Goal: Task Accomplishment & Management: Complete application form

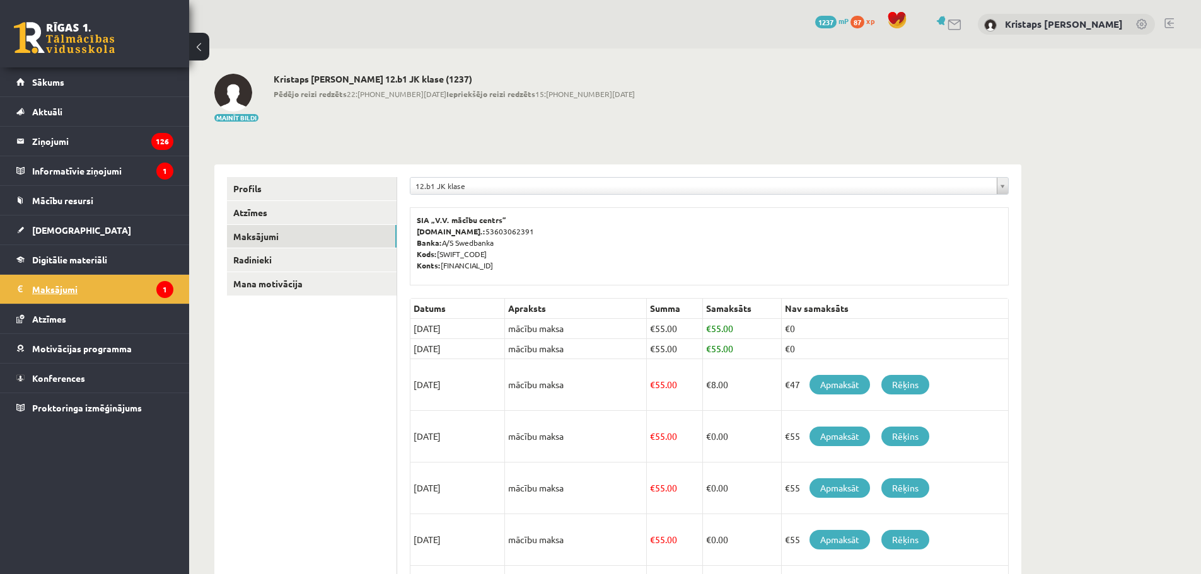
click at [62, 291] on legend "Maksājumi 1" at bounding box center [102, 289] width 141 height 29
click at [165, 288] on icon "1" at bounding box center [164, 289] width 17 height 17
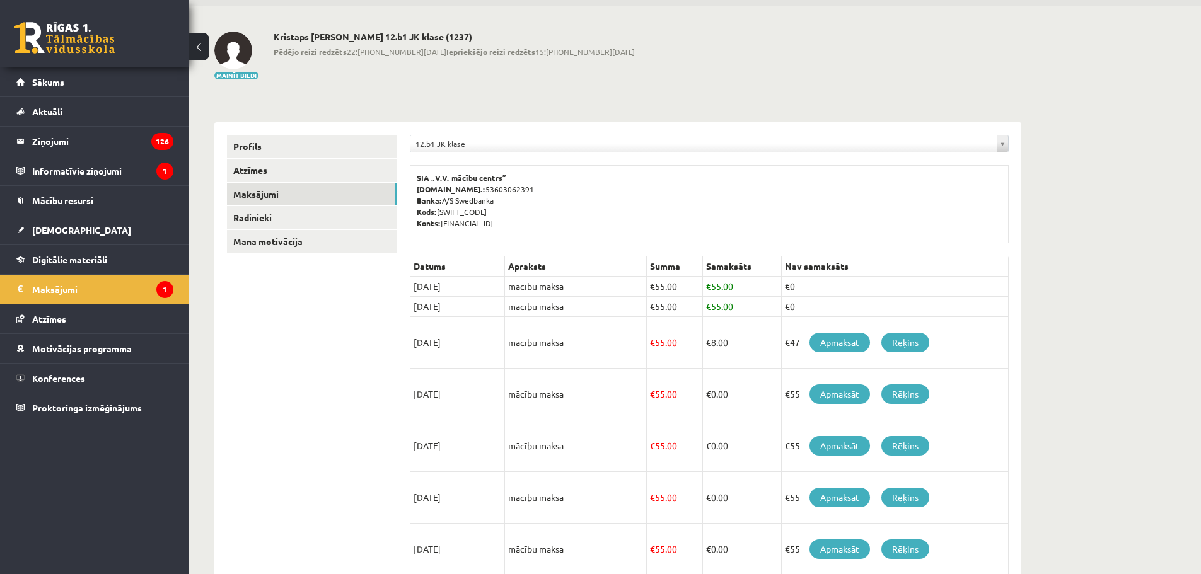
scroll to position [36, 0]
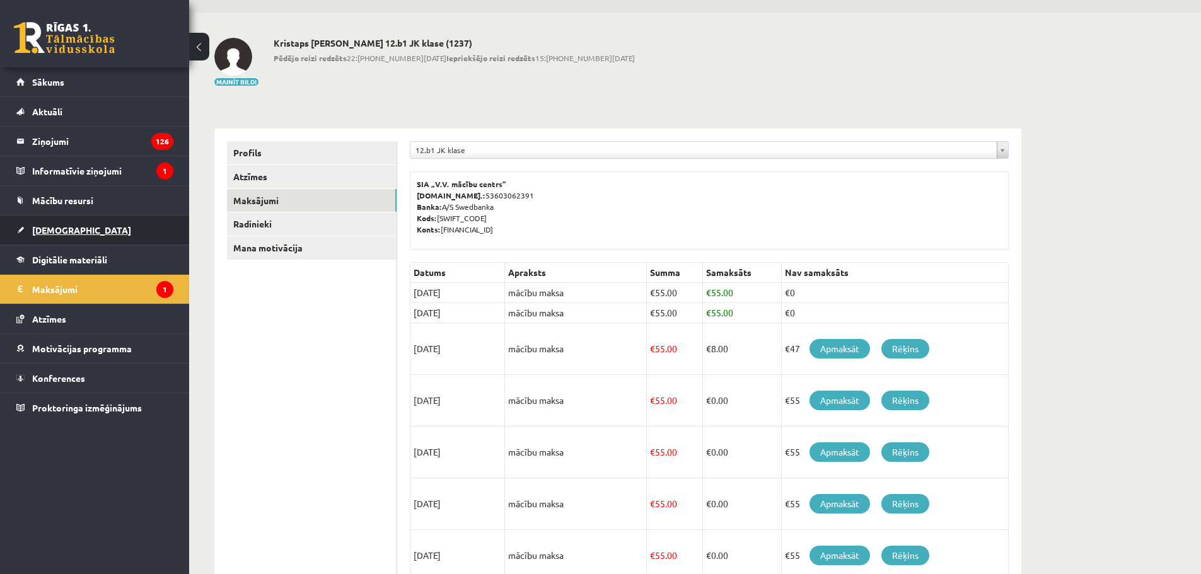
click at [56, 227] on span "[DEMOGRAPHIC_DATA]" at bounding box center [81, 229] width 99 height 11
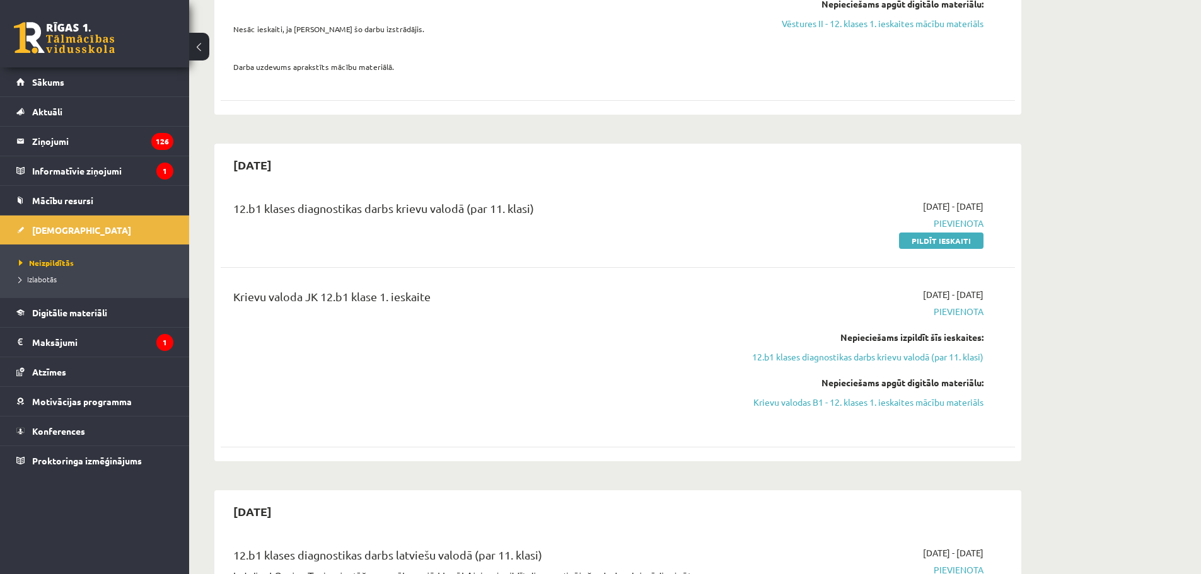
scroll to position [414, 0]
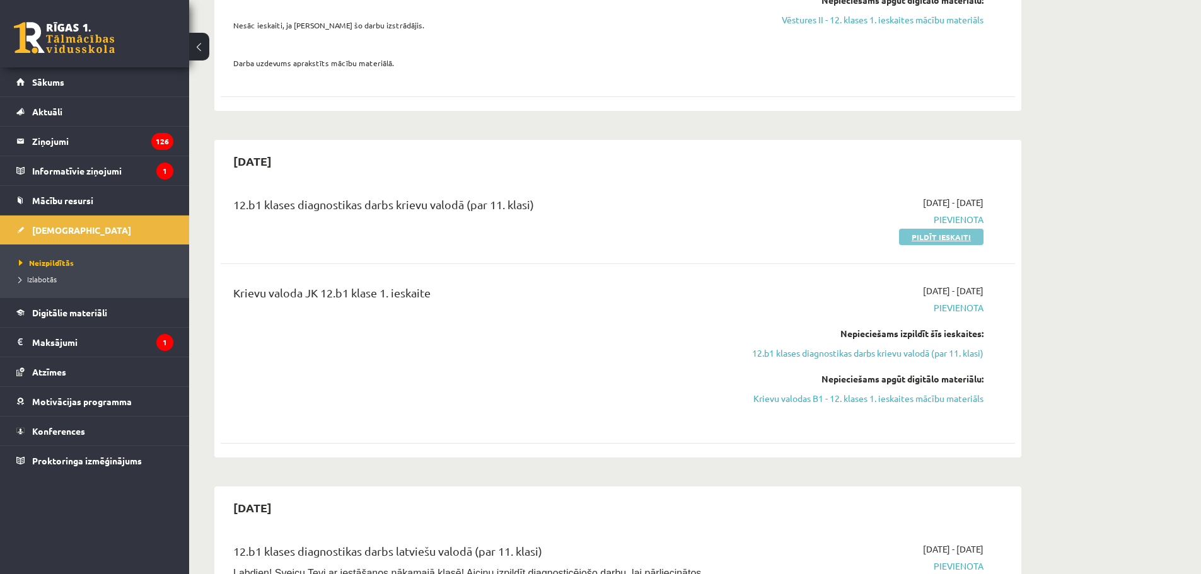
click at [932, 236] on link "Pildīt ieskaiti" at bounding box center [941, 237] width 84 height 16
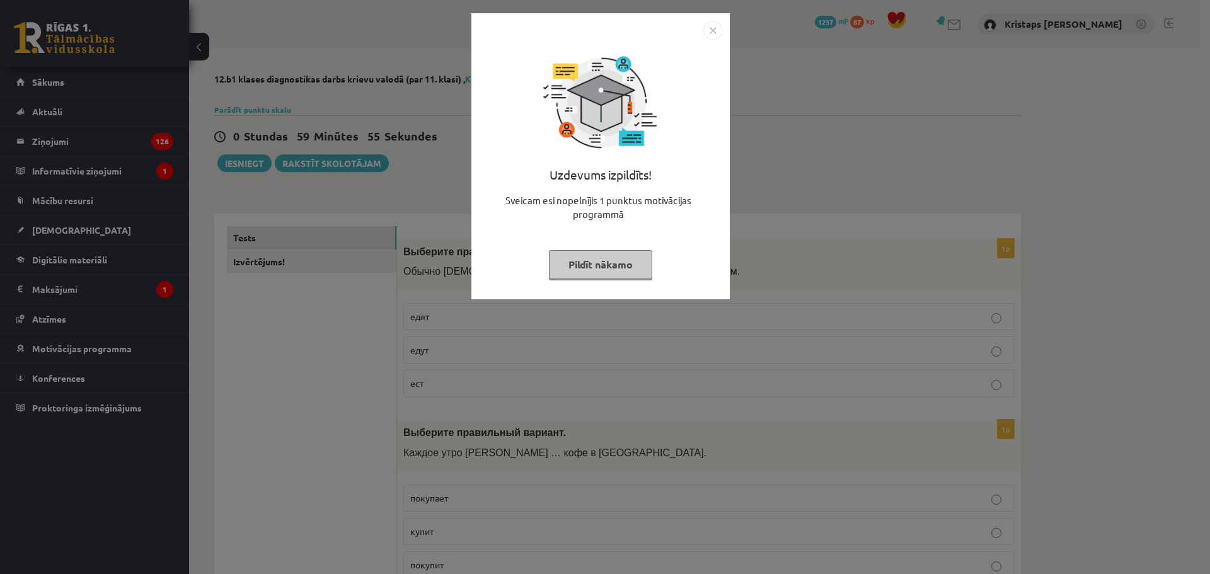
click at [711, 33] on img "Close" at bounding box center [712, 30] width 19 height 19
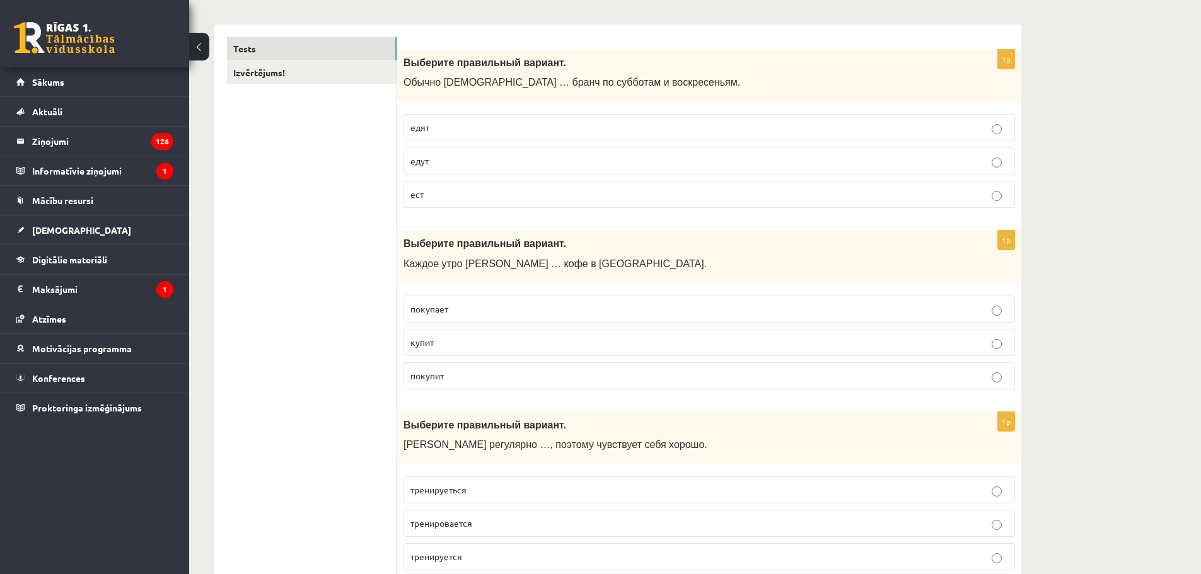
scroll to position [252, 0]
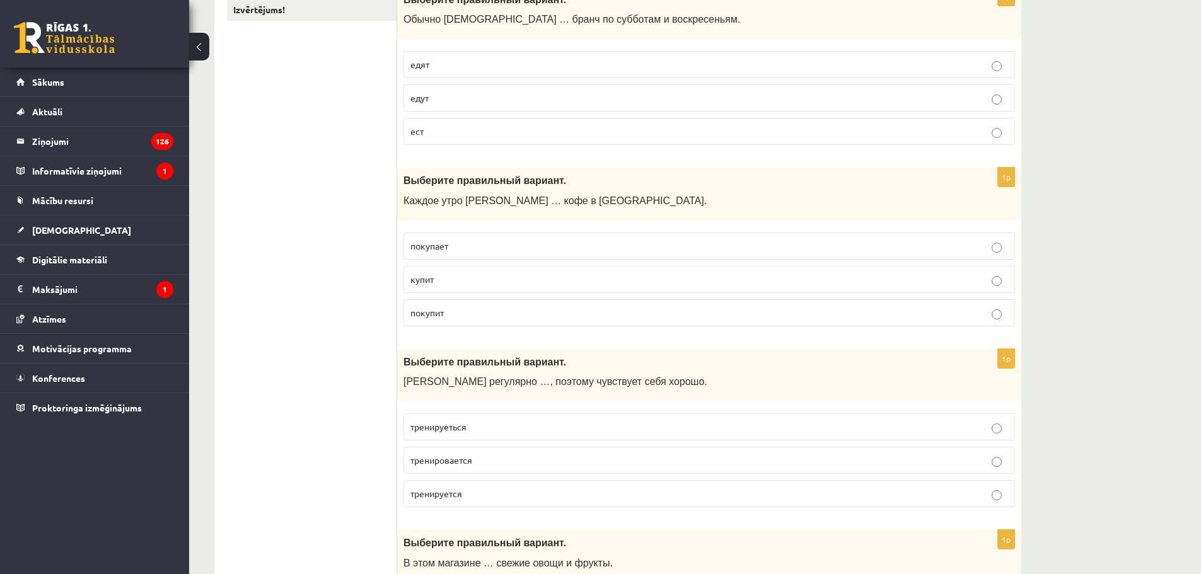
click at [436, 67] on p "едят" at bounding box center [709, 64] width 598 height 13
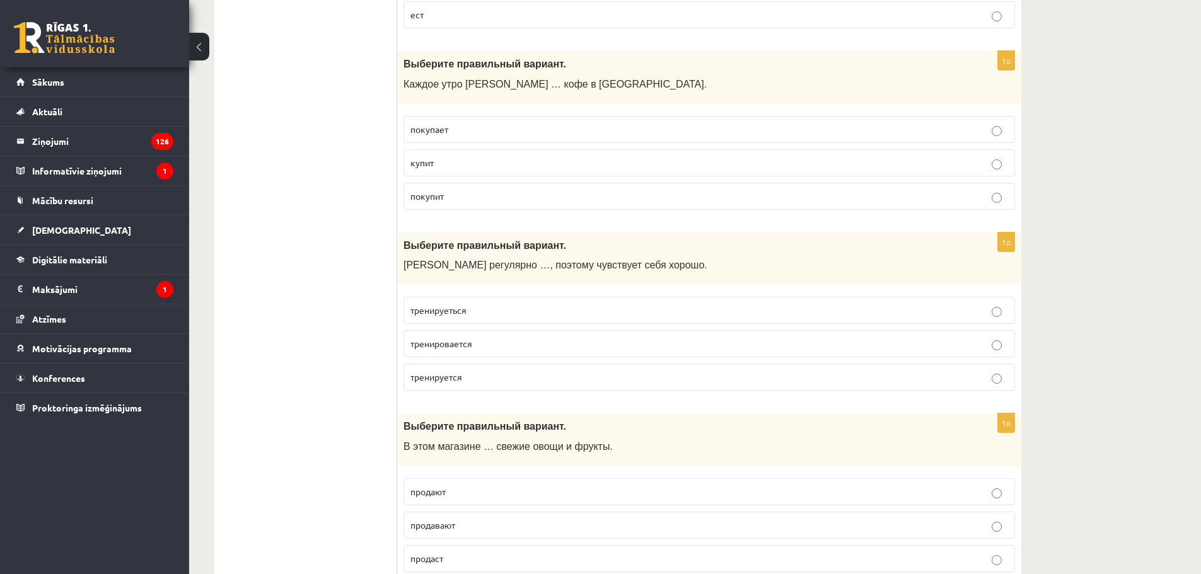
scroll to position [378, 0]
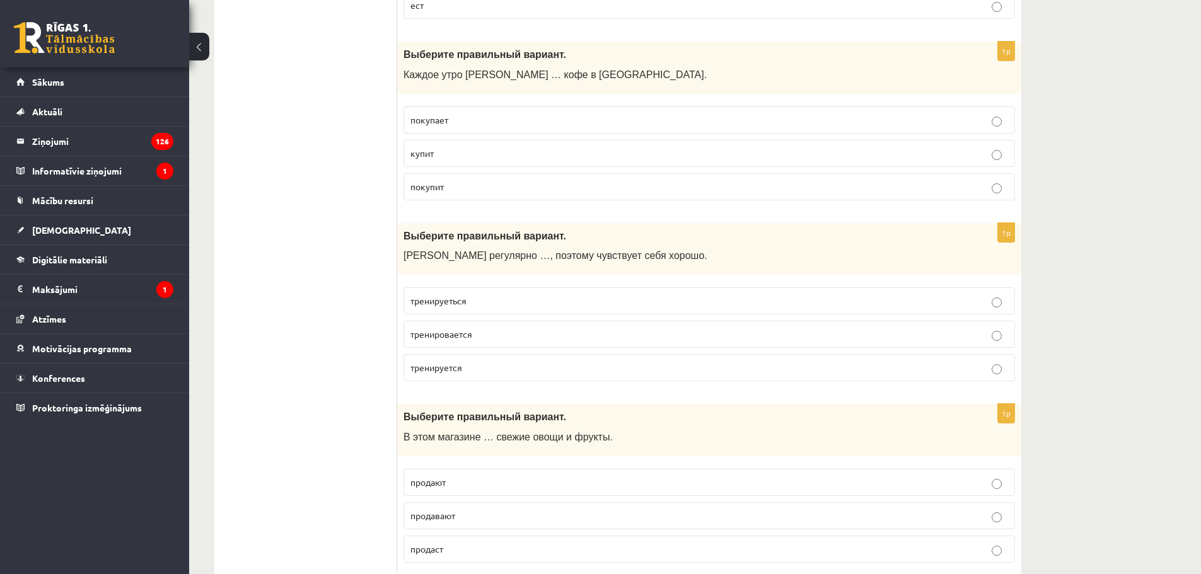
click at [458, 120] on p "покупает" at bounding box center [709, 119] width 598 height 13
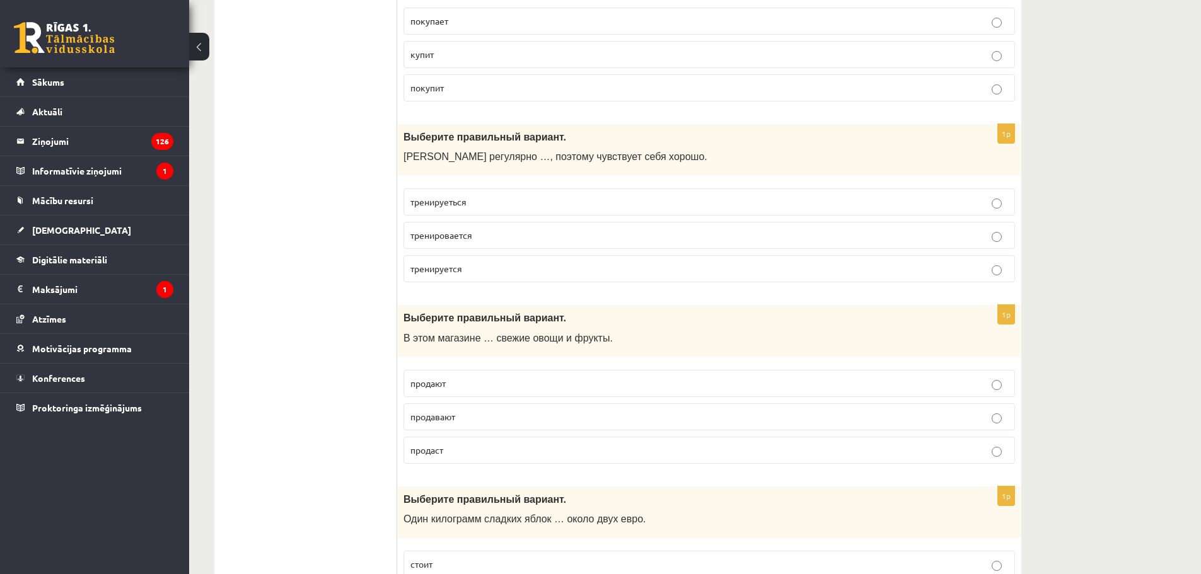
scroll to position [504, 0]
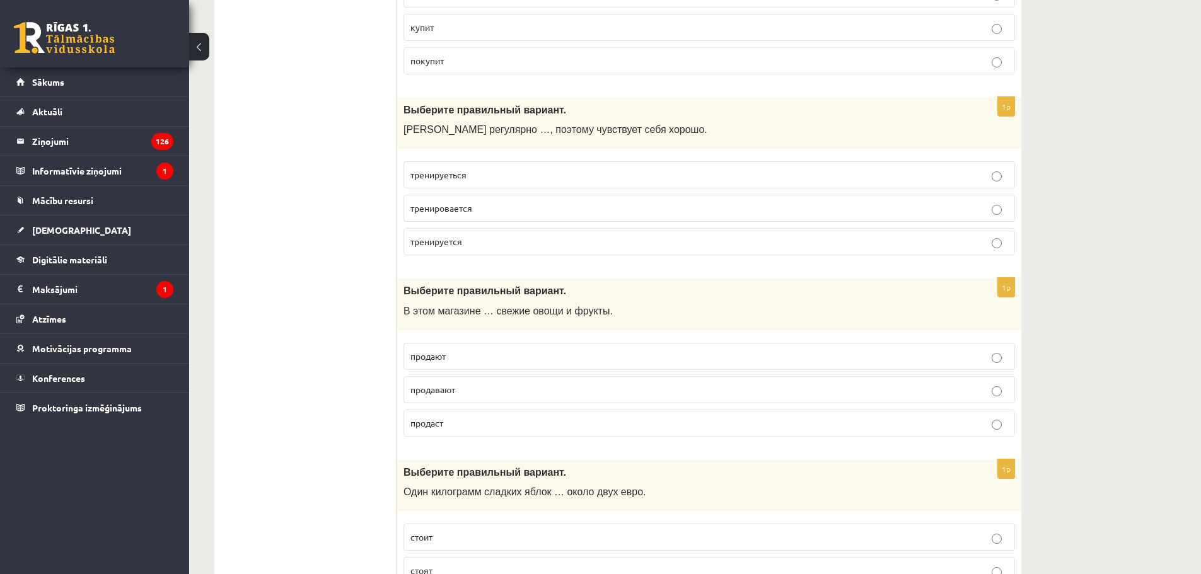
click at [479, 236] on p "тренируется" at bounding box center [709, 241] width 598 height 13
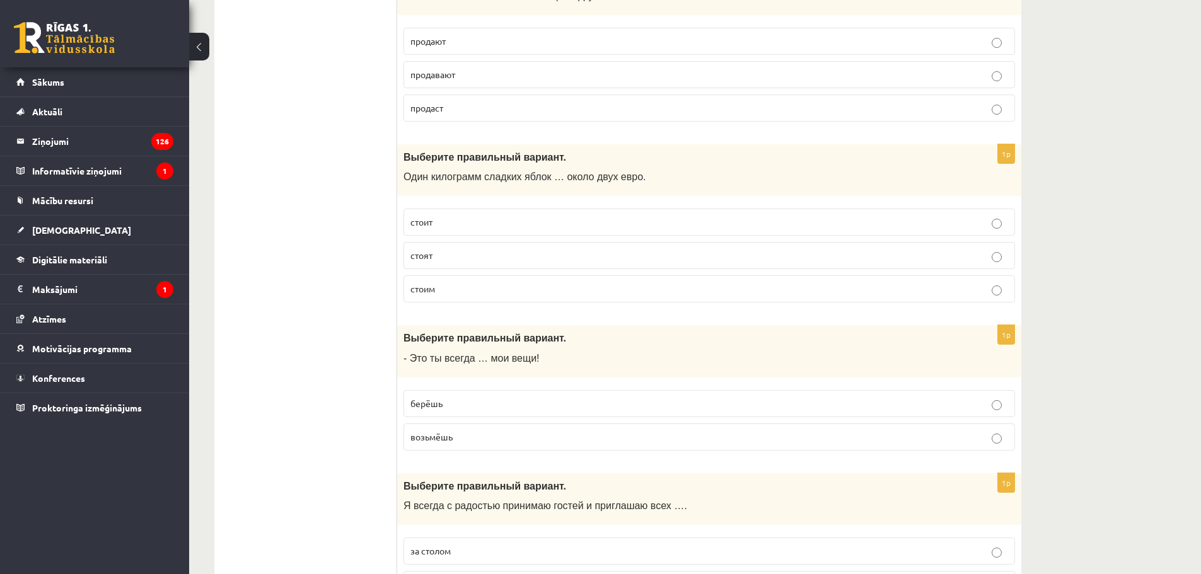
scroll to position [756, 0]
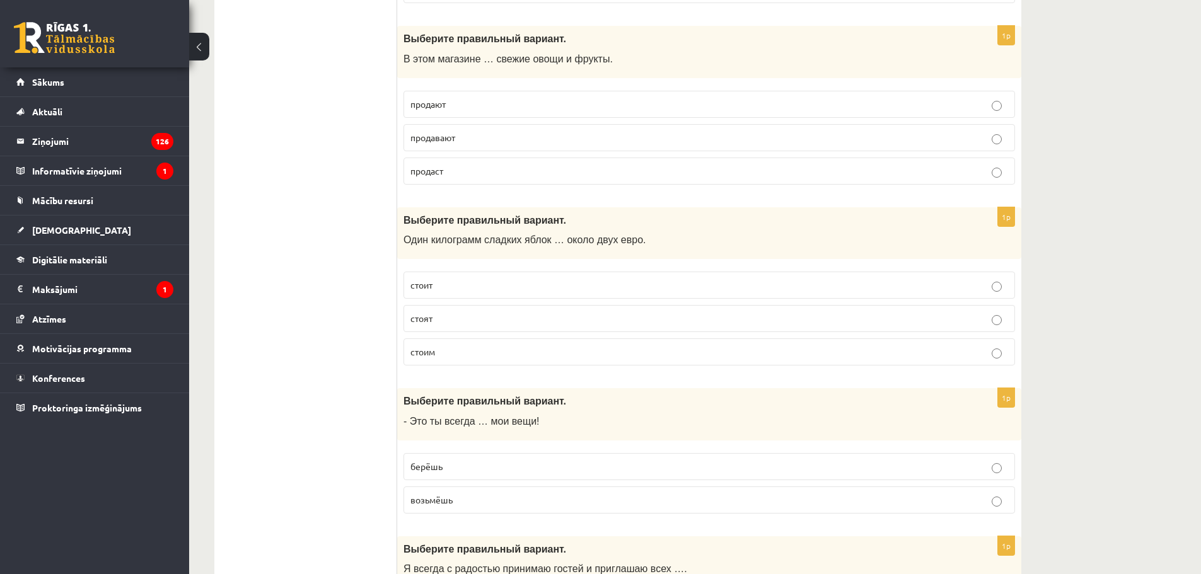
click at [468, 100] on p "продают" at bounding box center [709, 104] width 598 height 13
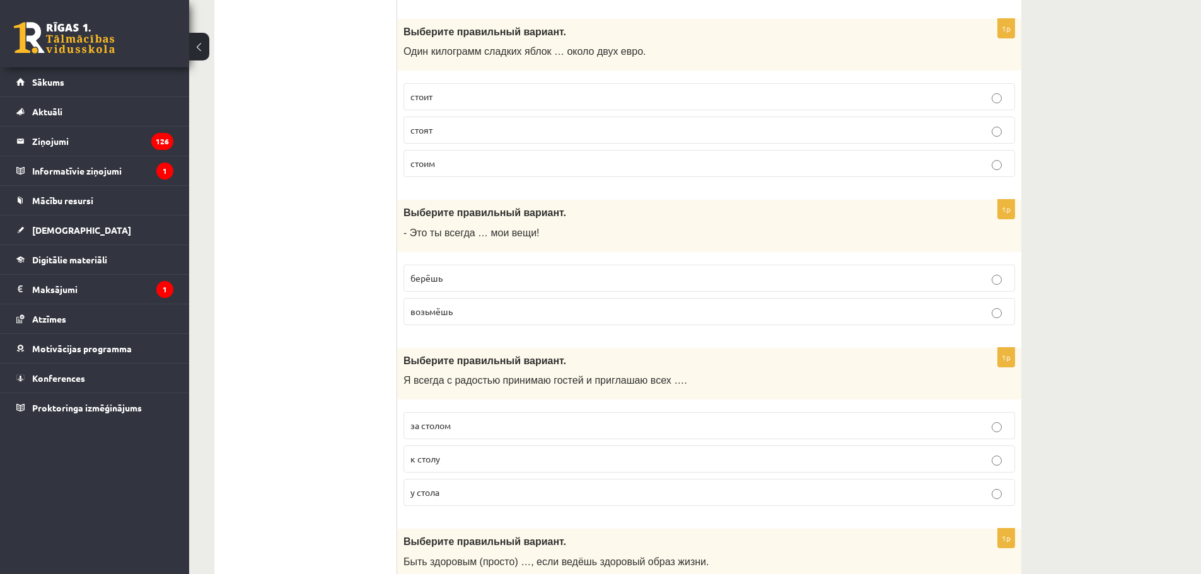
scroll to position [945, 0]
click at [466, 100] on p "стоит" at bounding box center [709, 95] width 598 height 13
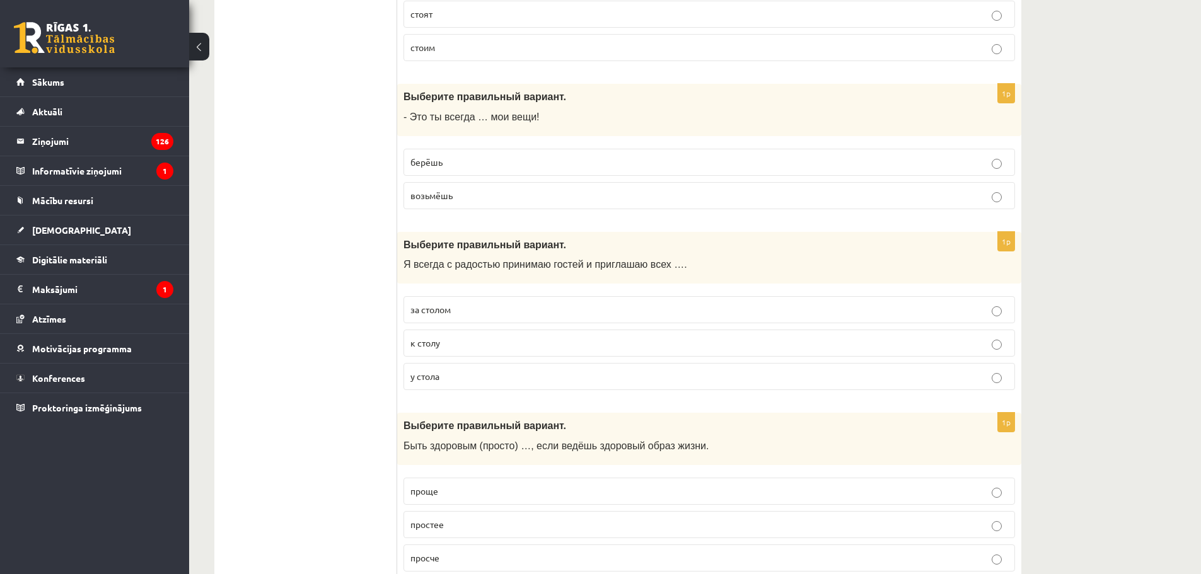
scroll to position [1071, 0]
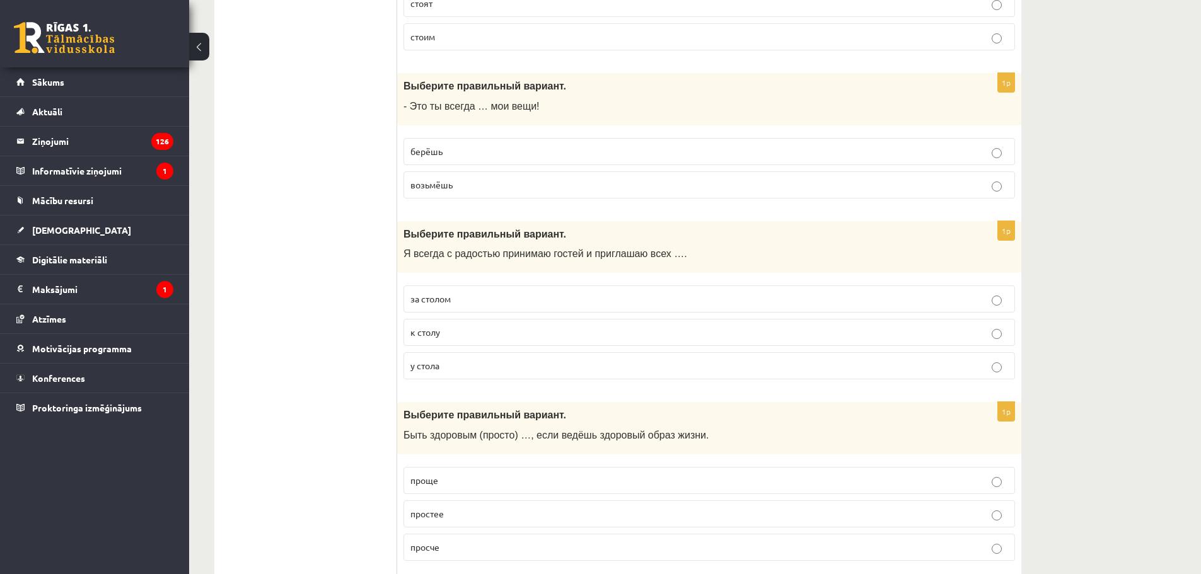
click at [476, 147] on p "берёшь" at bounding box center [709, 151] width 598 height 13
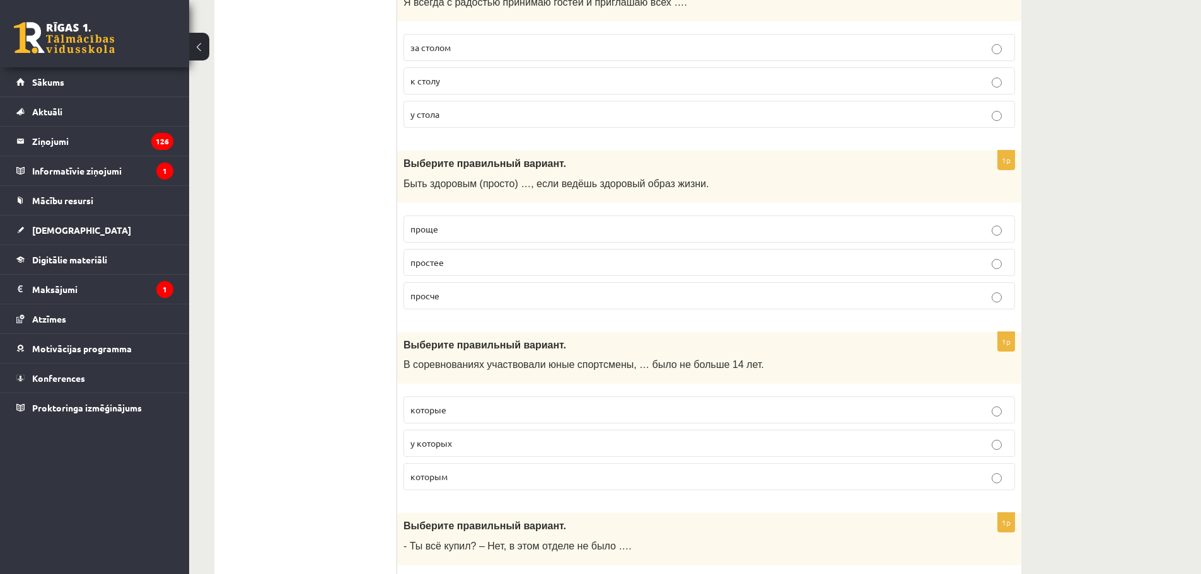
scroll to position [1261, 0]
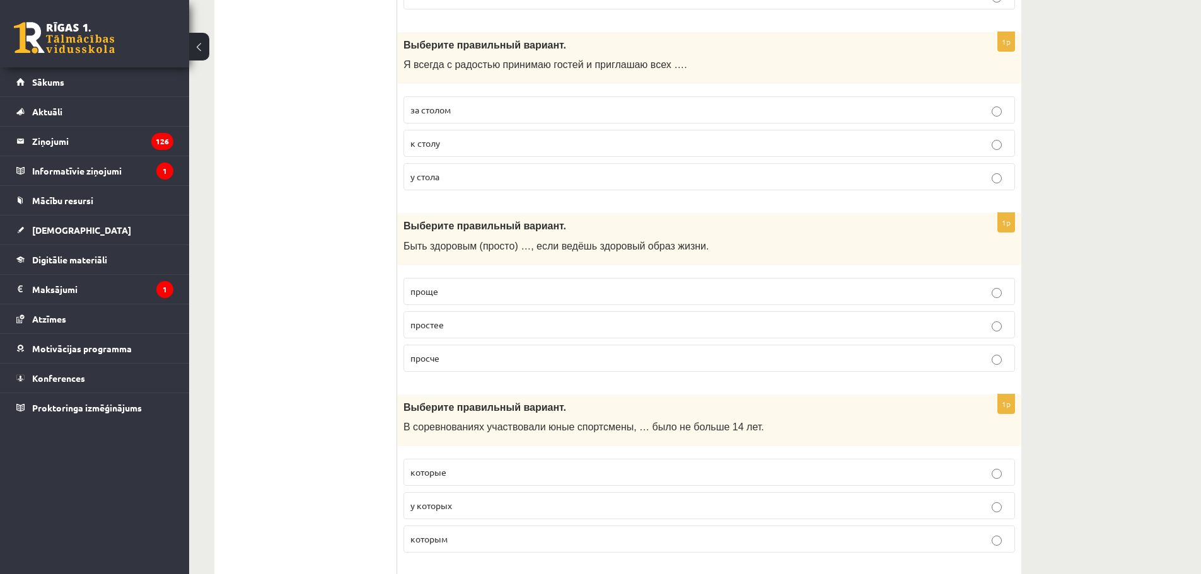
click at [477, 134] on label "к столу" at bounding box center [708, 143] width 611 height 27
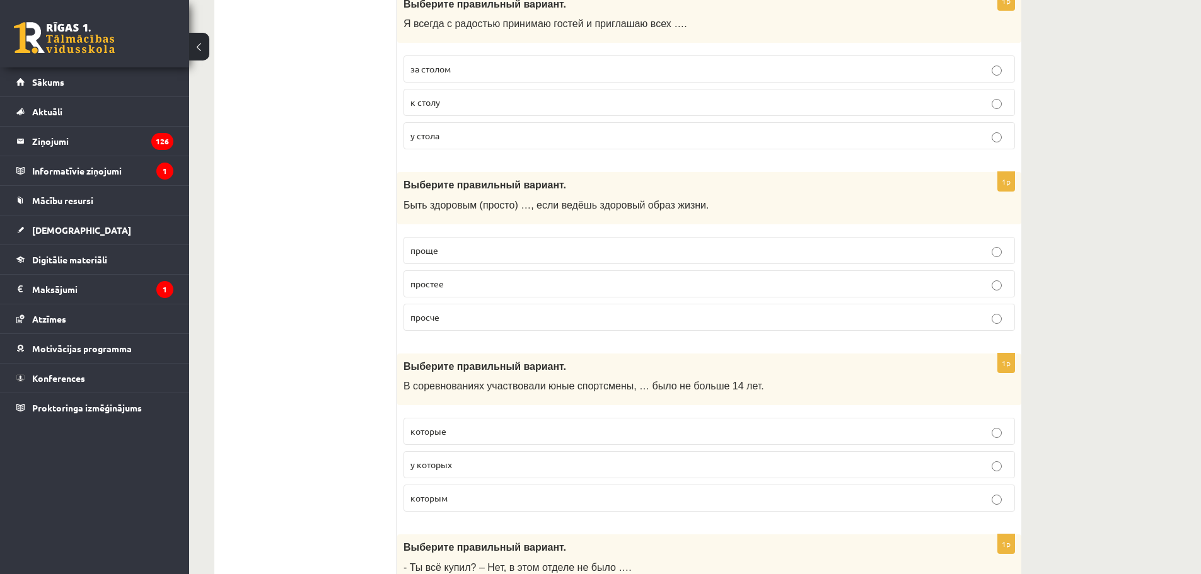
scroll to position [1324, 0]
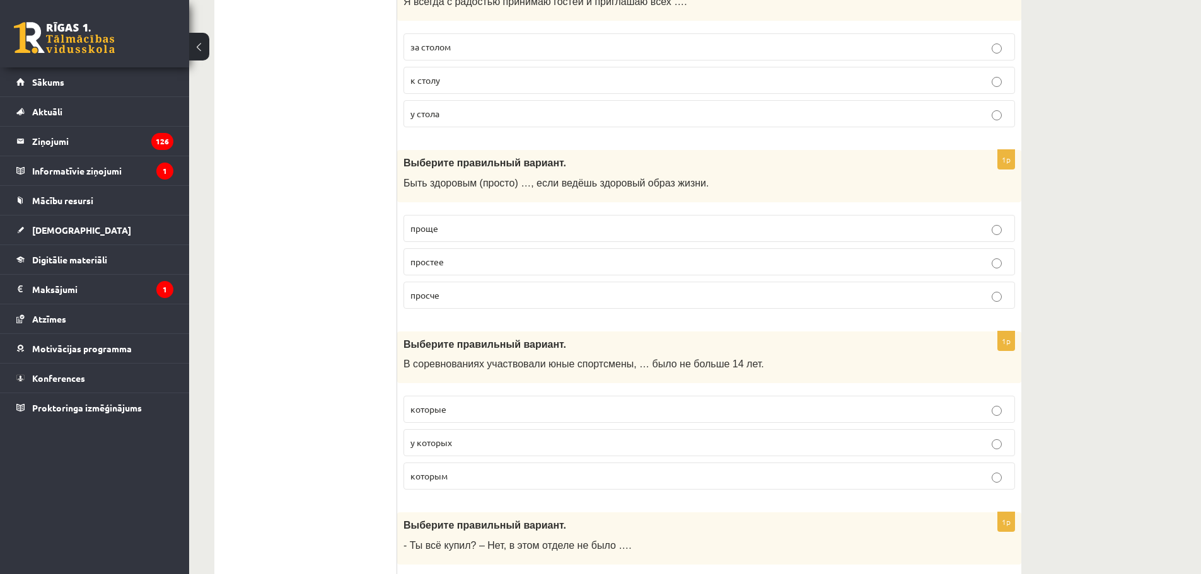
click at [484, 224] on p "проще" at bounding box center [709, 228] width 598 height 13
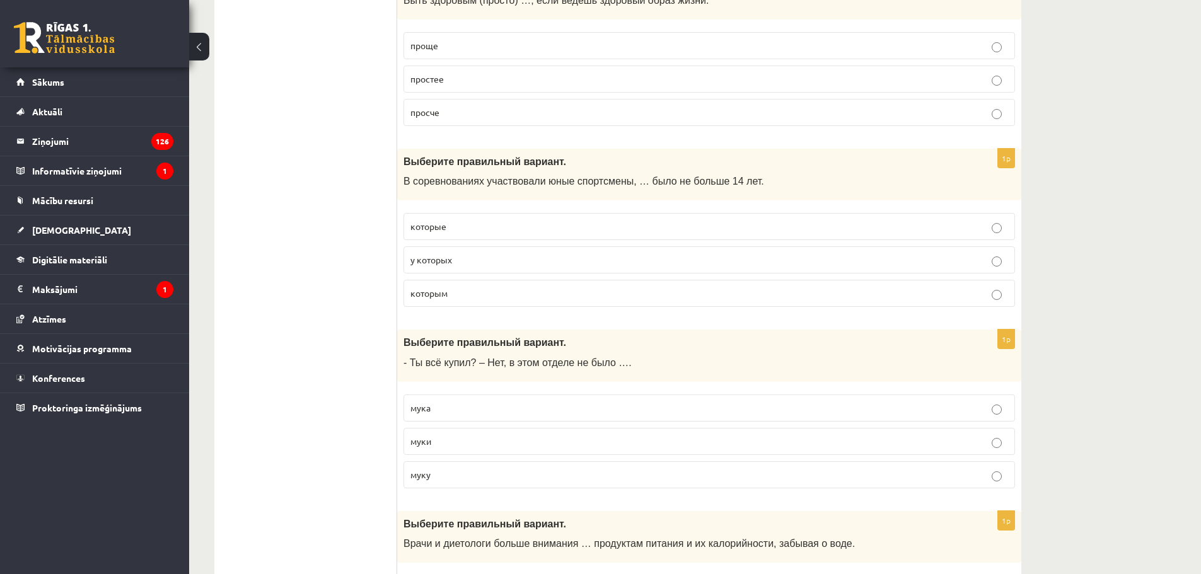
scroll to position [1576, 0]
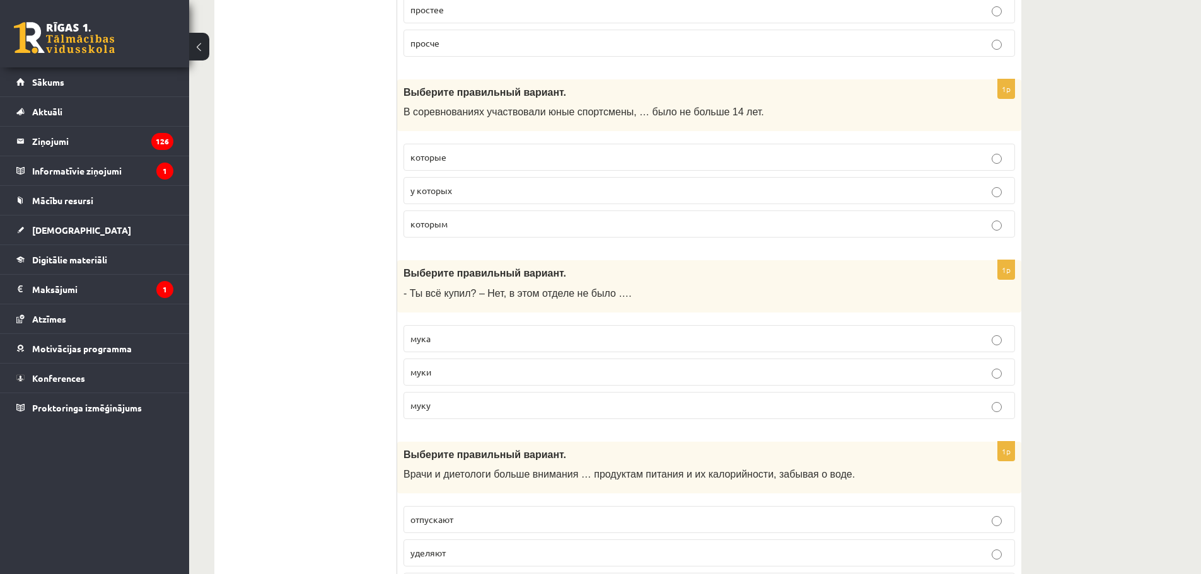
click at [478, 225] on p "которым" at bounding box center [709, 223] width 598 height 13
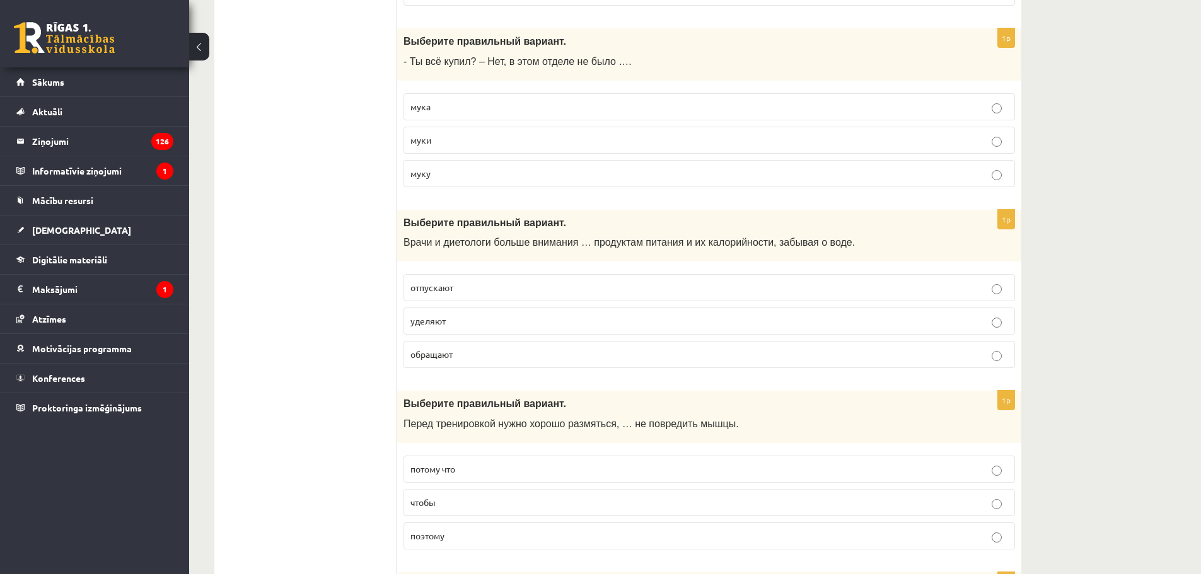
scroll to position [1828, 0]
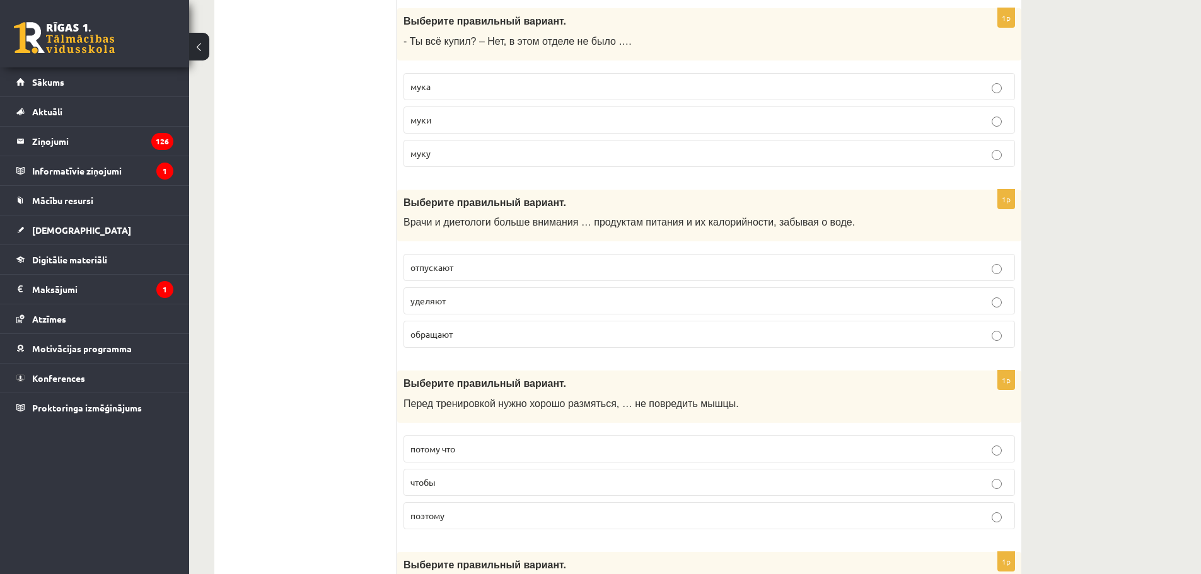
click at [466, 124] on p "муки" at bounding box center [709, 119] width 598 height 13
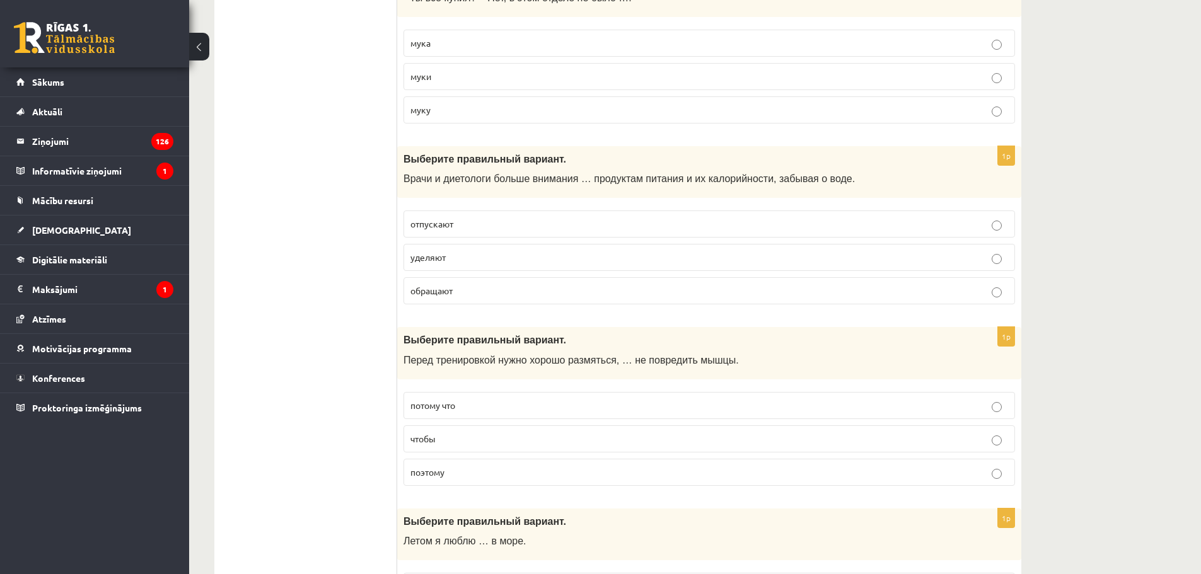
scroll to position [1954, 0]
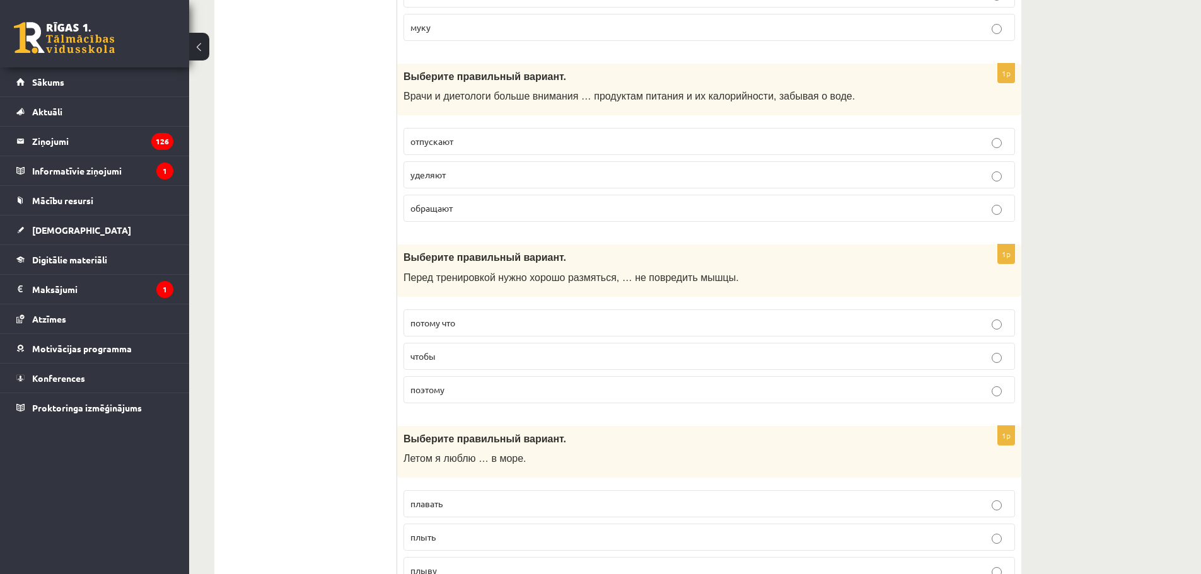
click at [458, 175] on p "уделяют" at bounding box center [709, 174] width 598 height 13
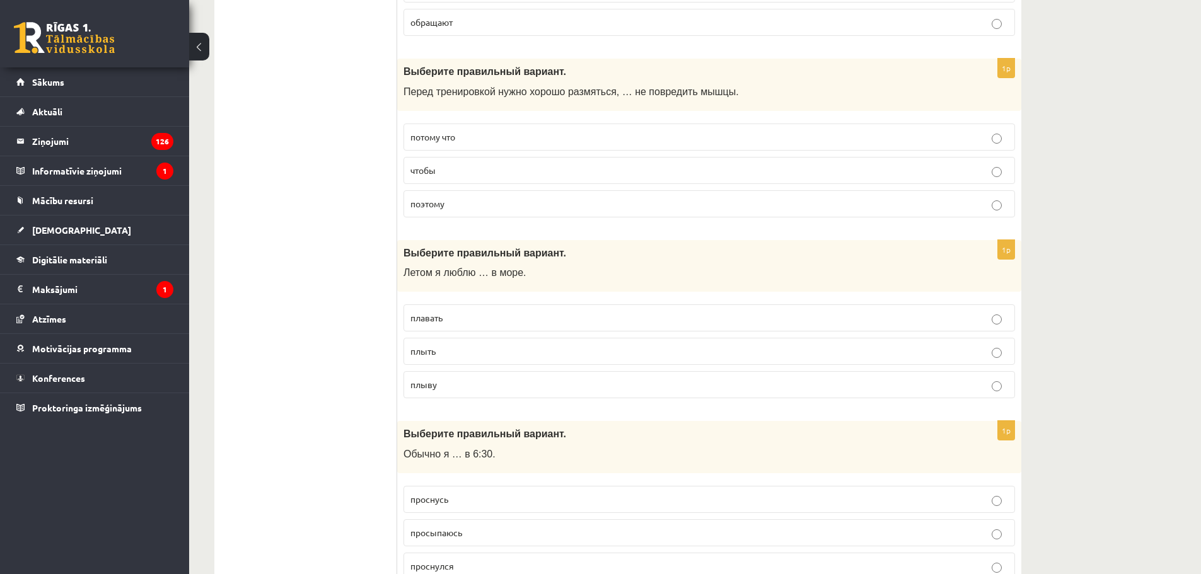
scroll to position [2143, 0]
click at [459, 173] on p "чтобы" at bounding box center [709, 167] width 598 height 13
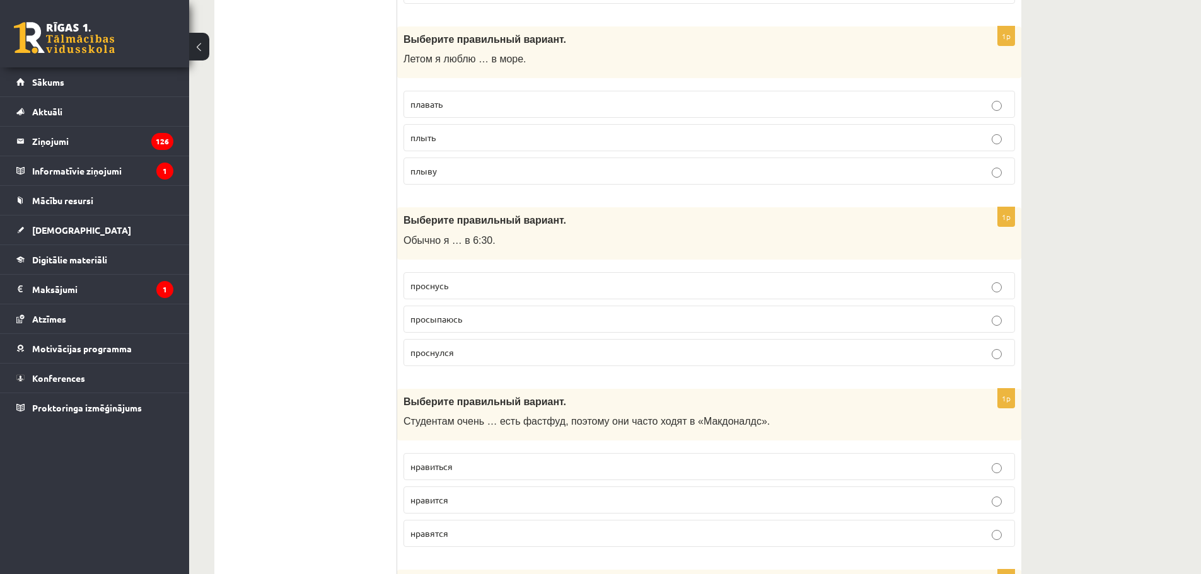
scroll to position [2332, 0]
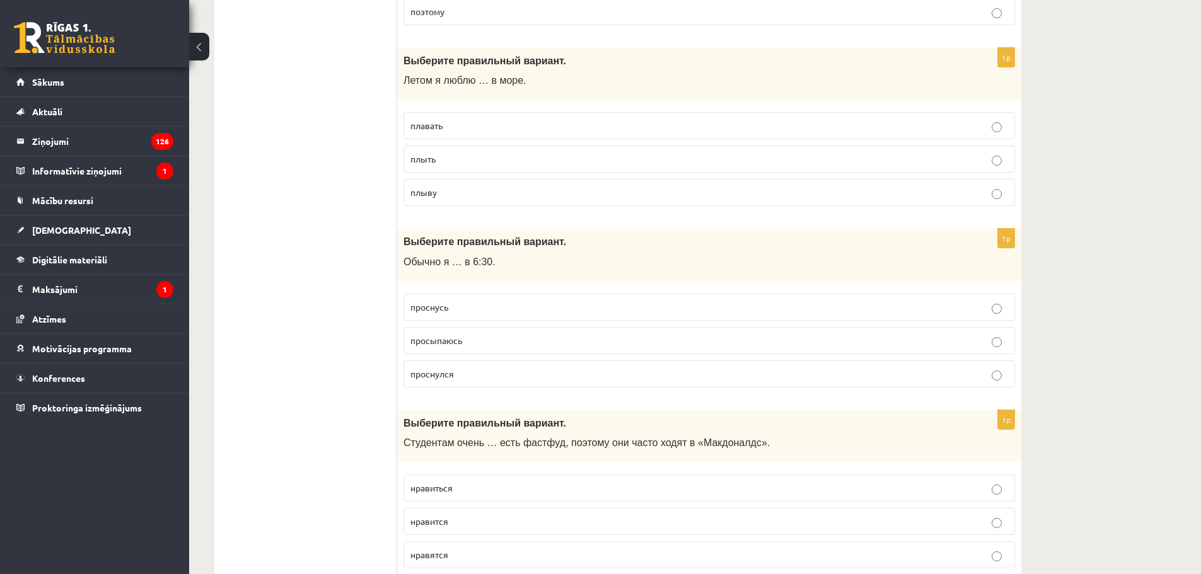
click at [486, 130] on p "плавать" at bounding box center [709, 125] width 598 height 13
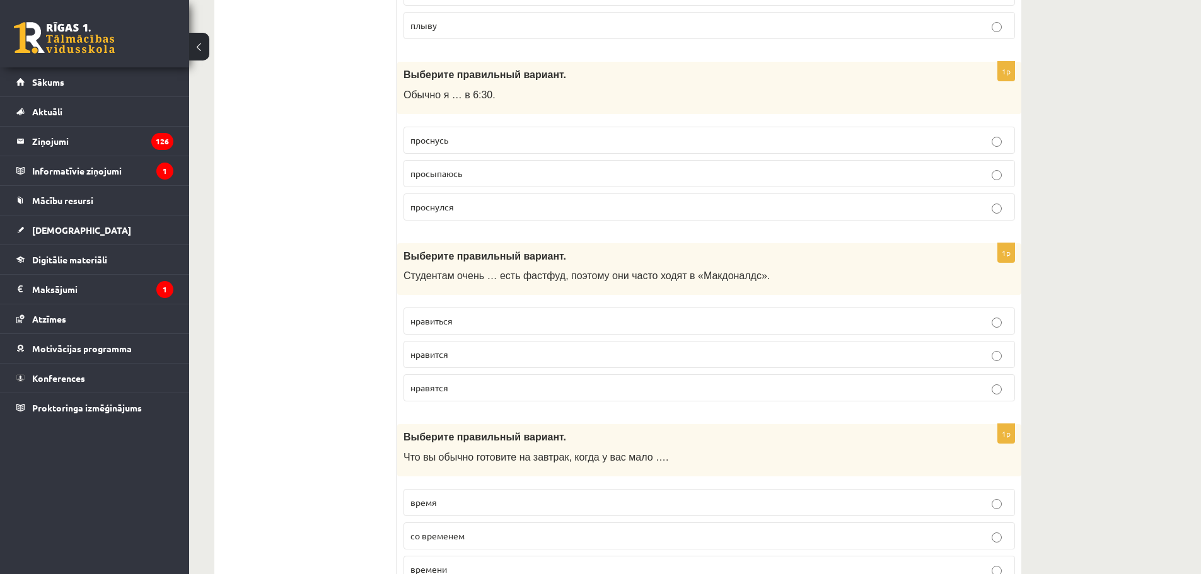
scroll to position [2521, 0]
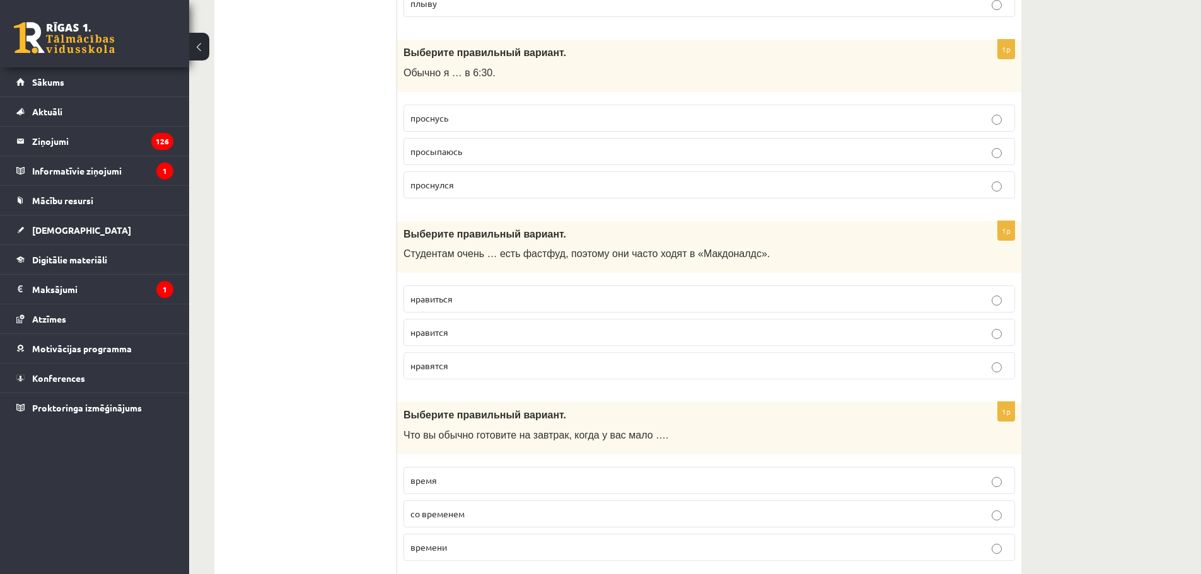
click at [512, 154] on p "просыпаюсь" at bounding box center [709, 151] width 598 height 13
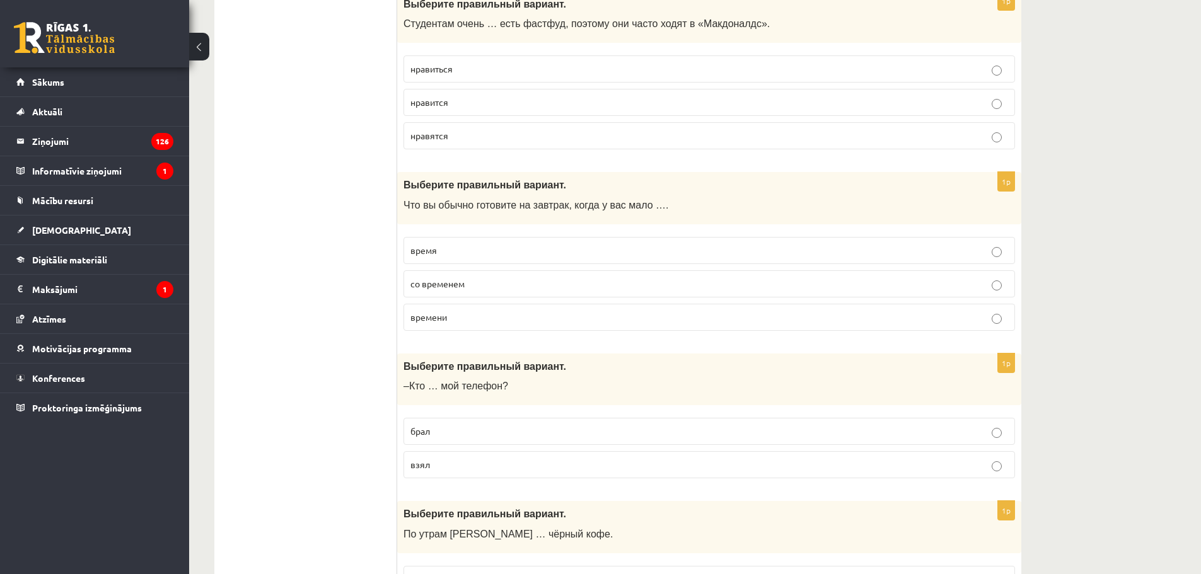
scroll to position [2773, 0]
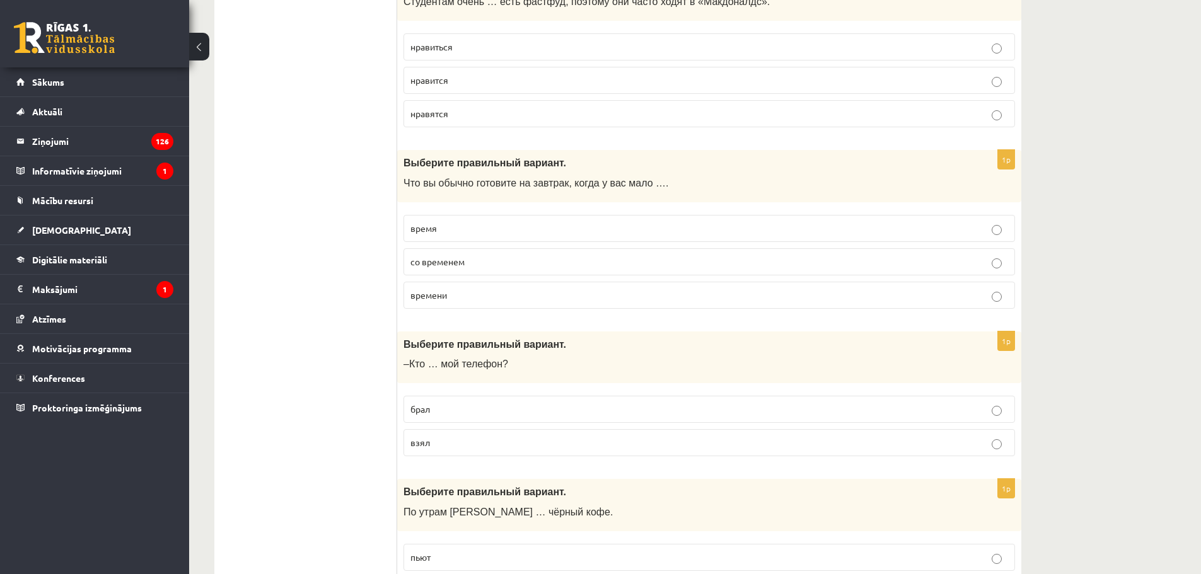
click at [449, 85] on p "нравится" at bounding box center [709, 80] width 598 height 13
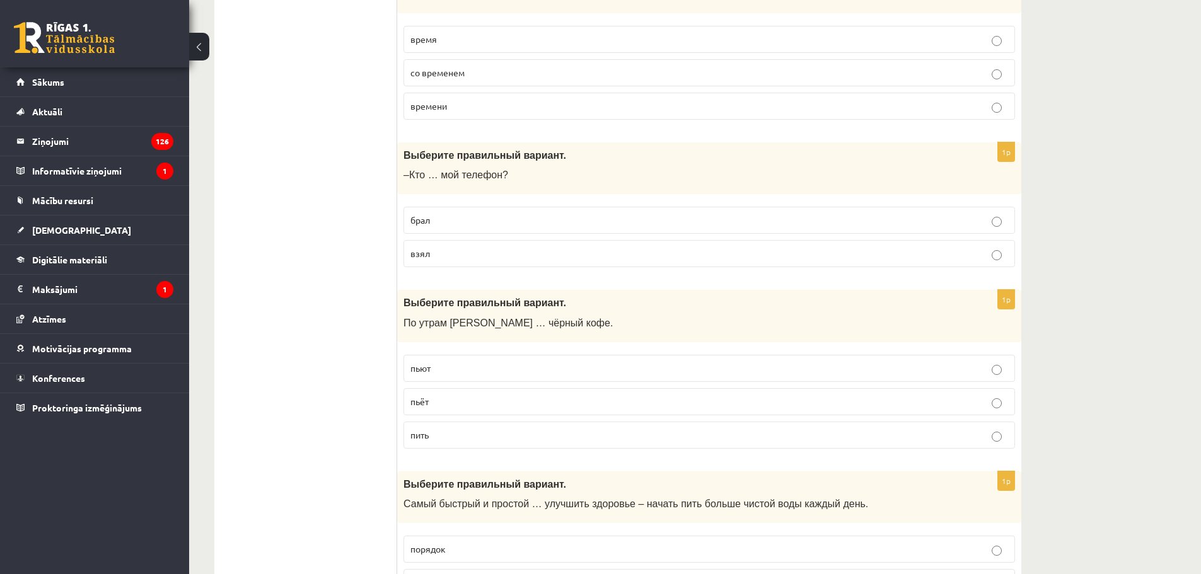
scroll to position [2899, 0]
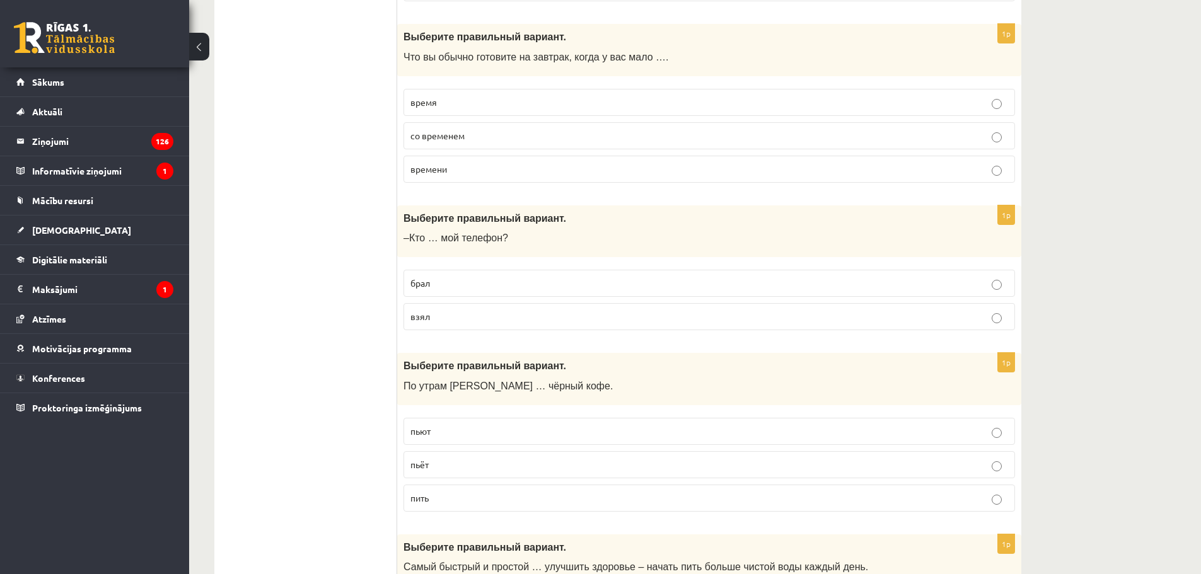
click at [541, 177] on label "времени" at bounding box center [708, 169] width 611 height 27
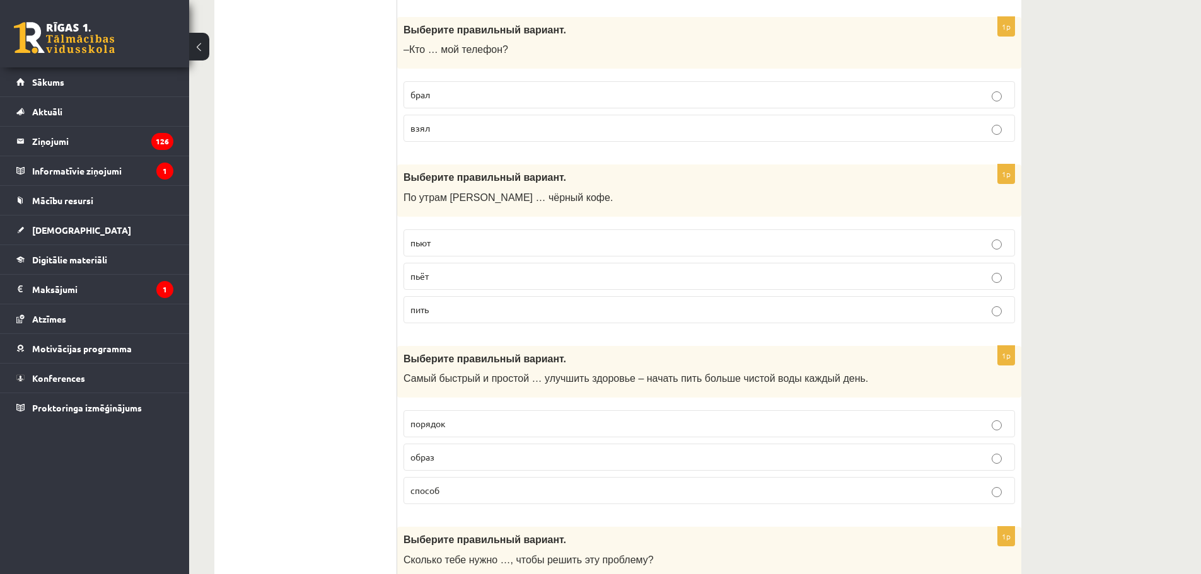
scroll to position [3088, 0]
click at [481, 130] on p "взял" at bounding box center [709, 127] width 598 height 13
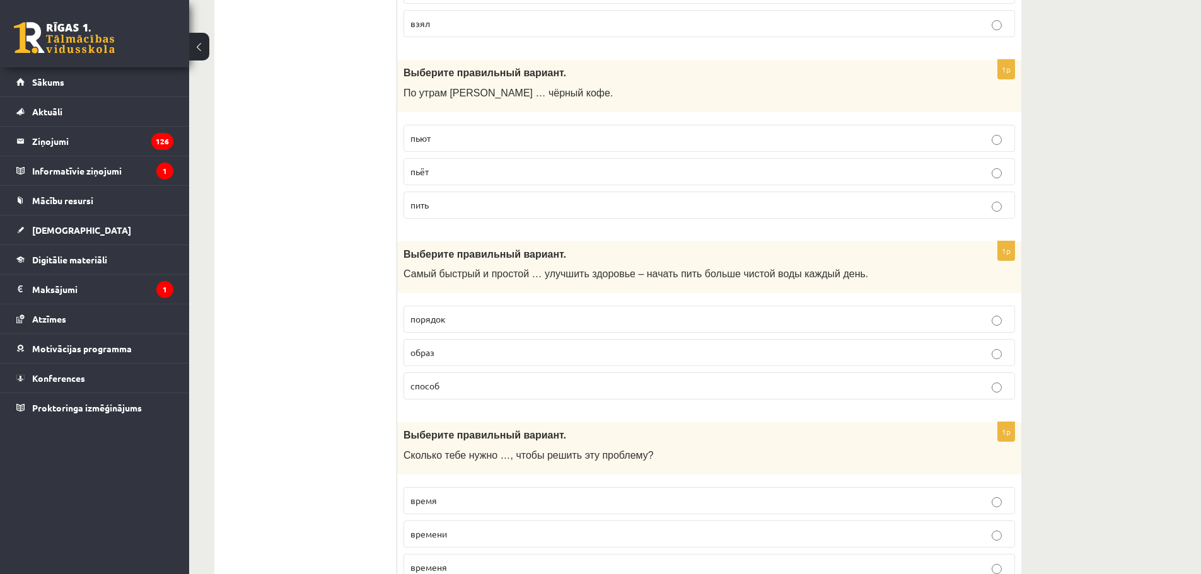
scroll to position [3214, 0]
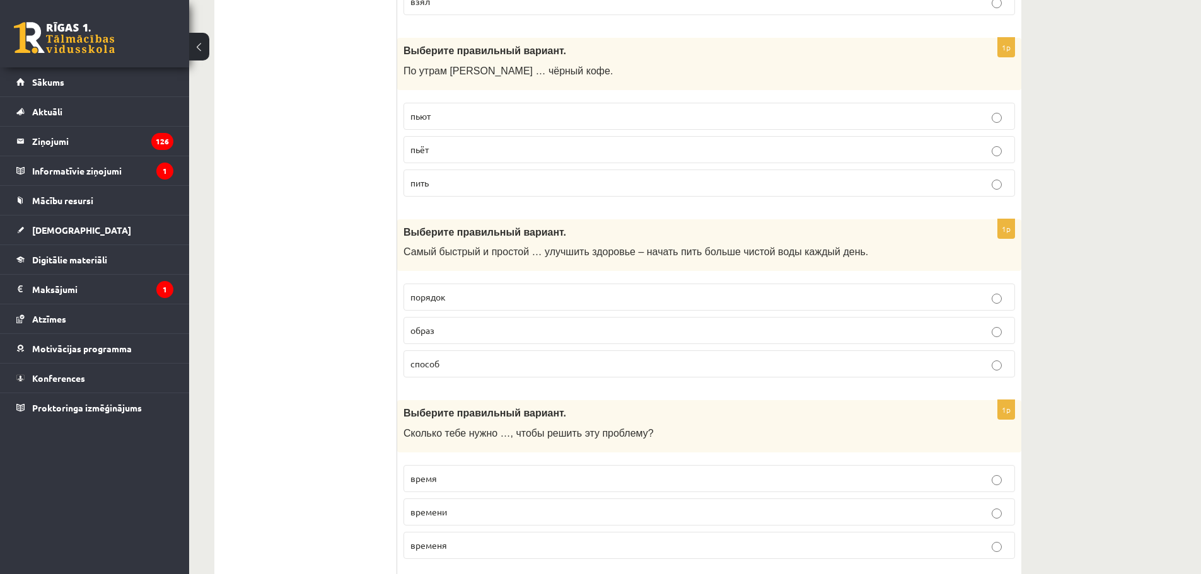
click at [491, 149] on p "пьёт" at bounding box center [709, 149] width 598 height 13
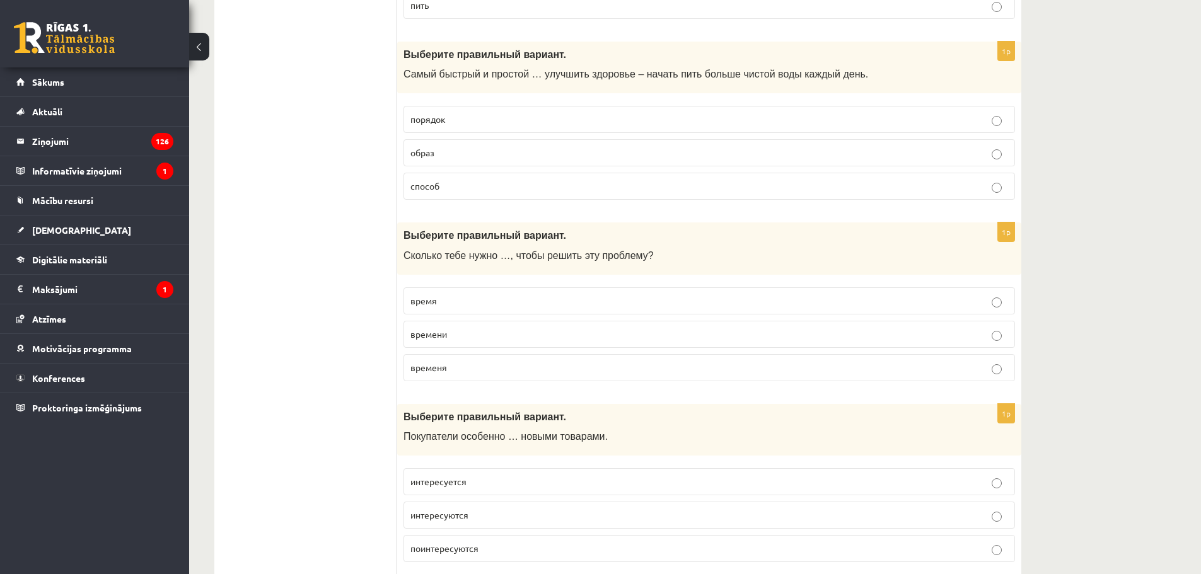
scroll to position [3403, 0]
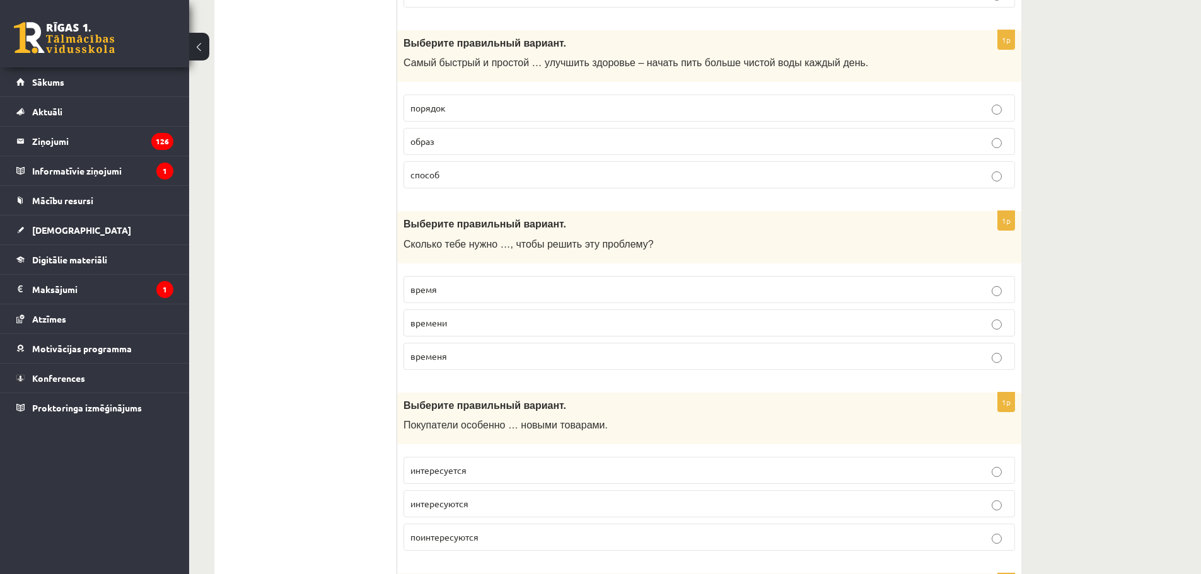
click at [447, 175] on p "способ" at bounding box center [709, 174] width 598 height 13
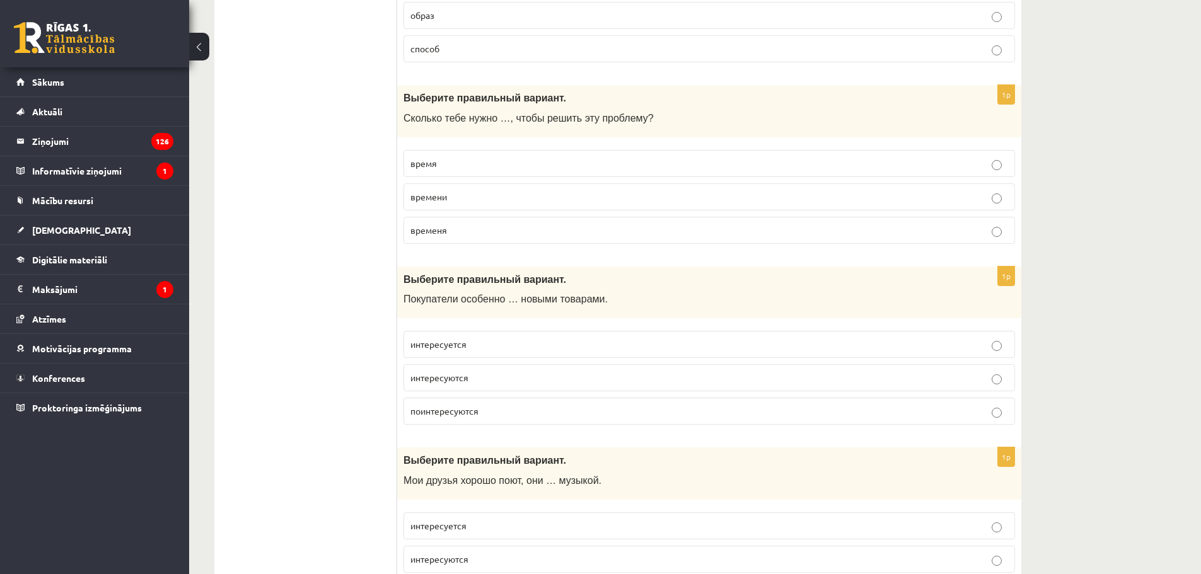
click at [444, 195] on span "времени" at bounding box center [428, 196] width 37 height 11
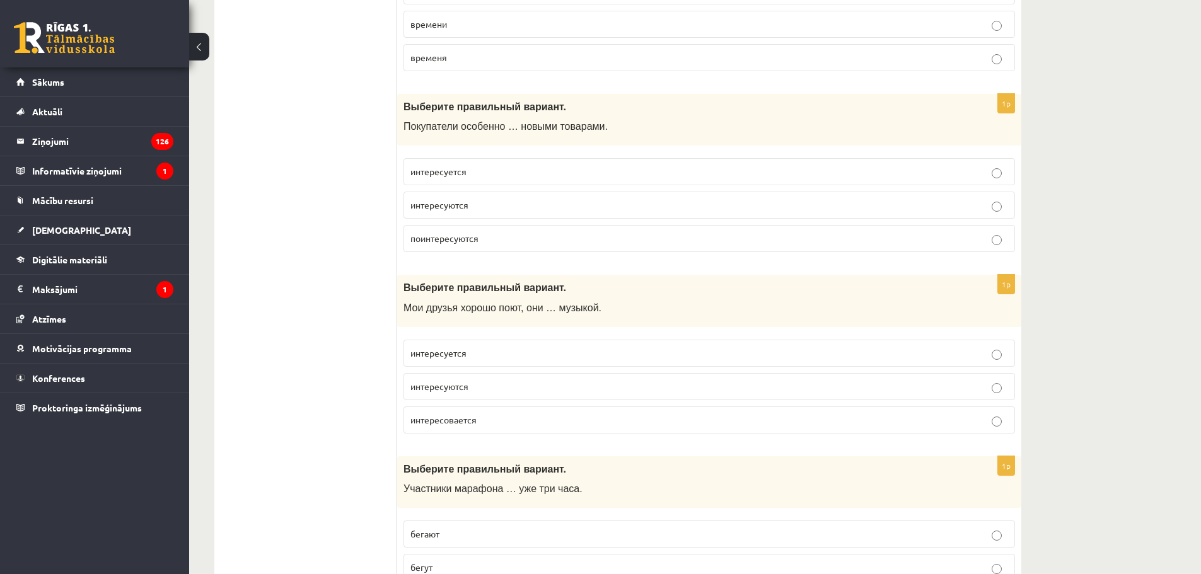
scroll to position [3719, 0]
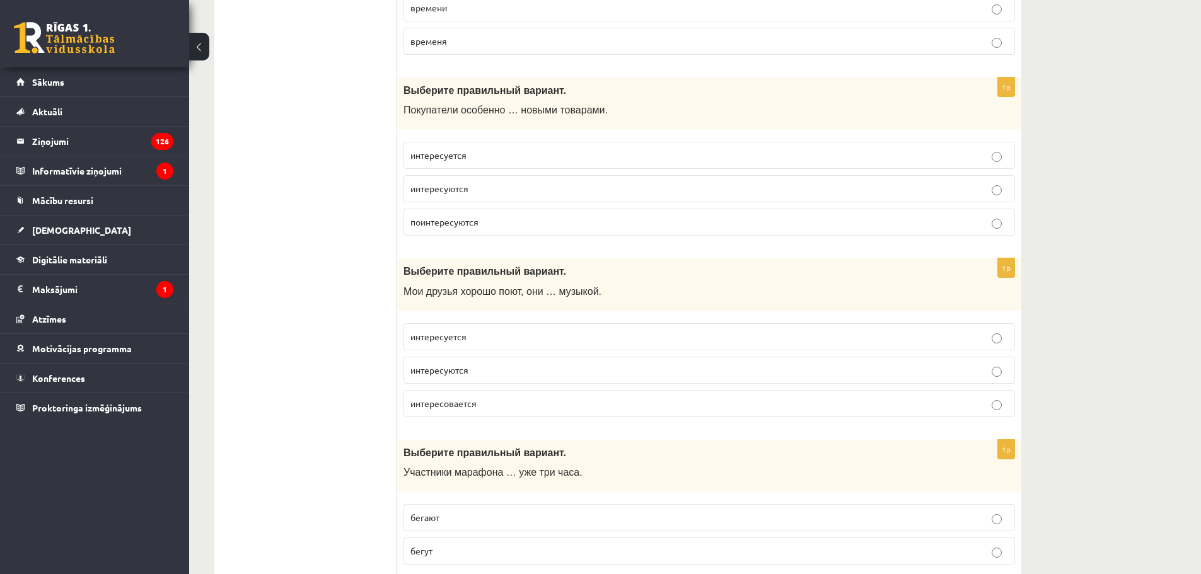
click at [488, 191] on p "интересуются" at bounding box center [709, 188] width 598 height 13
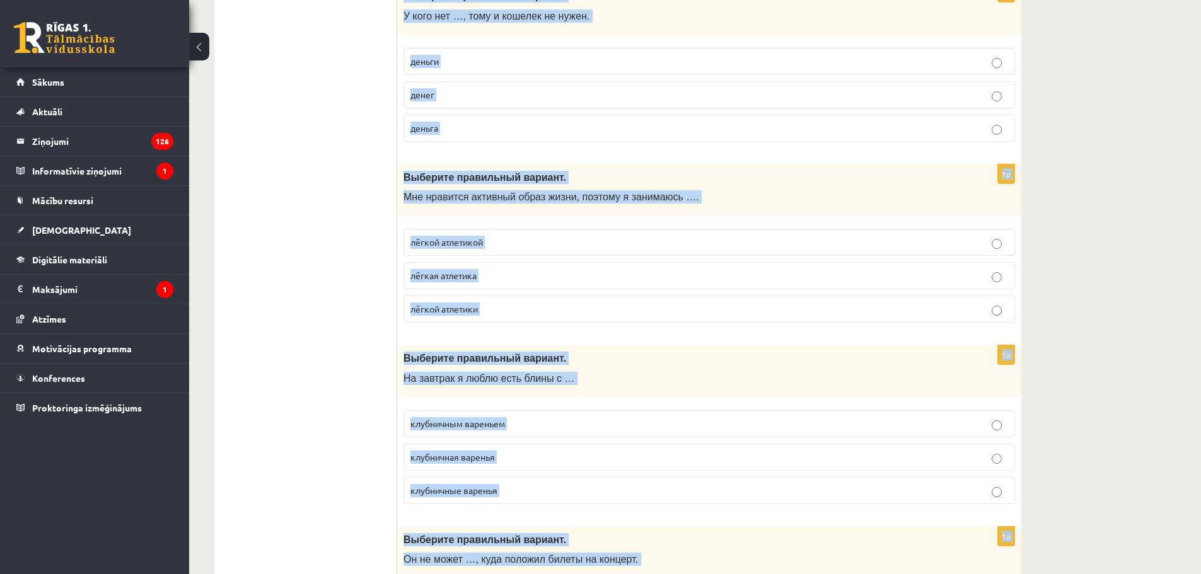
scroll to position [4845, 0]
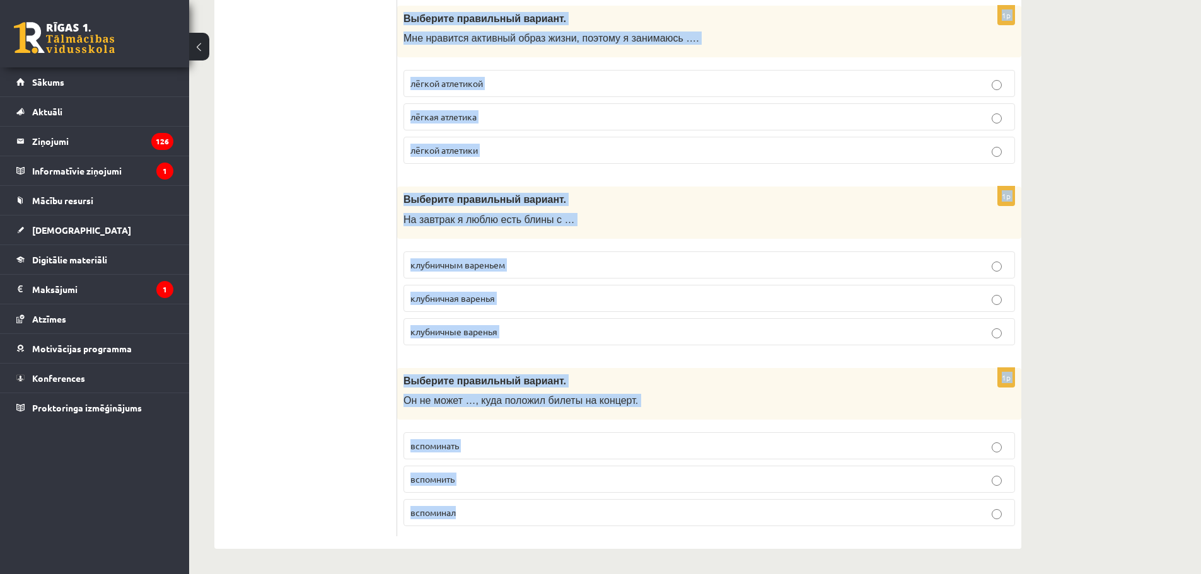
drag, startPoint x: 403, startPoint y: 79, endPoint x: 594, endPoint y: 589, distance: 544.3
copy form "Выберите правильный вариант. Мои друзья хорошо поют, они … музыкой. интересуетс…"
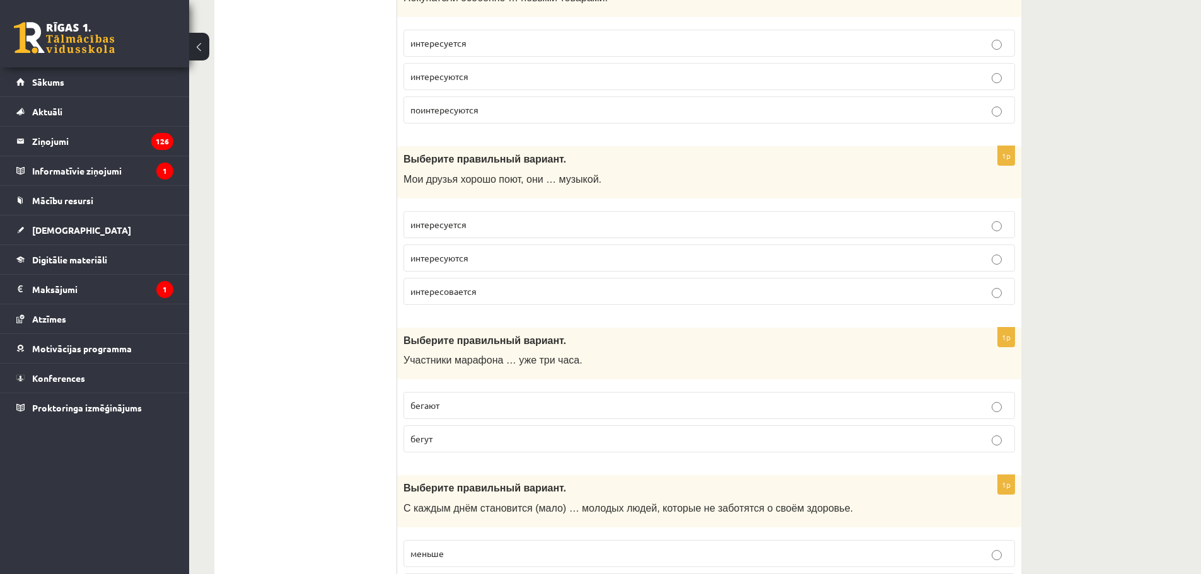
scroll to position [3836, 0]
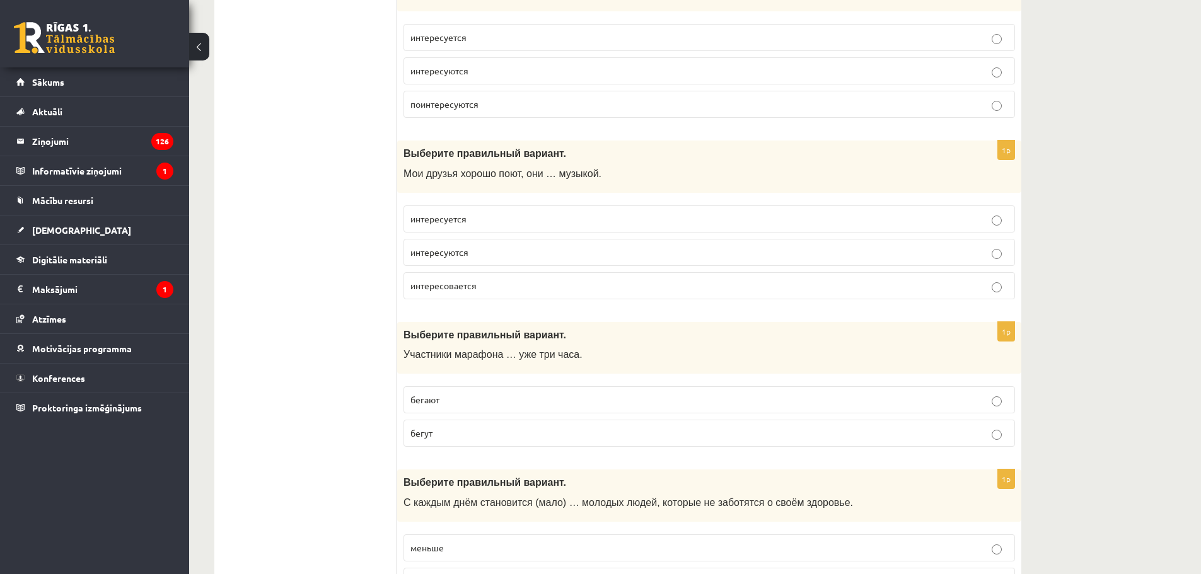
click at [570, 251] on p "интересуются" at bounding box center [709, 252] width 598 height 13
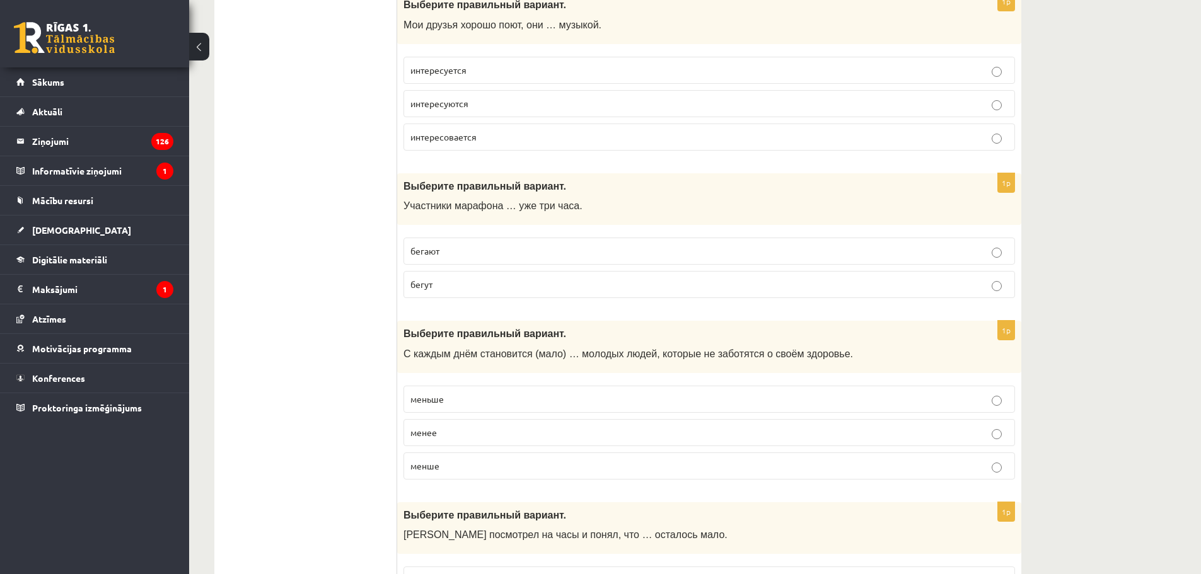
scroll to position [4026, 0]
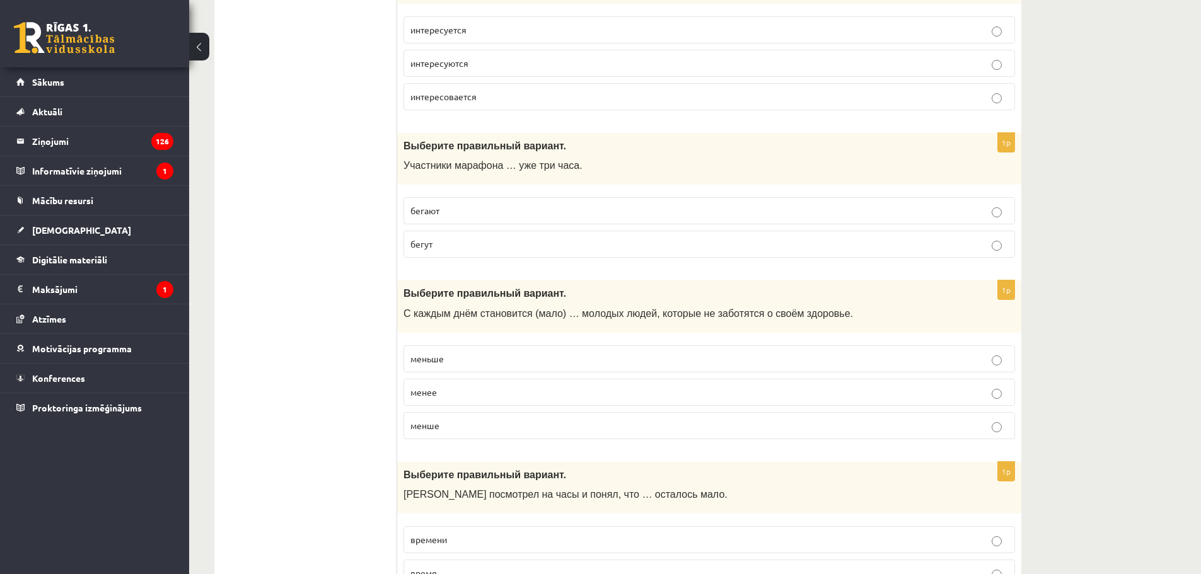
click at [459, 240] on p "бегут" at bounding box center [709, 244] width 598 height 13
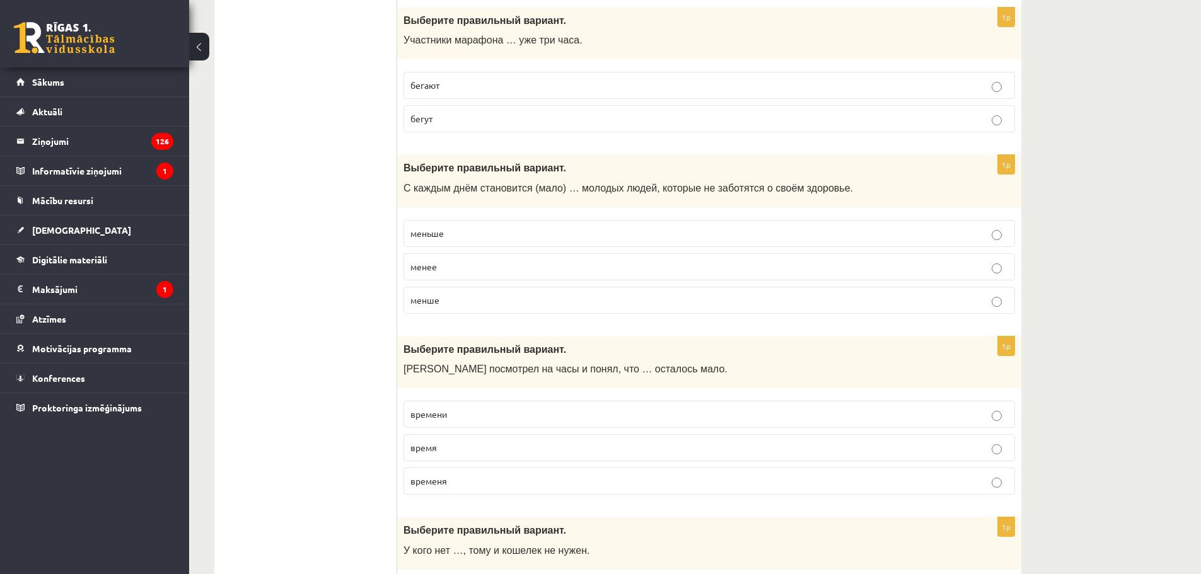
scroll to position [4152, 0]
click at [580, 227] on p "меньше" at bounding box center [709, 232] width 598 height 13
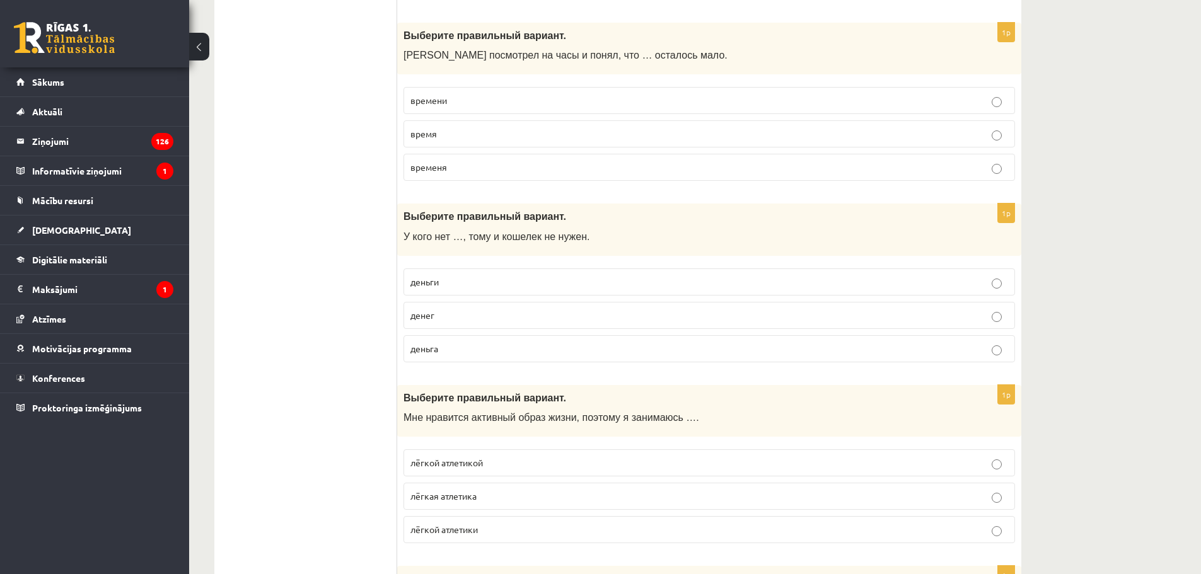
scroll to position [4467, 0]
click at [488, 102] on p "времени" at bounding box center [709, 98] width 598 height 13
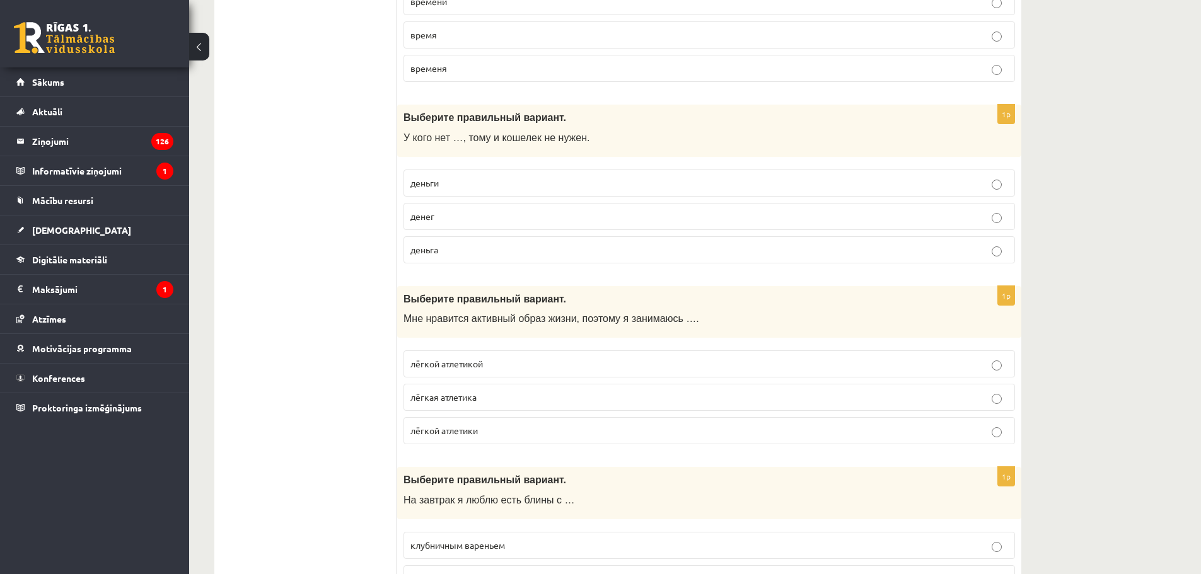
scroll to position [4593, 0]
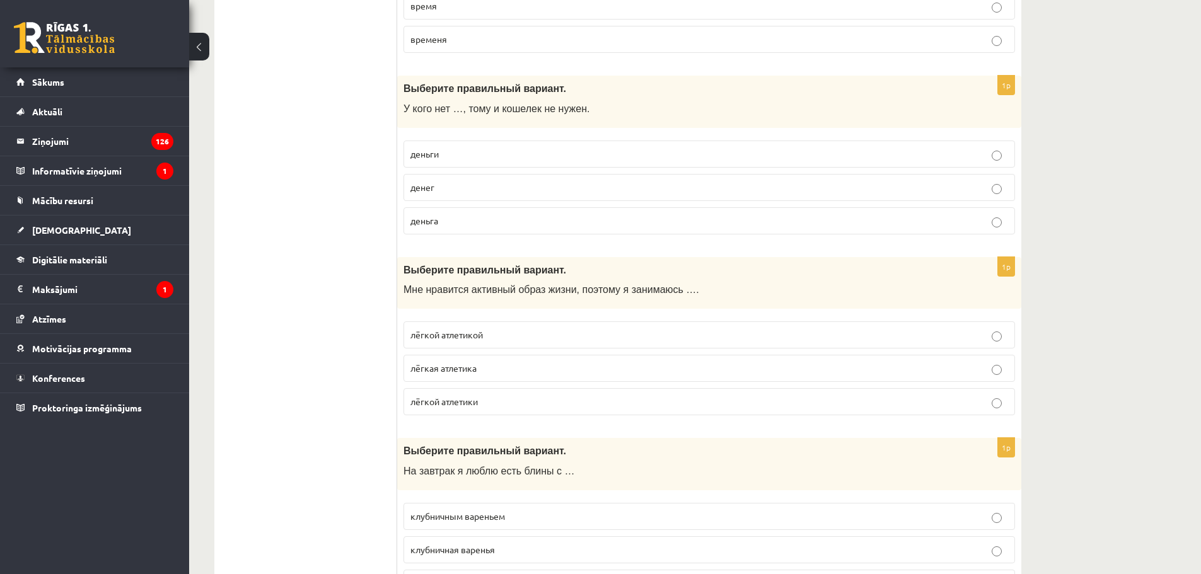
click at [511, 182] on p "денег" at bounding box center [709, 187] width 598 height 13
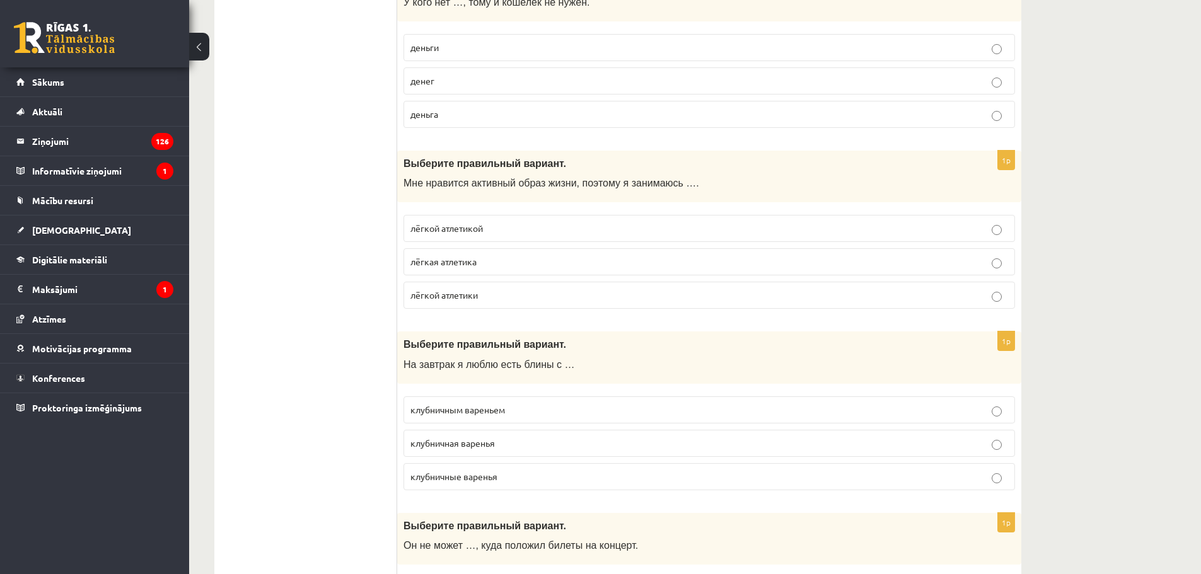
scroll to position [4719, 0]
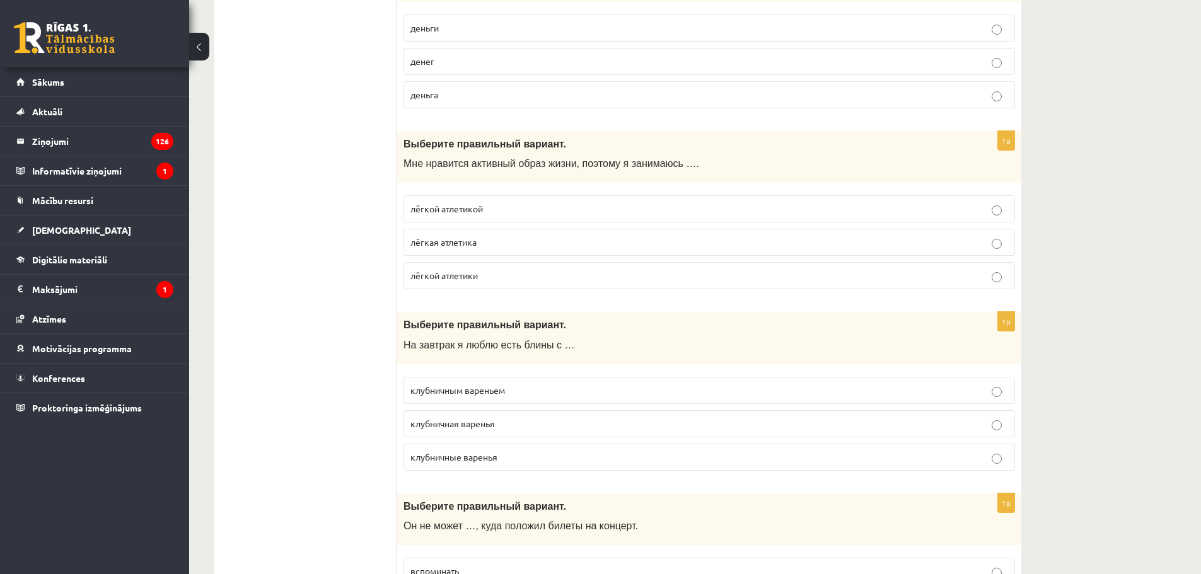
click at [511, 270] on p "лёгкой атлетики" at bounding box center [709, 275] width 598 height 13
click at [470, 213] on span "лёгкой атлетикой" at bounding box center [446, 208] width 72 height 11
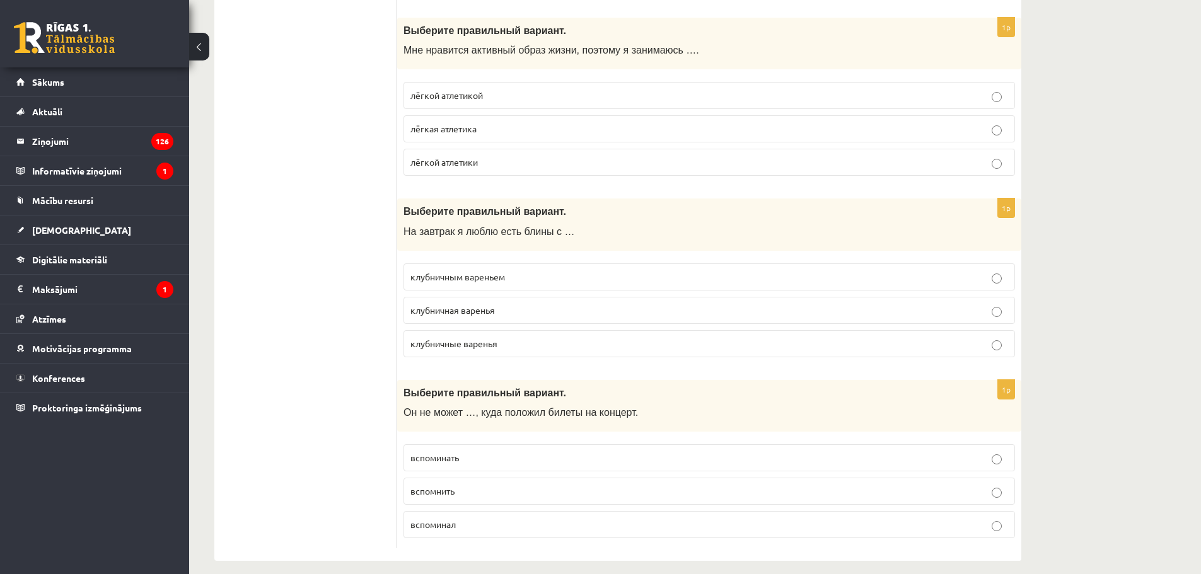
scroll to position [4845, 0]
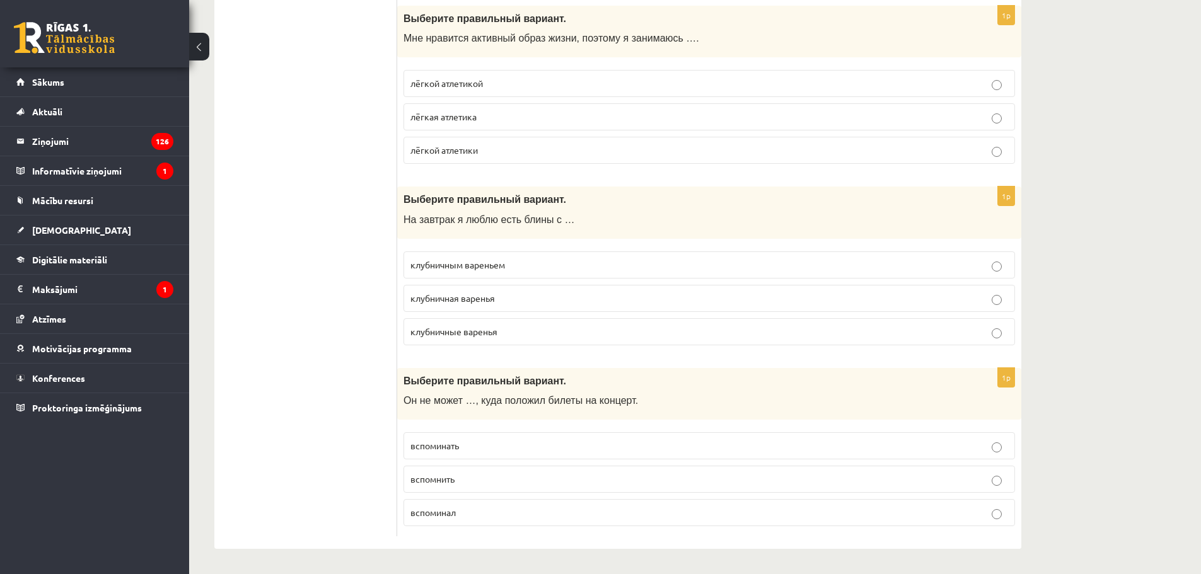
click at [517, 263] on p "клубничным вареньем" at bounding box center [709, 264] width 598 height 13
click at [495, 483] on p "вспомнить" at bounding box center [709, 479] width 598 height 13
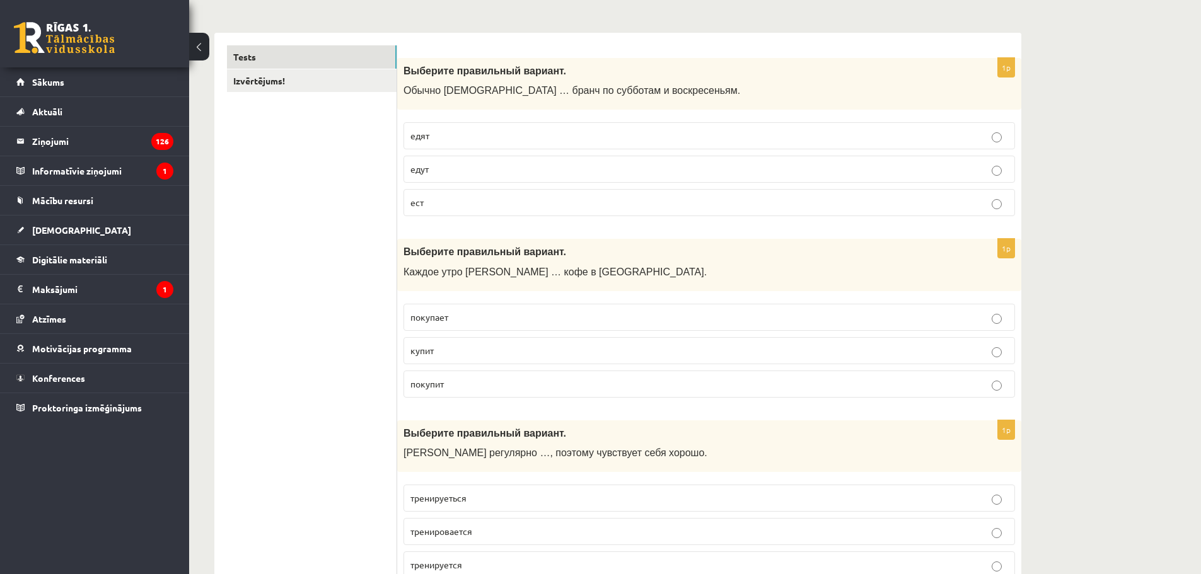
scroll to position [0, 0]
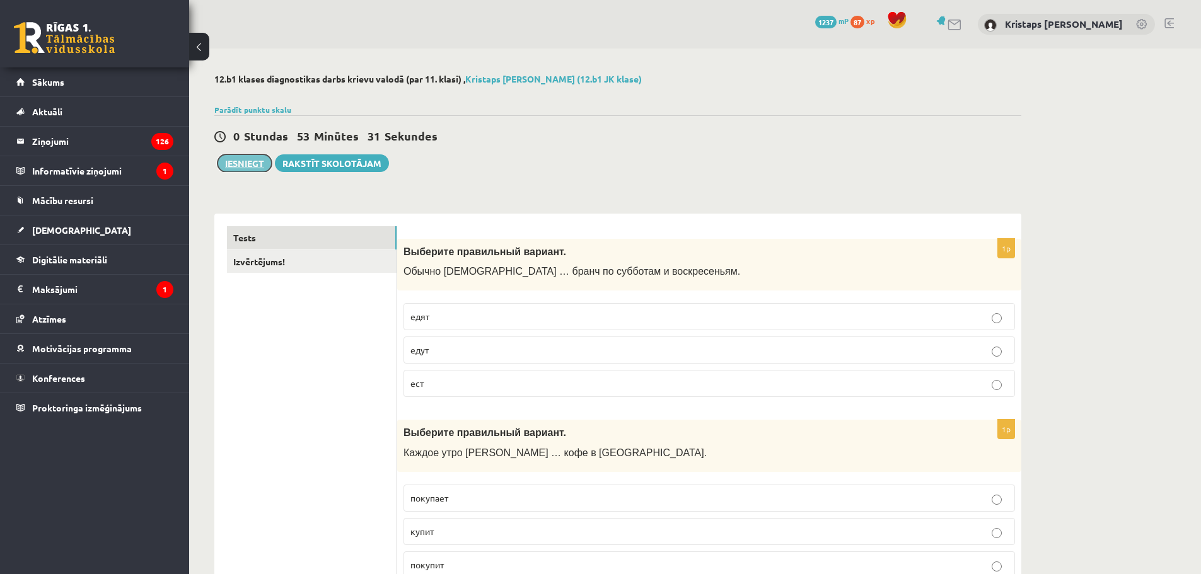
click at [250, 163] on button "Iesniegt" at bounding box center [244, 163] width 54 height 18
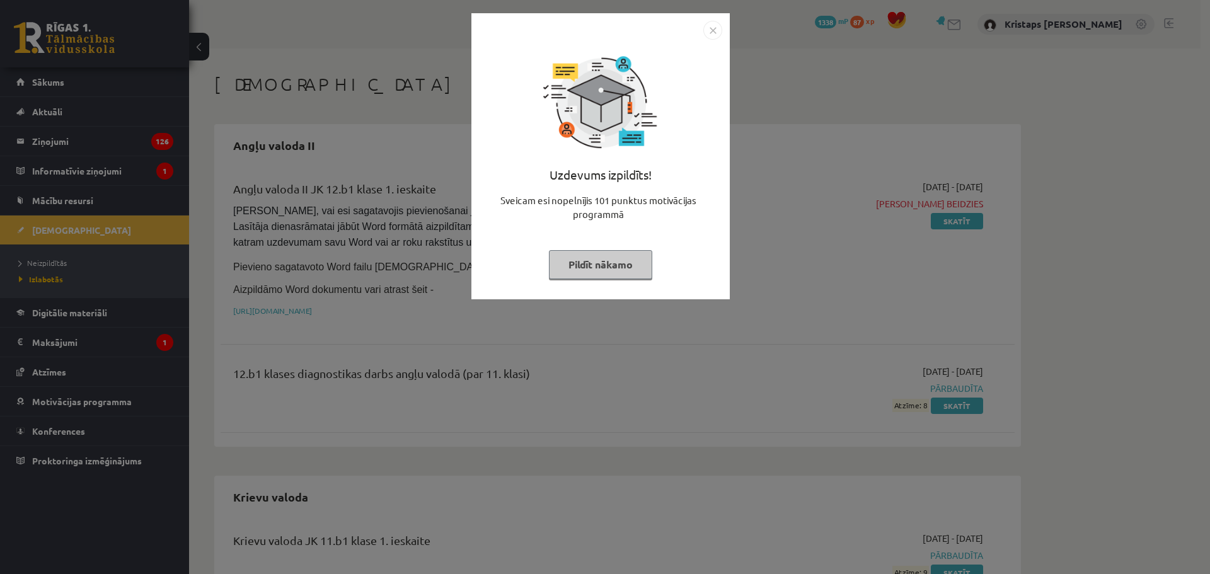
click at [716, 29] on img "Close" at bounding box center [712, 30] width 19 height 19
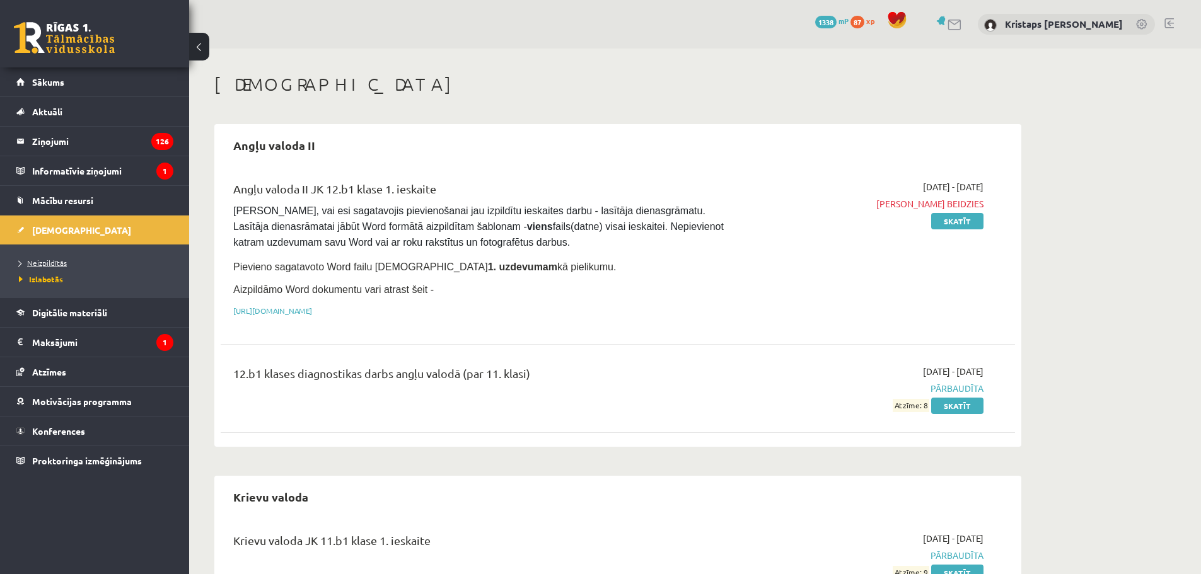
click at [63, 259] on span "Neizpildītās" at bounding box center [43, 263] width 48 height 10
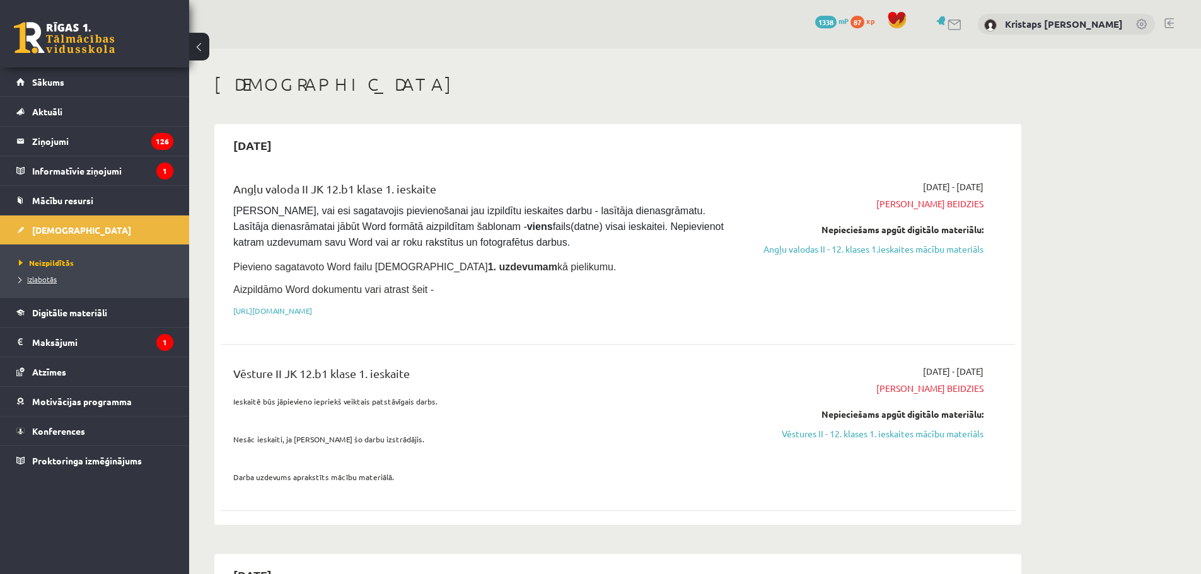
click at [45, 276] on span "Izlabotās" at bounding box center [38, 279] width 38 height 10
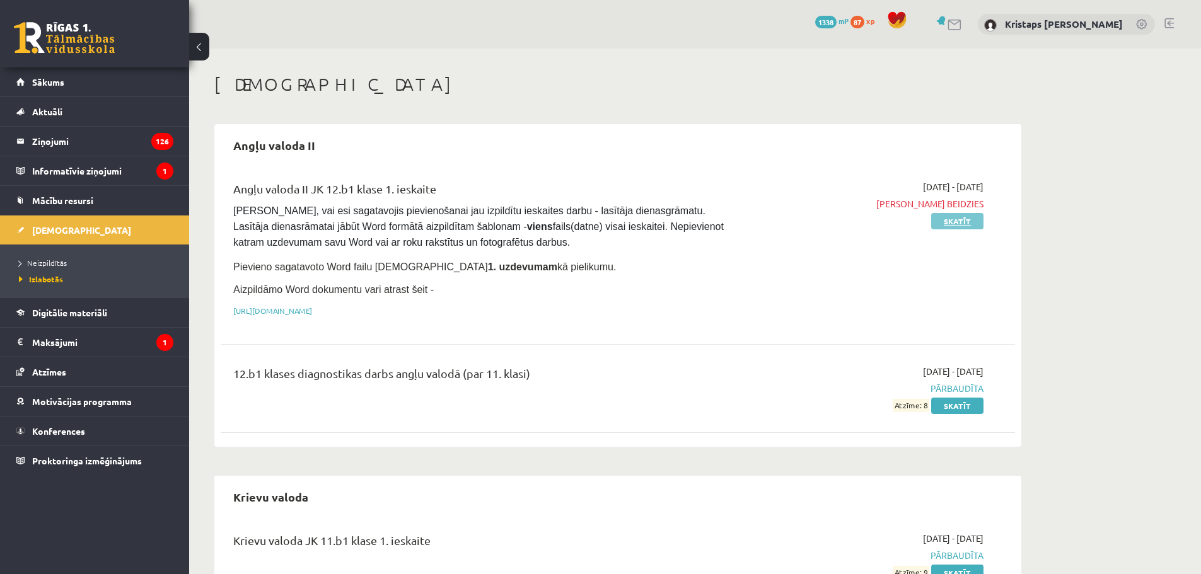
click at [951, 219] on link "Skatīt" at bounding box center [957, 221] width 52 height 16
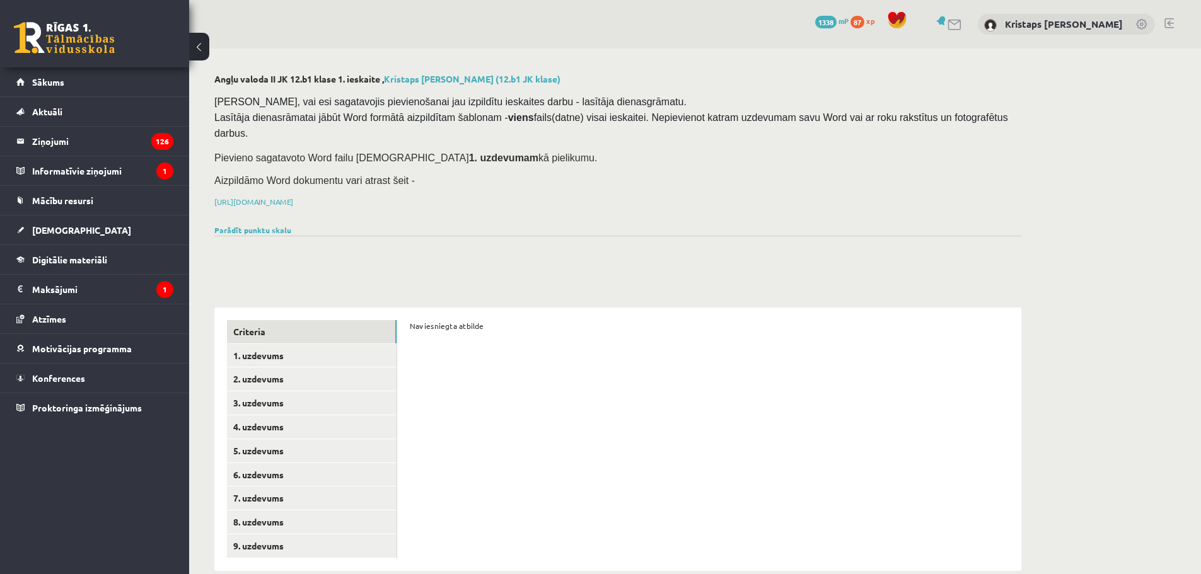
scroll to position [4, 0]
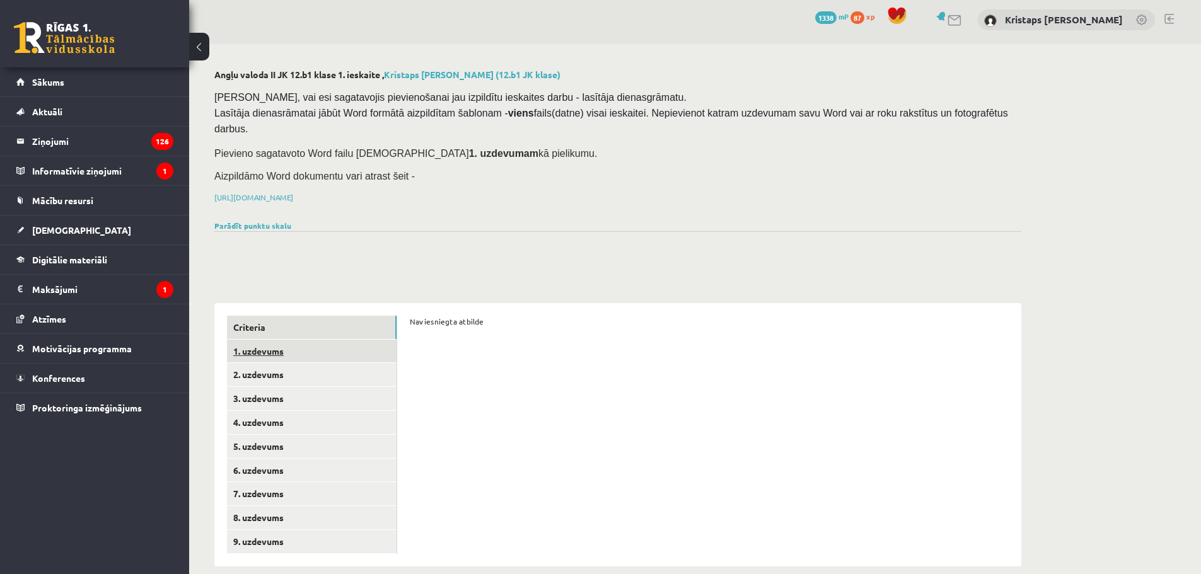
click at [285, 340] on link "1. uzdevums" at bounding box center [312, 351] width 170 height 23
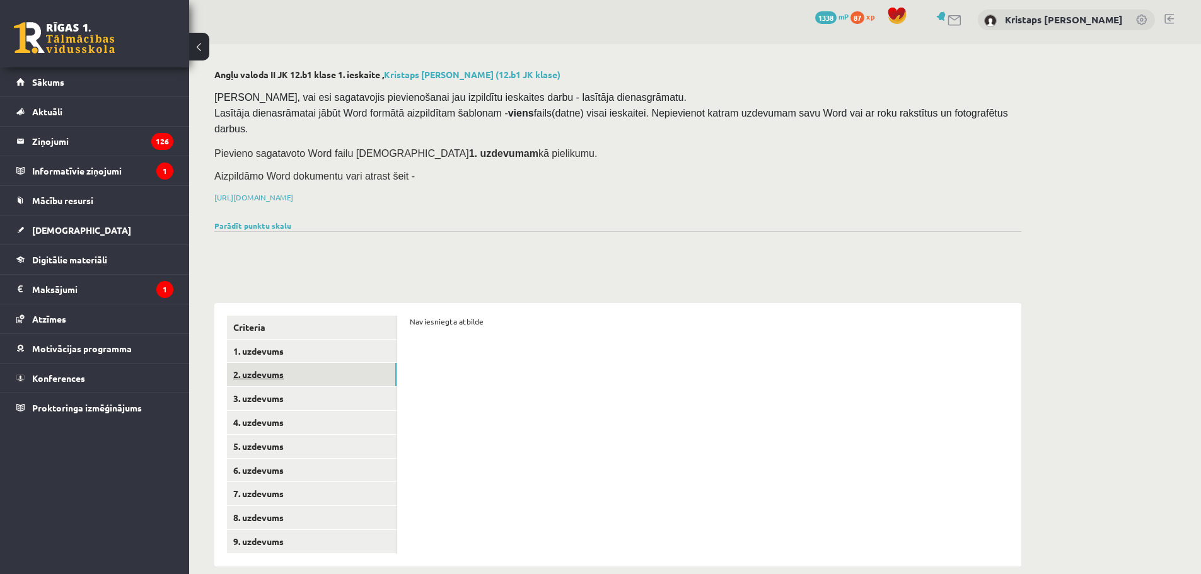
click at [281, 363] on link "2. uzdevums" at bounding box center [312, 374] width 170 height 23
click at [40, 229] on span "[DEMOGRAPHIC_DATA]" at bounding box center [81, 229] width 99 height 11
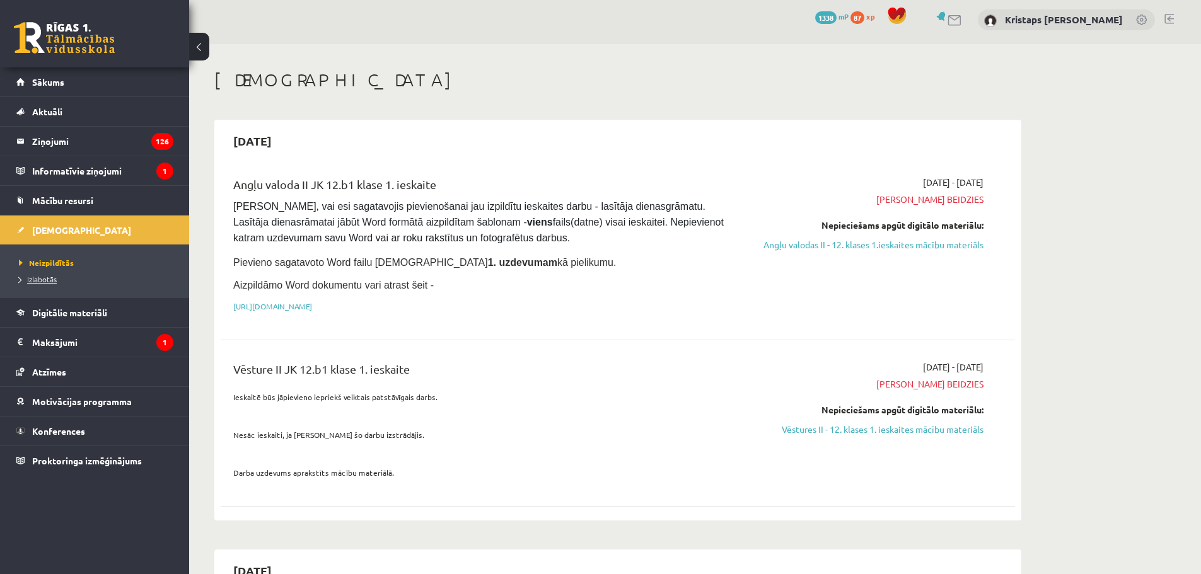
click at [45, 279] on span "Izlabotās" at bounding box center [38, 279] width 38 height 10
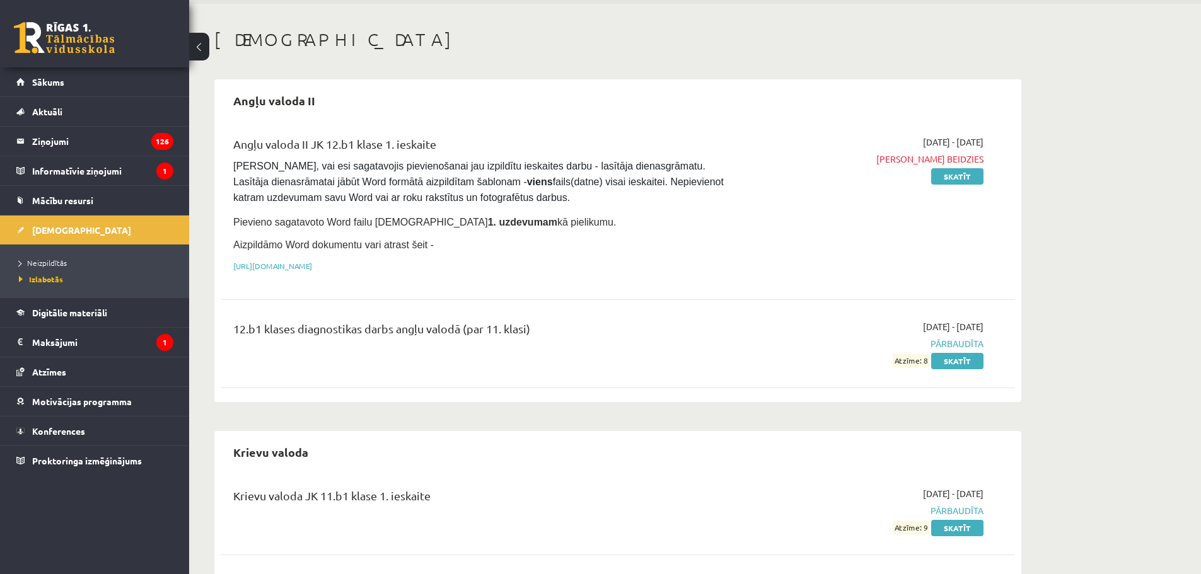
scroll to position [67, 0]
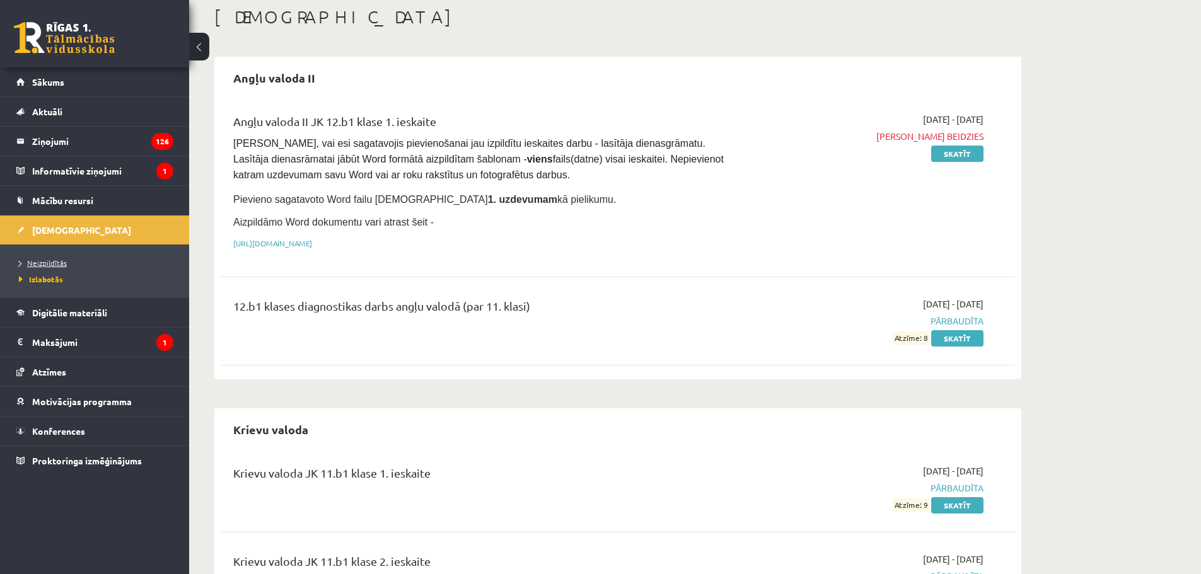
click at [55, 265] on span "Neizpildītās" at bounding box center [43, 263] width 48 height 10
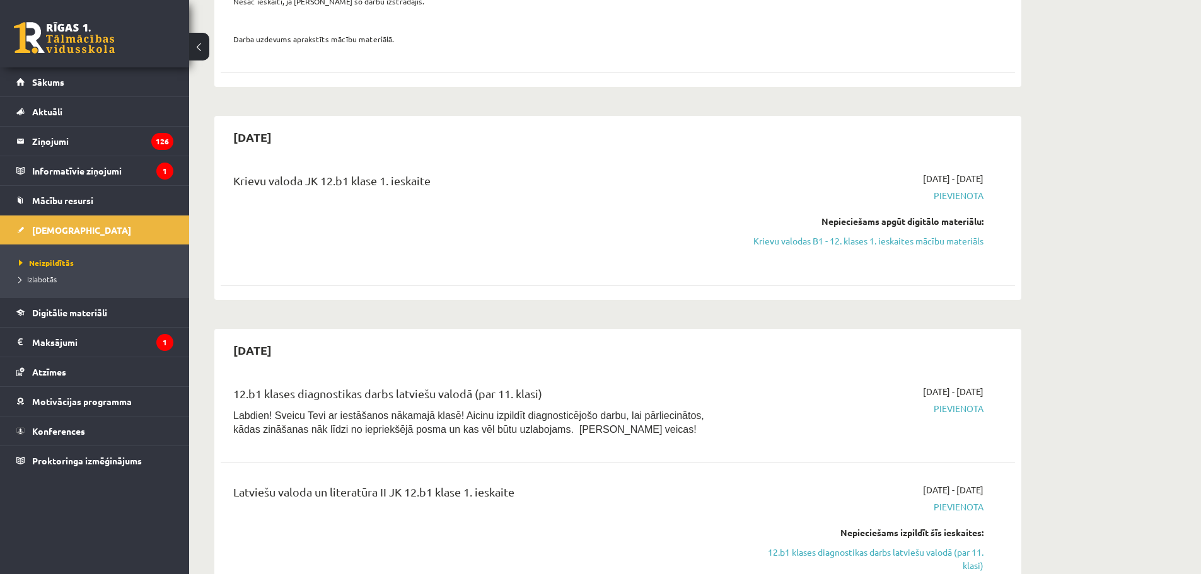
scroll to position [446, 0]
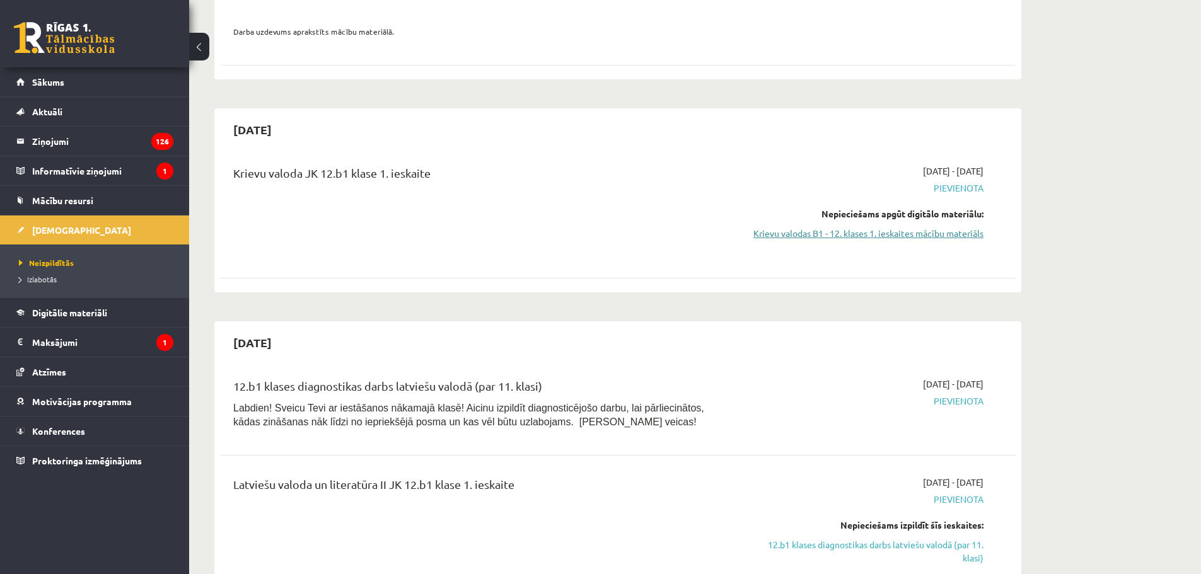
click at [815, 227] on link "Krievu valodas B1 - 12. klases 1. ieskaites mācību materiāls" at bounding box center [865, 233] width 238 height 13
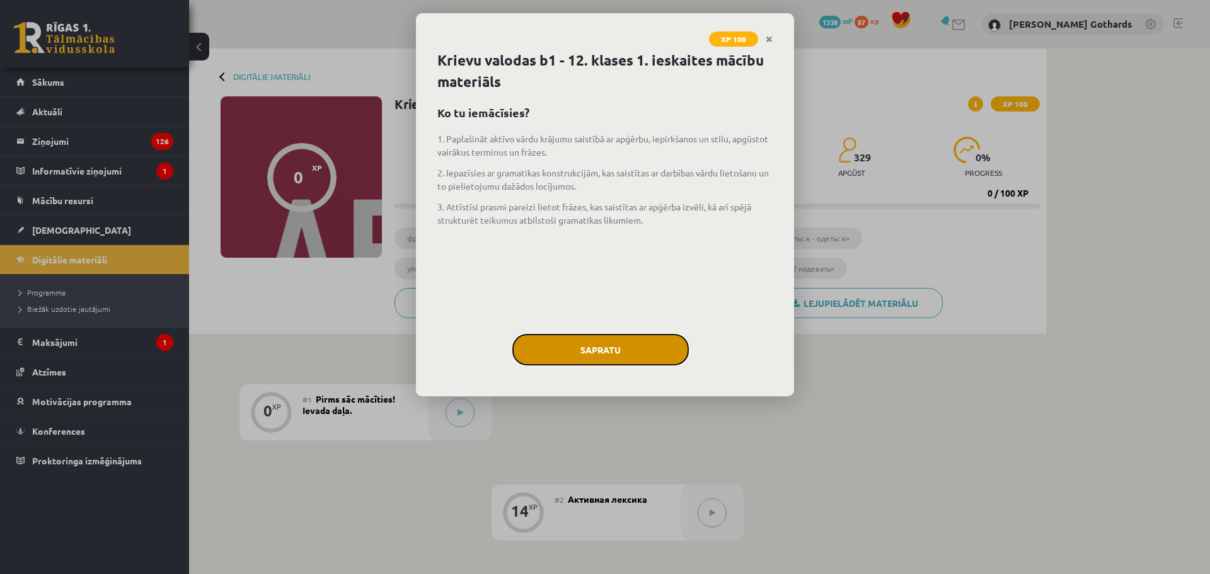
click at [615, 354] on button "Sapratu" at bounding box center [600, 350] width 176 height 32
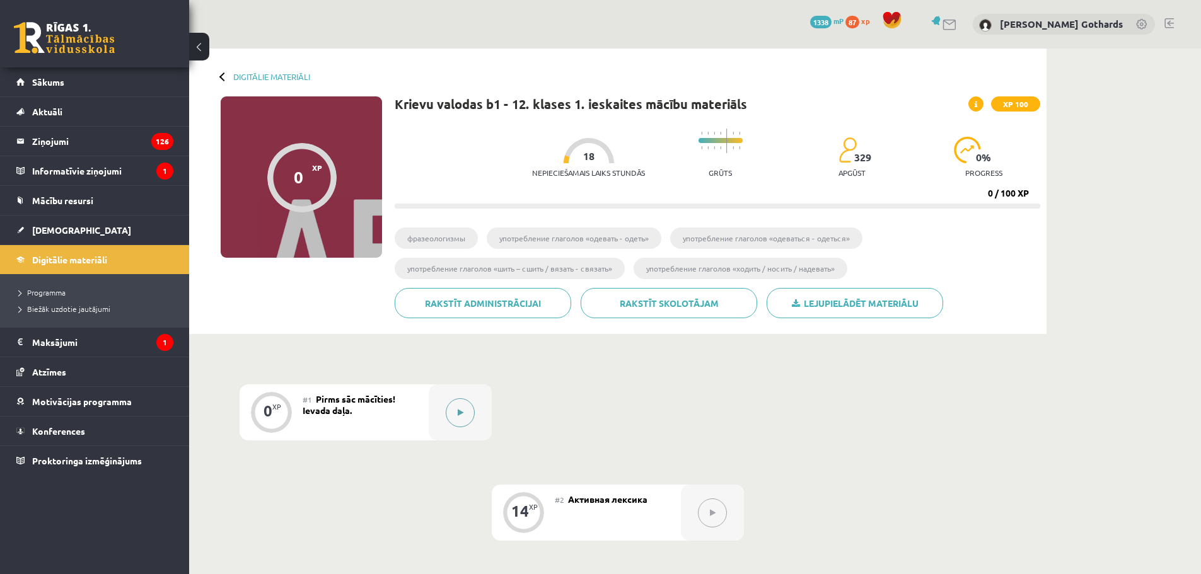
click at [460, 411] on icon at bounding box center [461, 413] width 6 height 8
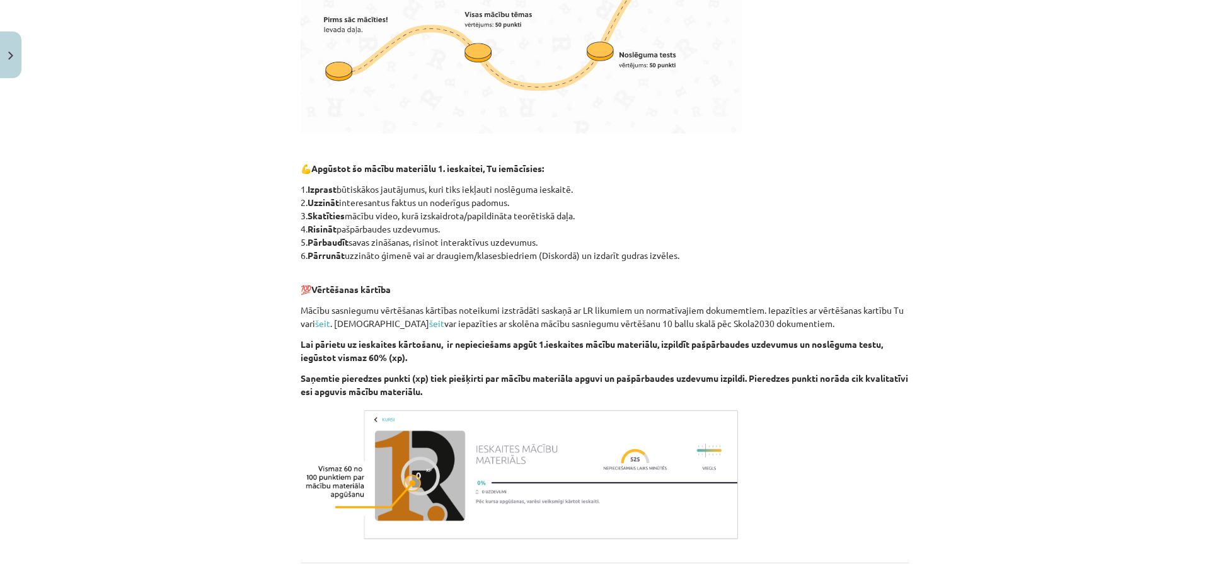
scroll to position [629, 0]
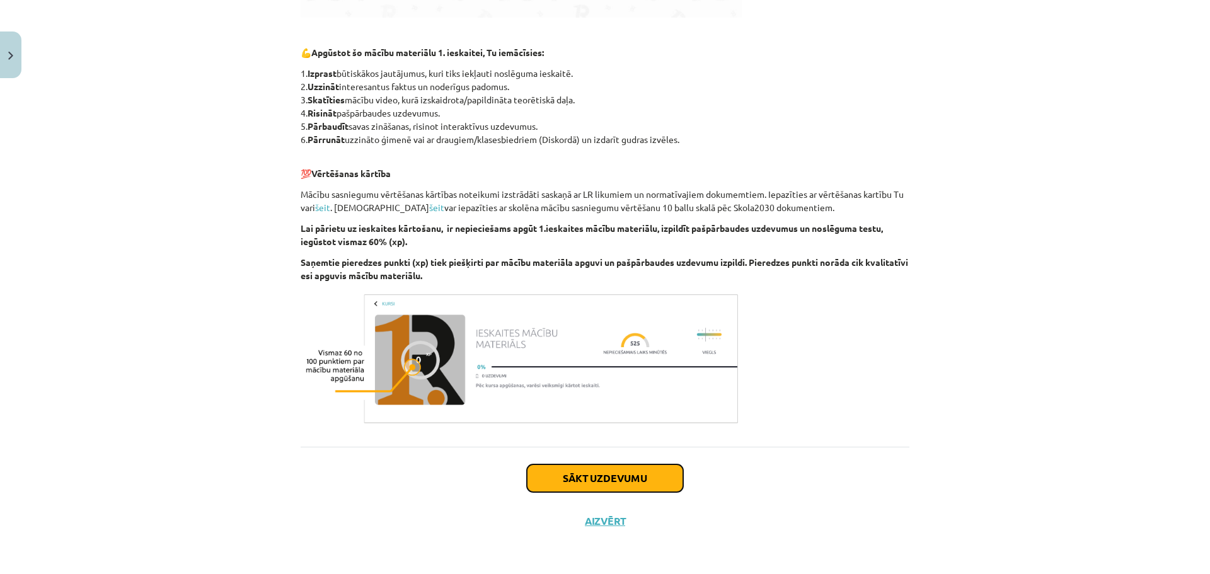
click at [586, 482] on button "Sākt uzdevumu" at bounding box center [605, 479] width 156 height 28
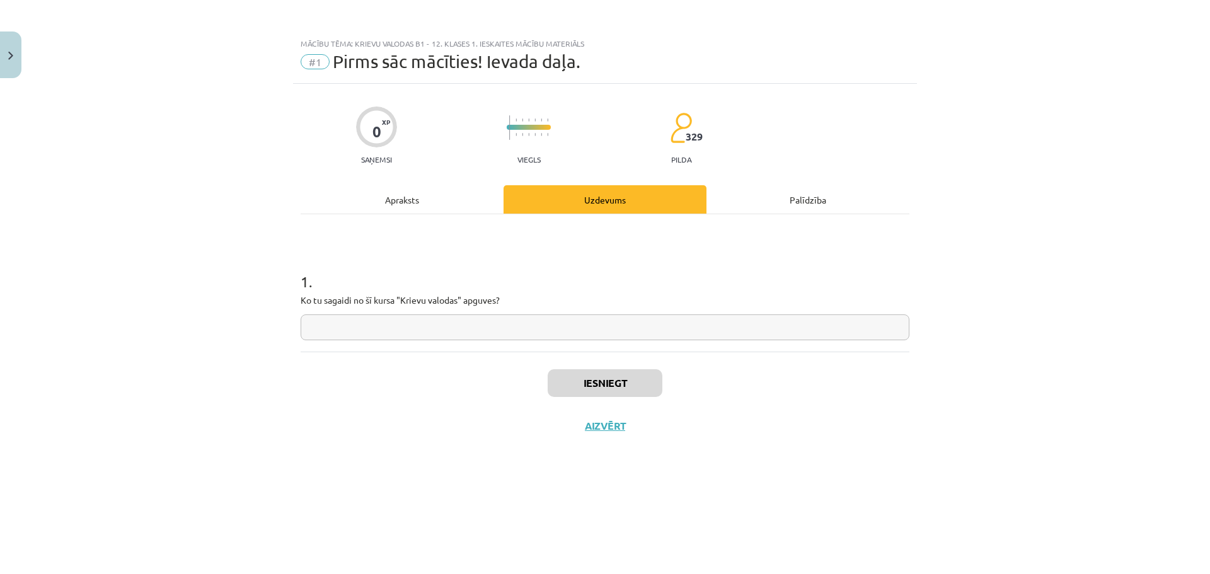
scroll to position [0, 0]
click at [475, 332] on input "text" at bounding box center [605, 328] width 609 height 26
type input "**********"
click at [616, 377] on button "Iesniegt" at bounding box center [605, 383] width 115 height 28
click at [624, 432] on button "Nākamā nodarbība" at bounding box center [605, 434] width 124 height 29
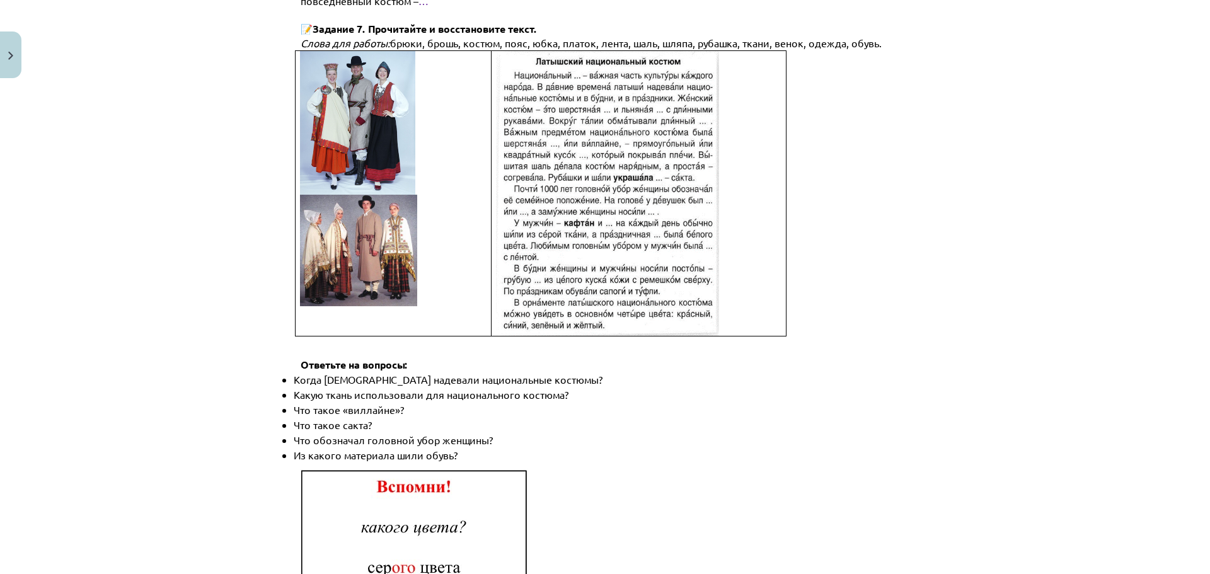
scroll to position [1751, 0]
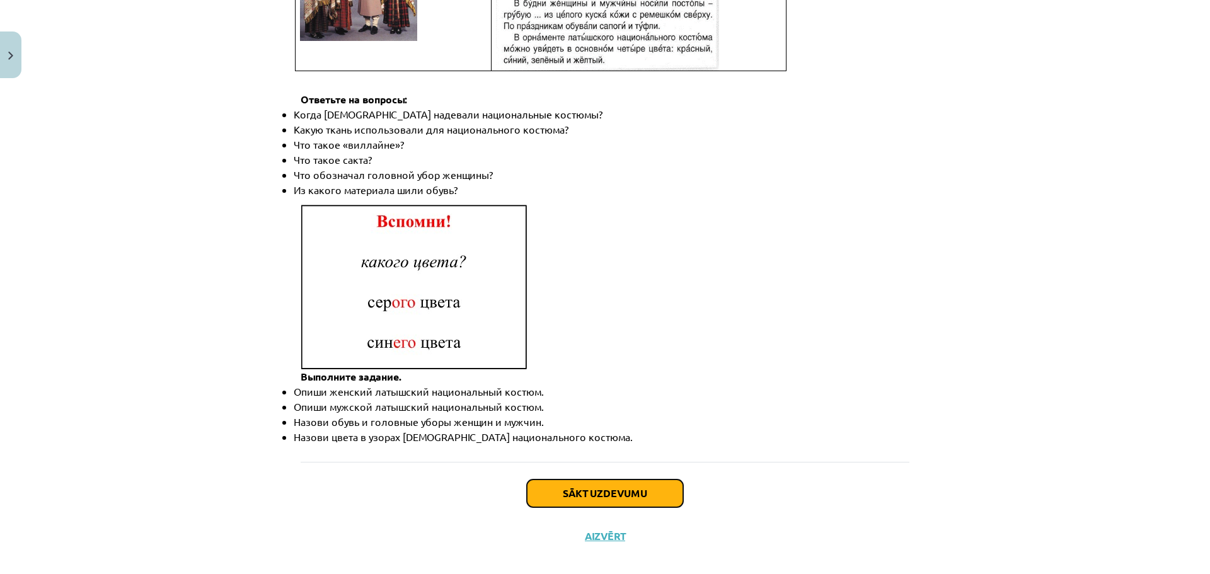
click at [613, 480] on button "Sākt uzdevumu" at bounding box center [605, 494] width 156 height 28
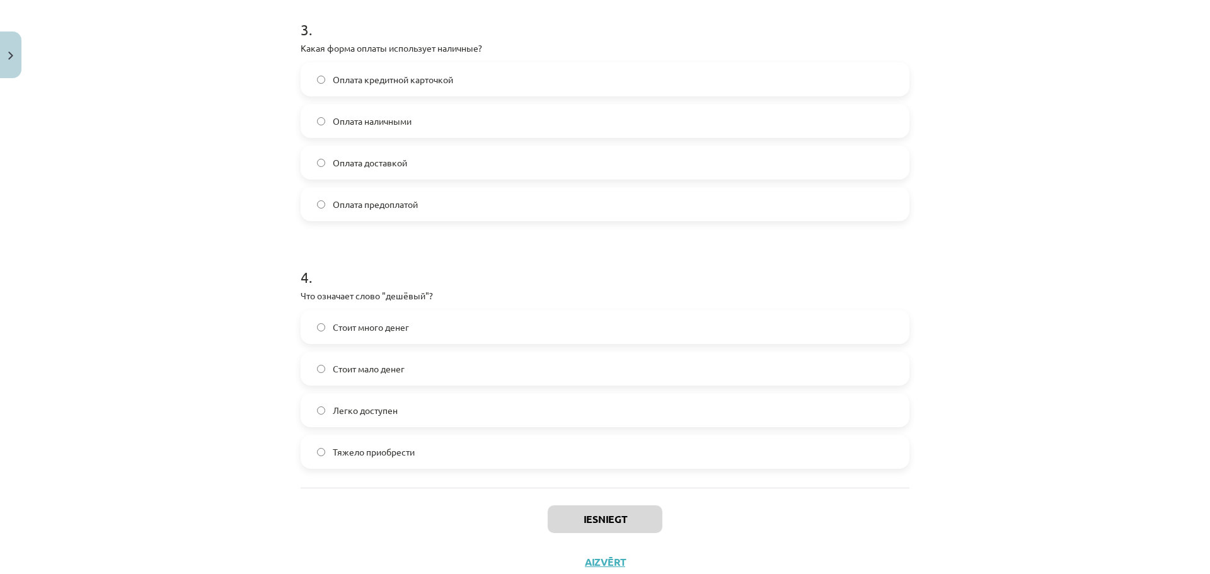
scroll to position [788, 0]
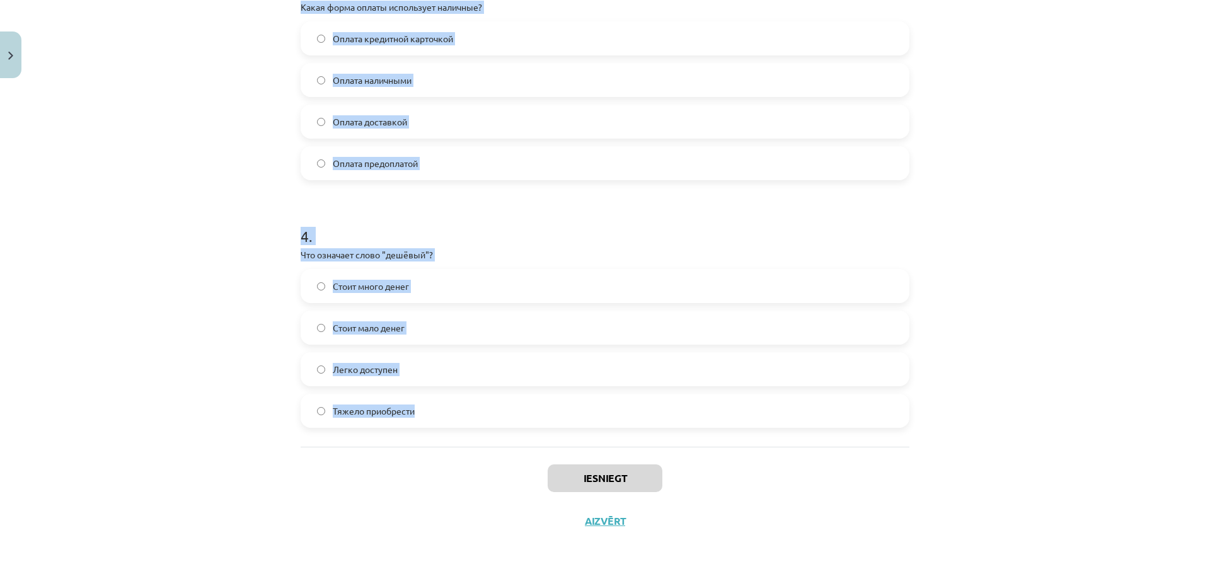
drag, startPoint x: 296, startPoint y: 246, endPoint x: 415, endPoint y: 413, distance: 205.5
copy form "1 . Какое слово лишнее в ряду: платье, брюки, шуба, юбка, туфли? Туфли Платье Б…"
click at [957, 204] on div "Mācību tēma: Krievu valodas b1 - 12. klases 1. ieskaites mācību materiāls #2 Ак…" at bounding box center [605, 287] width 1210 height 574
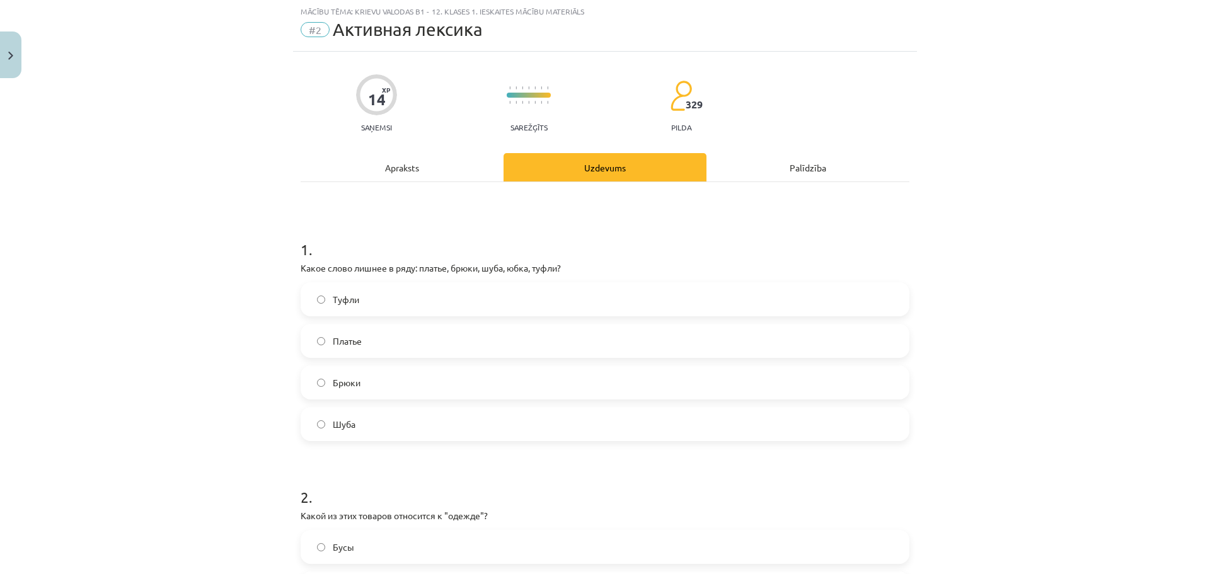
scroll to position [0, 0]
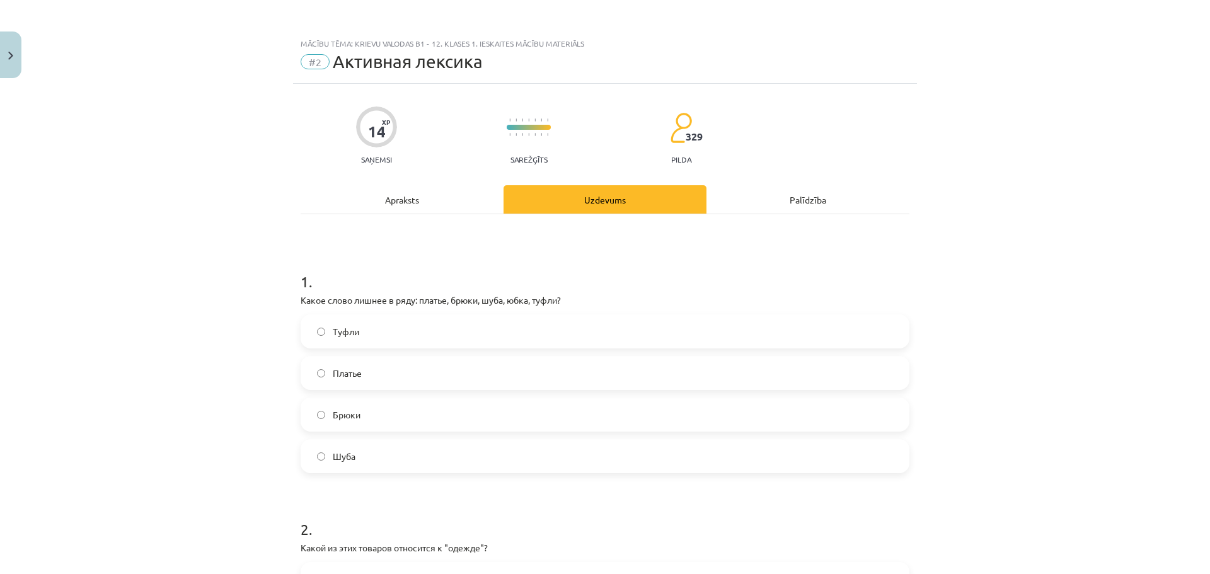
click at [397, 336] on label "Туфли" at bounding box center [605, 332] width 606 height 32
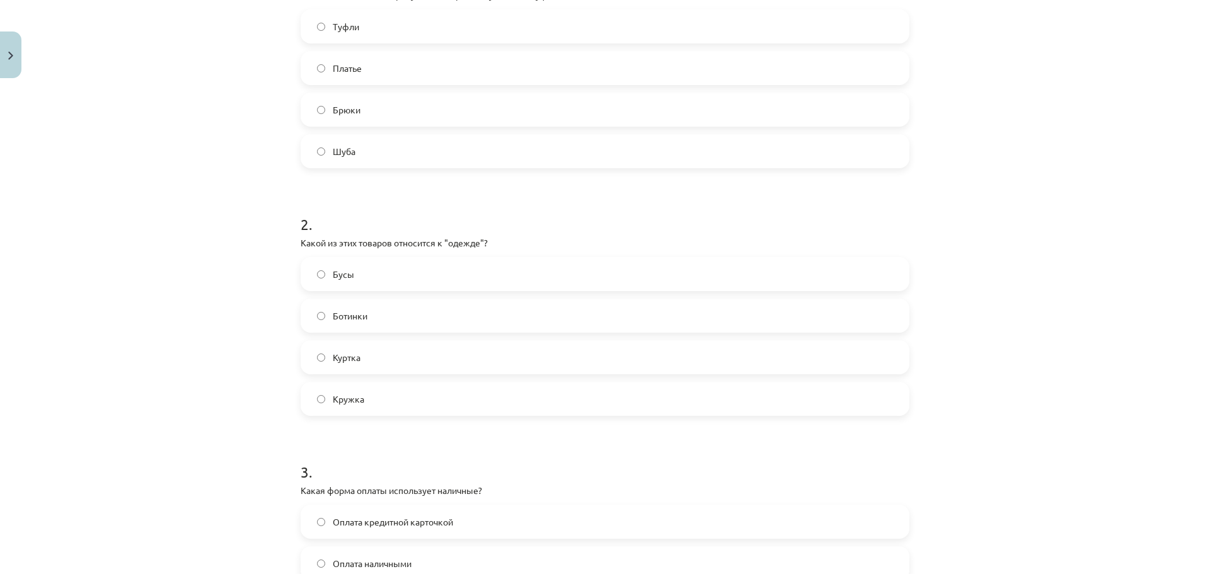
scroll to position [315, 0]
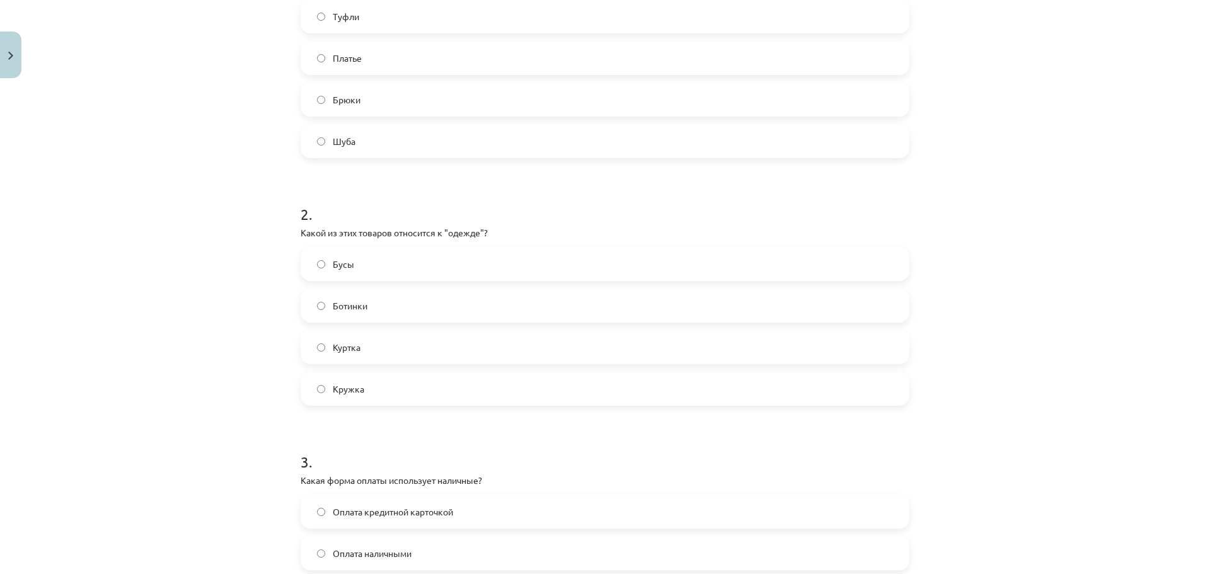
click at [373, 357] on label "Куртка" at bounding box center [605, 348] width 606 height 32
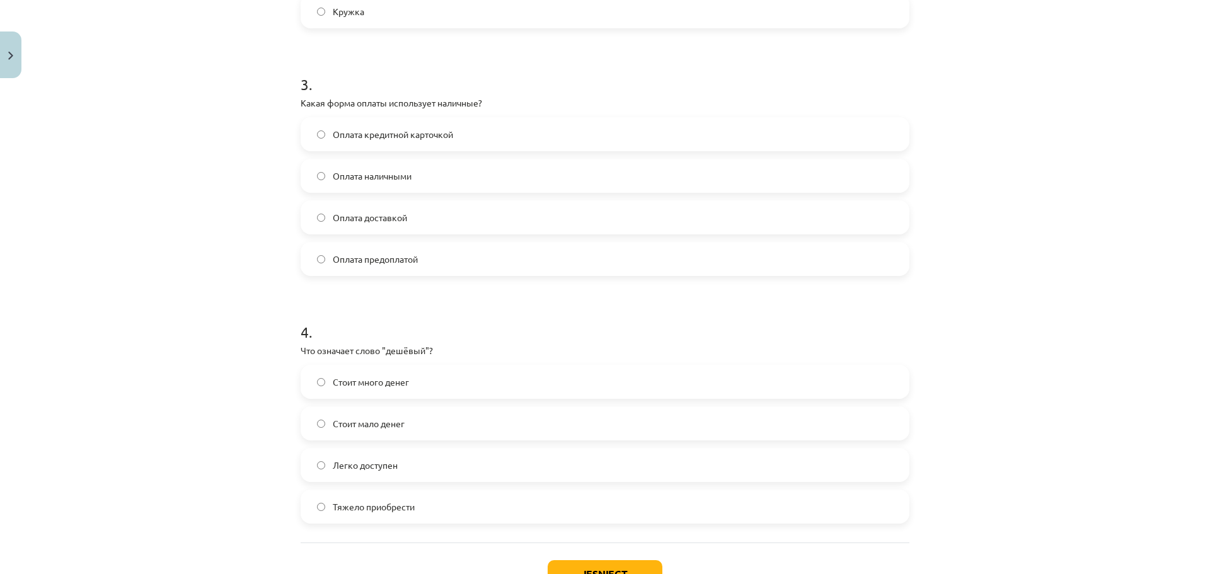
scroll to position [693, 0]
click at [366, 177] on span "Оплата наличными" at bounding box center [372, 175] width 79 height 13
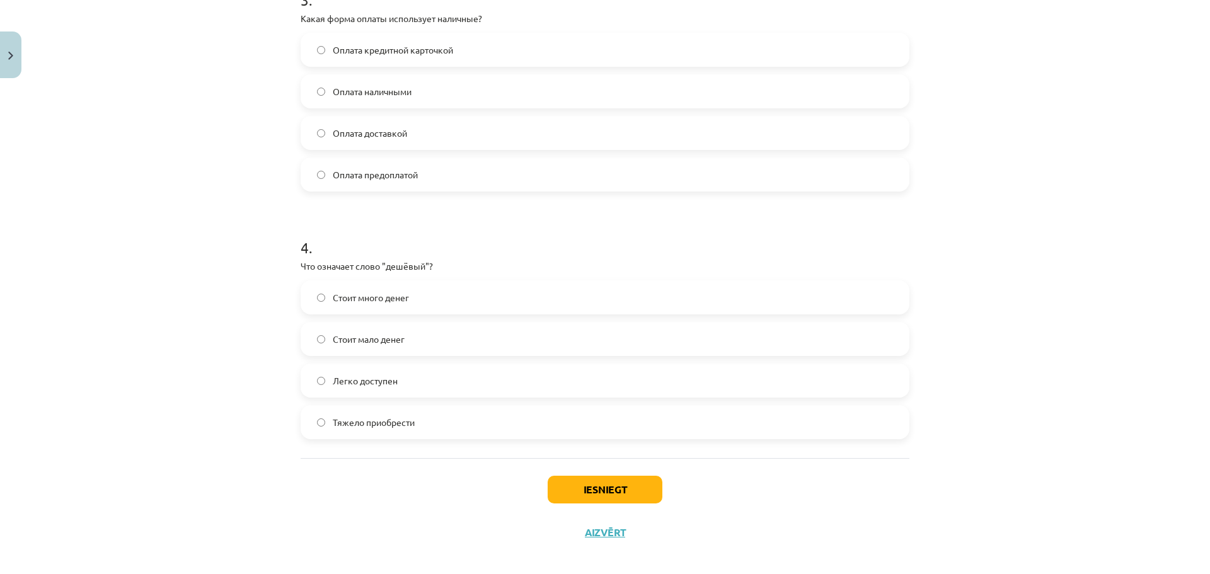
scroll to position [788, 0]
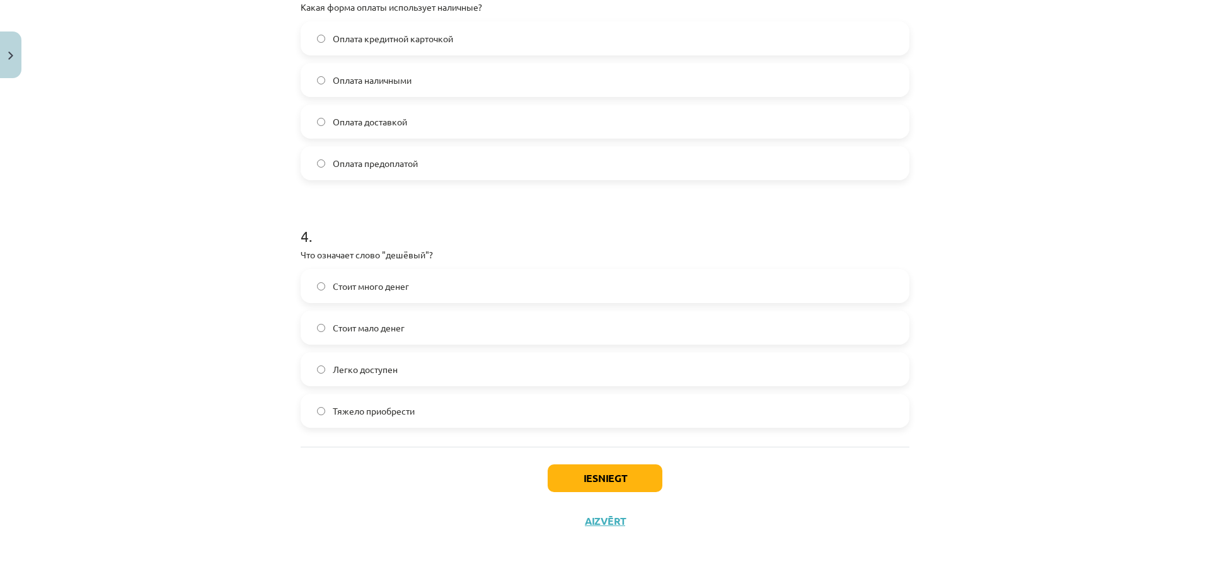
click at [361, 326] on span "Стоит мало денег" at bounding box center [369, 327] width 72 height 13
click at [600, 470] on button "Iesniegt" at bounding box center [605, 479] width 115 height 28
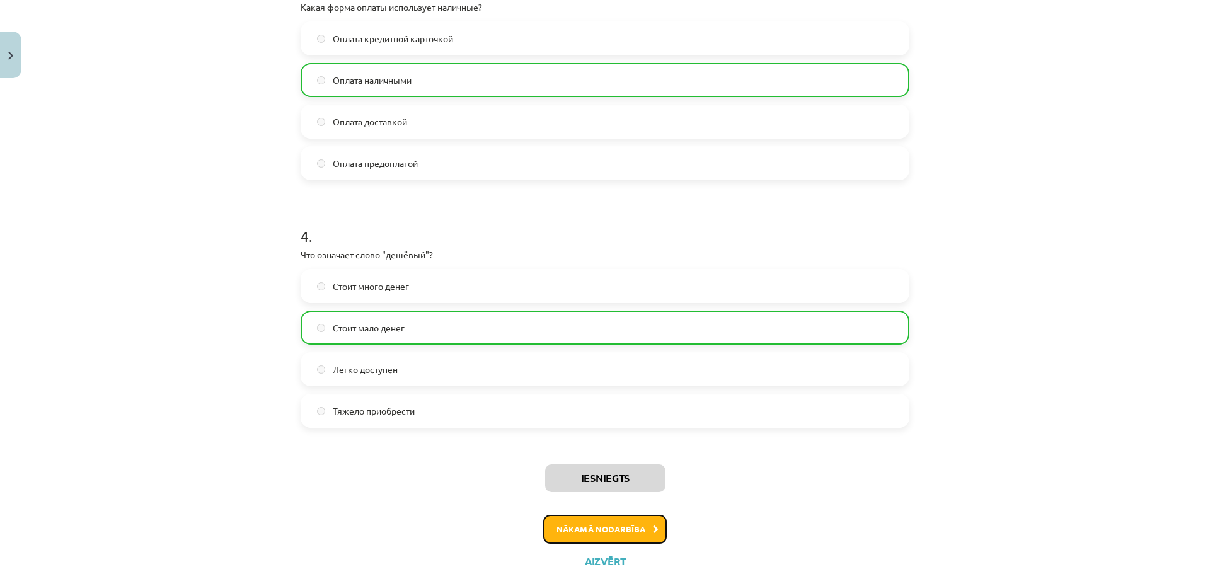
click at [643, 531] on button "Nākamā nodarbība" at bounding box center [605, 529] width 124 height 29
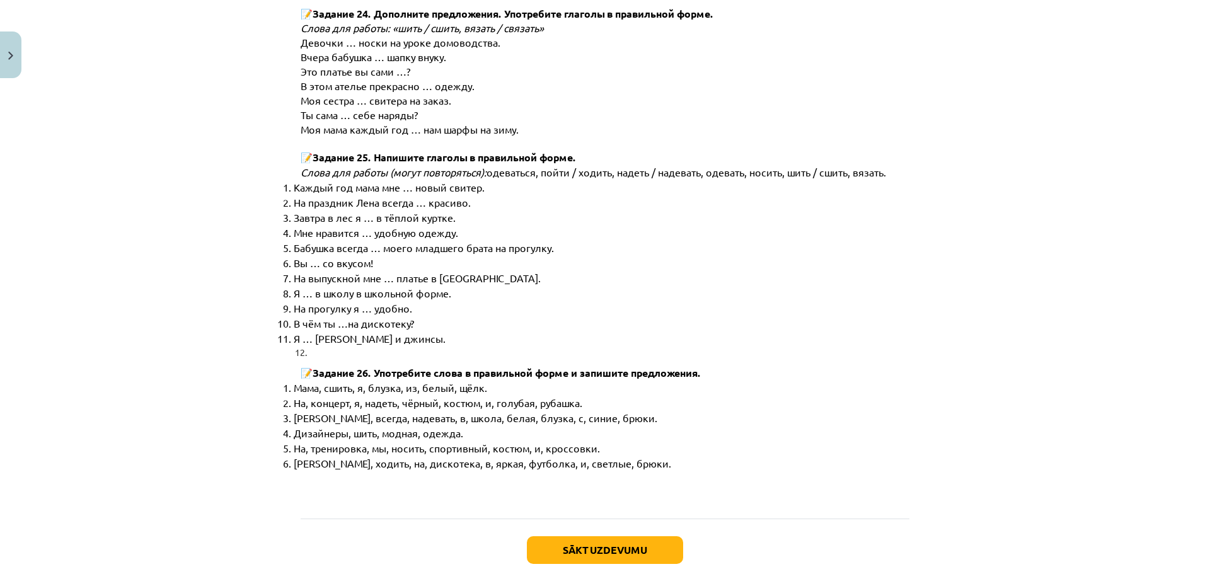
scroll to position [6370, 0]
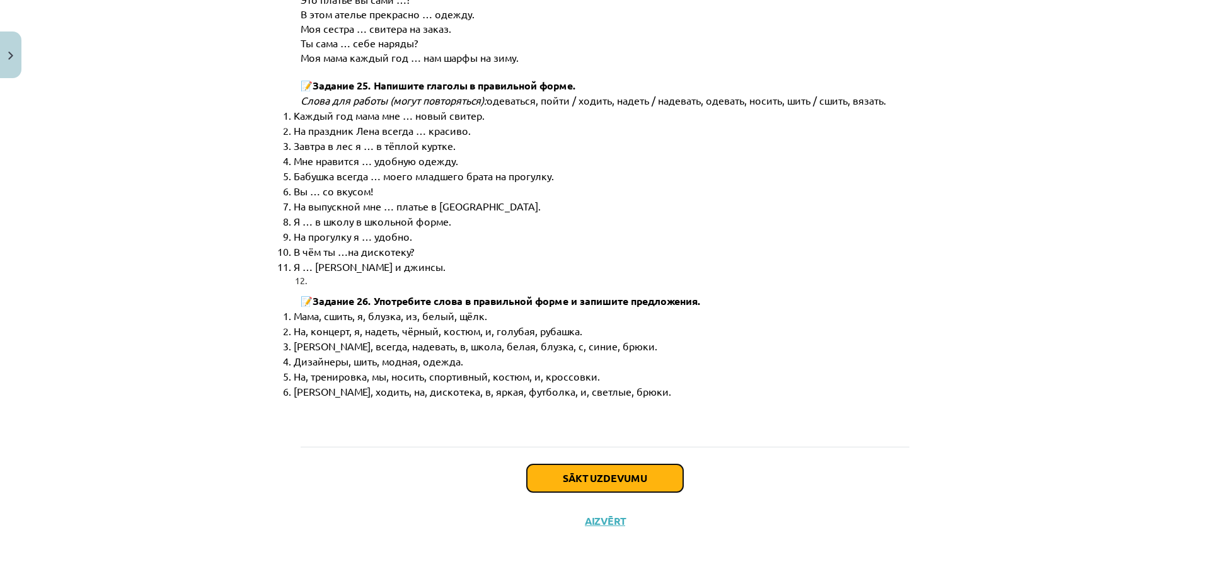
click at [616, 479] on button "Sākt uzdevumu" at bounding box center [605, 479] width 156 height 28
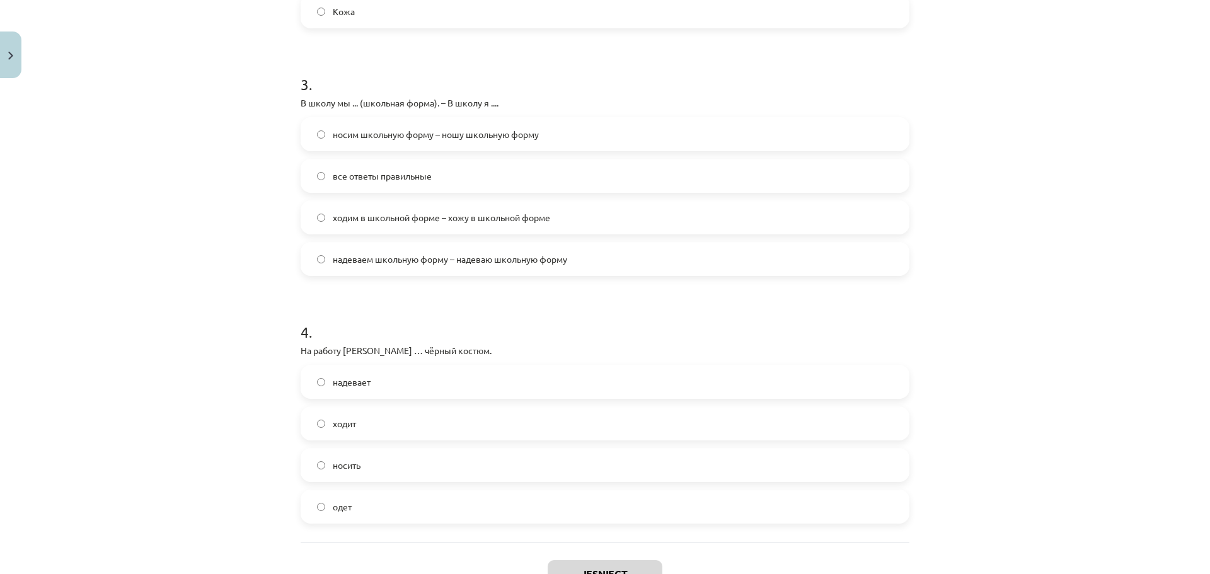
scroll to position [809, 0]
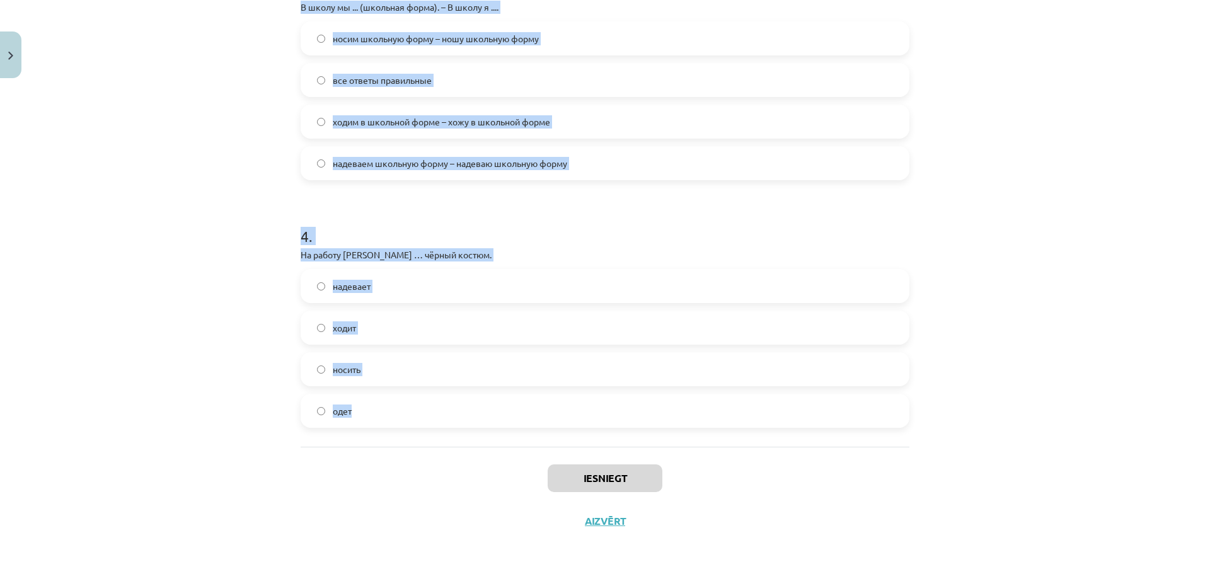
drag, startPoint x: 297, startPoint y: 248, endPoint x: 479, endPoint y: 434, distance: 260.7
copy form "1 . На дискотеку Янис ... (синие джинсы и белая футболка). – На дискотеку мы ..…"
click at [930, 177] on div "Mācību tēma: Krievu valodas b1 - 12. klases 1. ieskaites mācību materiāls #3 Гр…" at bounding box center [605, 287] width 1210 height 574
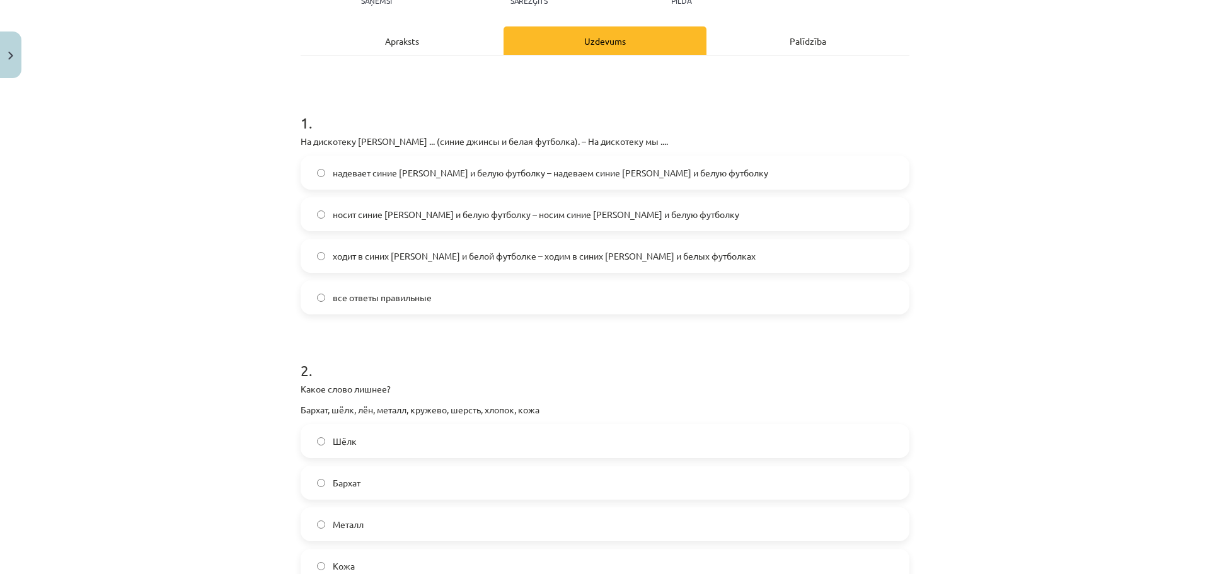
scroll to position [0, 0]
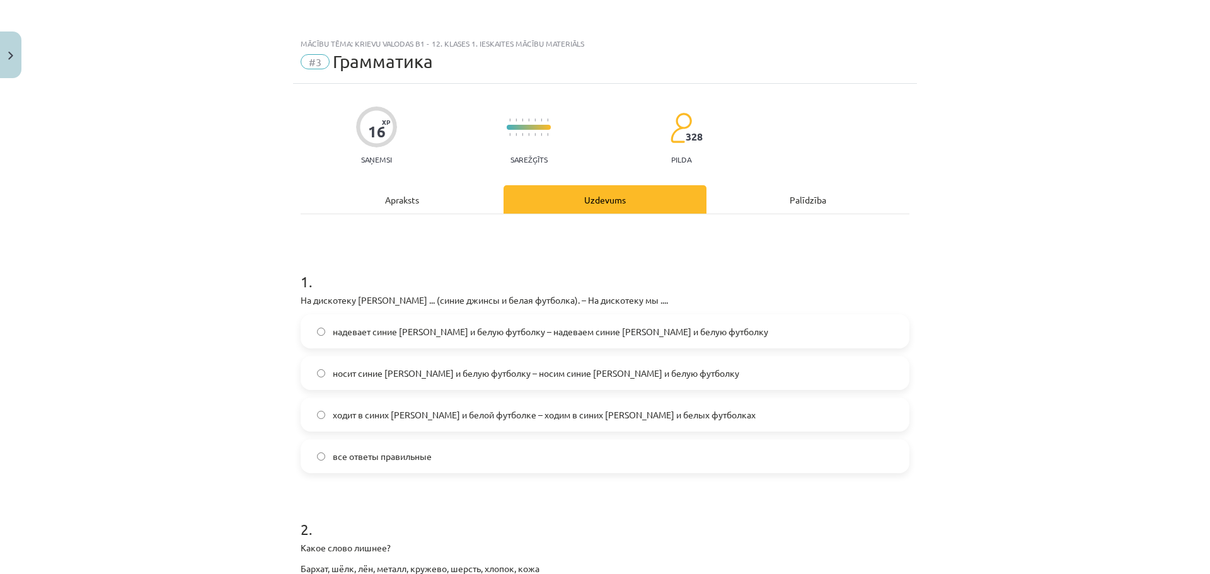
click at [461, 453] on label "все ответы правильные" at bounding box center [605, 457] width 606 height 32
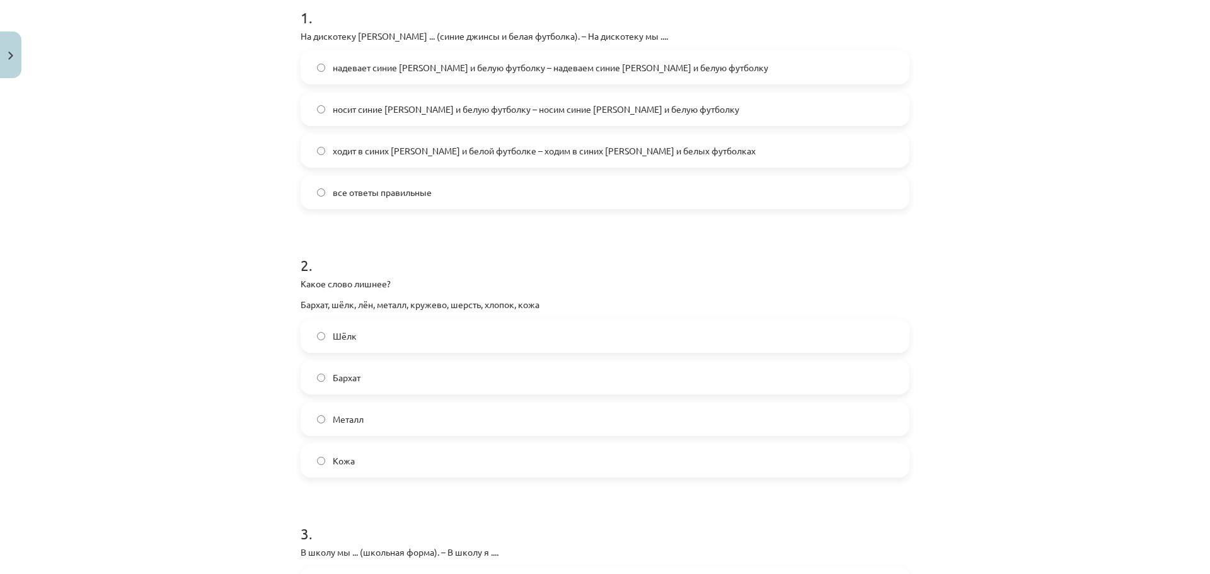
scroll to position [315, 0]
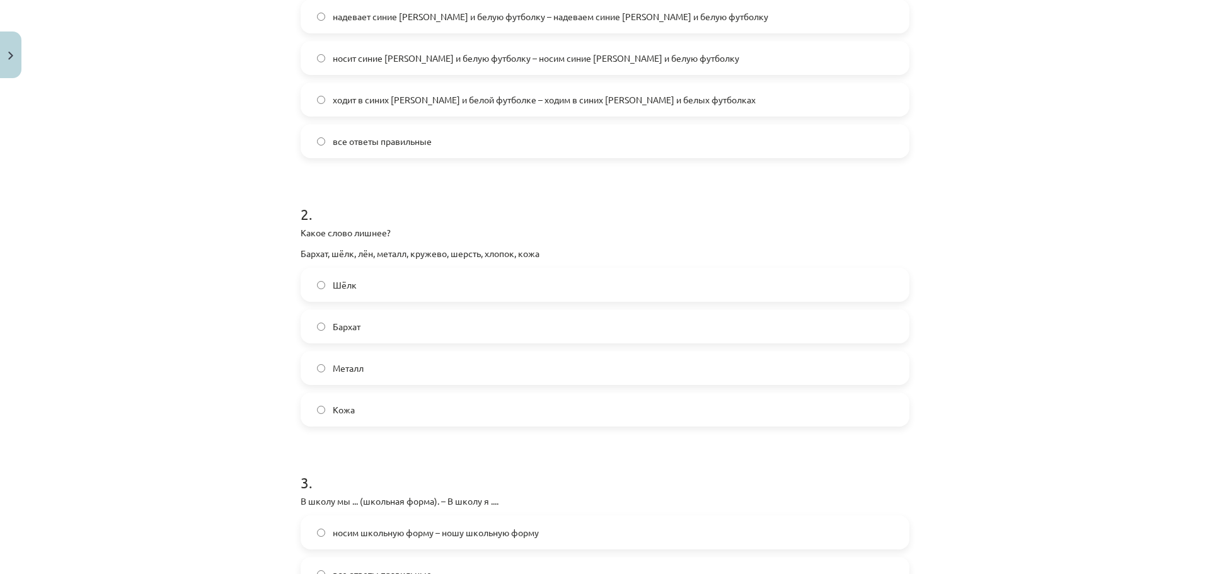
click at [403, 366] on label "Металл" at bounding box center [605, 368] width 606 height 32
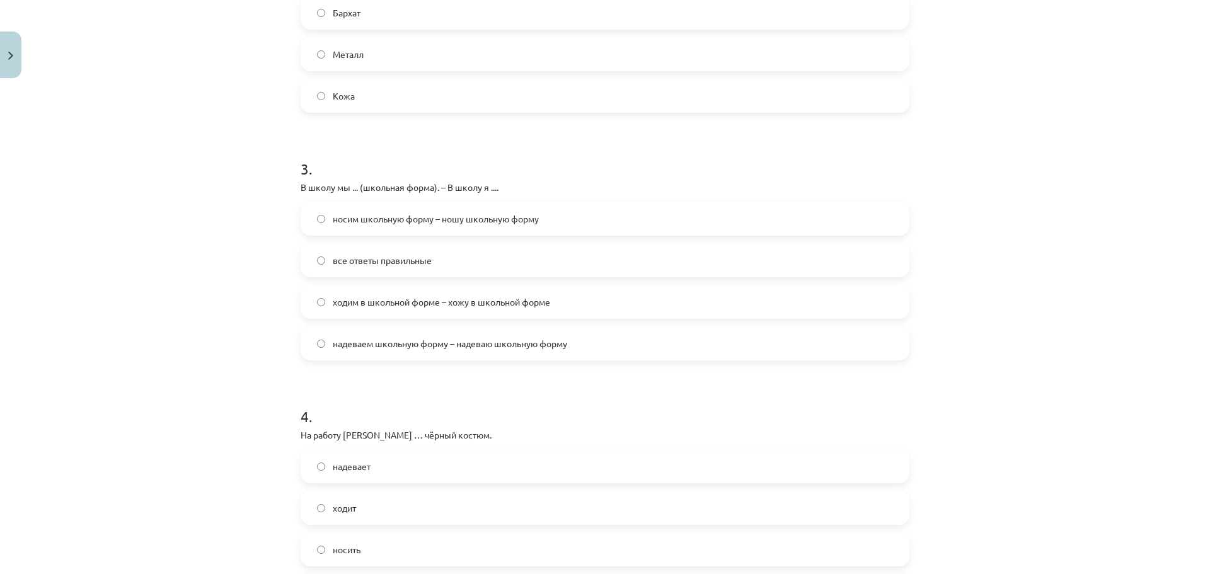
scroll to position [630, 0]
click at [415, 268] on label "все ответы правильные" at bounding box center [605, 259] width 606 height 32
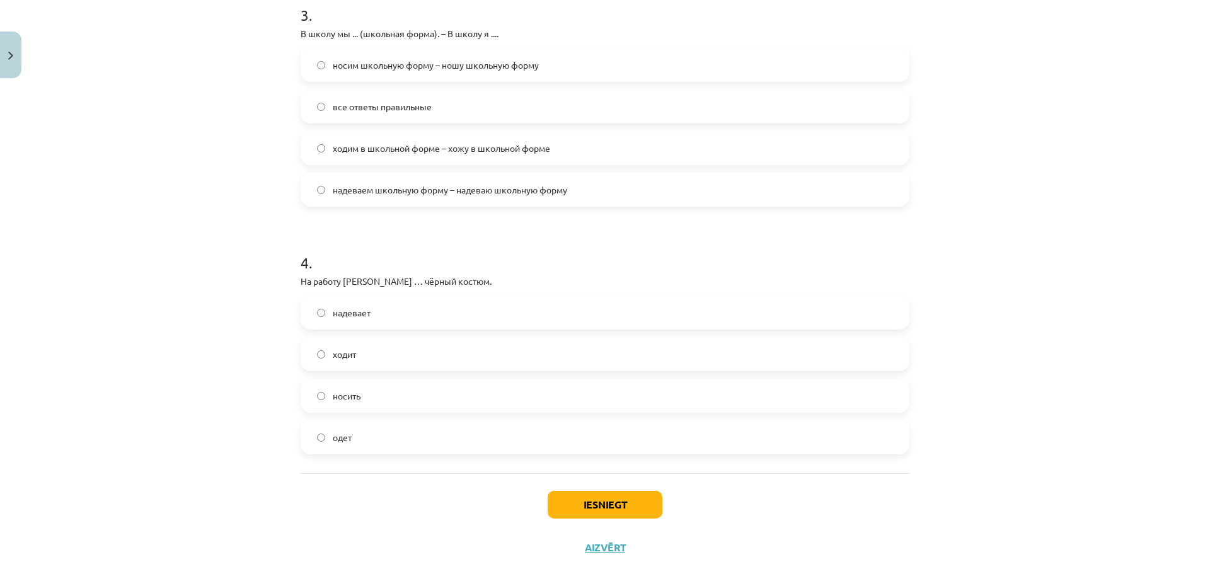
scroll to position [809, 0]
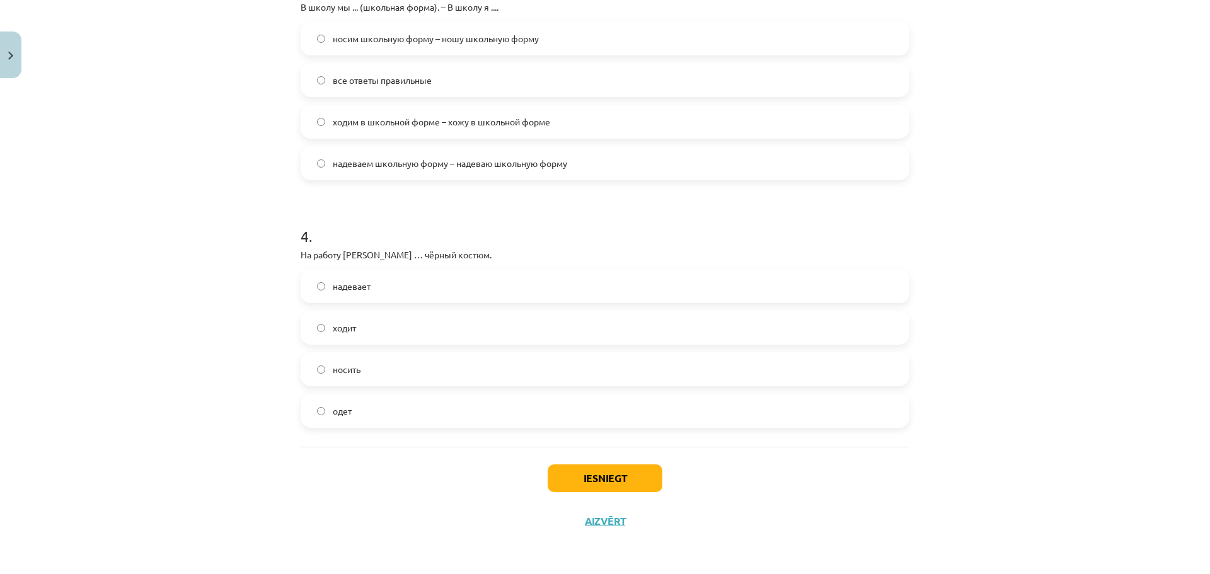
click at [375, 292] on label "надевает" at bounding box center [605, 286] width 606 height 32
click at [569, 478] on button "Iesniegt" at bounding box center [605, 479] width 115 height 28
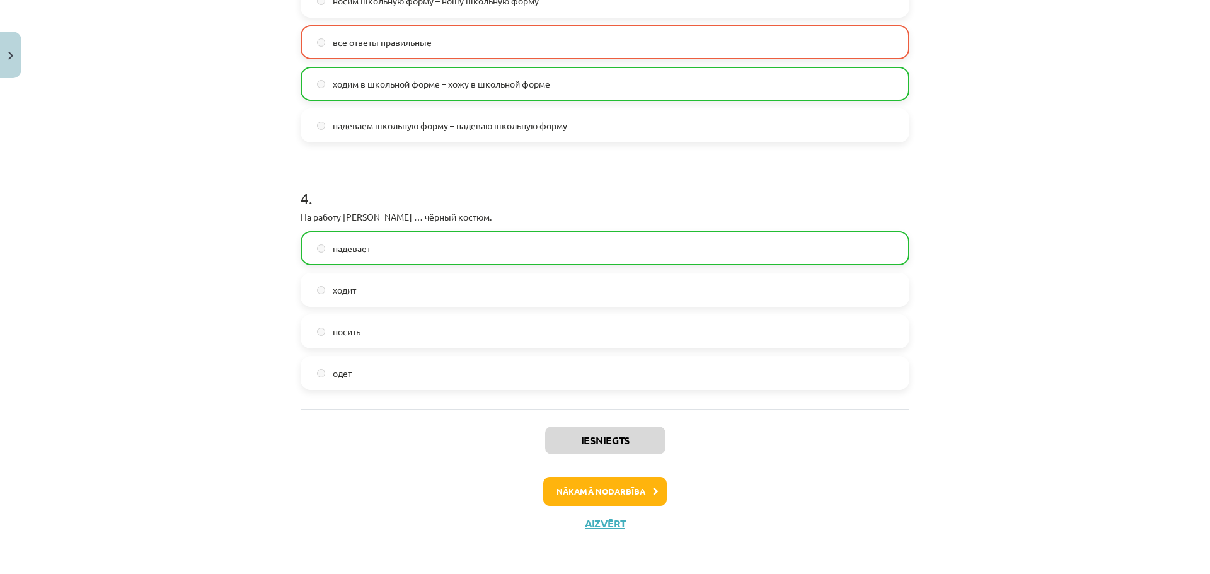
scroll to position [850, 0]
click at [585, 487] on button "Nākamā nodarbība" at bounding box center [605, 489] width 124 height 29
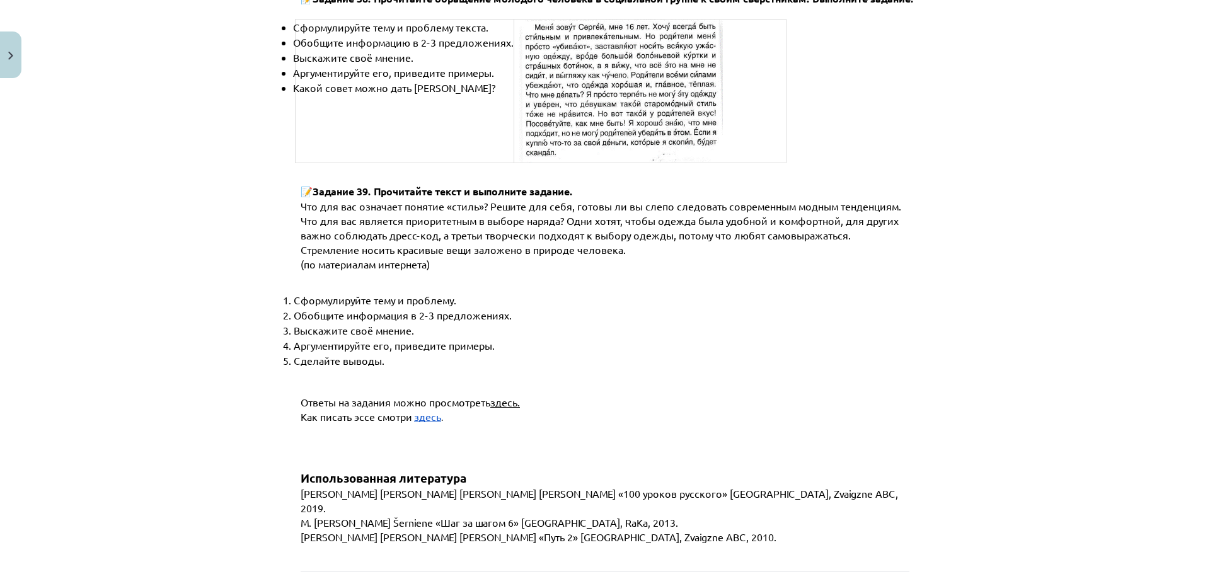
scroll to position [4761, 0]
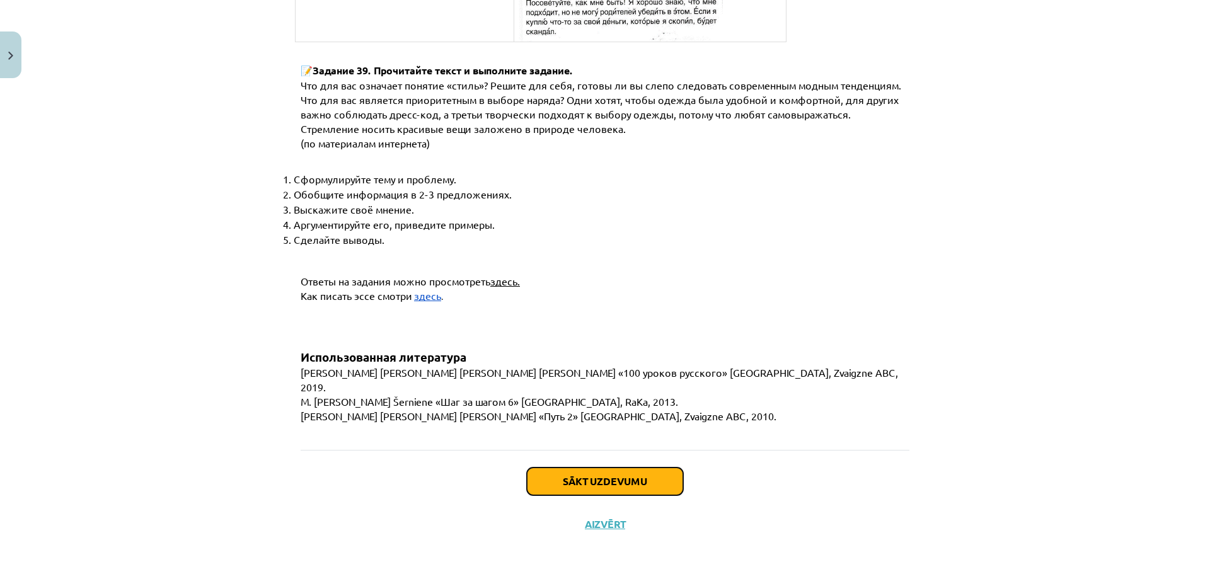
click at [597, 482] on button "Sākt uzdevumu" at bounding box center [605, 482] width 156 height 28
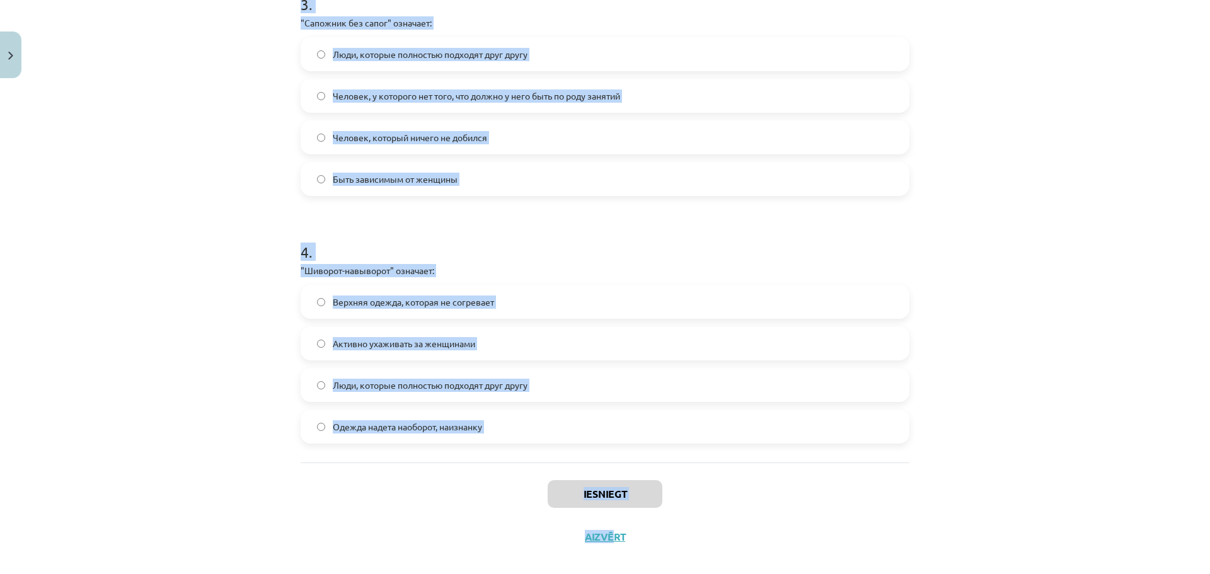
scroll to position [785, 0]
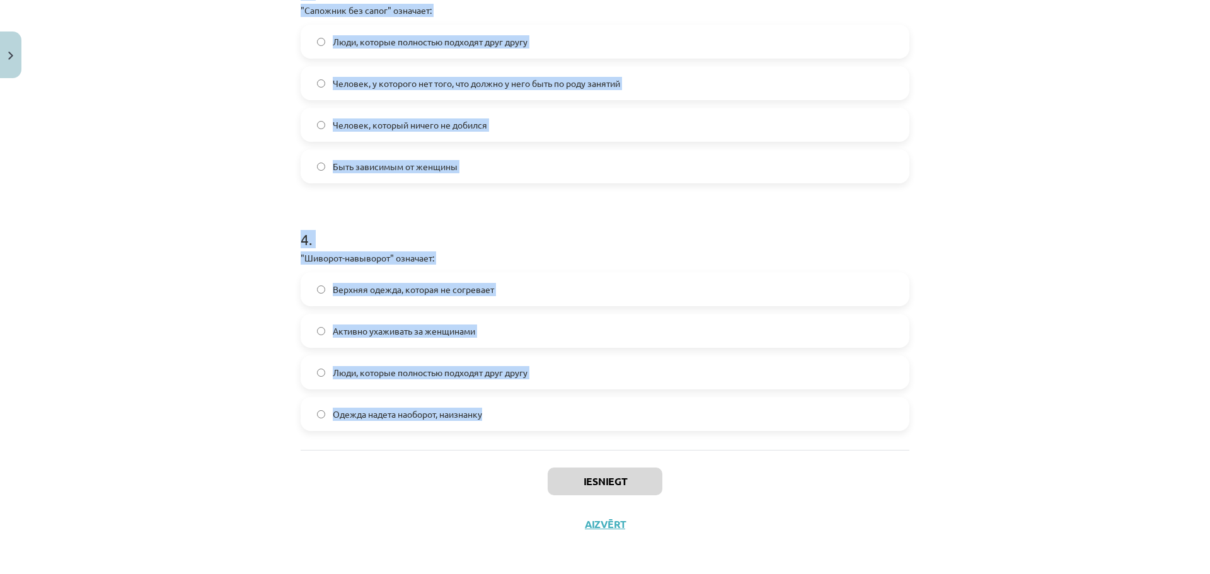
drag, startPoint x: 297, startPoint y: 250, endPoint x: 531, endPoint y: 408, distance: 282.7
copy form "1 . "Бегать за каждой юбкой" означает: Активно ухаживать за женщинами Одежда на…"
click at [862, 237] on h1 "4 ." at bounding box center [605, 228] width 609 height 39
click at [967, 201] on div "Mācību tēma: Krievu valodas b1 - 12. klases 1. ieskaites mācību materiāls #4 Уп…" at bounding box center [605, 287] width 1210 height 574
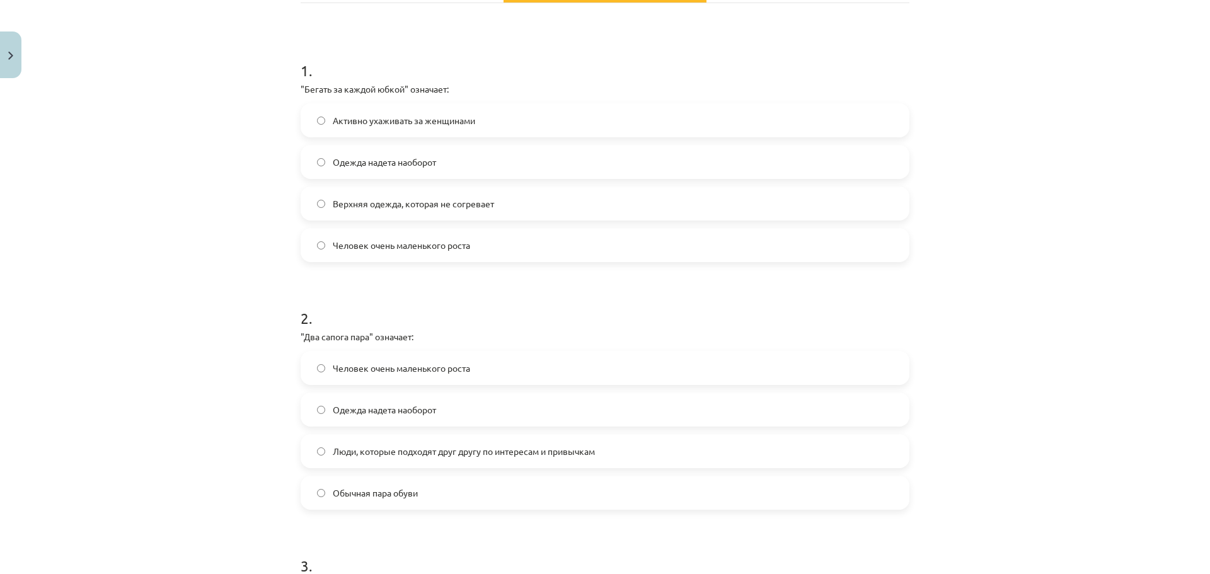
scroll to position [218, 0]
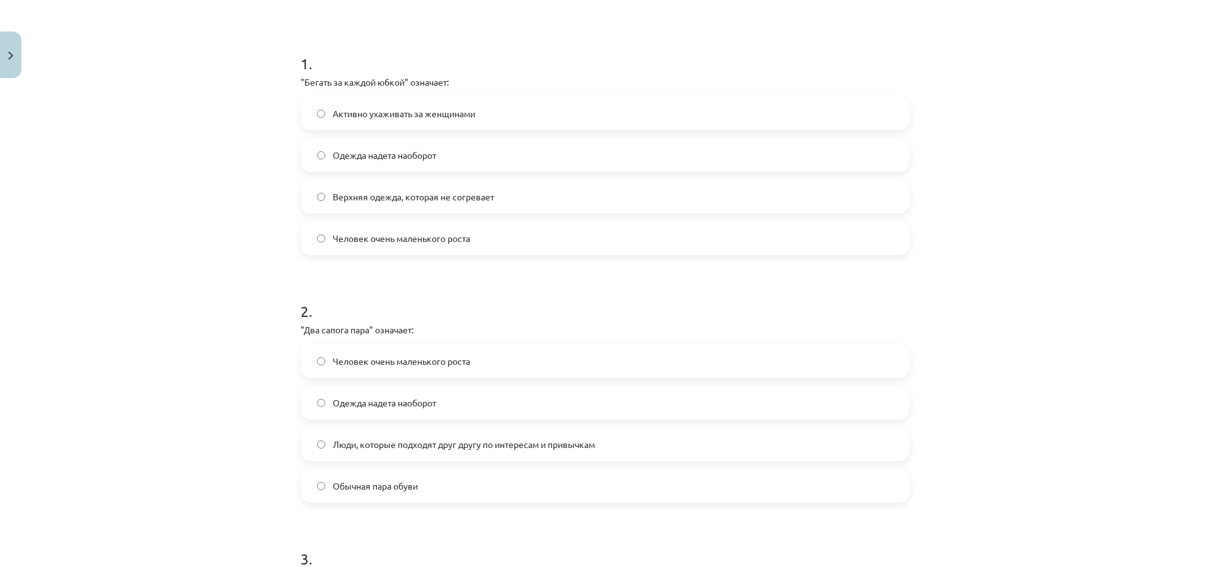
click at [469, 108] on span "Активно ухаживать за женщинами" at bounding box center [404, 113] width 142 height 13
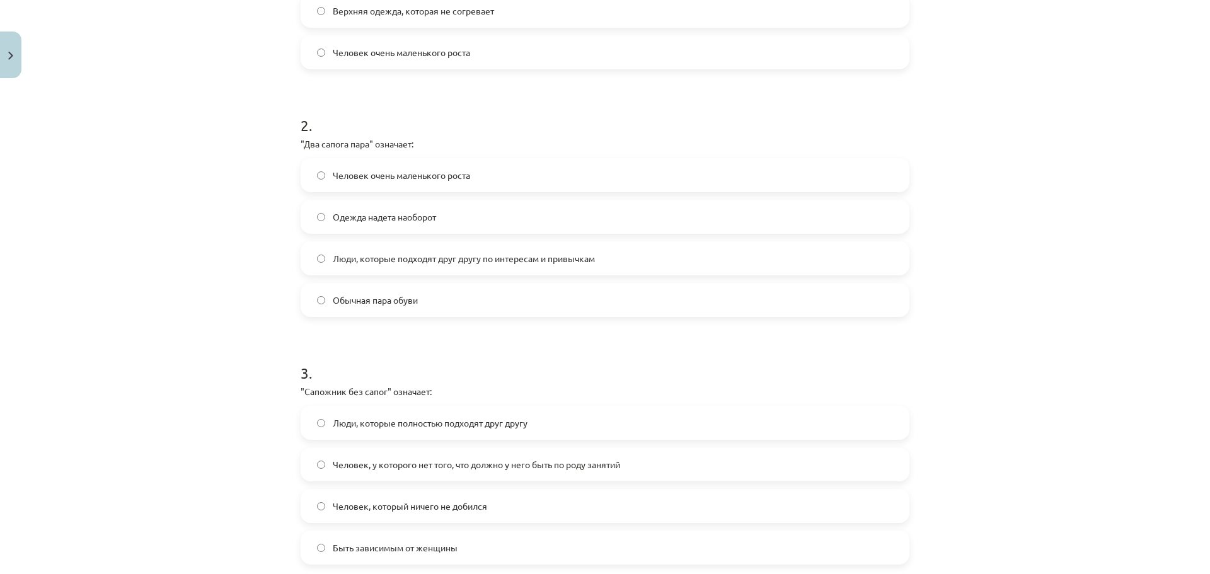
scroll to position [407, 0]
click at [451, 258] on span "Люди, которые подходят друг другу по интересам и привычкам" at bounding box center [464, 255] width 262 height 13
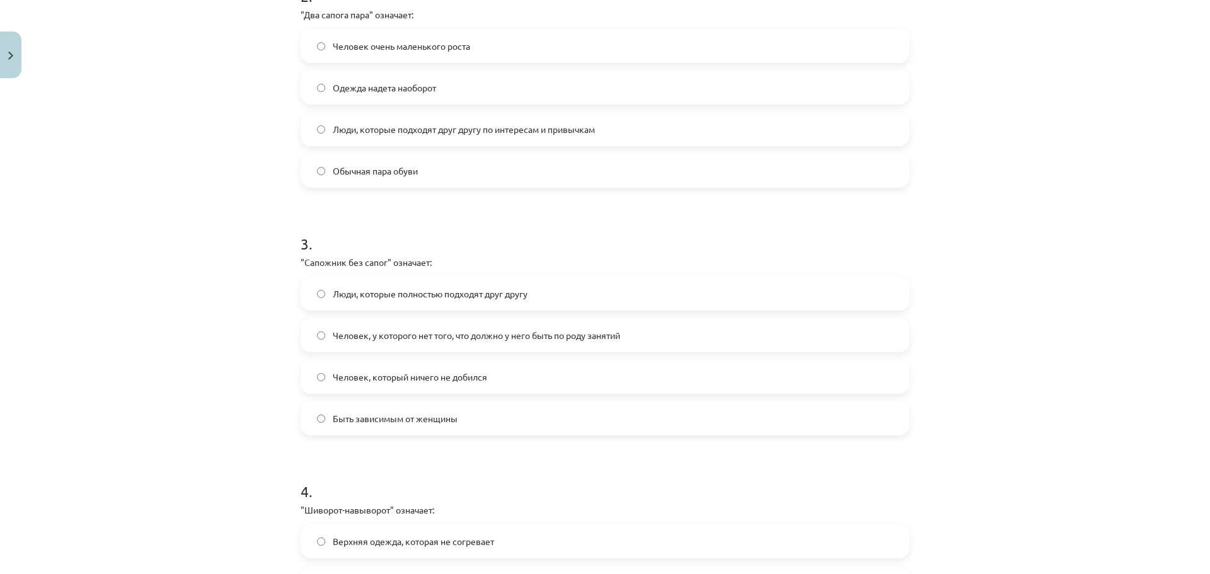
click at [447, 331] on span "Человек, у которого нет того, что должно у него быть по роду занятий" at bounding box center [476, 335] width 287 height 13
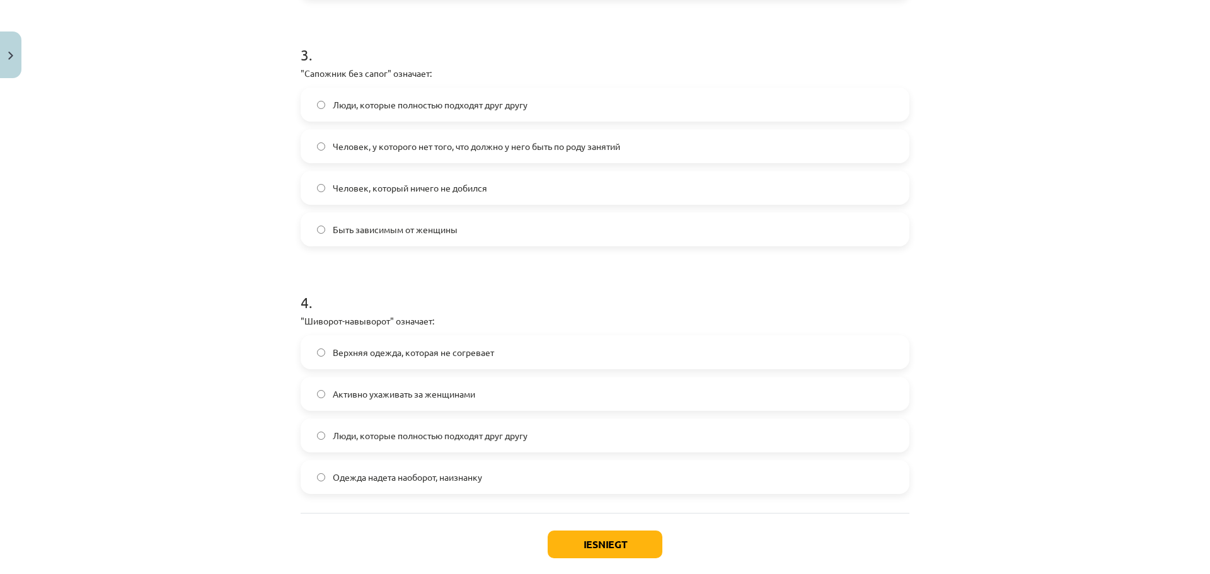
scroll to position [788, 0]
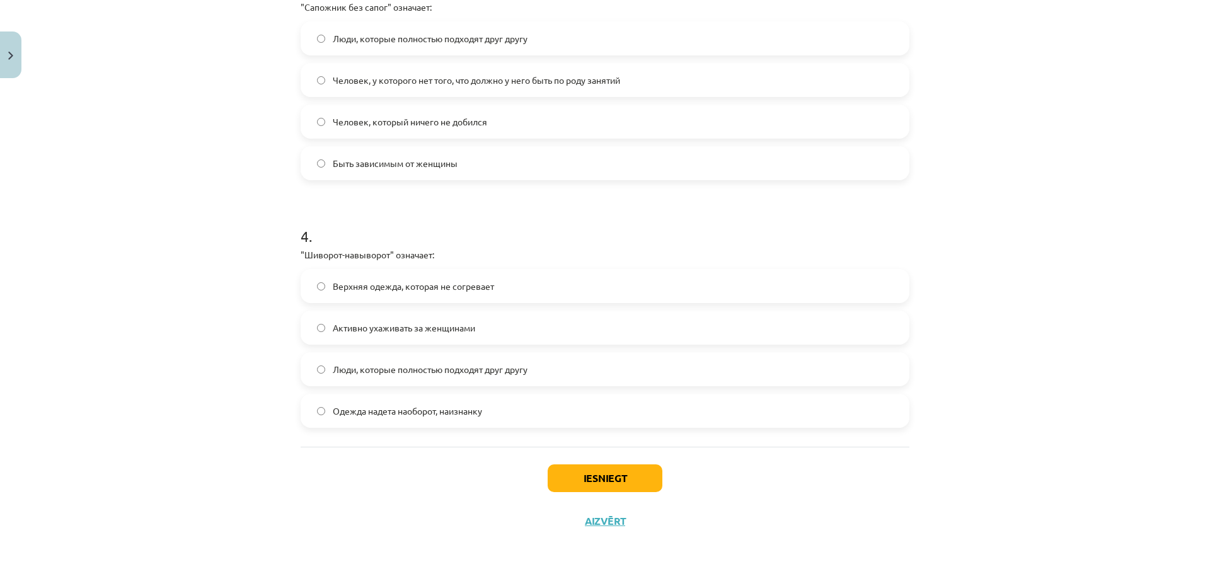
click at [436, 408] on span "Одежда надета наоборот, наизнанку" at bounding box center [407, 411] width 149 height 13
click at [589, 483] on button "Iesniegt" at bounding box center [605, 479] width 115 height 28
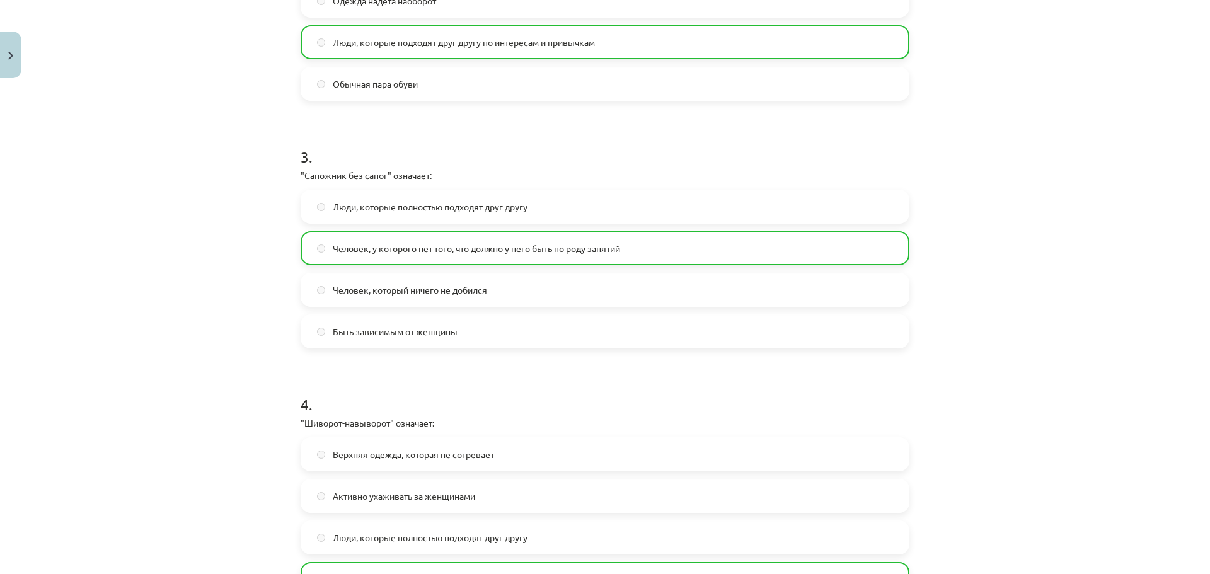
scroll to position [829, 0]
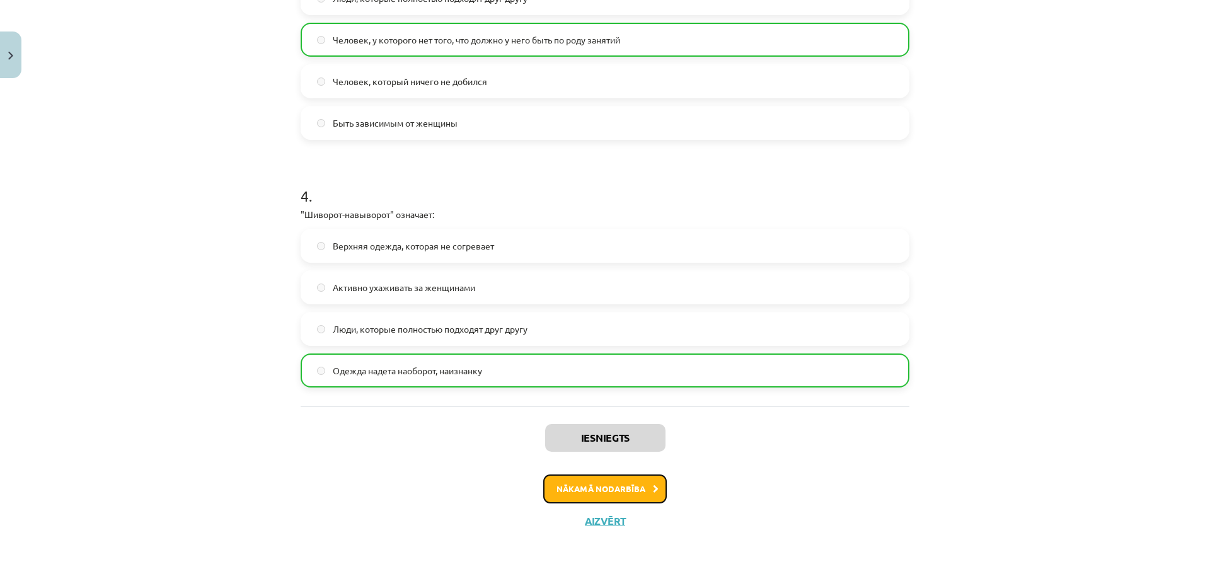
click at [604, 492] on button "Nākamā nodarbība" at bounding box center [605, 489] width 124 height 29
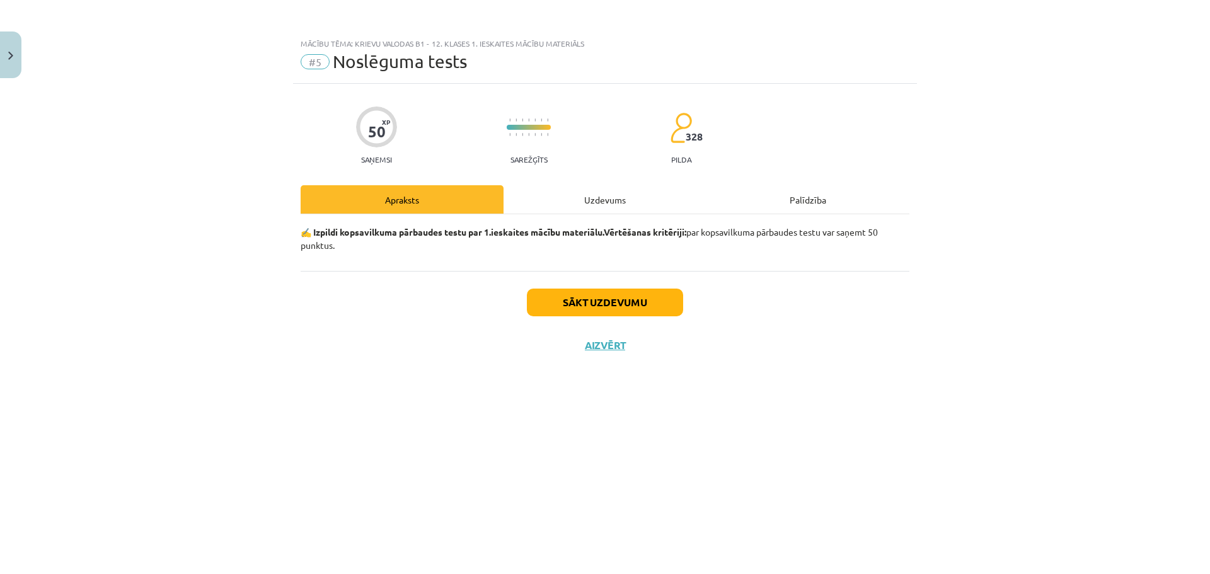
scroll to position [0, 0]
click at [582, 298] on button "Sākt uzdevumu" at bounding box center [605, 303] width 156 height 28
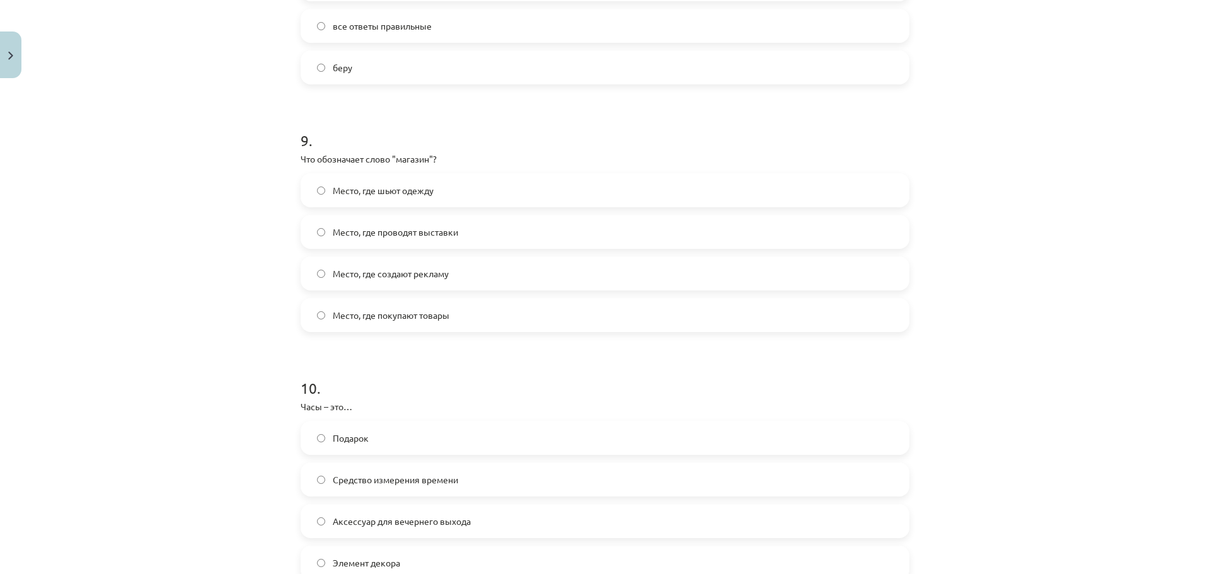
scroll to position [2275, 0]
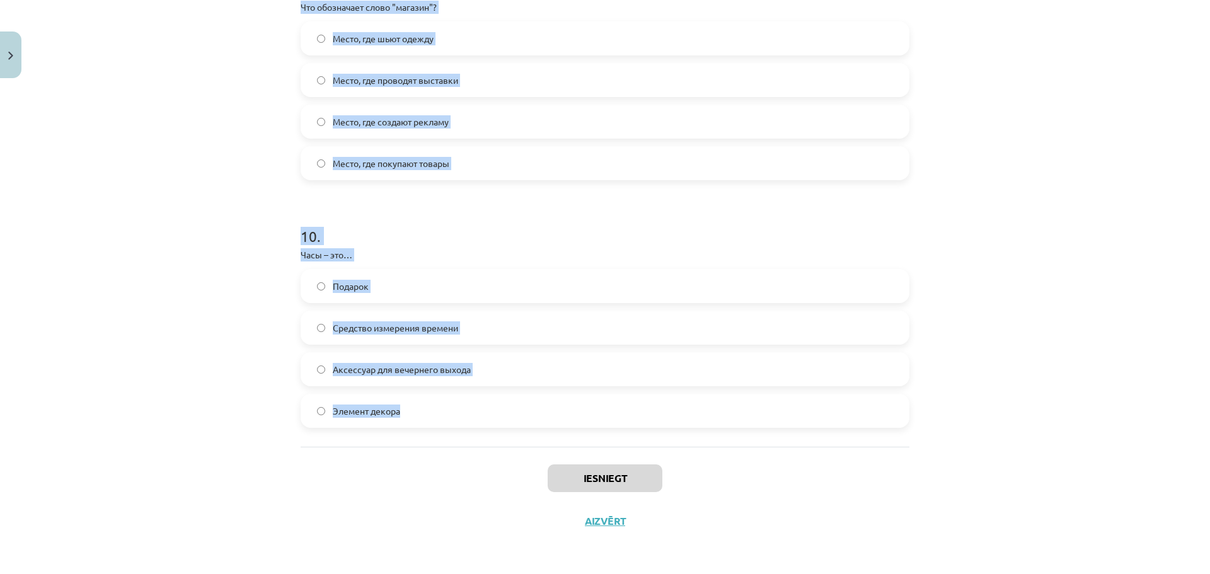
drag, startPoint x: 294, startPoint y: 280, endPoint x: 466, endPoint y: 410, distance: 215.6
copy form "1 . Что относится к аксессуарам? Сумка, перчатки Ботинки, шапка Рубашка, галсту…"
click at [848, 227] on h1 "10 ." at bounding box center [605, 224] width 609 height 39
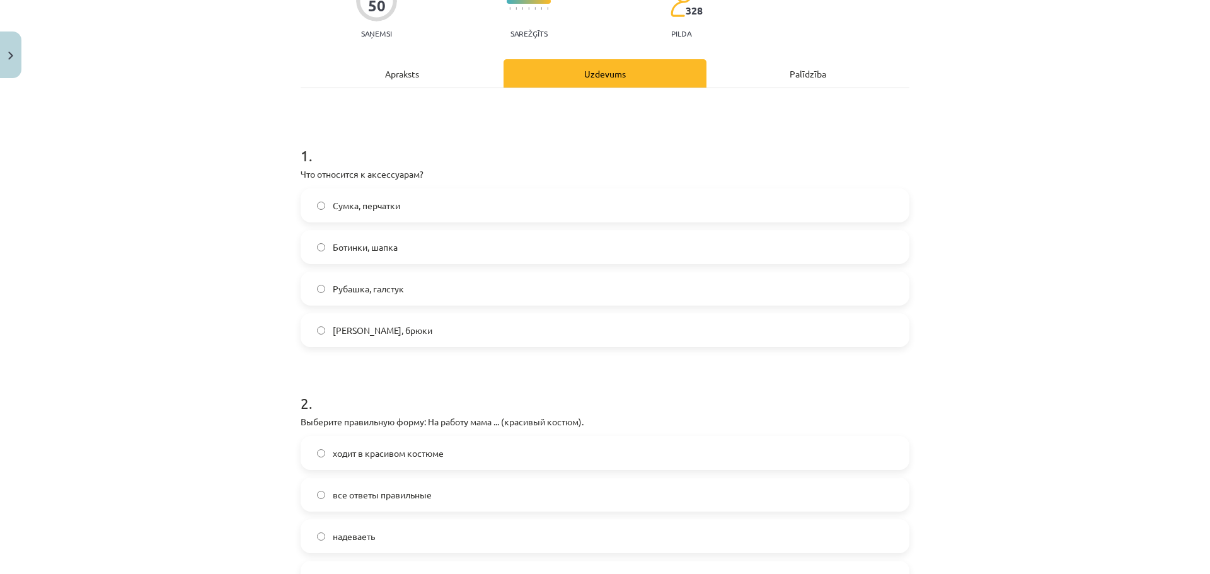
scroll to position [0, 0]
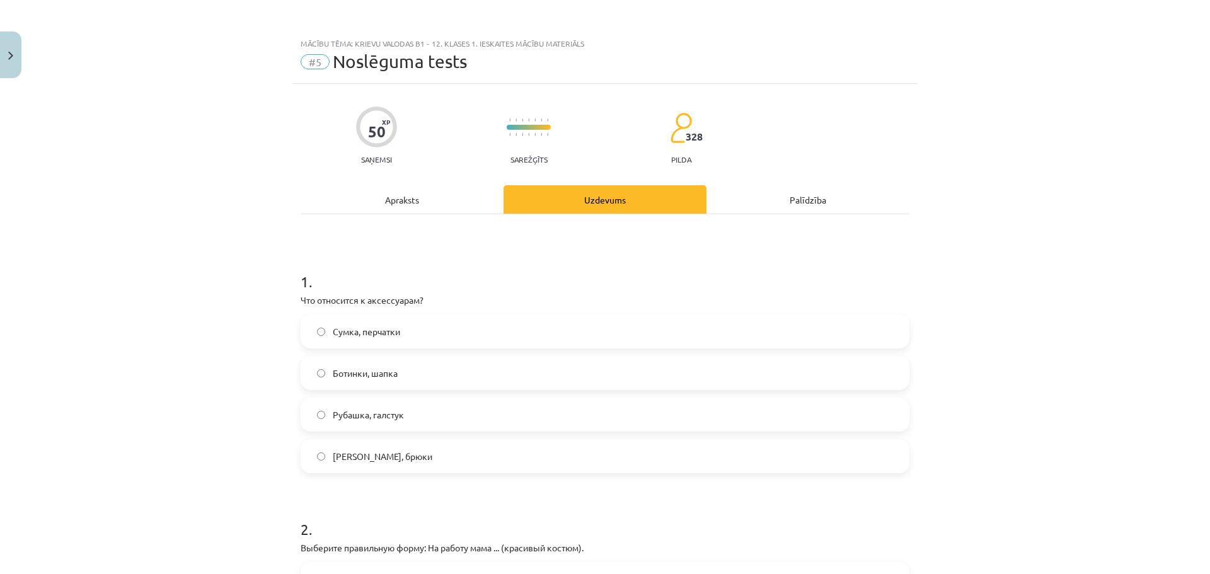
click at [394, 341] on label "Сумка, перчатки" at bounding box center [605, 332] width 606 height 32
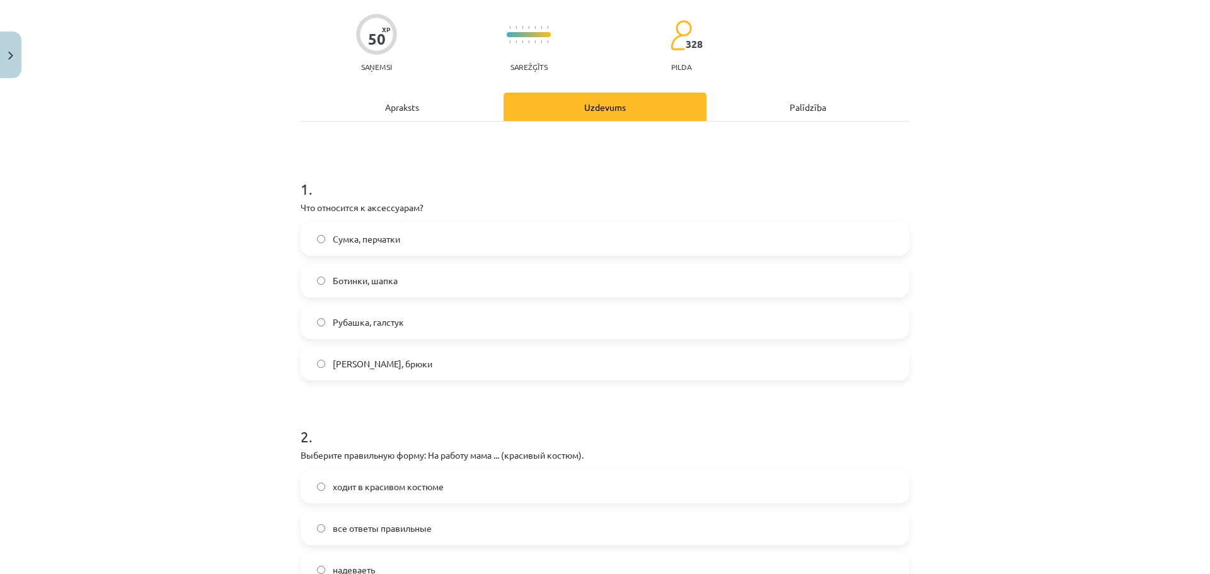
scroll to position [315, 0]
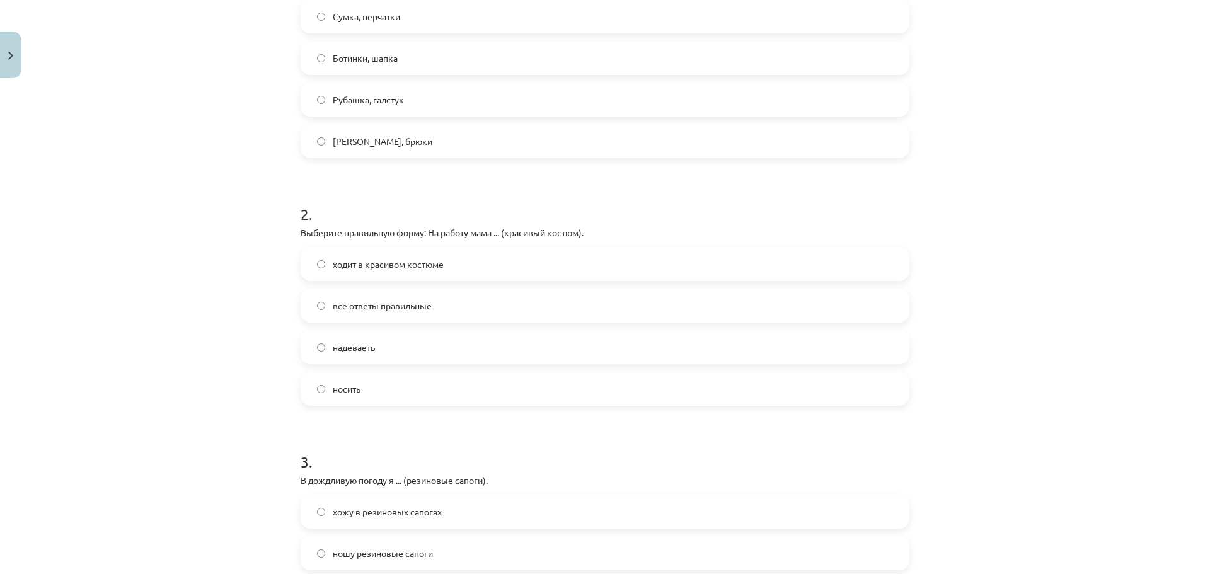
click at [380, 279] on label "ходит в красивом костюме" at bounding box center [605, 264] width 606 height 32
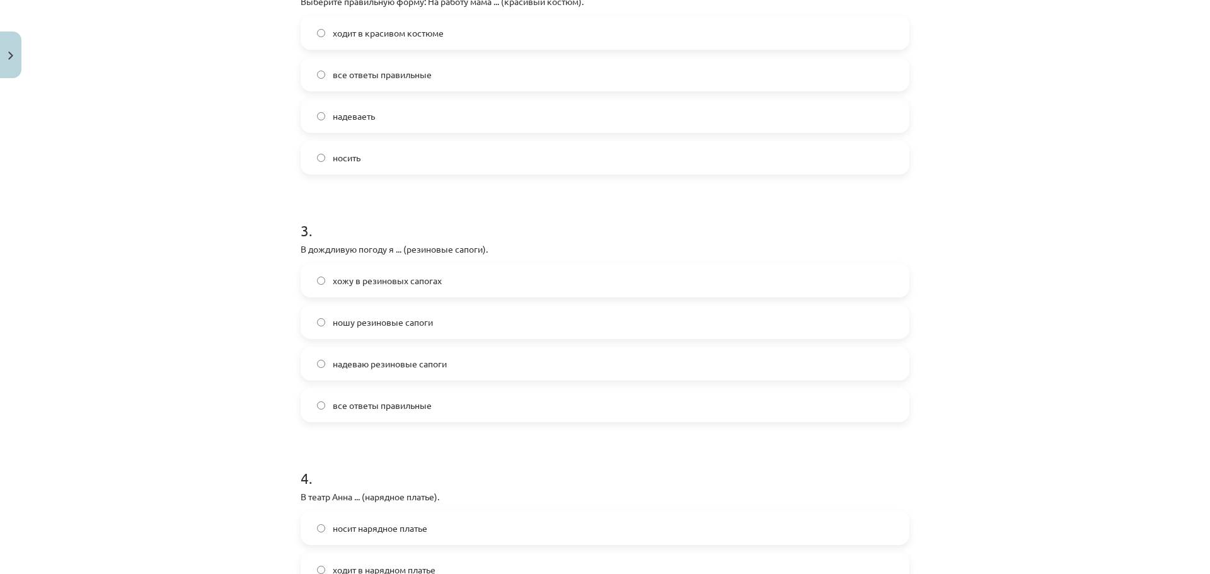
scroll to position [567, 0]
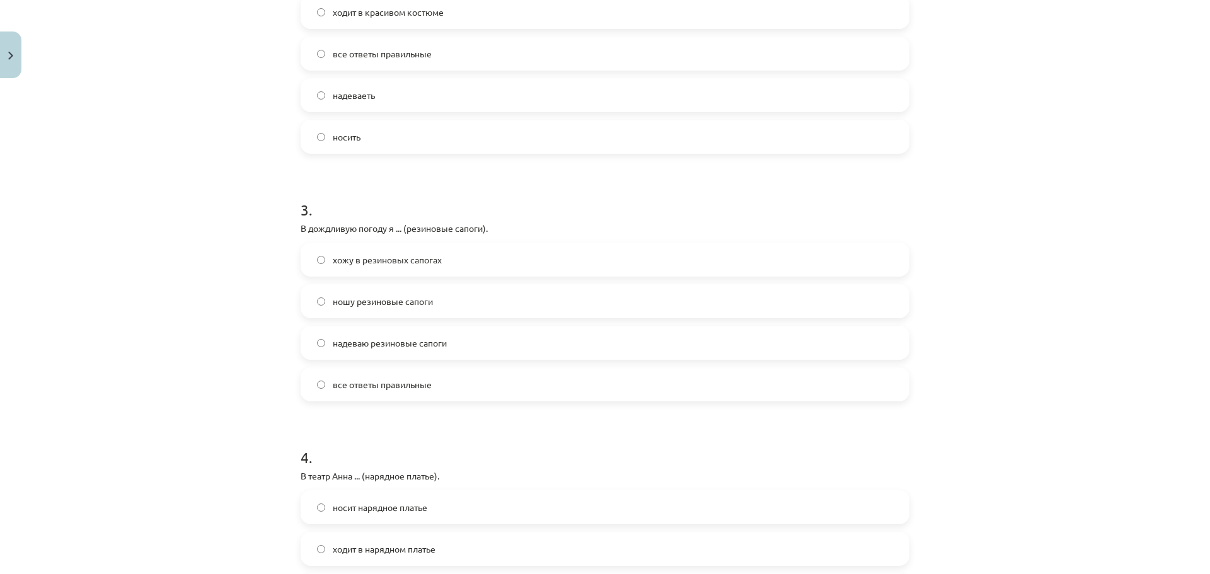
click at [398, 383] on span "все ответы правильные" at bounding box center [382, 384] width 99 height 13
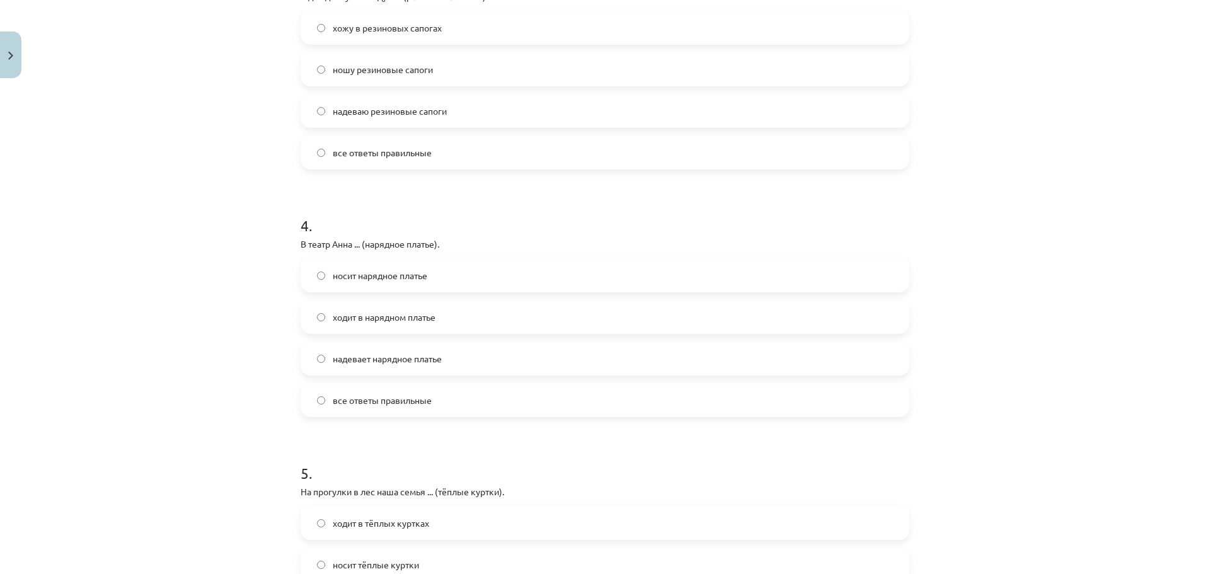
scroll to position [882, 0]
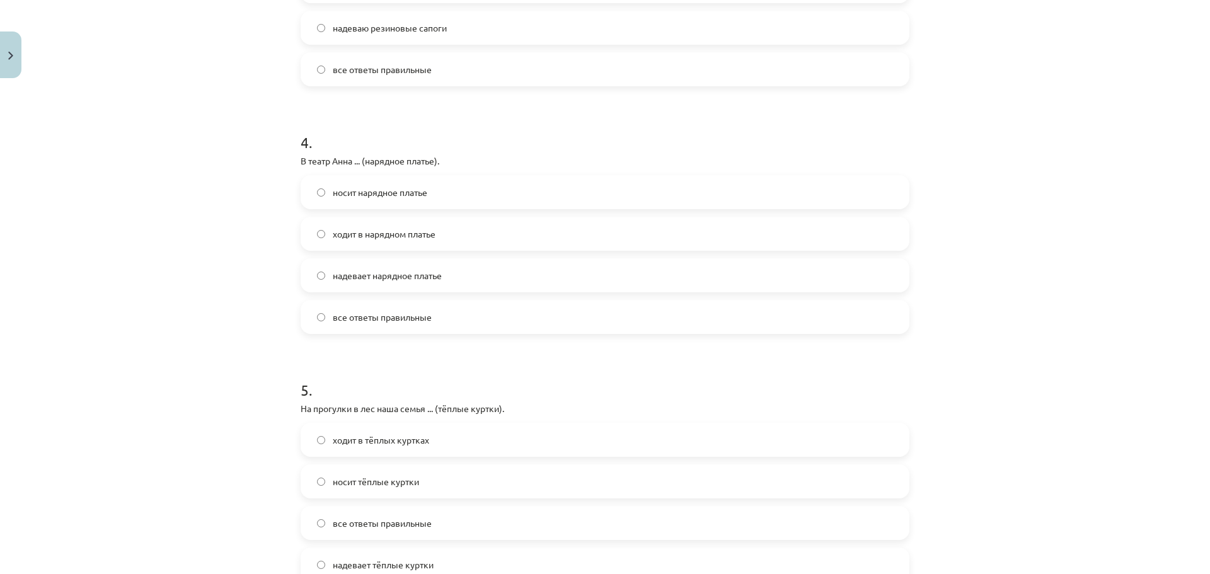
click at [387, 324] on label "все ответы правильные" at bounding box center [605, 317] width 606 height 32
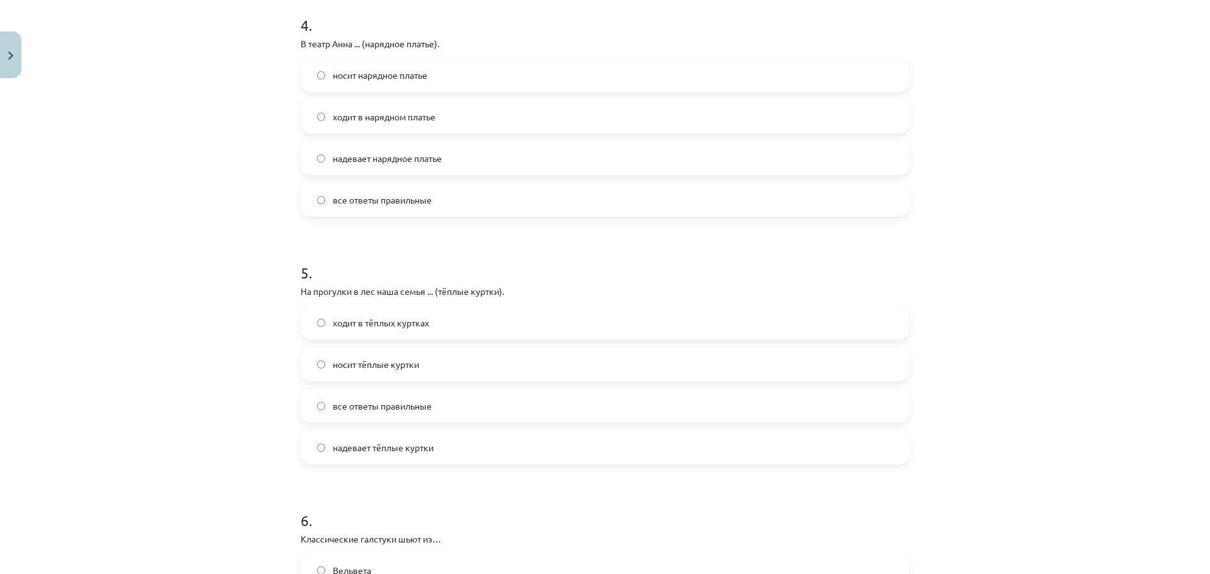
scroll to position [1008, 0]
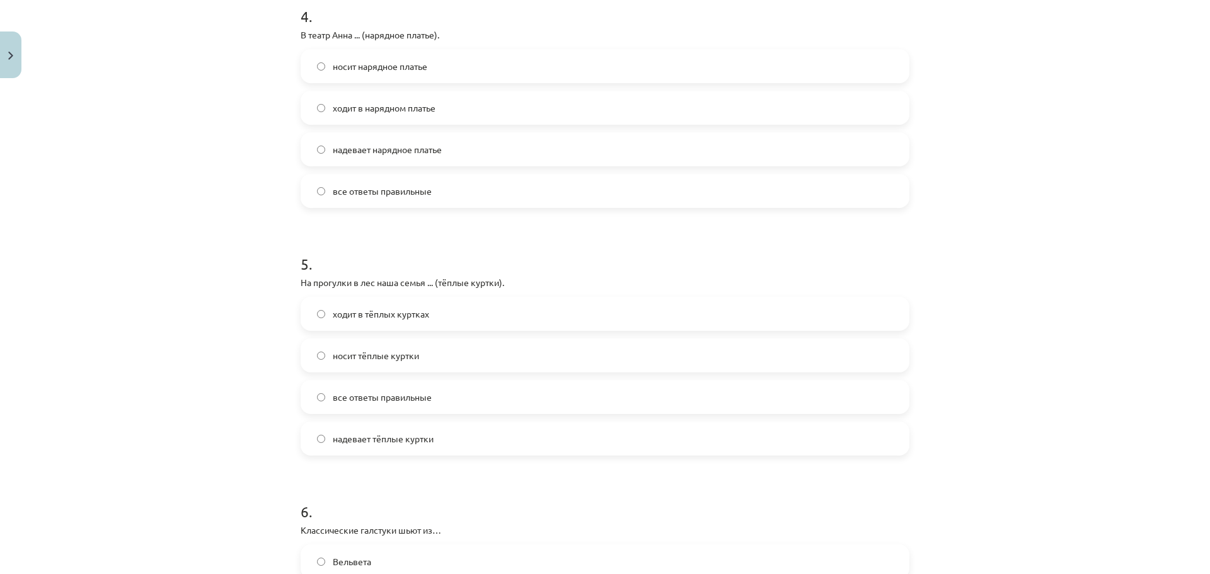
click at [388, 402] on span "все ответы правильные" at bounding box center [382, 397] width 99 height 13
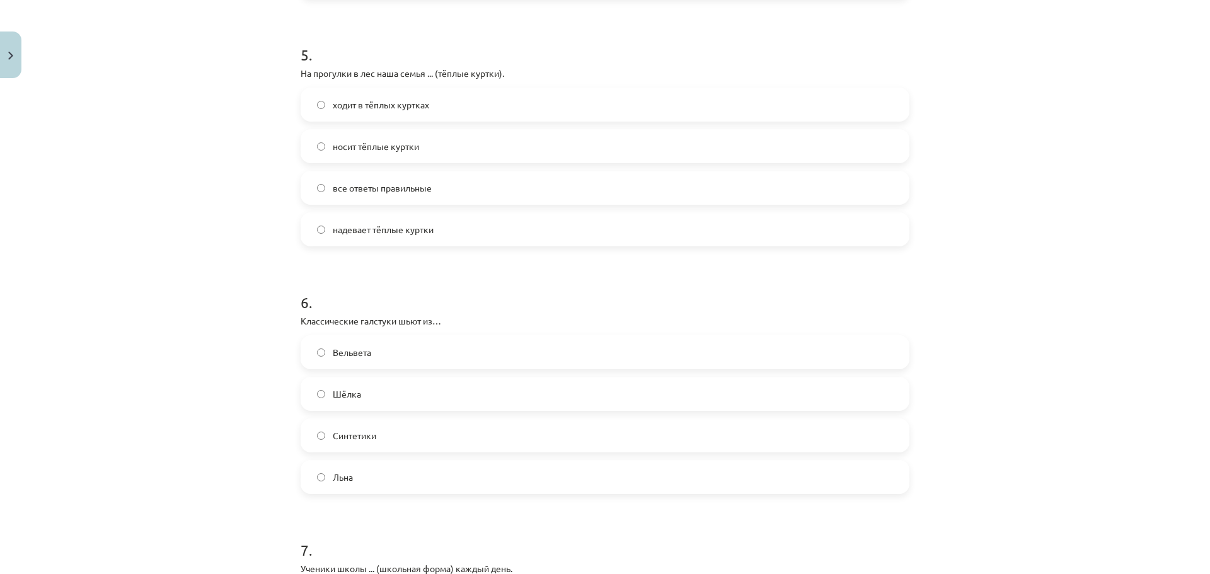
scroll to position [1261, 0]
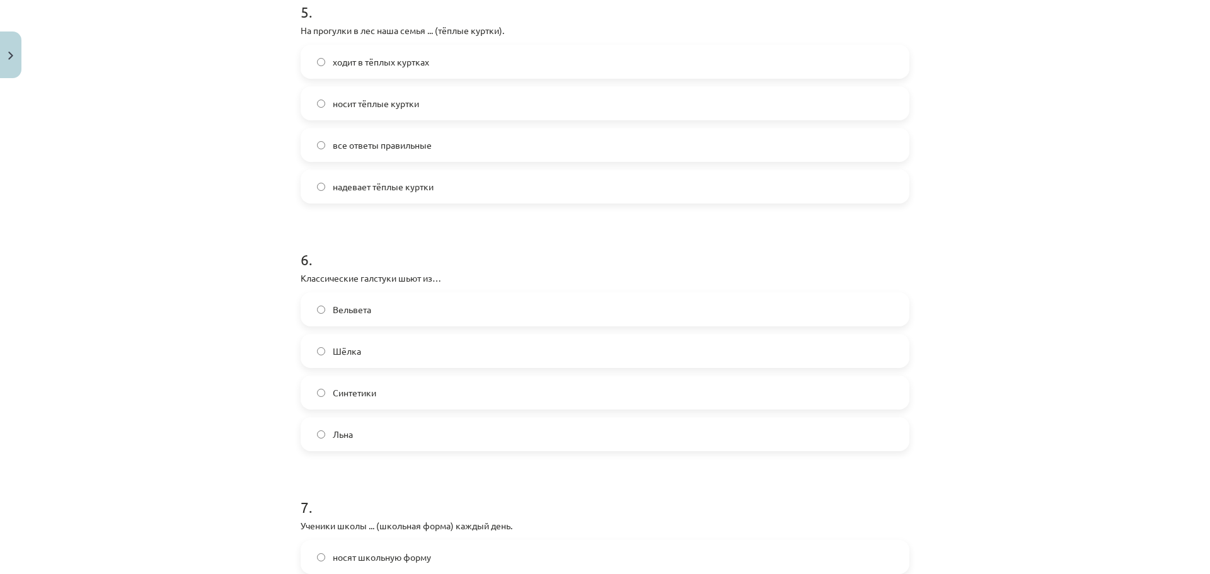
click at [367, 355] on label "Шёлка" at bounding box center [605, 351] width 606 height 32
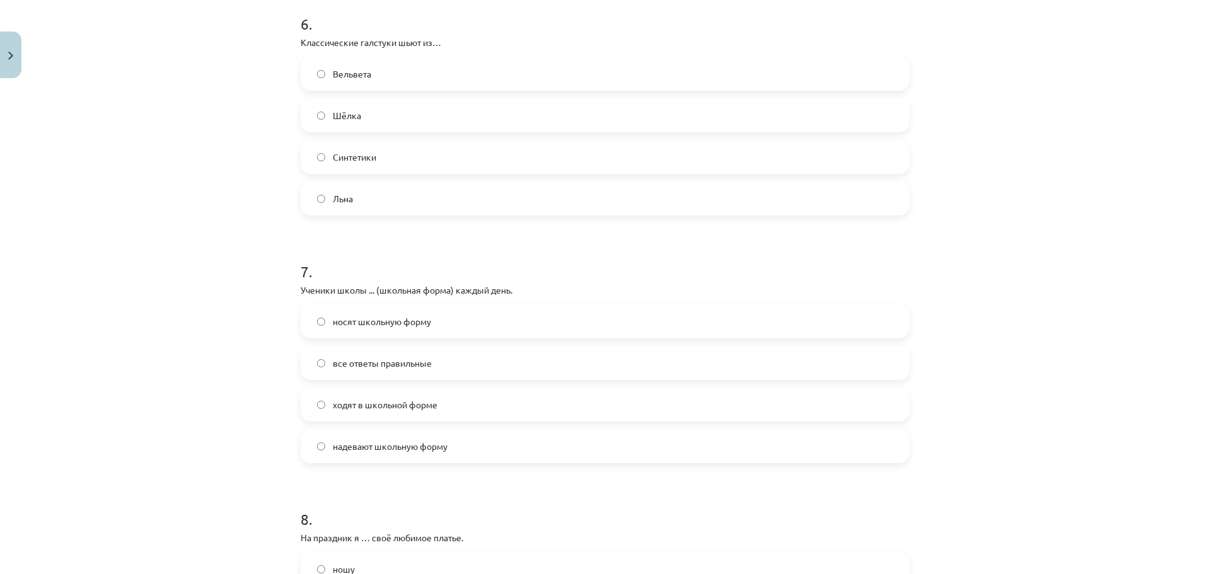
scroll to position [1513, 0]
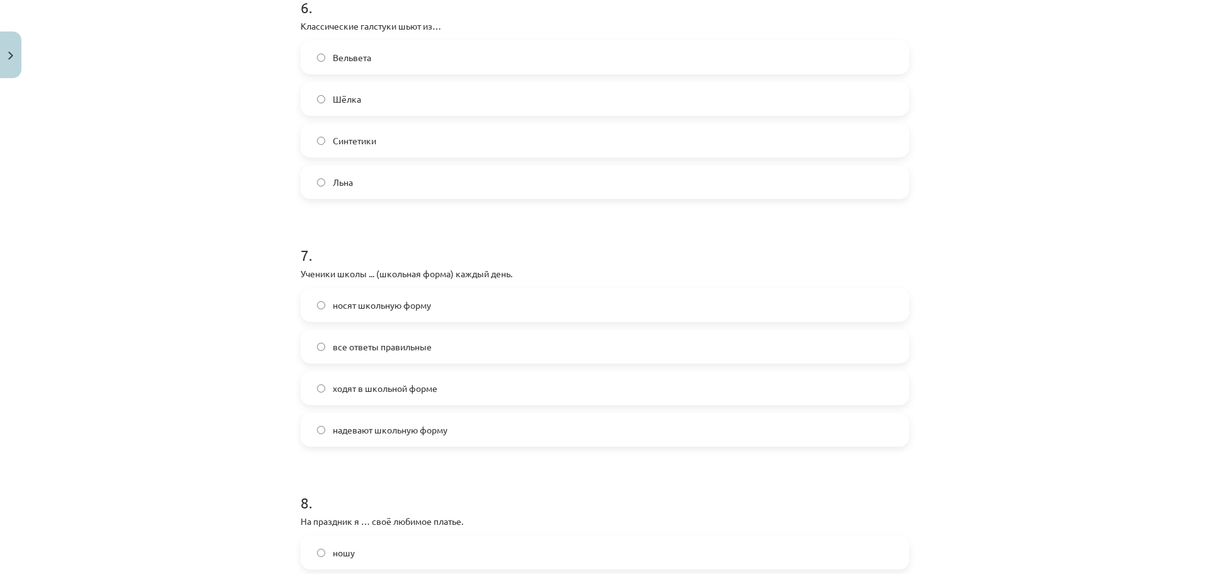
click at [366, 345] on span "все ответы правильные" at bounding box center [382, 346] width 99 height 13
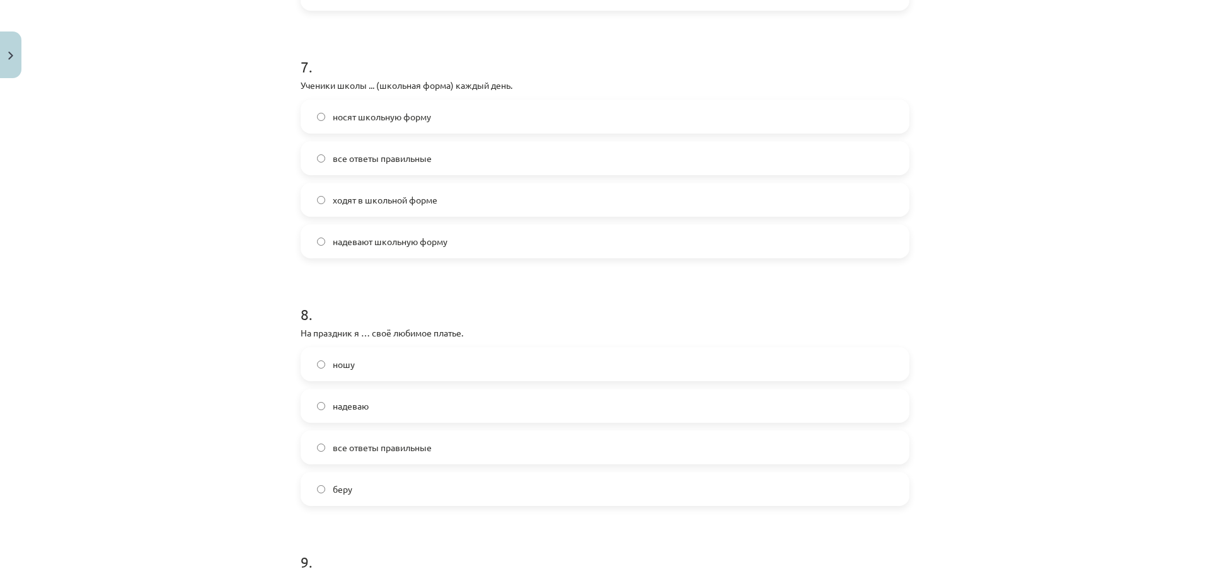
scroll to position [1702, 0]
click at [355, 410] on span "надеваю" at bounding box center [351, 405] width 36 height 13
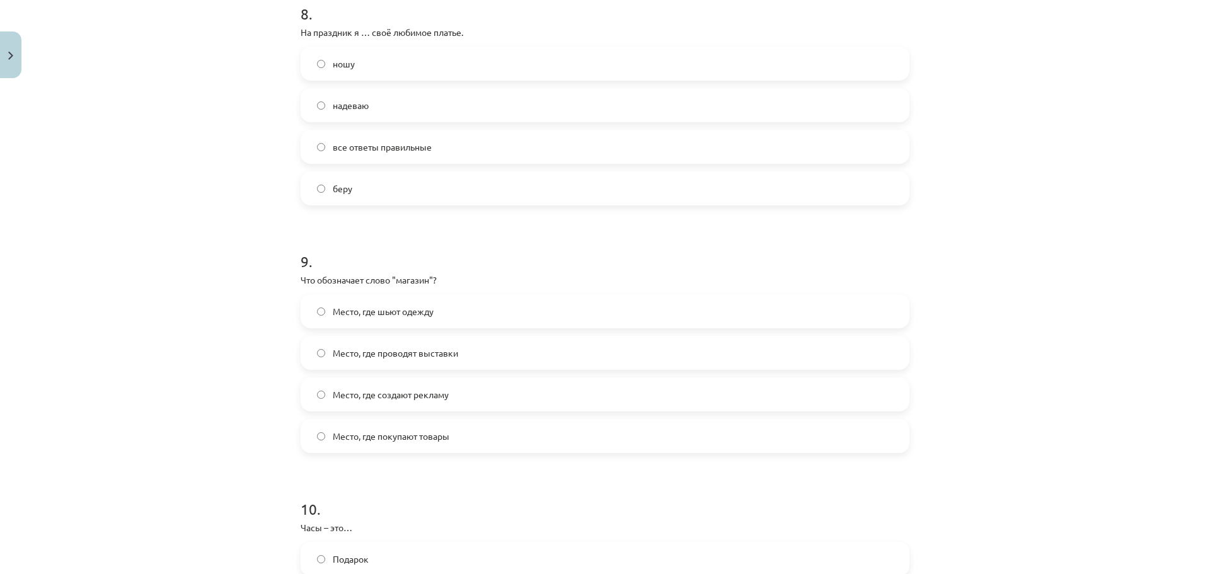
scroll to position [2017, 0]
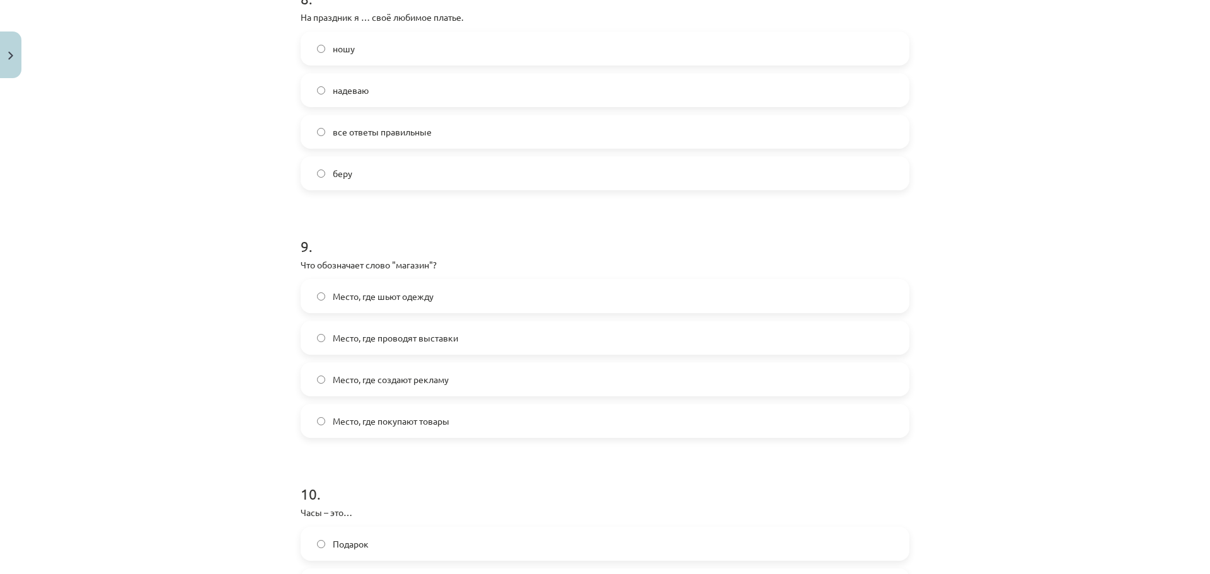
click at [405, 422] on span "Место, где покупают товары" at bounding box center [391, 421] width 117 height 13
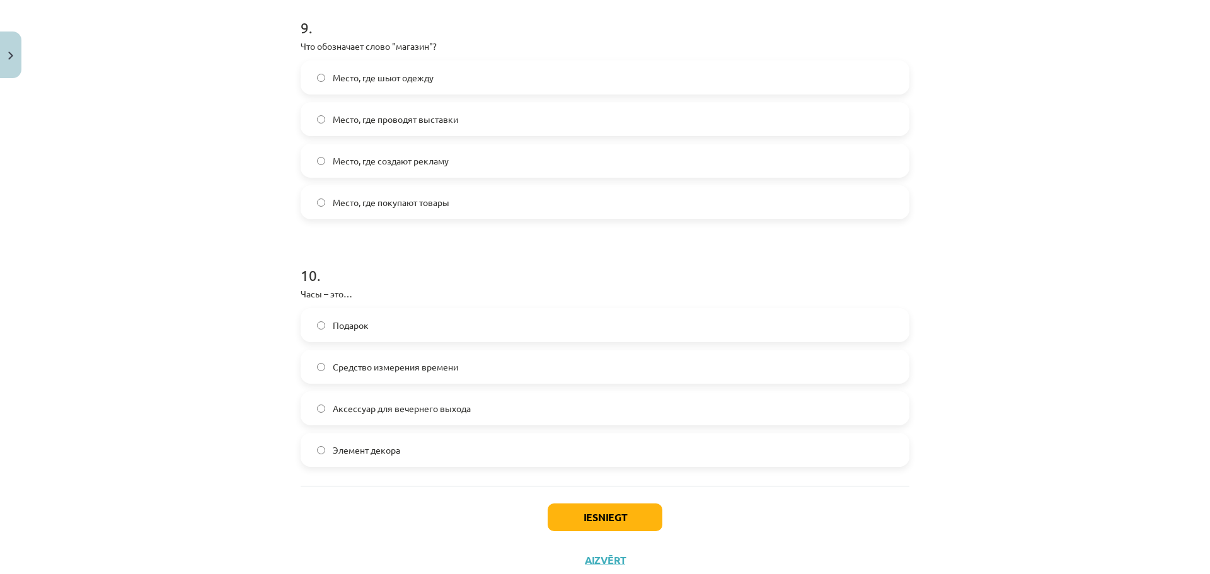
scroll to position [2275, 0]
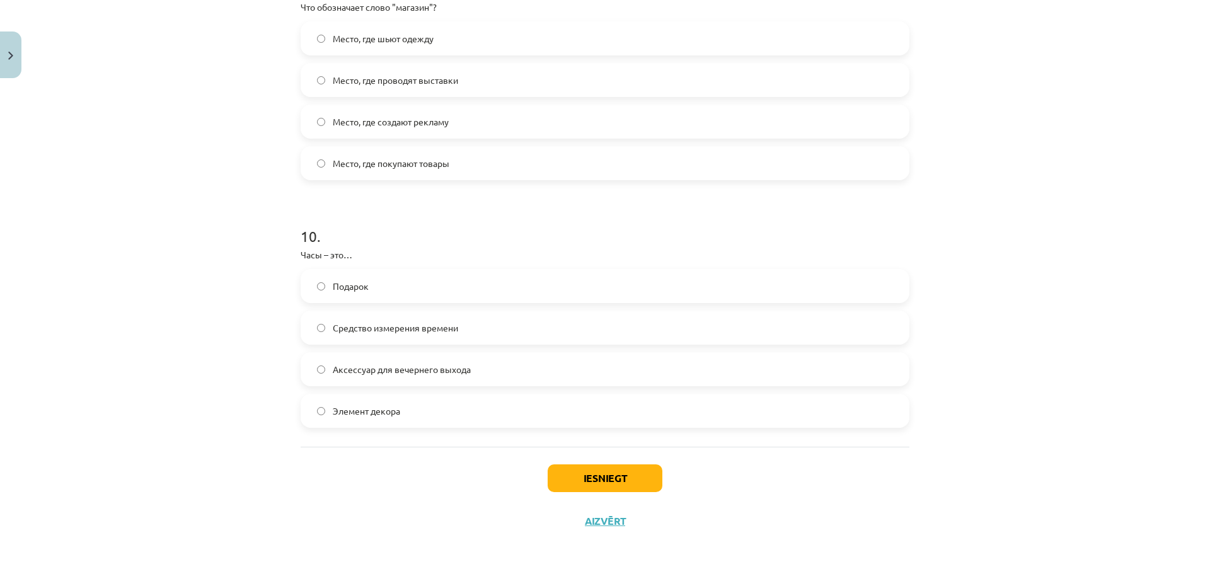
click at [379, 333] on span "Средство измерения времени" at bounding box center [395, 327] width 125 height 13
click at [564, 471] on button "Iesniegt" at bounding box center [605, 479] width 115 height 28
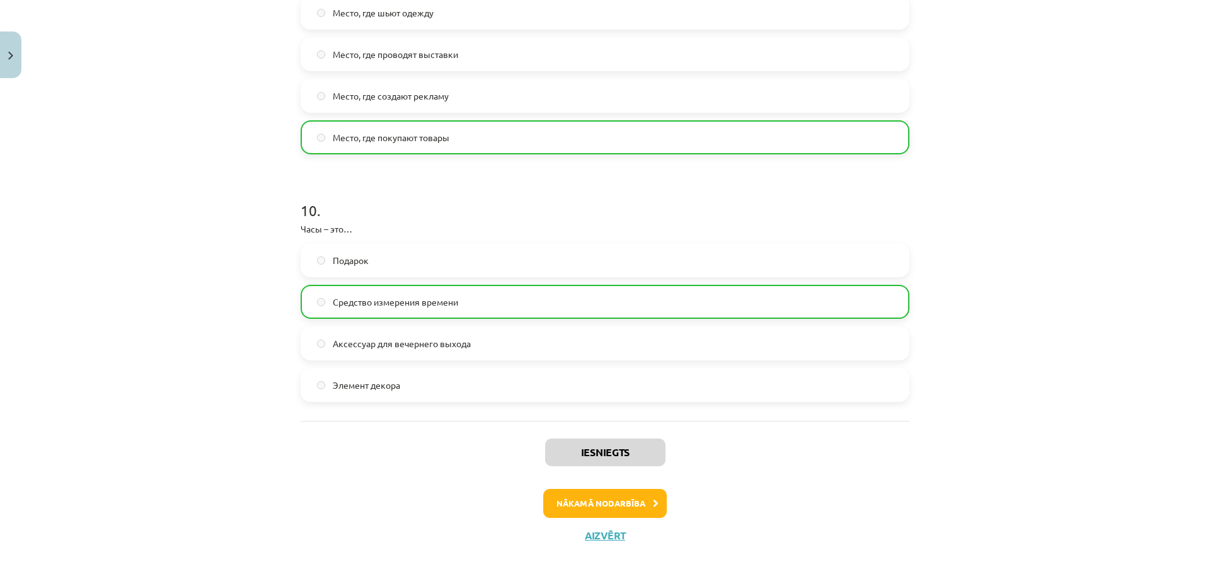
scroll to position [2315, 0]
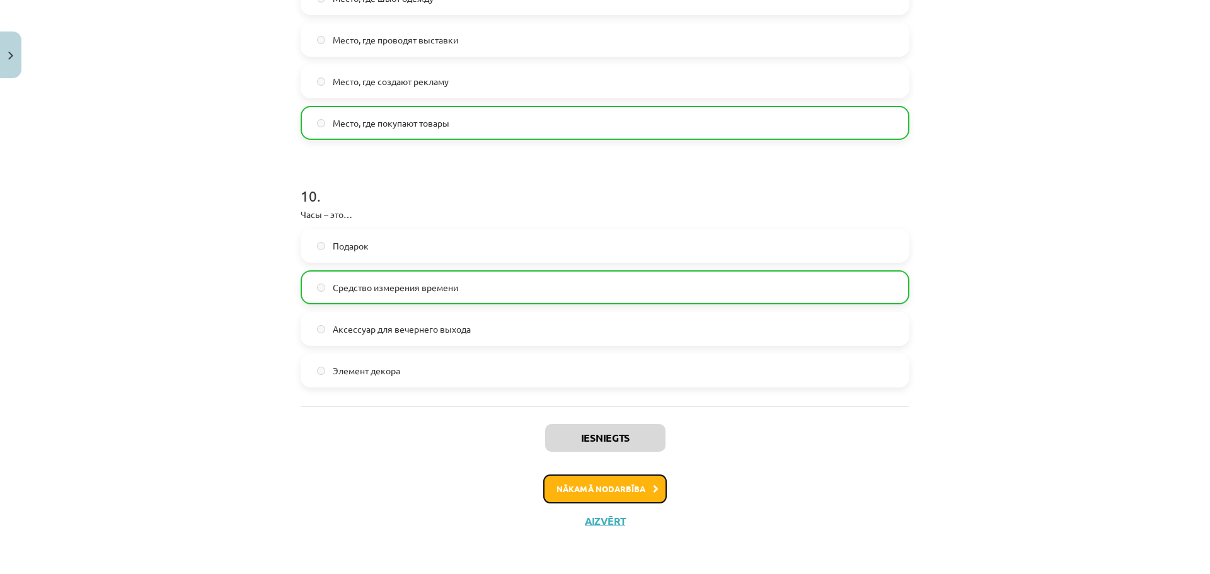
click at [616, 488] on button "Nākamā nodarbība" at bounding box center [605, 489] width 124 height 29
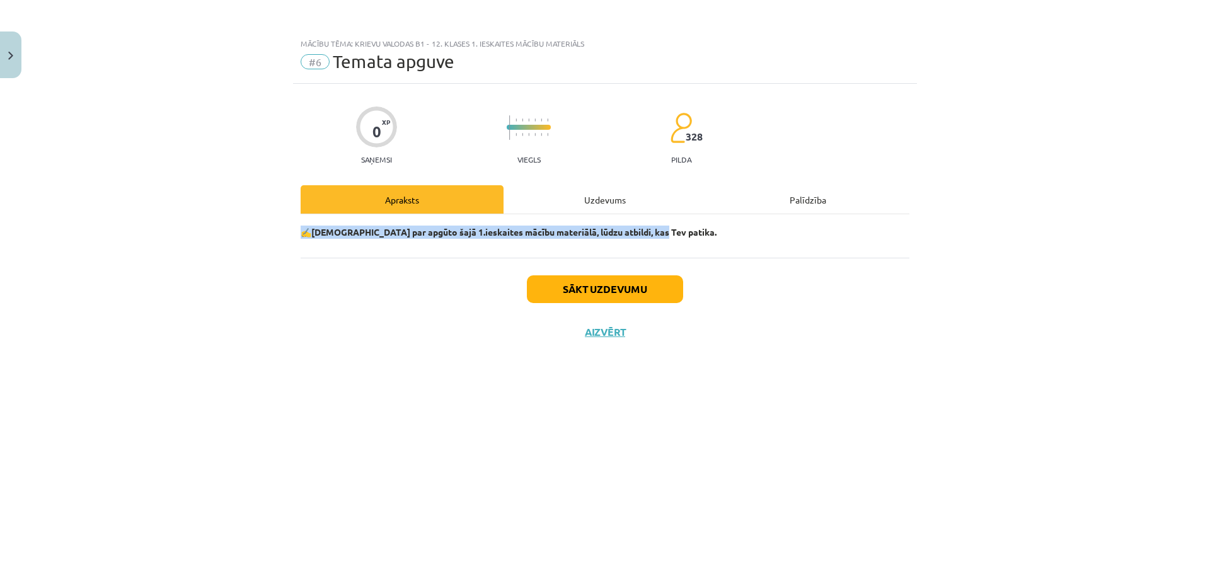
drag, startPoint x: 302, startPoint y: 231, endPoint x: 670, endPoint y: 238, distance: 368.1
click at [670, 238] on p "✍️ Padomā par apgūto šajā 1.ieskaites mācību materiālā, lūdzu atbildi, kas Tev …" at bounding box center [605, 232] width 609 height 13
copy p "✍️ Padomā par apgūto šajā 1.ieskaites mācību materiālā, lūdzu atbildi, kas Tev …"
click at [626, 289] on button "Sākt uzdevumu" at bounding box center [605, 289] width 156 height 28
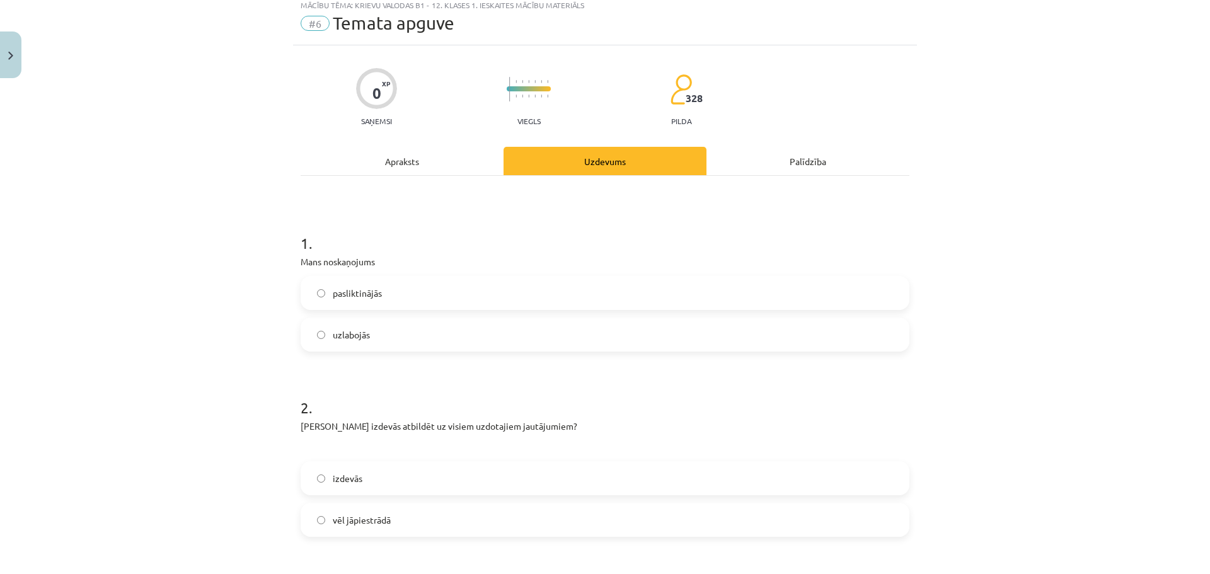
scroll to position [189, 0]
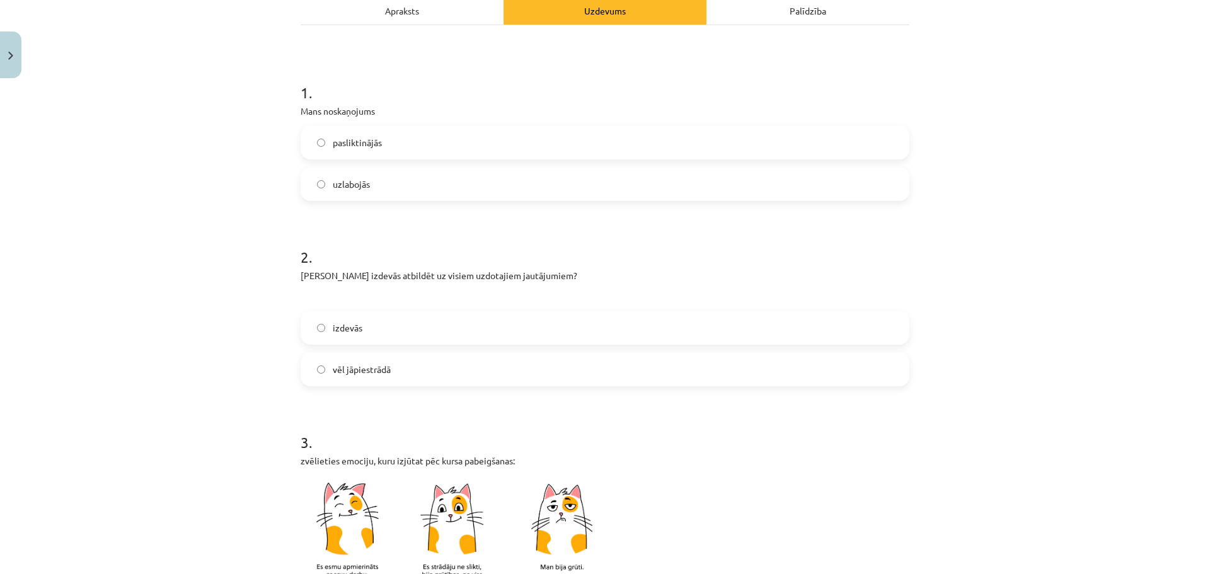
click at [348, 183] on span "uzlabojās" at bounding box center [351, 184] width 37 height 13
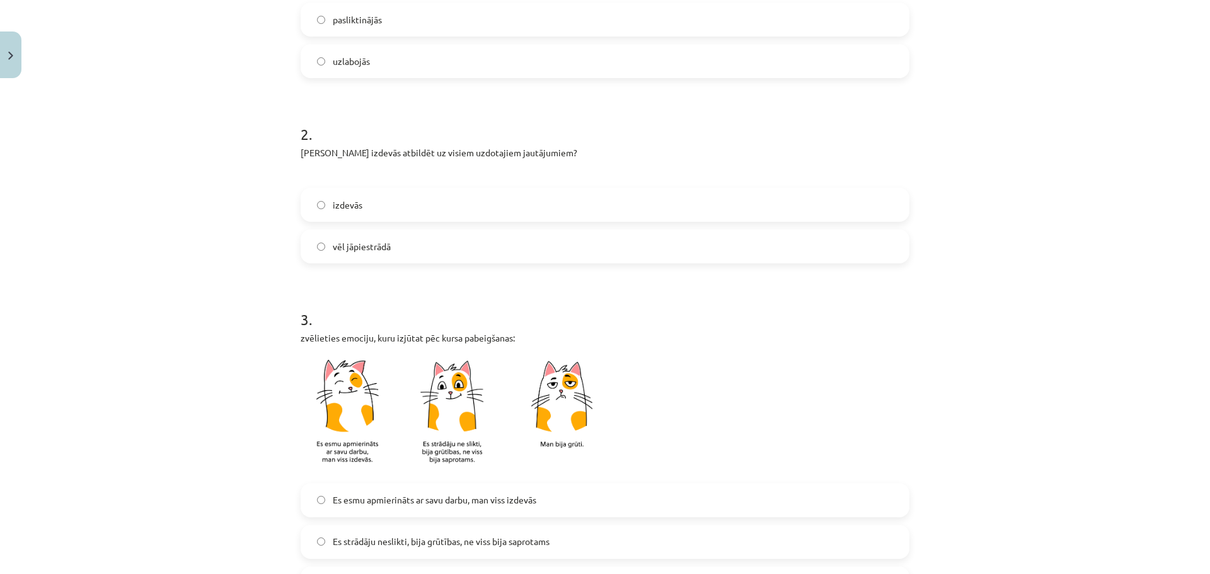
scroll to position [315, 0]
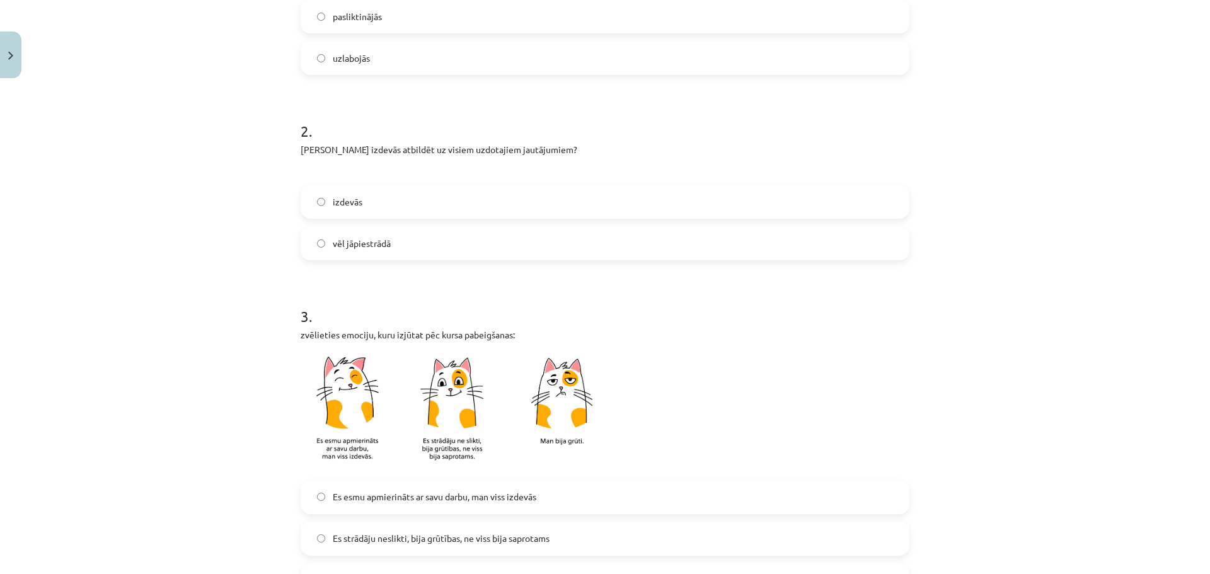
click at [416, 233] on label "vēl jāpiestrādā" at bounding box center [605, 244] width 606 height 32
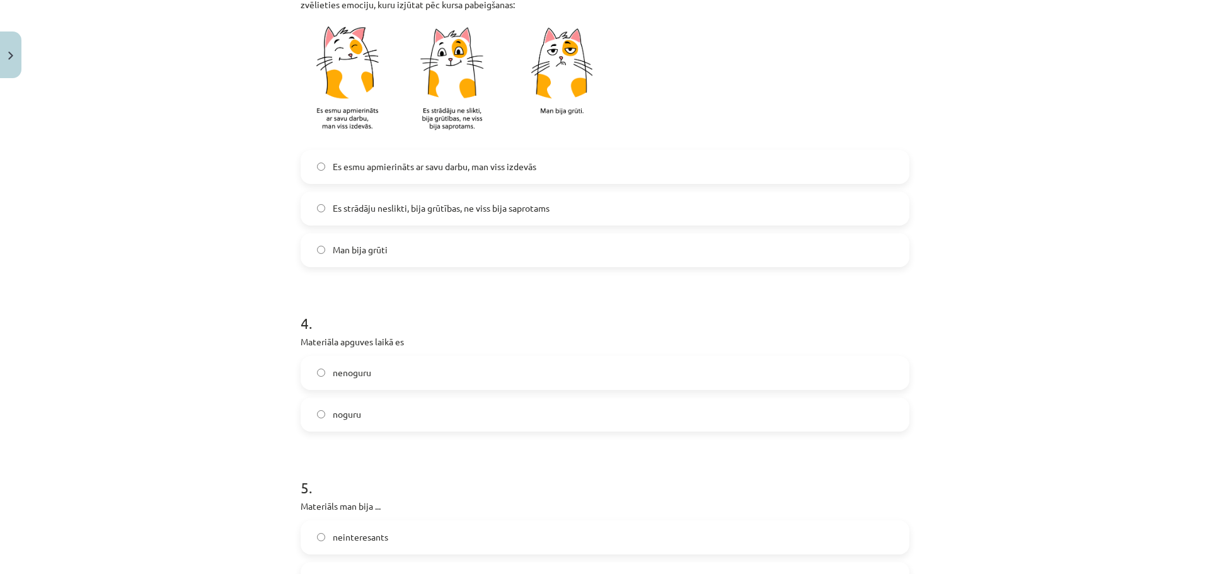
scroll to position [693, 0]
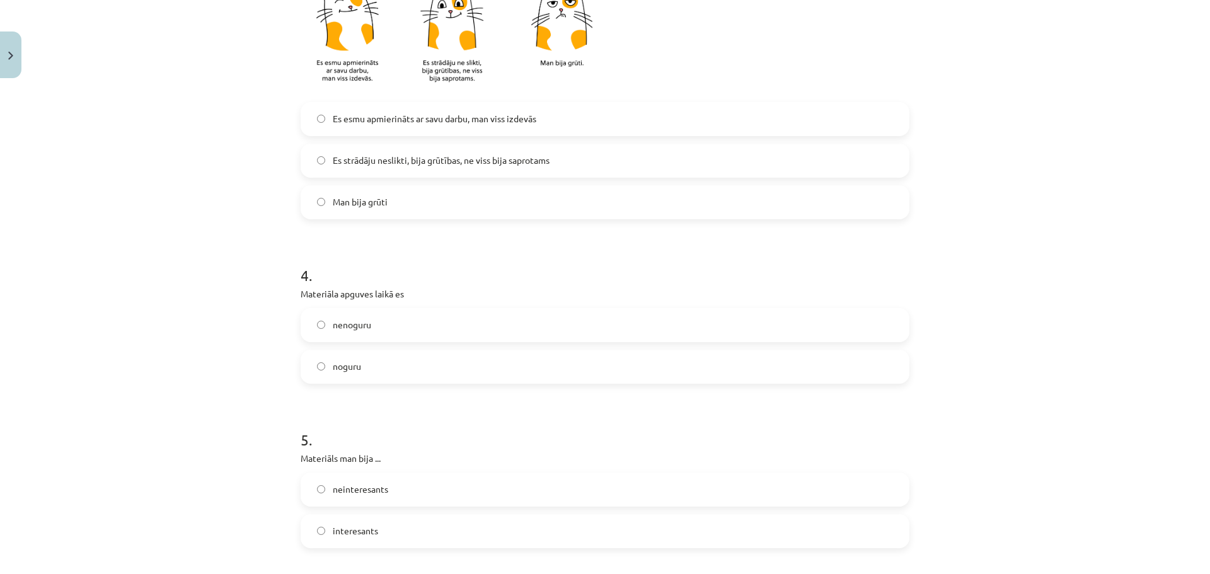
click at [525, 162] on span "Es strādāju neslikti, bija grūtības, ne viss bija saprotams" at bounding box center [441, 160] width 217 height 13
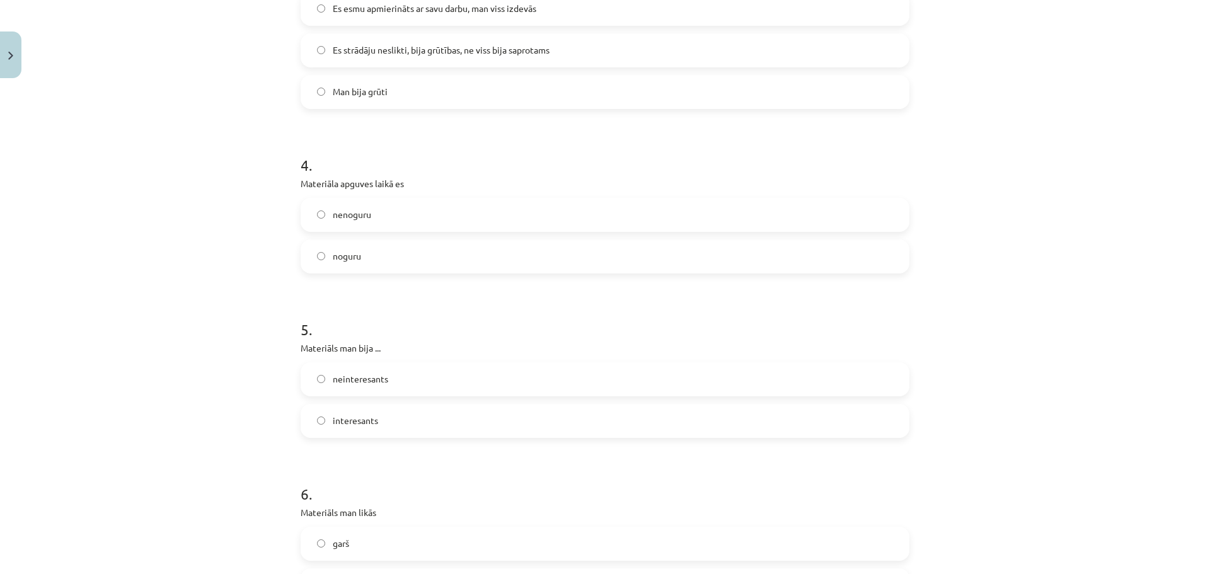
scroll to position [819, 0]
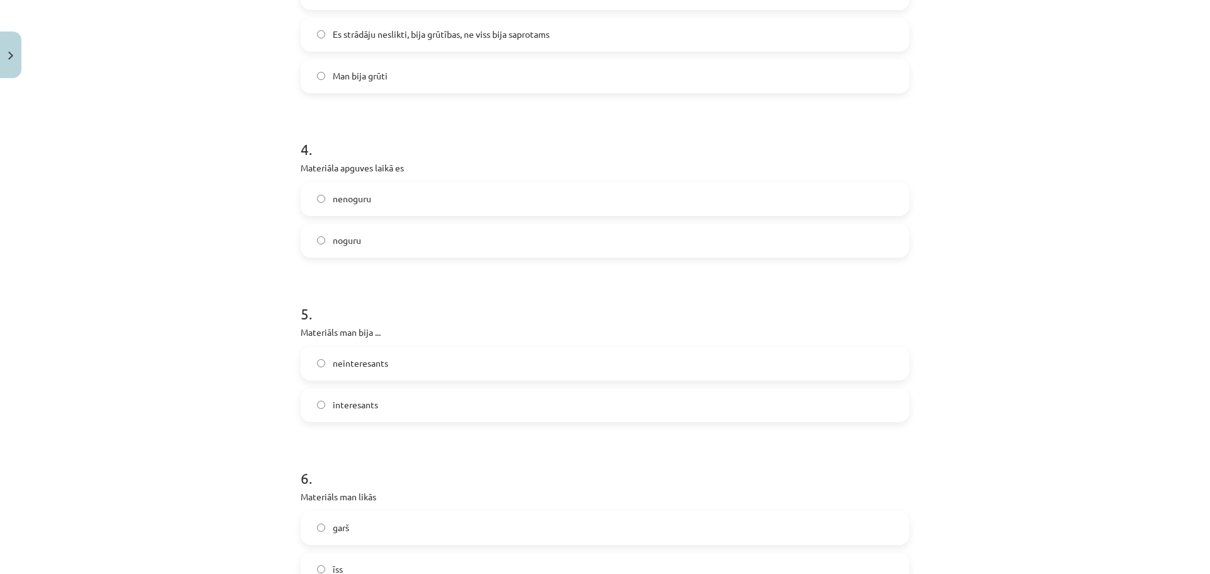
click at [353, 200] on span "nenoguru" at bounding box center [352, 198] width 38 height 13
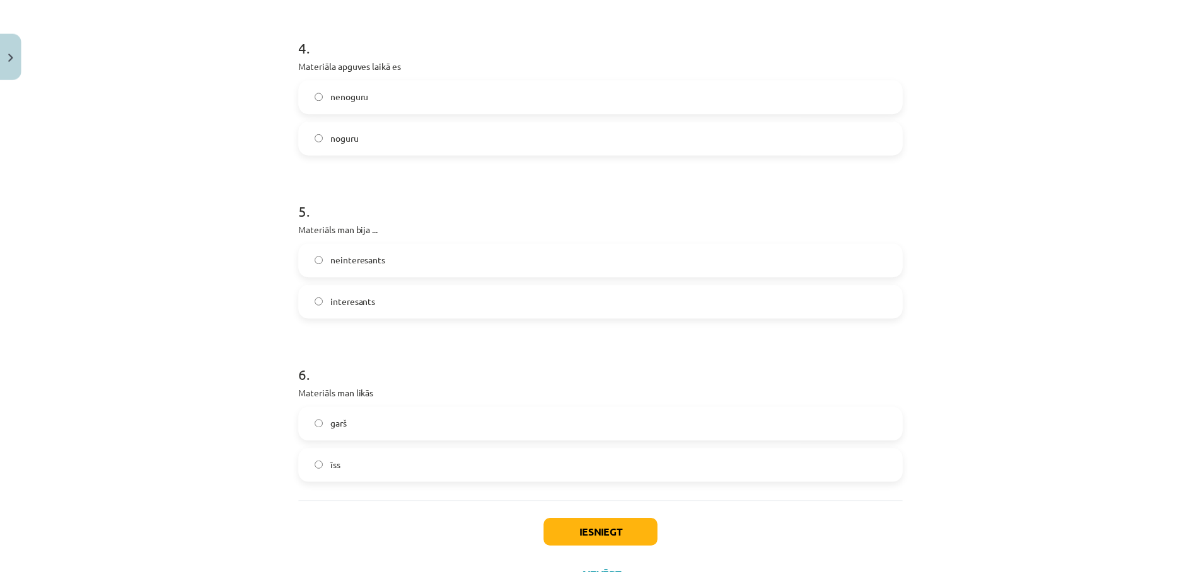
scroll to position [978, 0]
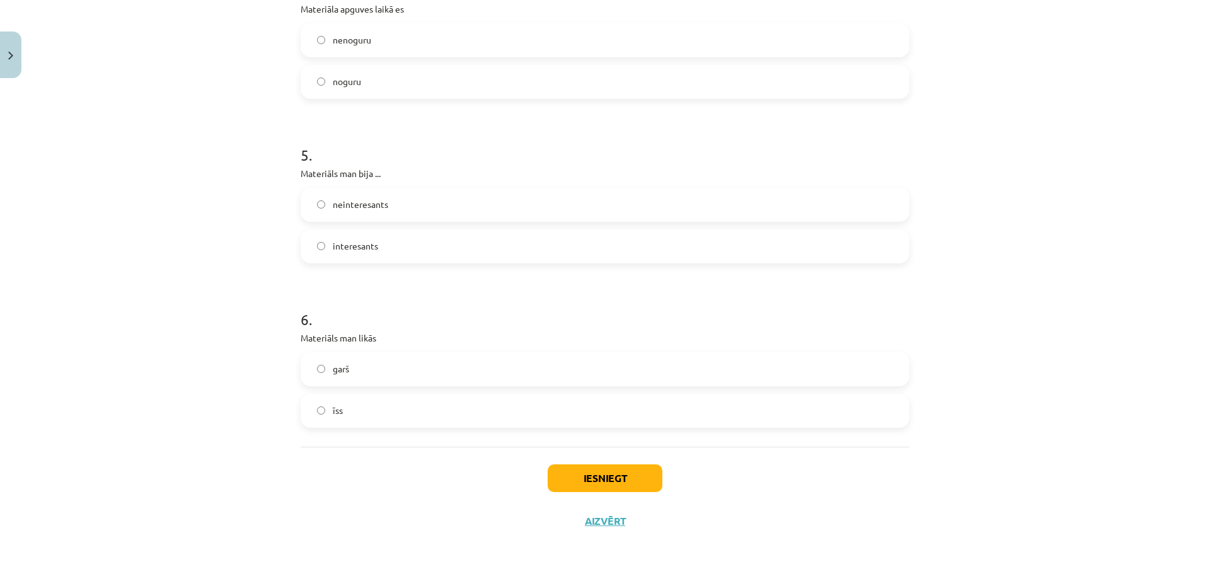
click at [362, 251] on span "interesants" at bounding box center [355, 246] width 45 height 13
click at [369, 405] on label "īss" at bounding box center [605, 411] width 606 height 32
click at [604, 475] on button "Iesniegt" at bounding box center [605, 479] width 115 height 28
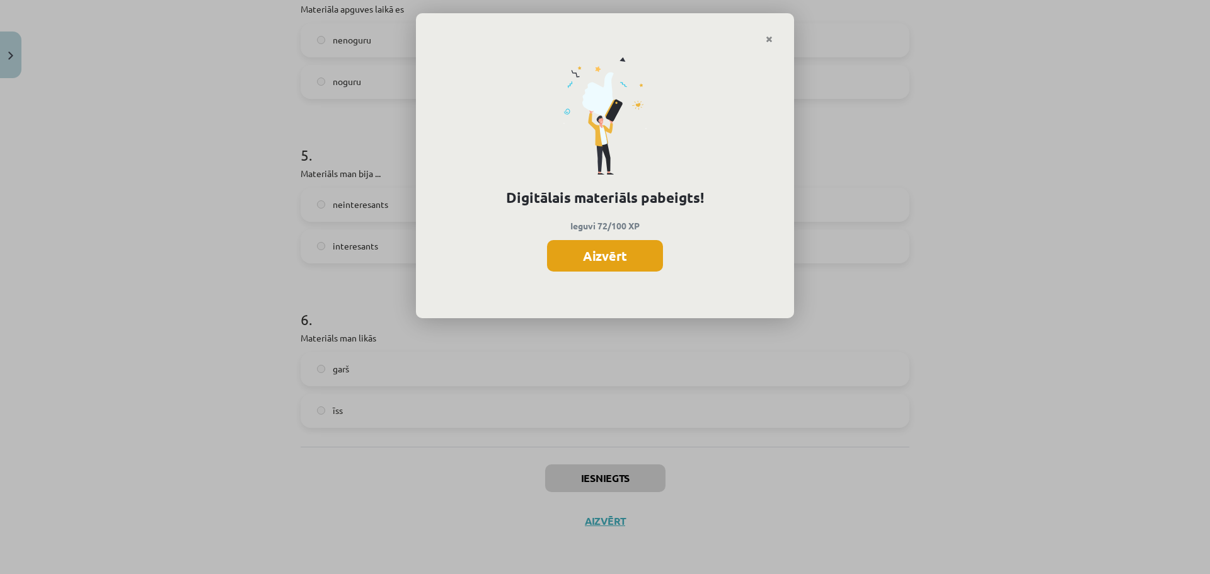
click at [580, 264] on button "Aizvērt" at bounding box center [605, 256] width 116 height 32
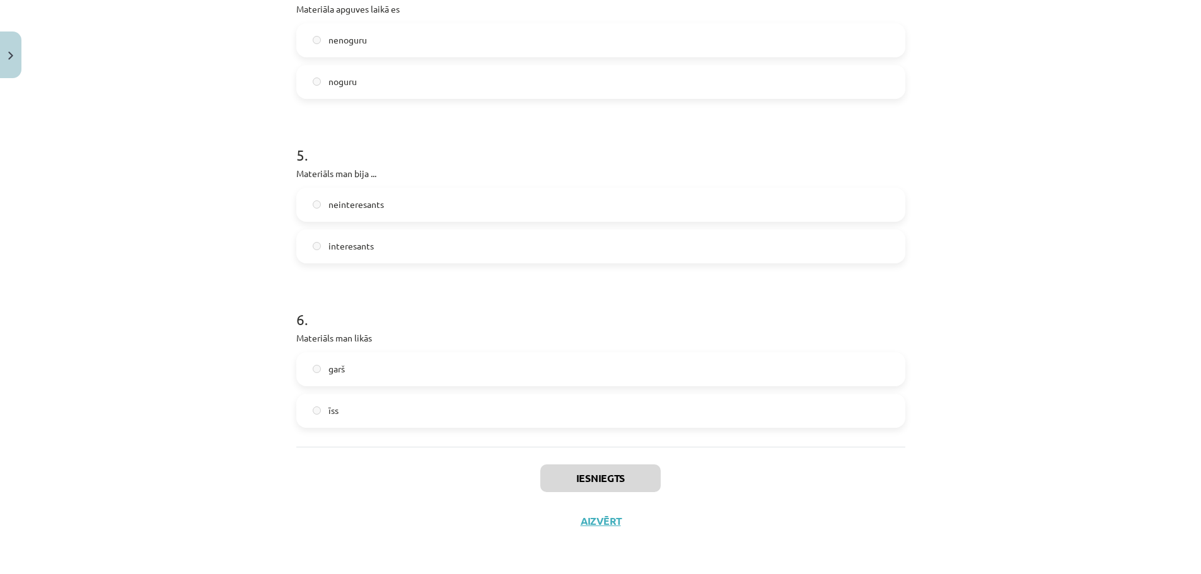
scroll to position [315, 0]
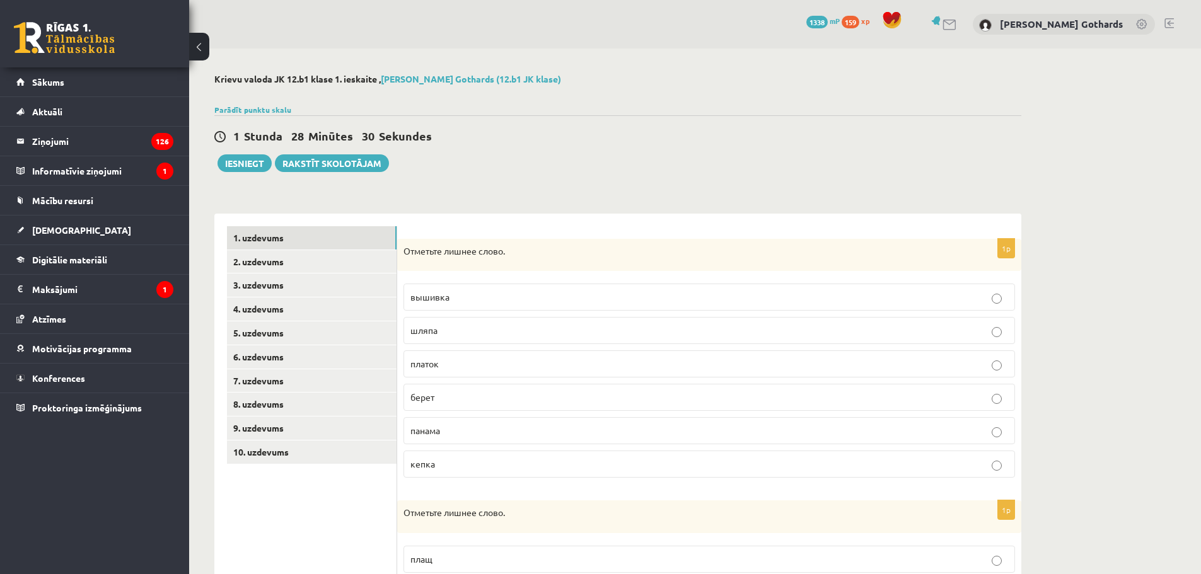
click at [488, 287] on label "вышивка" at bounding box center [708, 297] width 611 height 27
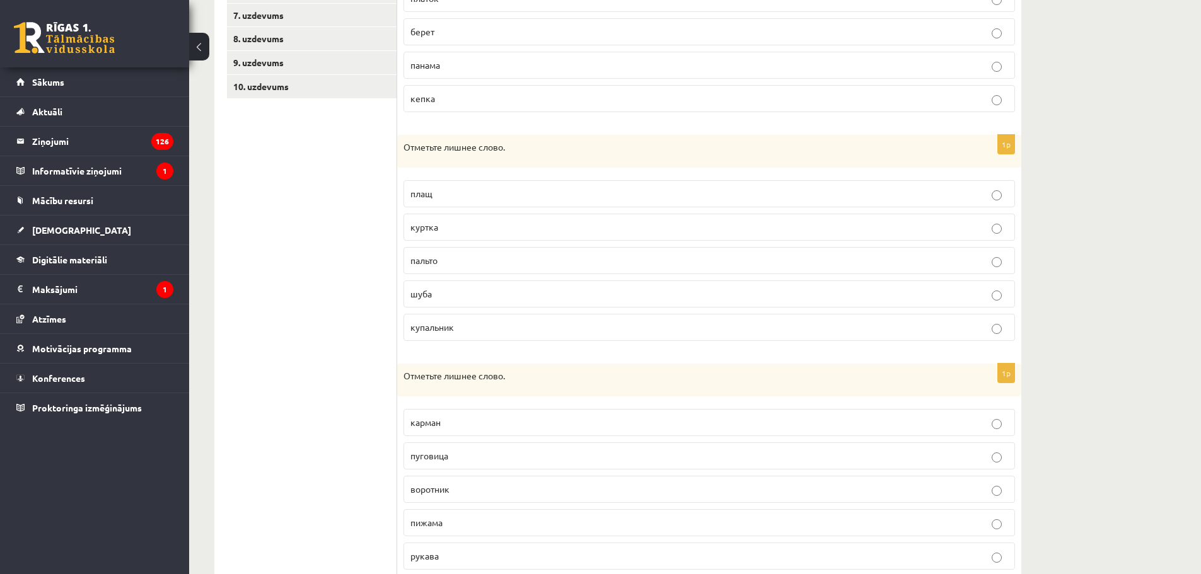
scroll to position [378, 0]
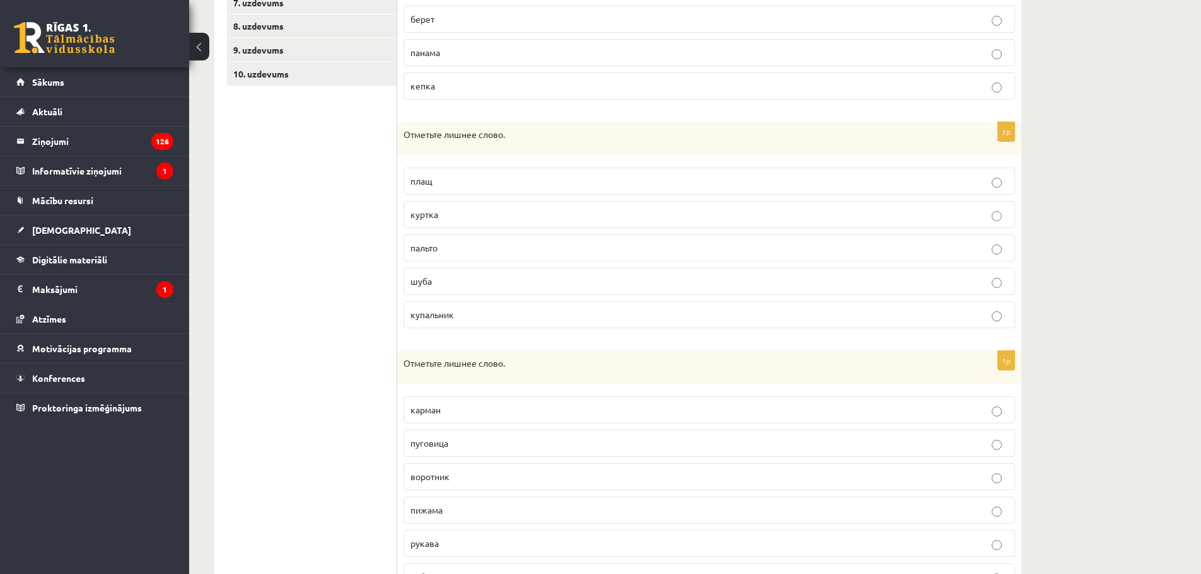
click at [633, 316] on p "купальник" at bounding box center [709, 314] width 598 height 13
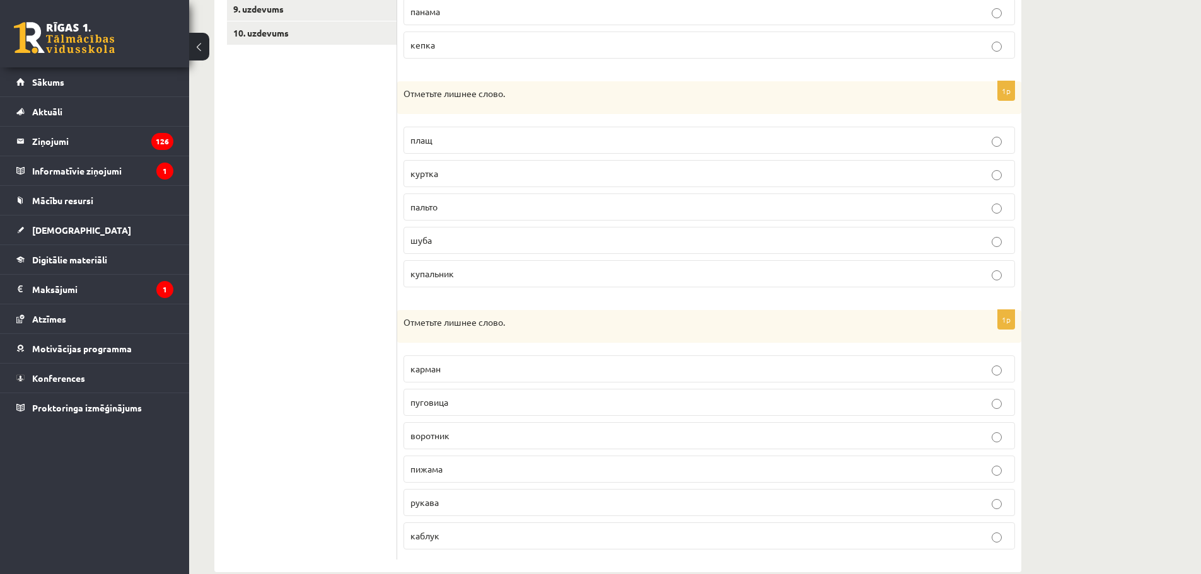
scroll to position [443, 0]
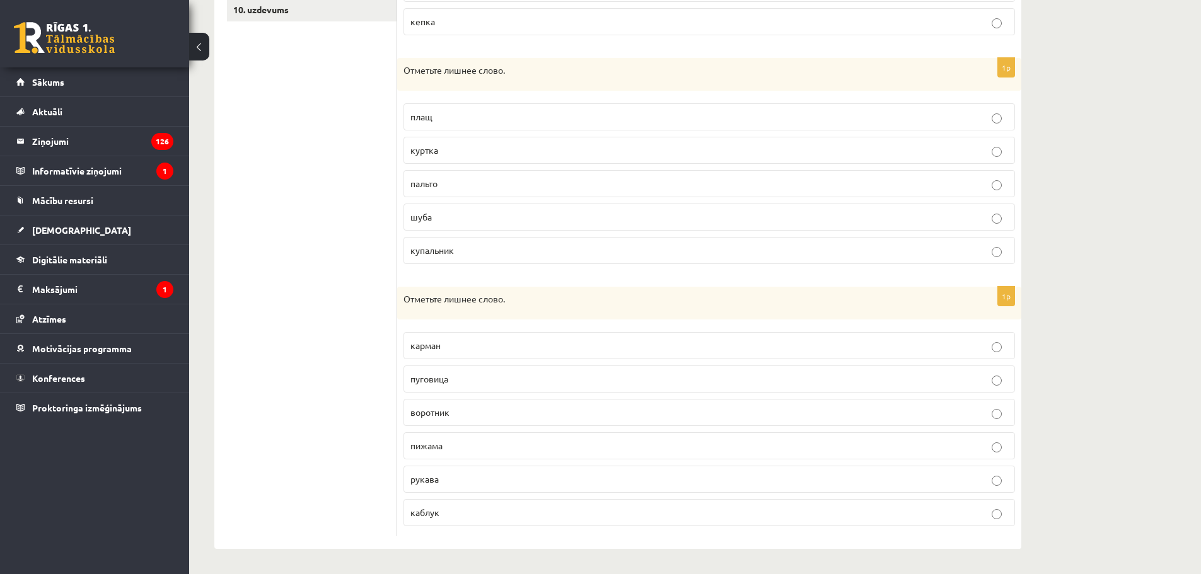
click at [451, 435] on label "пижама" at bounding box center [708, 445] width 611 height 27
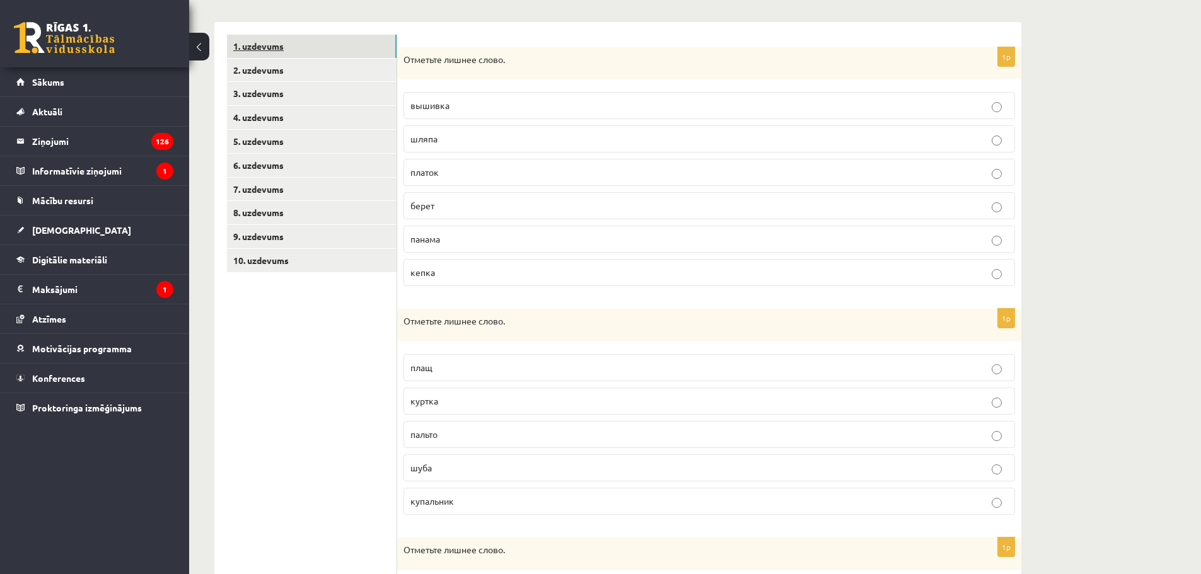
scroll to position [2, 0]
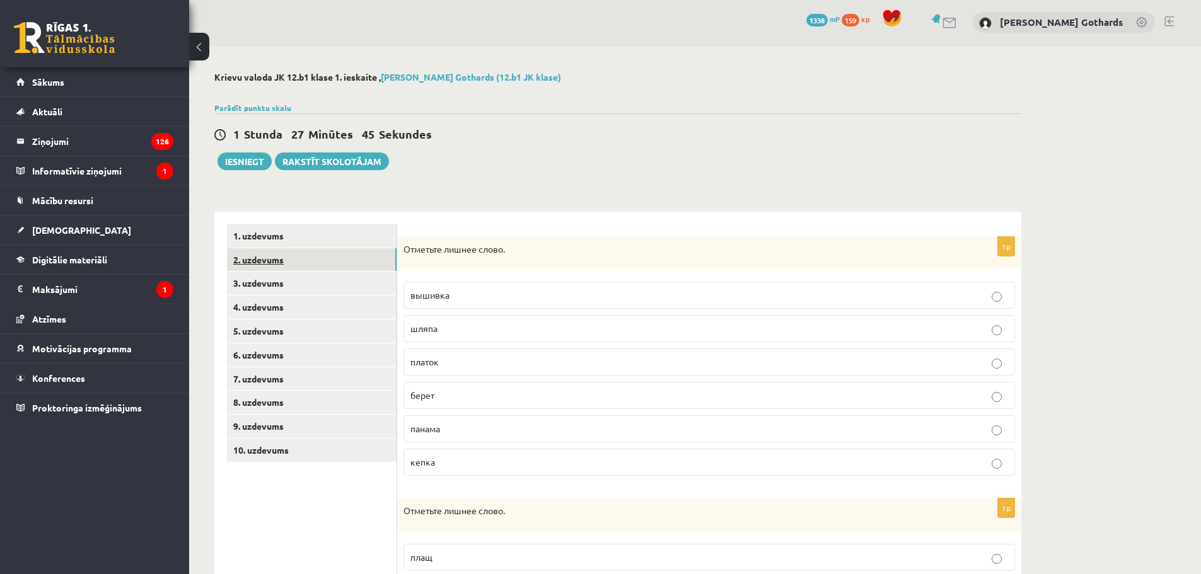
click at [281, 255] on link "2. uzdevums" at bounding box center [312, 259] width 170 height 23
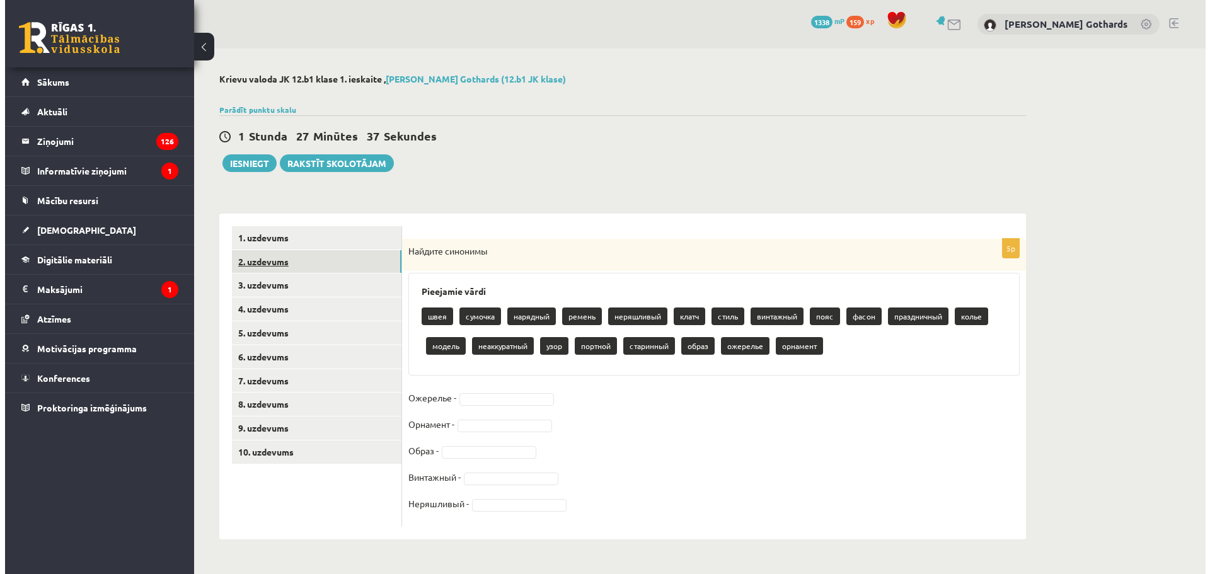
scroll to position [0, 0]
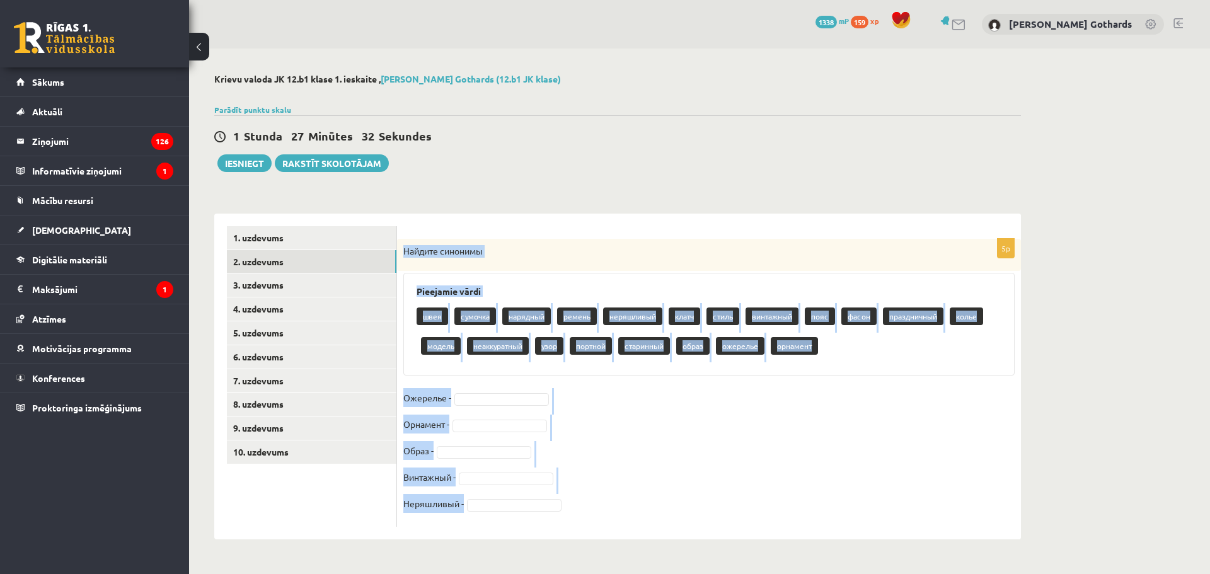
drag, startPoint x: 403, startPoint y: 250, endPoint x: 547, endPoint y: 514, distance: 301.2
click at [547, 514] on div "5p Найдите синонимы Pieejamie vārdi швея сумочка нарядный ремень неряшливый кла…" at bounding box center [709, 383] width 624 height 288
copy div "Найдите синонимы Pieejamie vārdi швея сумочка нарядный ремень неряшливый клатч …"
click at [1025, 433] on div "**********" at bounding box center [617, 307] width 857 height 516
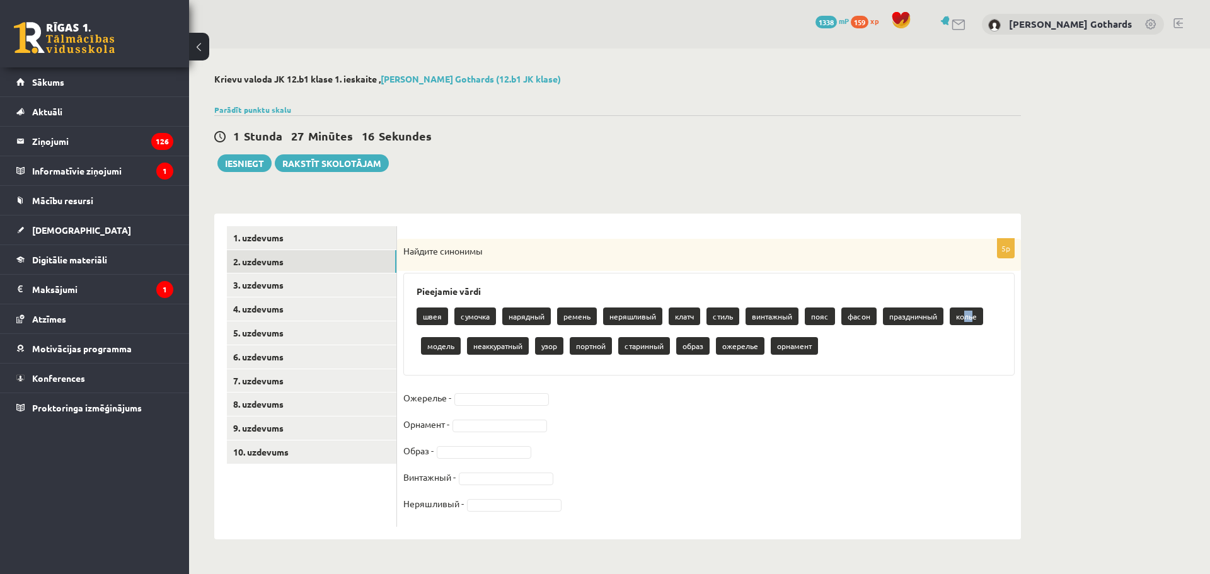
drag, startPoint x: 975, startPoint y: 318, endPoint x: 965, endPoint y: 325, distance: 12.2
click at [965, 325] on p "колье" at bounding box center [966, 317] width 33 height 18
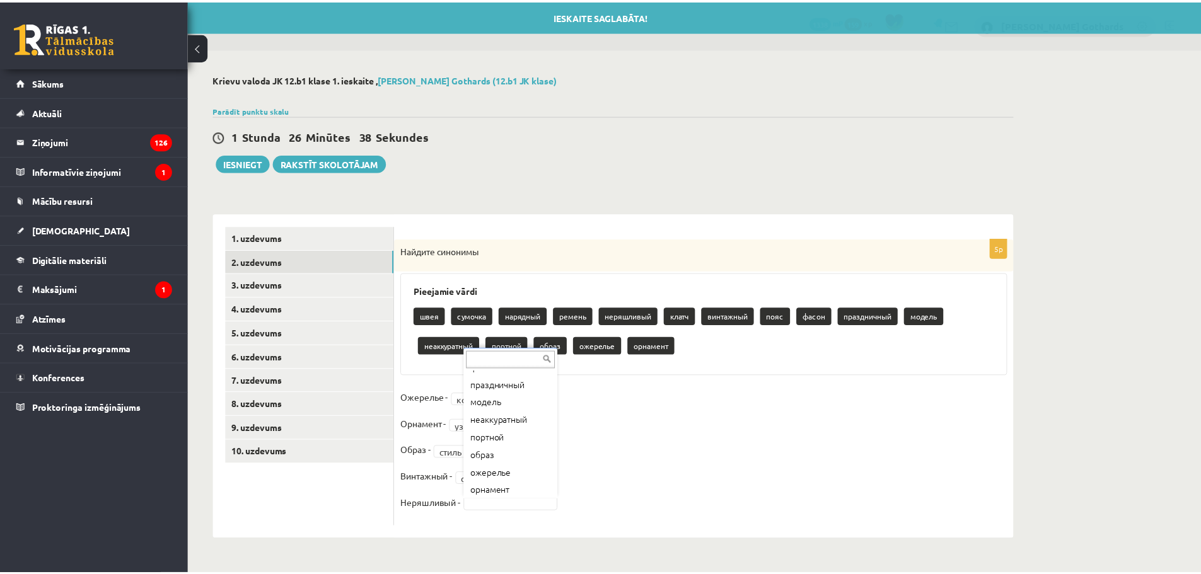
scroll to position [174, 0]
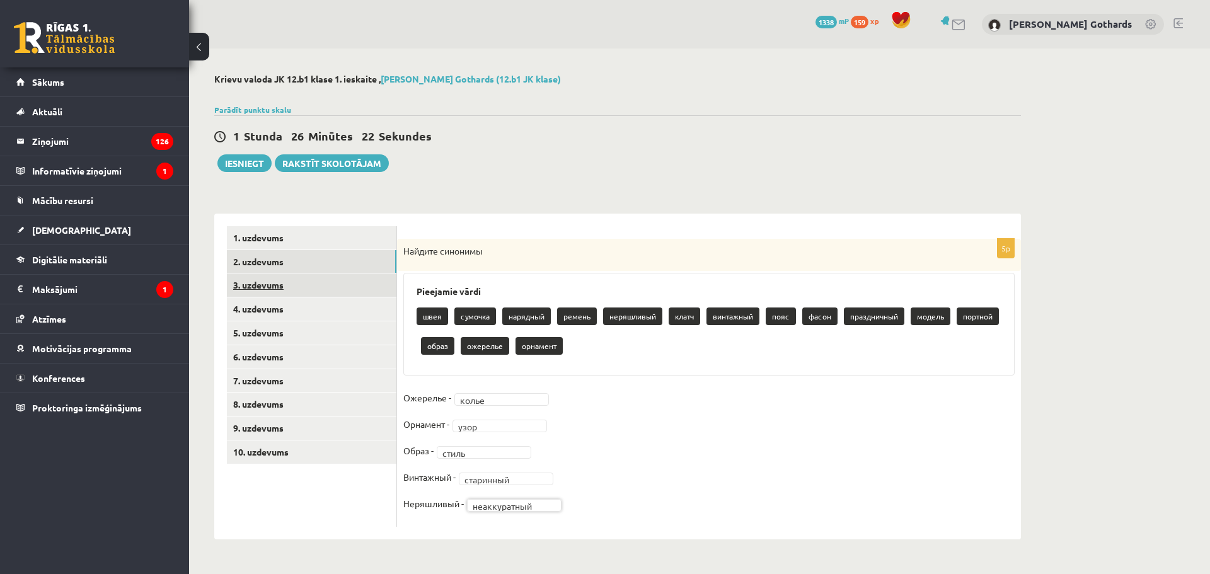
click at [258, 286] on link "3. uzdevums" at bounding box center [312, 285] width 170 height 23
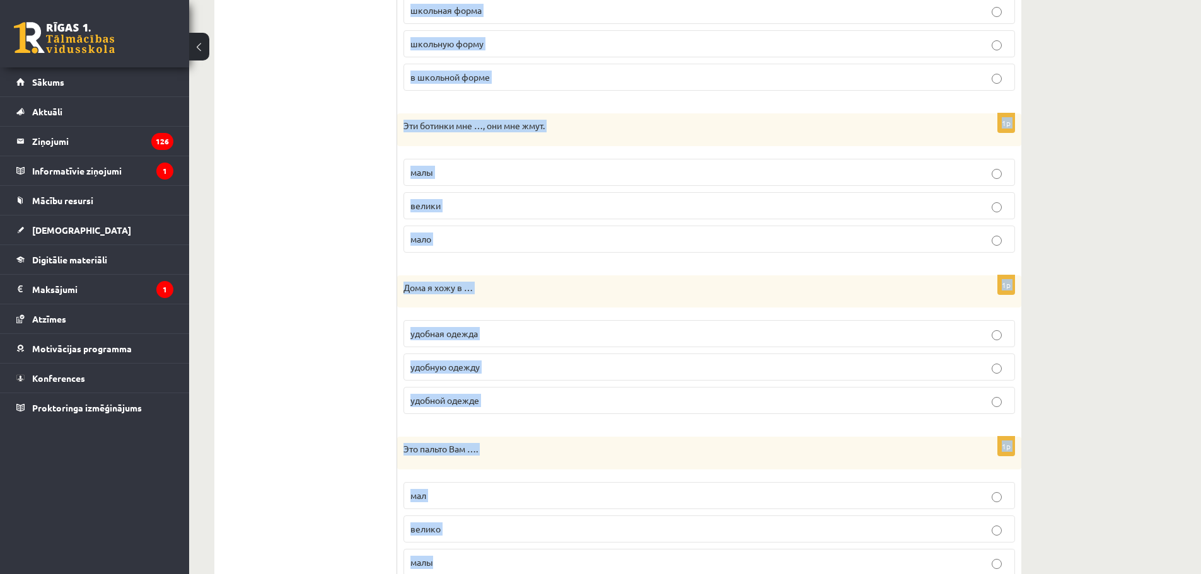
scroll to position [1308, 0]
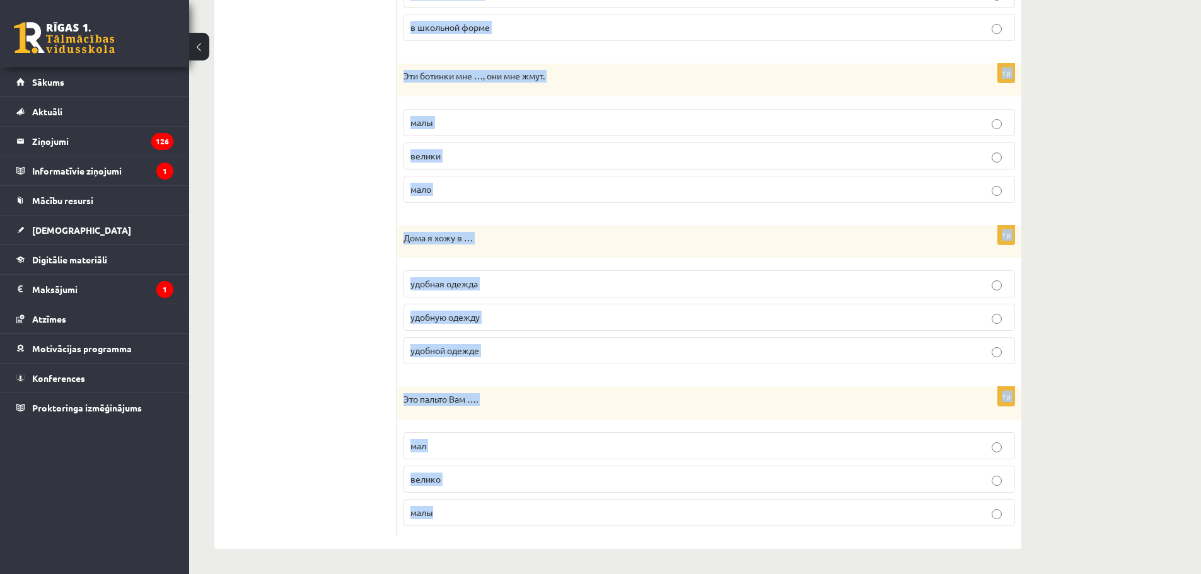
drag, startPoint x: 401, startPoint y: 188, endPoint x: 598, endPoint y: 517, distance: 383.8
copy form "Анна купила …. туфли на каблуках в туфлях на каблуках туфлей на каблуках 1p Это…"
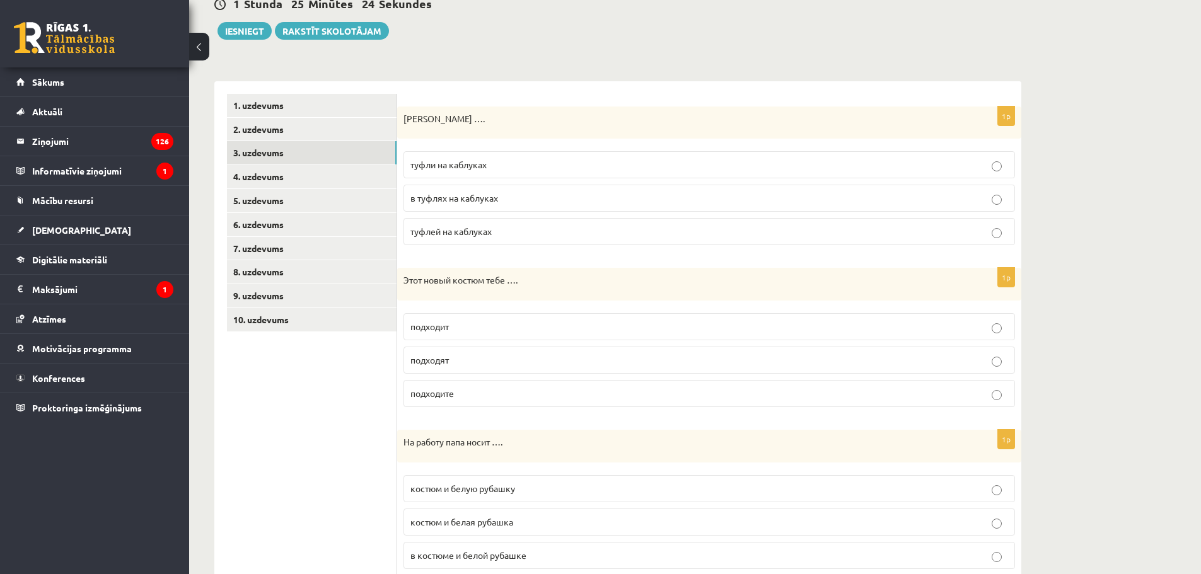
scroll to position [0, 0]
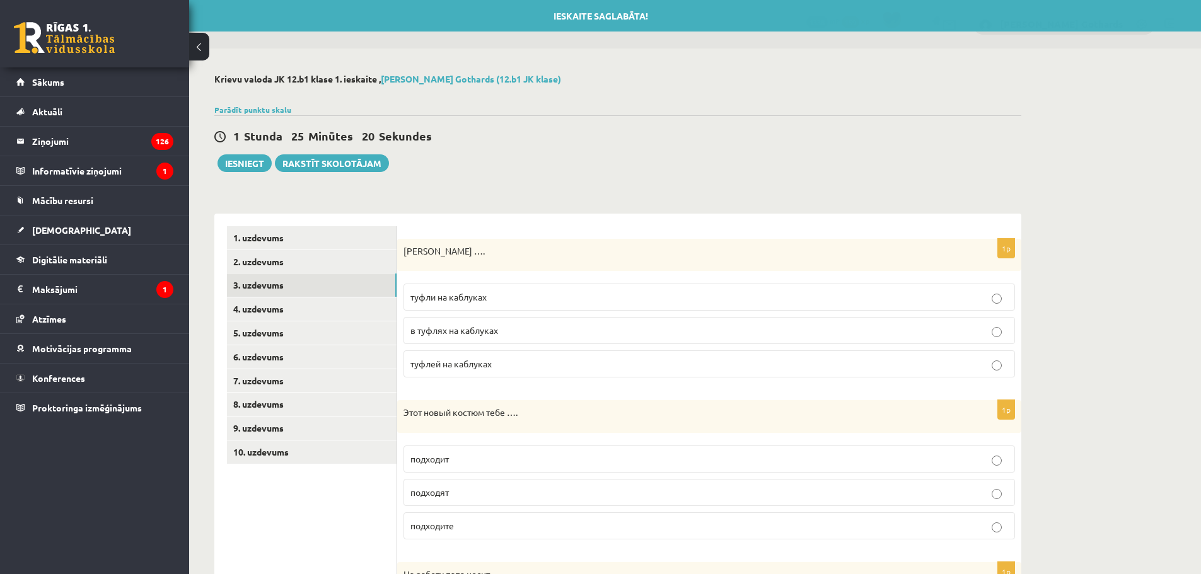
click at [500, 366] on p "туфлей на каблуках" at bounding box center [709, 363] width 598 height 13
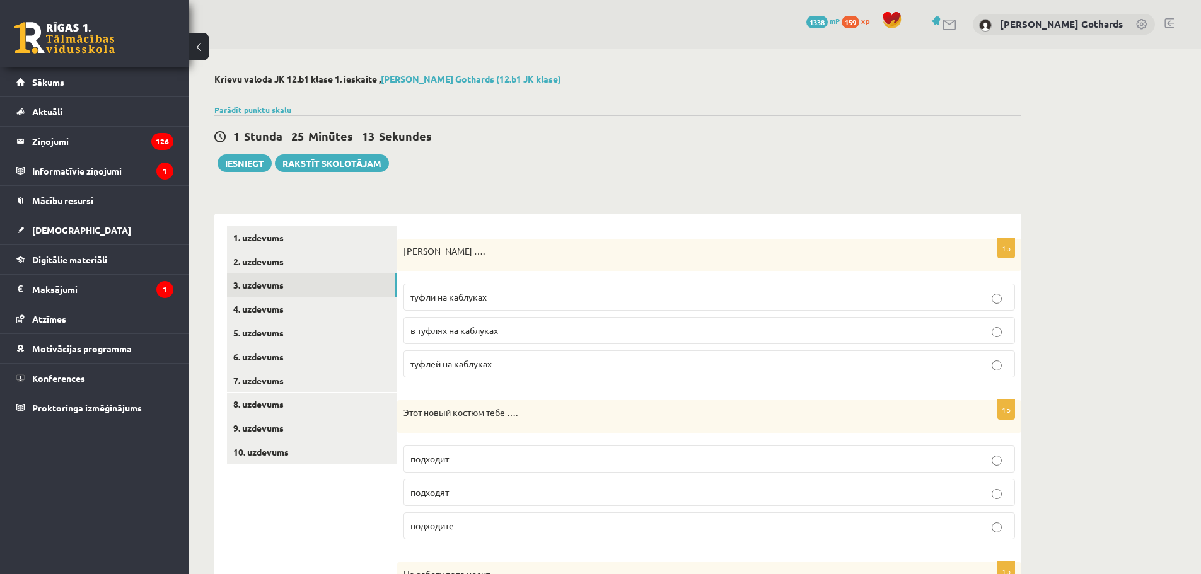
click at [497, 291] on label "туфли на каблуках" at bounding box center [708, 297] width 611 height 27
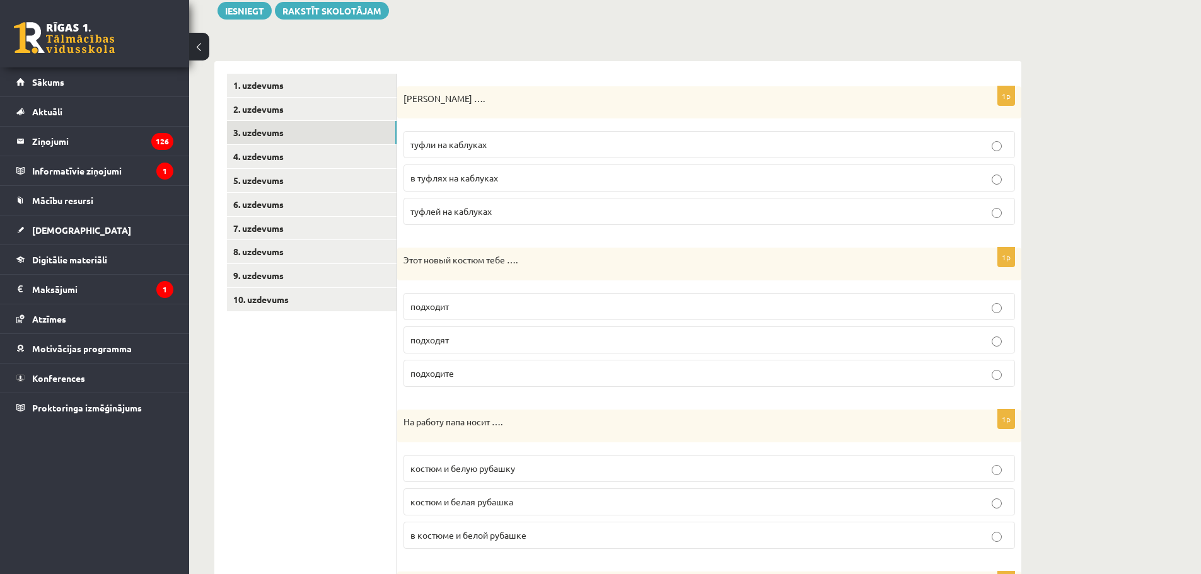
scroll to position [252, 0]
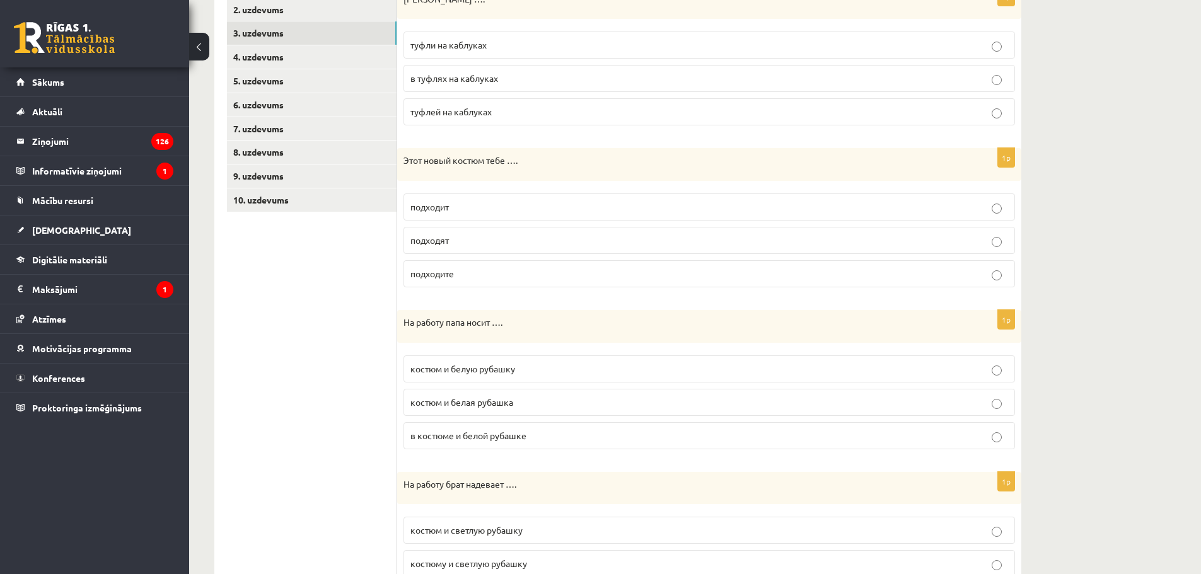
click at [488, 208] on p "подходит" at bounding box center [709, 206] width 598 height 13
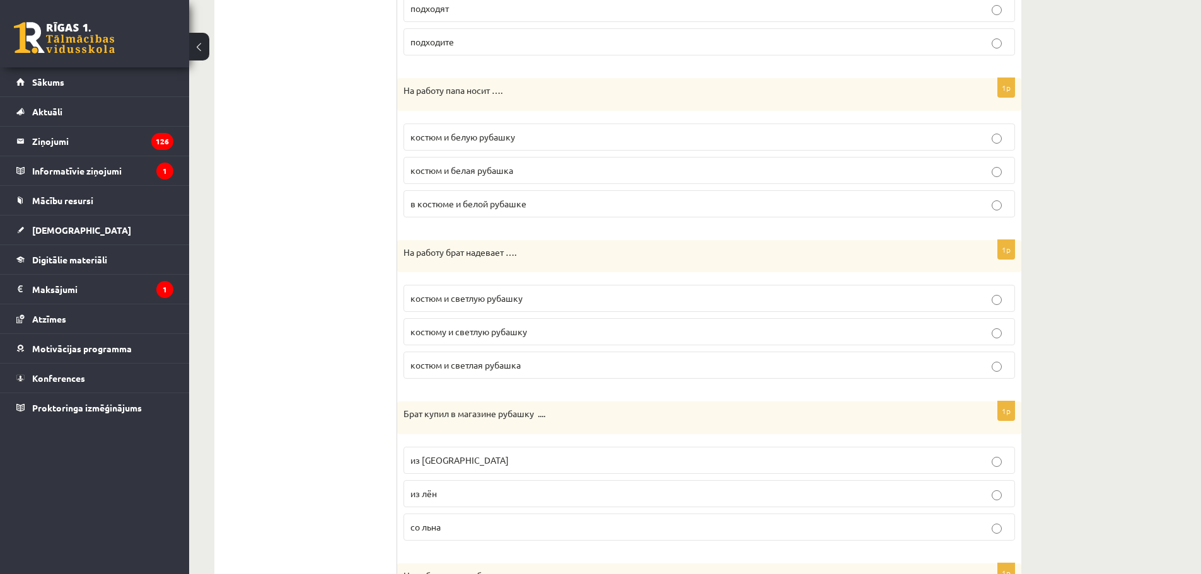
scroll to position [504, 0]
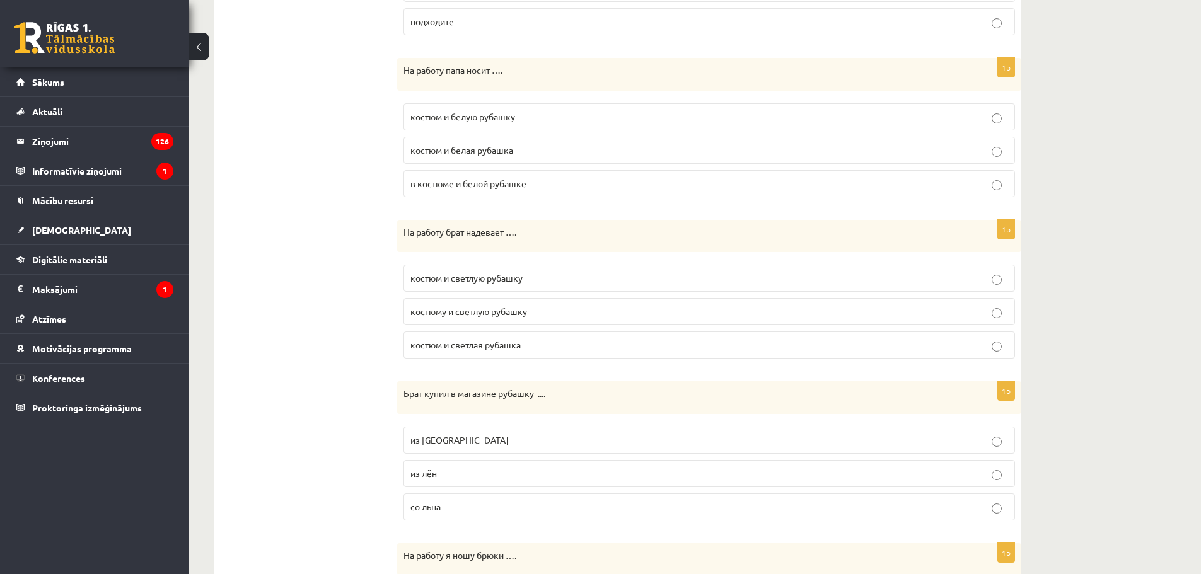
click at [490, 153] on span "костюм и белая рубашка" at bounding box center [461, 149] width 103 height 11
click at [474, 120] on span "костюм и белую рубашку" at bounding box center [462, 116] width 105 height 11
click at [538, 282] on p "костюм и светлую рубашку" at bounding box center [709, 278] width 598 height 13
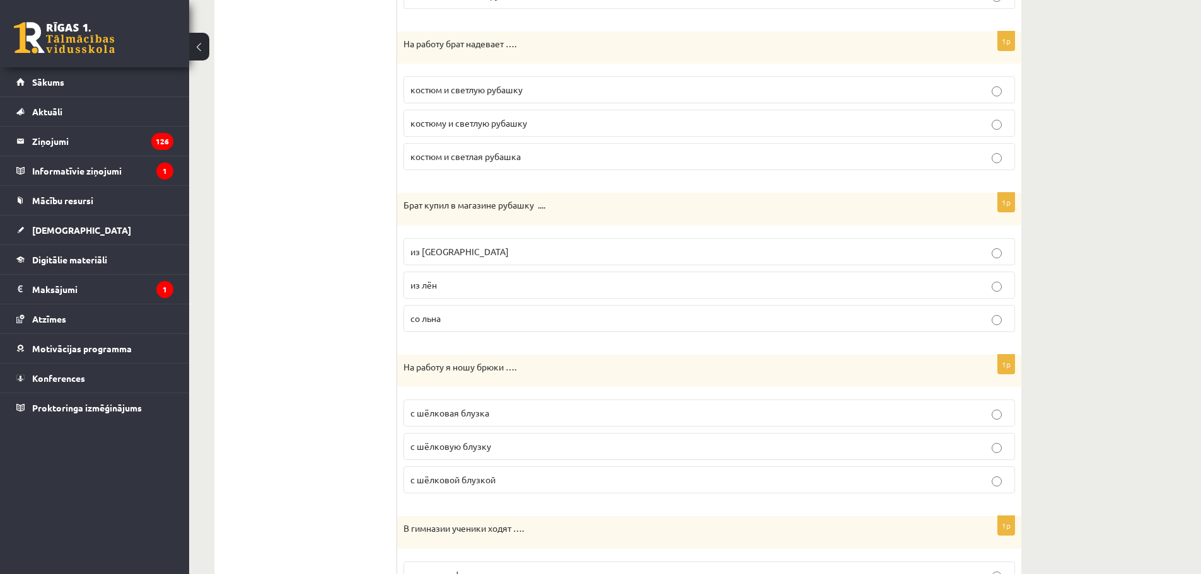
scroll to position [693, 0]
click at [496, 257] on p "из [GEOGRAPHIC_DATA]" at bounding box center [709, 251] width 598 height 13
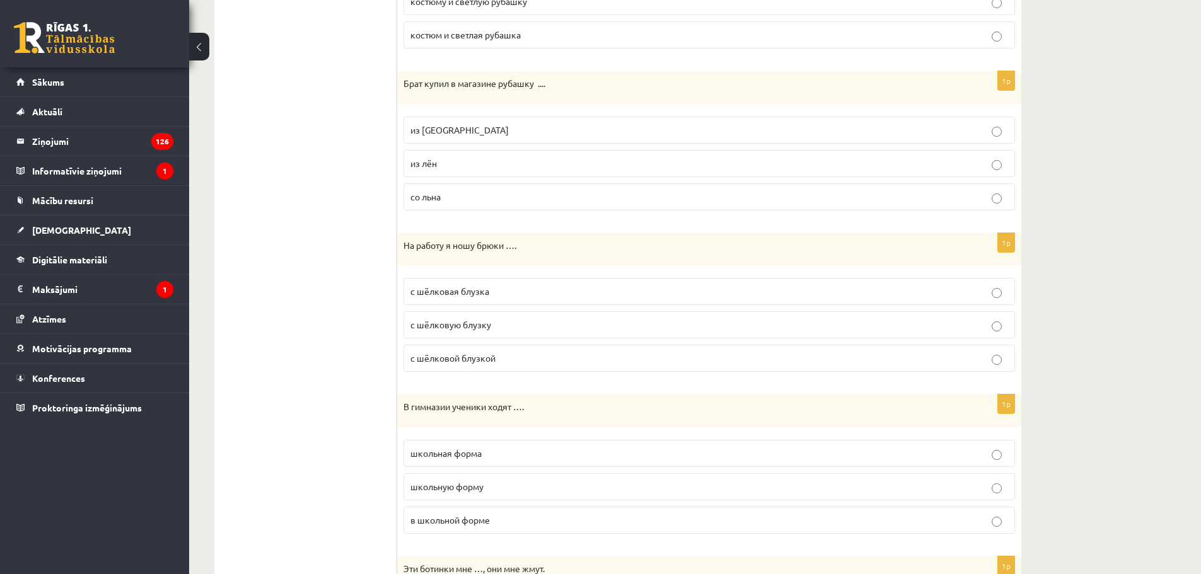
scroll to position [819, 0]
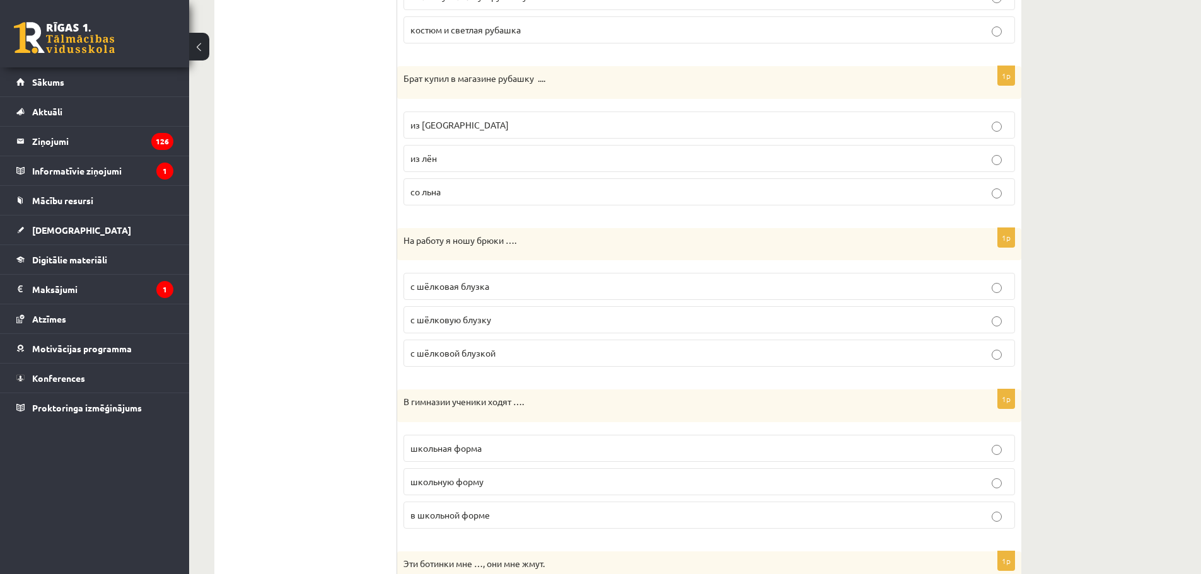
click at [509, 345] on label "с шёлковой блузкой" at bounding box center [708, 353] width 611 height 27
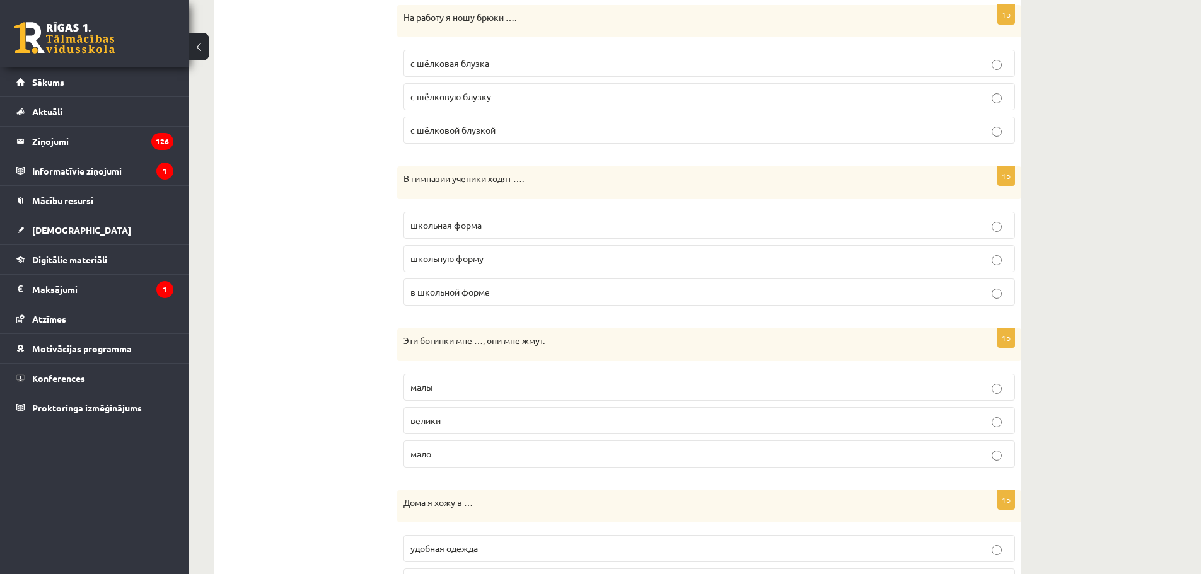
scroll to position [1071, 0]
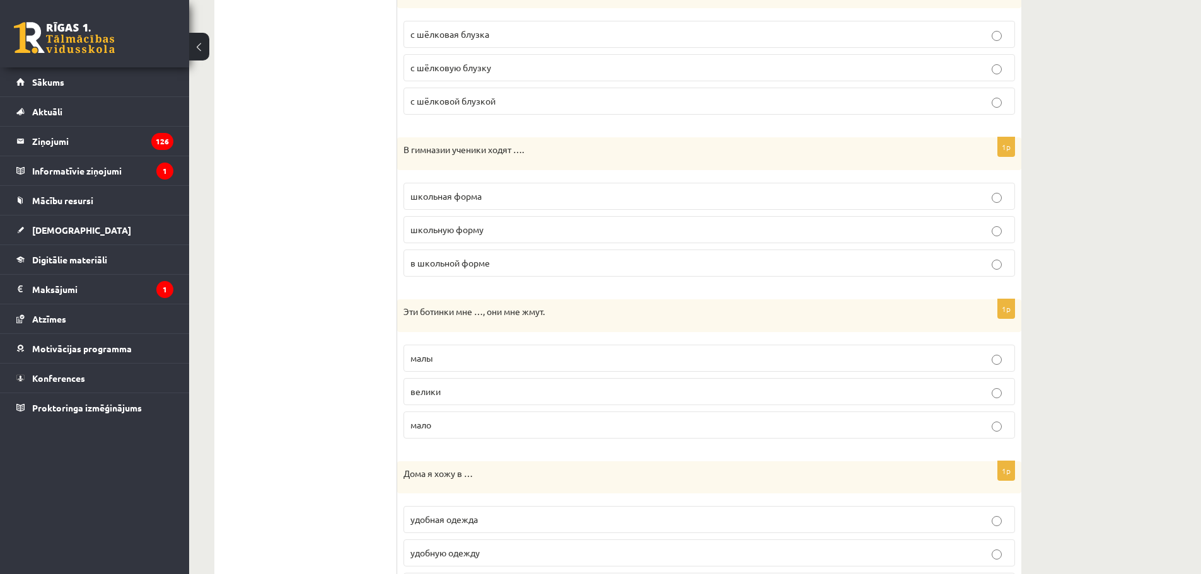
click at [490, 259] on span "в школьной форме" at bounding box center [449, 262] width 79 height 11
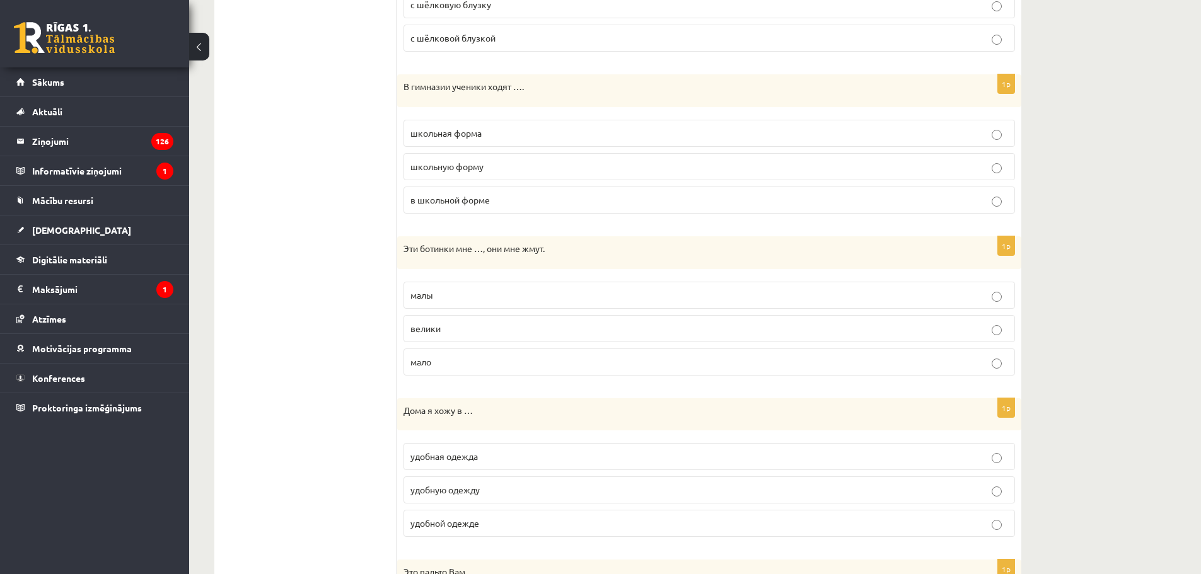
click at [482, 302] on p "малы" at bounding box center [709, 295] width 598 height 13
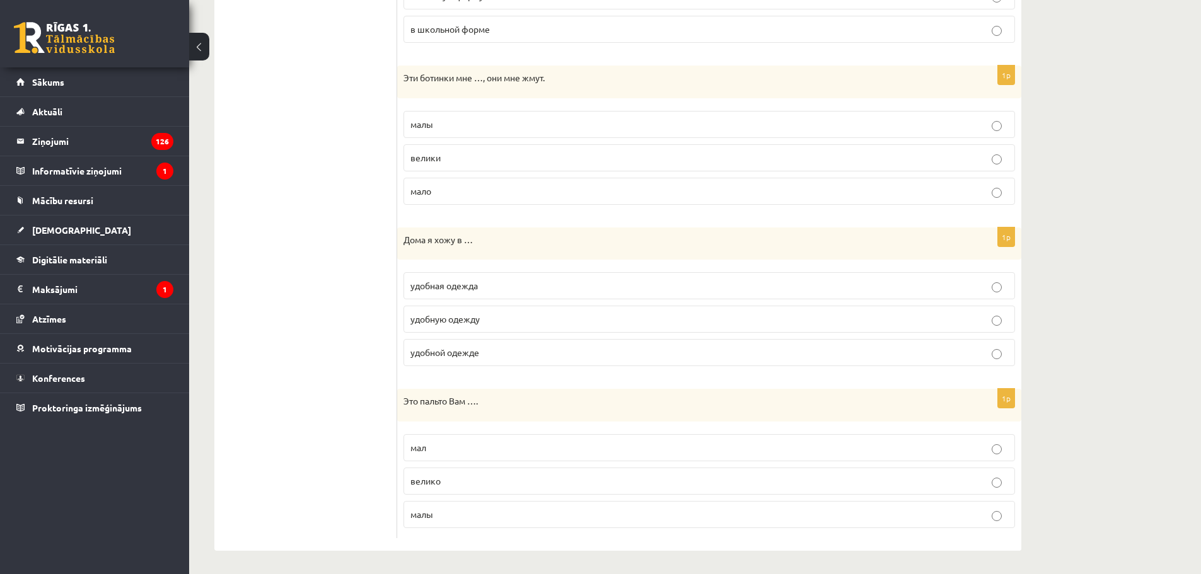
scroll to position [1308, 0]
click at [531, 350] on p "удобной одежде" at bounding box center [709, 350] width 598 height 13
click at [526, 477] on p "велико" at bounding box center [709, 479] width 598 height 13
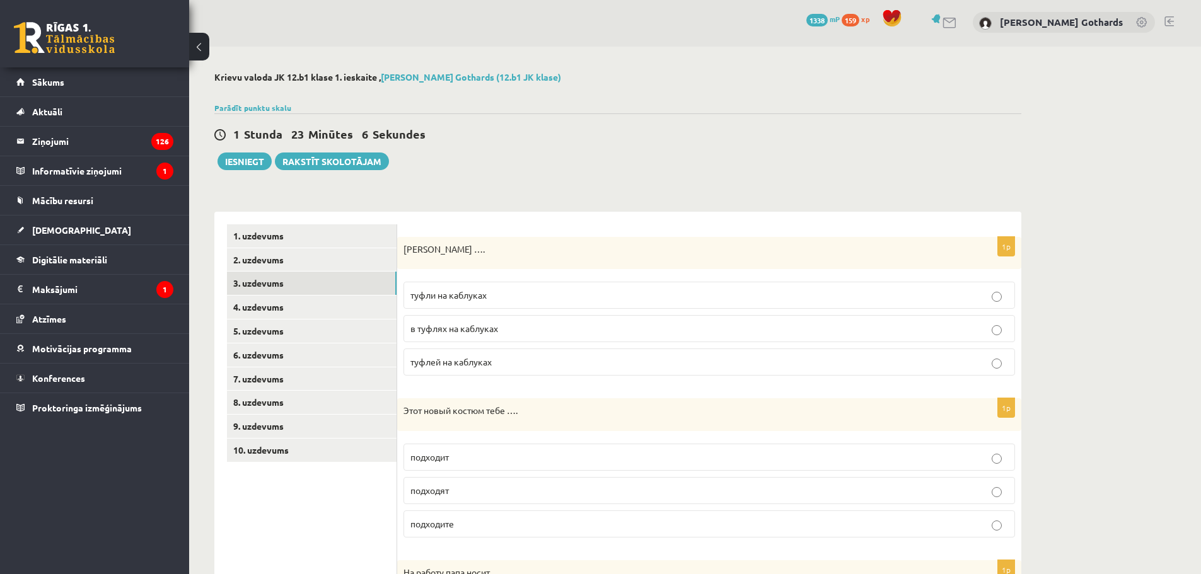
scroll to position [0, 0]
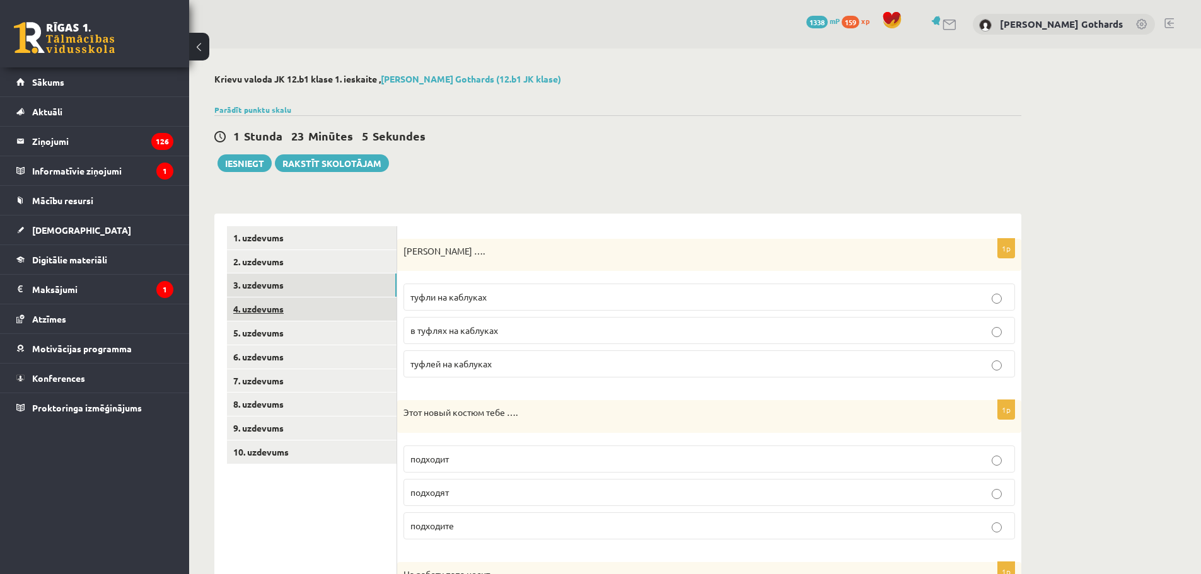
click at [285, 311] on link "4. uzdevums" at bounding box center [312, 308] width 170 height 23
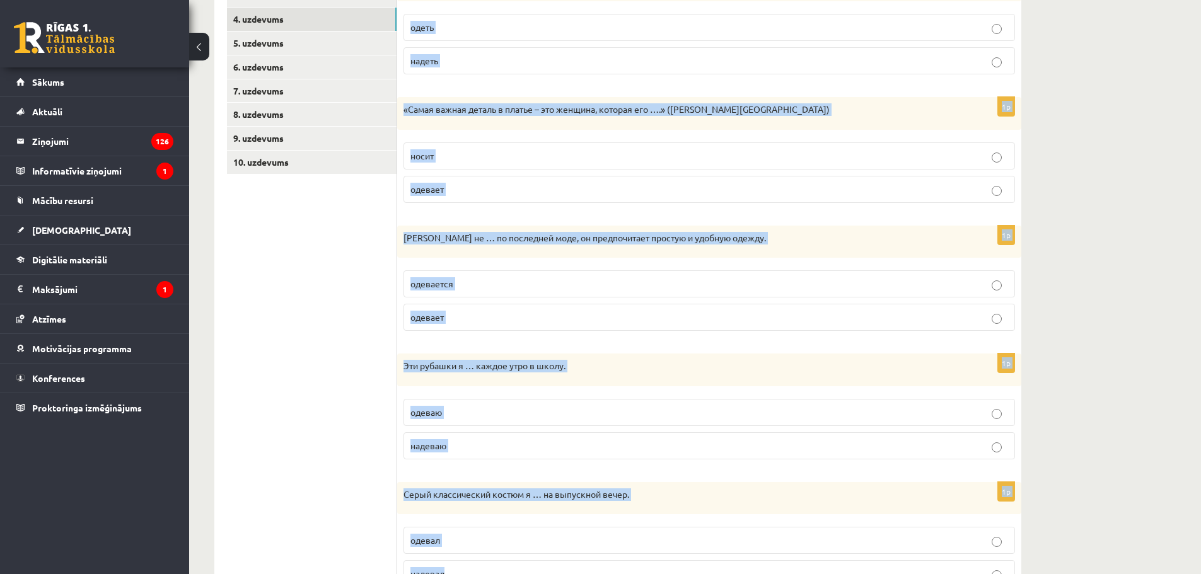
scroll to position [352, 0]
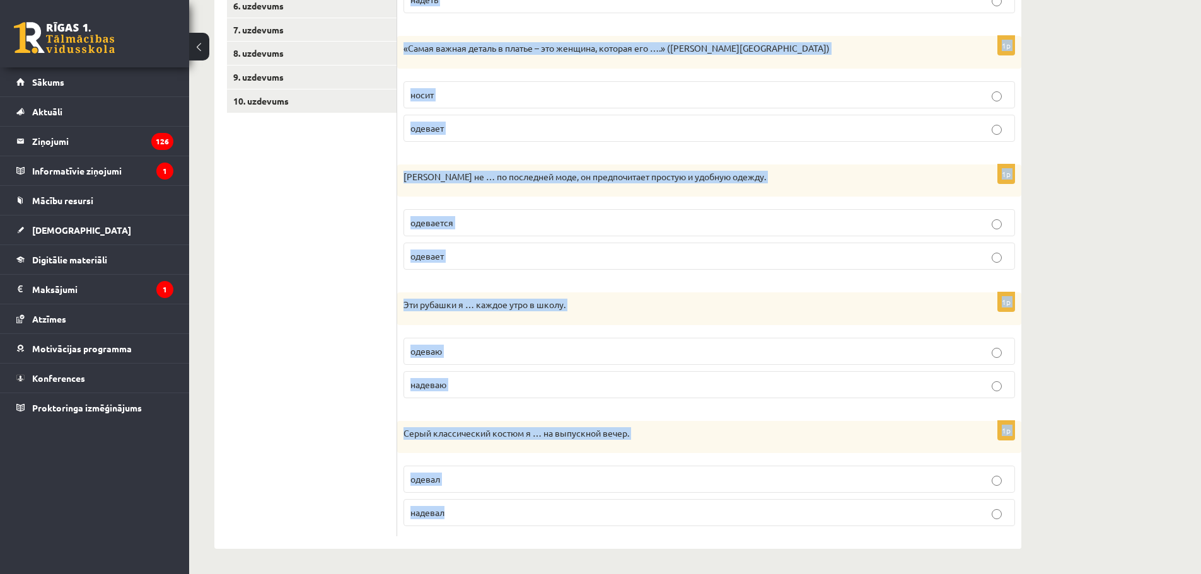
drag, startPoint x: 410, startPoint y: 106, endPoint x: 572, endPoint y: 501, distance: 426.9
click at [572, 501] on form "Выберите правильный глагол 1p У меня в шкафу много одежды, но … нечего! одеть н…" at bounding box center [709, 206] width 599 height 662
copy form "Выберите правильный глагол 1p У меня в шкафу много одежды, но … нечего! одеть н…"
click at [1070, 240] on div "**********" at bounding box center [695, 135] width 1012 height 877
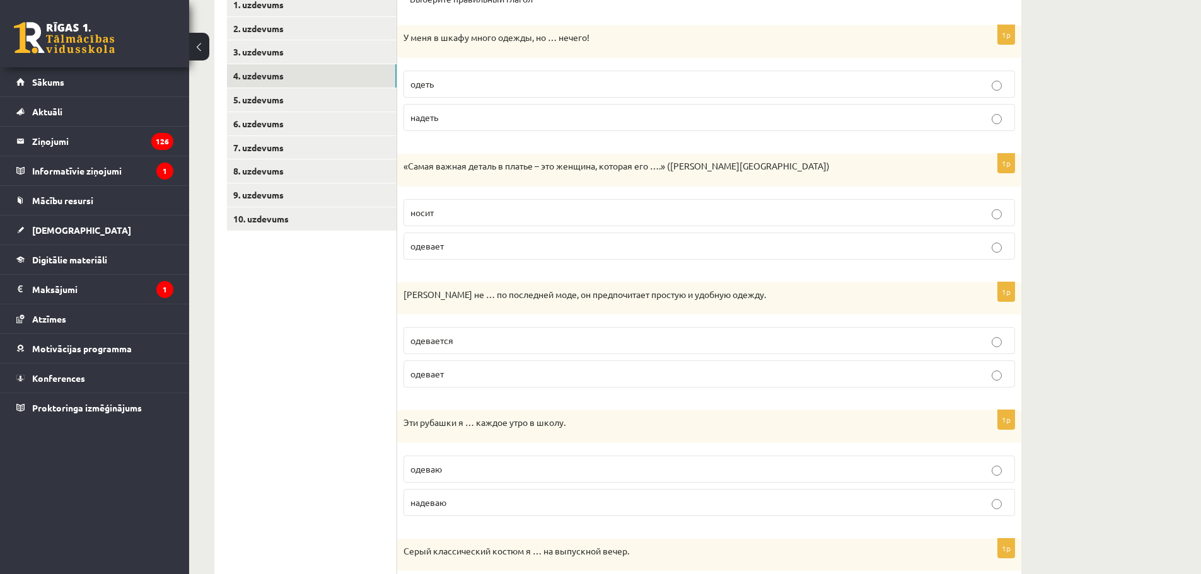
scroll to position [226, 0]
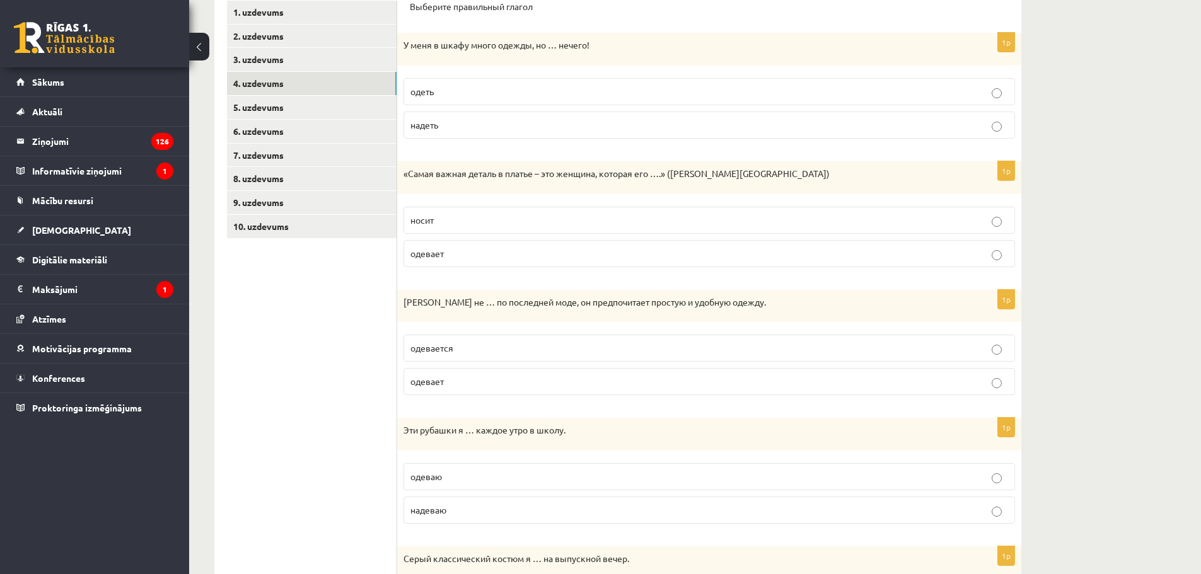
click at [494, 127] on p "надеть" at bounding box center [709, 124] width 598 height 13
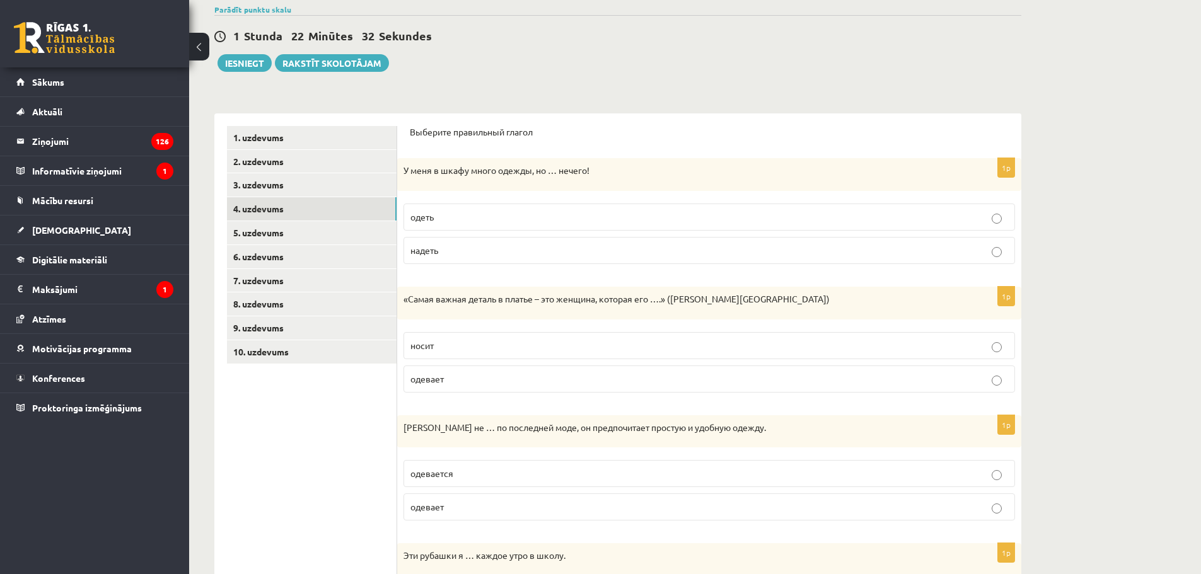
scroll to position [289, 0]
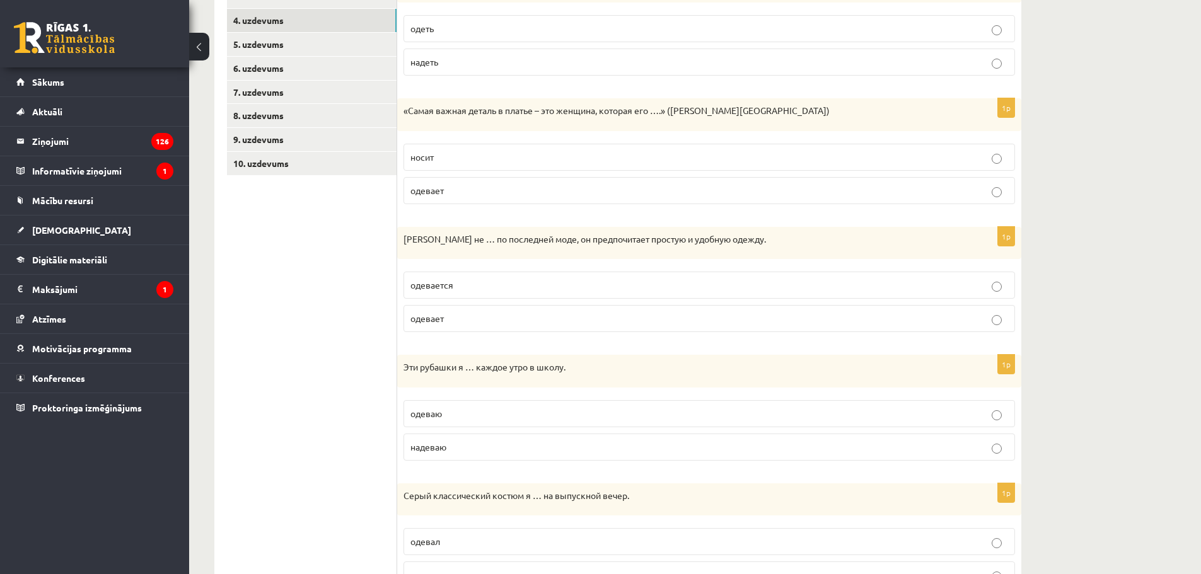
click at [457, 158] on p "носит" at bounding box center [709, 157] width 598 height 13
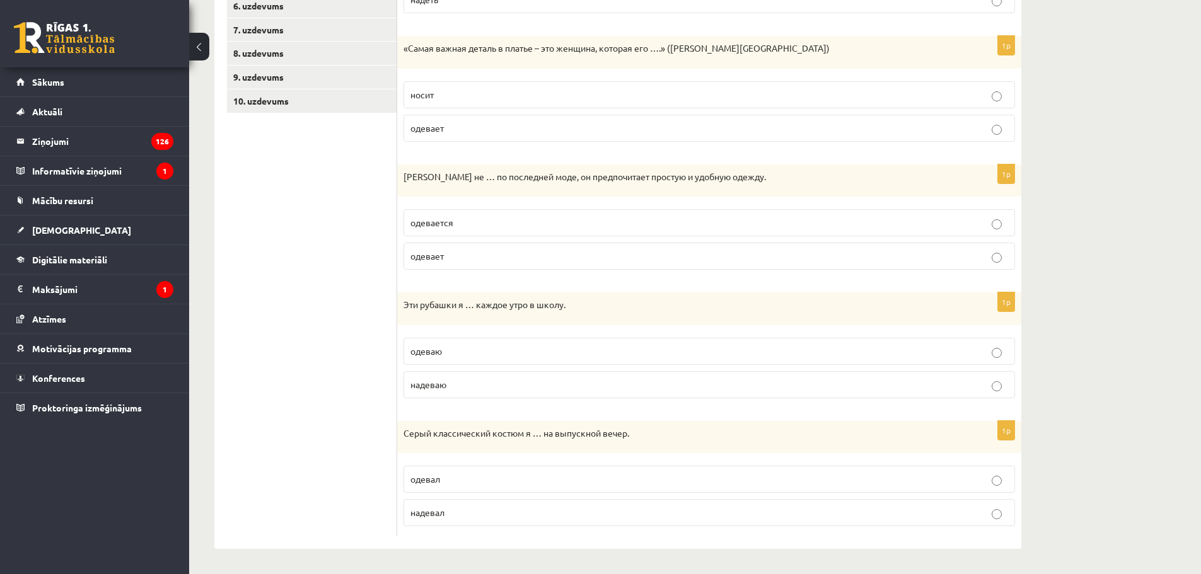
click at [475, 216] on label "одевается" at bounding box center [708, 222] width 611 height 27
click at [477, 391] on p "надеваю" at bounding box center [709, 384] width 598 height 13
click at [569, 523] on label "надевал" at bounding box center [708, 512] width 611 height 27
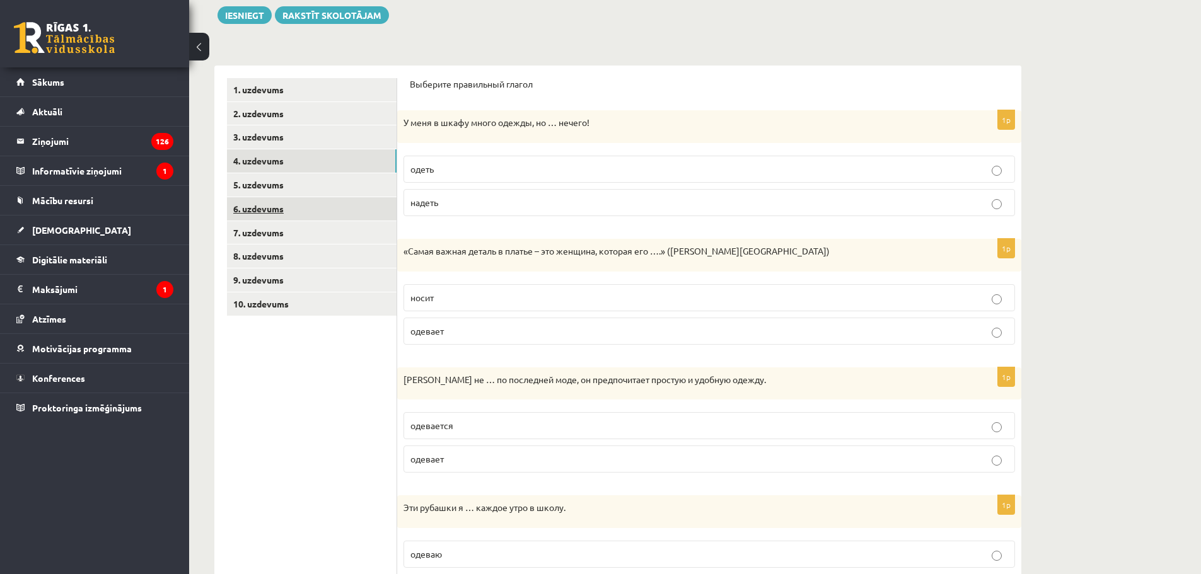
scroll to position [100, 0]
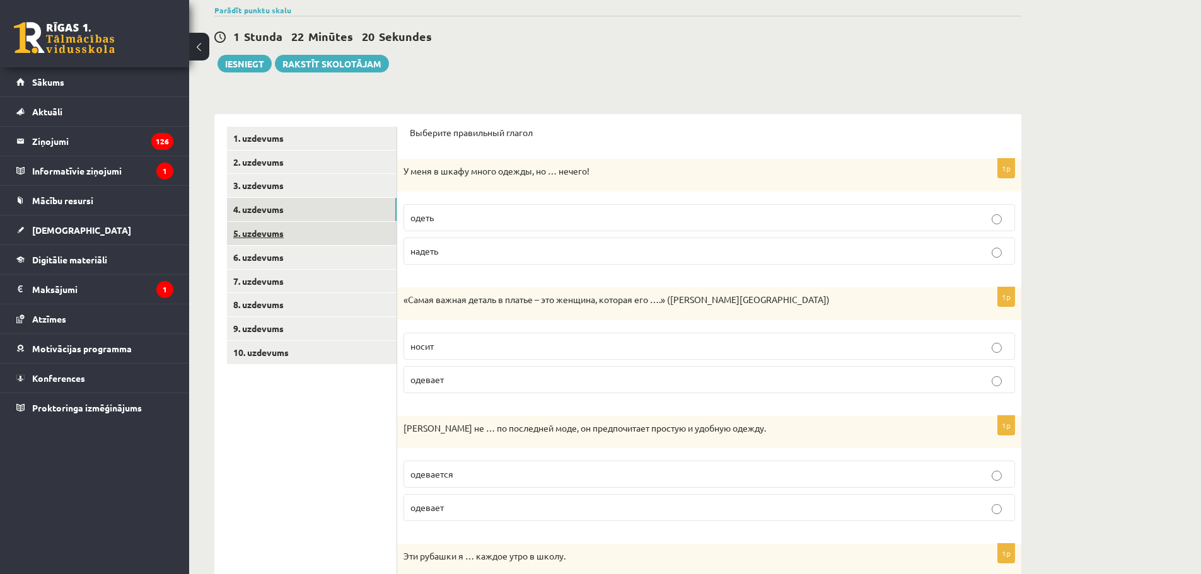
click at [263, 225] on link "5. uzdevums" at bounding box center [312, 233] width 170 height 23
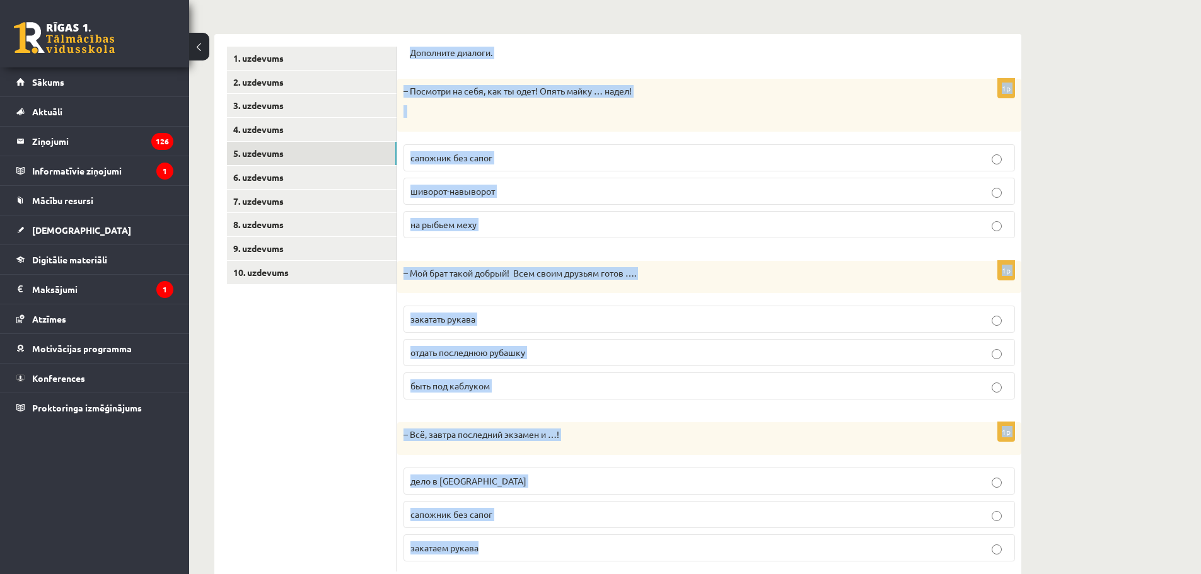
scroll to position [216, 0]
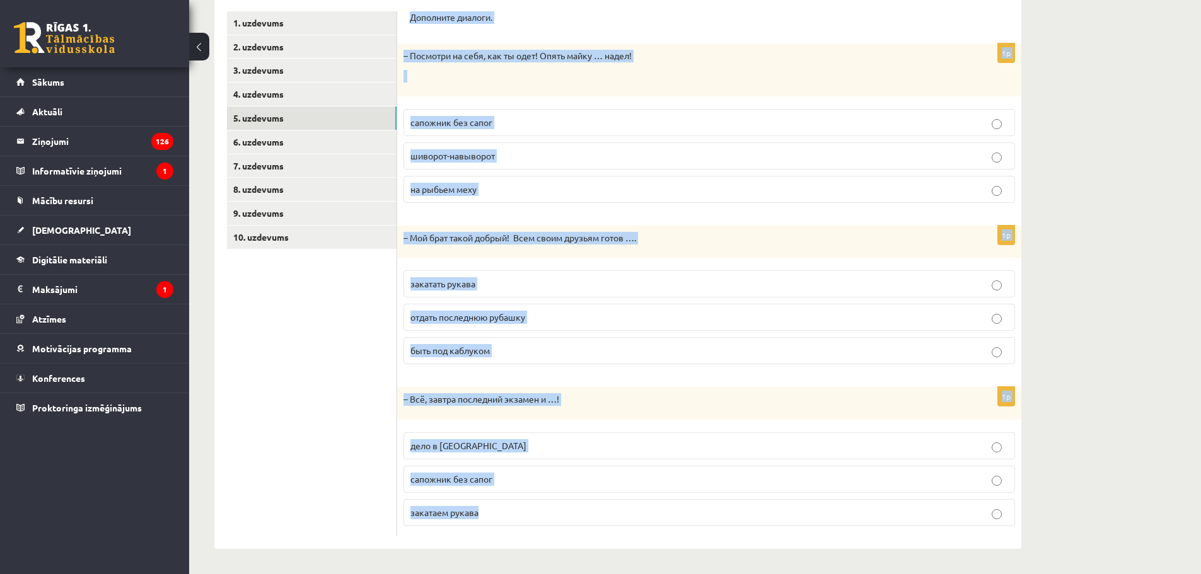
drag, startPoint x: 410, startPoint y: 132, endPoint x: 673, endPoint y: 506, distance: 457.3
click at [673, 506] on form "Дополните диалоги. 1p – Посмотри на себя, как ты одет! Опять майку … надел! сап…" at bounding box center [709, 273] width 599 height 525
copy form "Дополните диалоги. 1p – Посмотри на себя, как ты одет! Опять майку … надел! сап…"
click at [1080, 169] on div "**********" at bounding box center [695, 204] width 1012 height 741
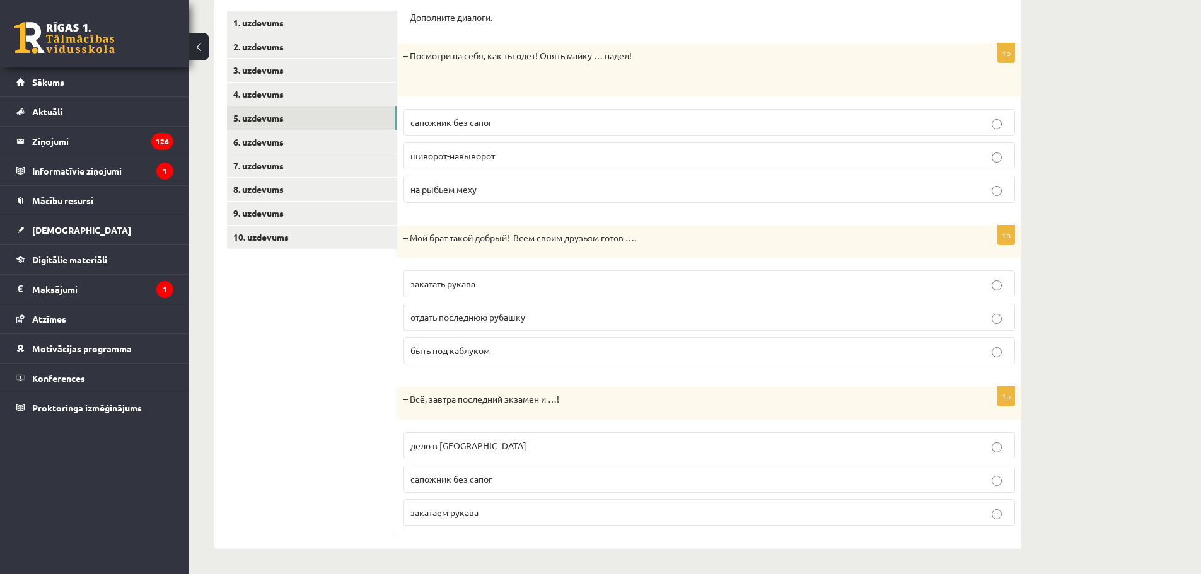
click at [662, 151] on p "шиворот-навыворот" at bounding box center [709, 155] width 598 height 13
click at [612, 318] on p "отдать последнюю рубашку" at bounding box center [709, 317] width 598 height 13
click at [651, 434] on label "дело в [GEOGRAPHIC_DATA]" at bounding box center [708, 445] width 611 height 27
click at [293, 145] on link "6. uzdevums" at bounding box center [312, 141] width 170 height 23
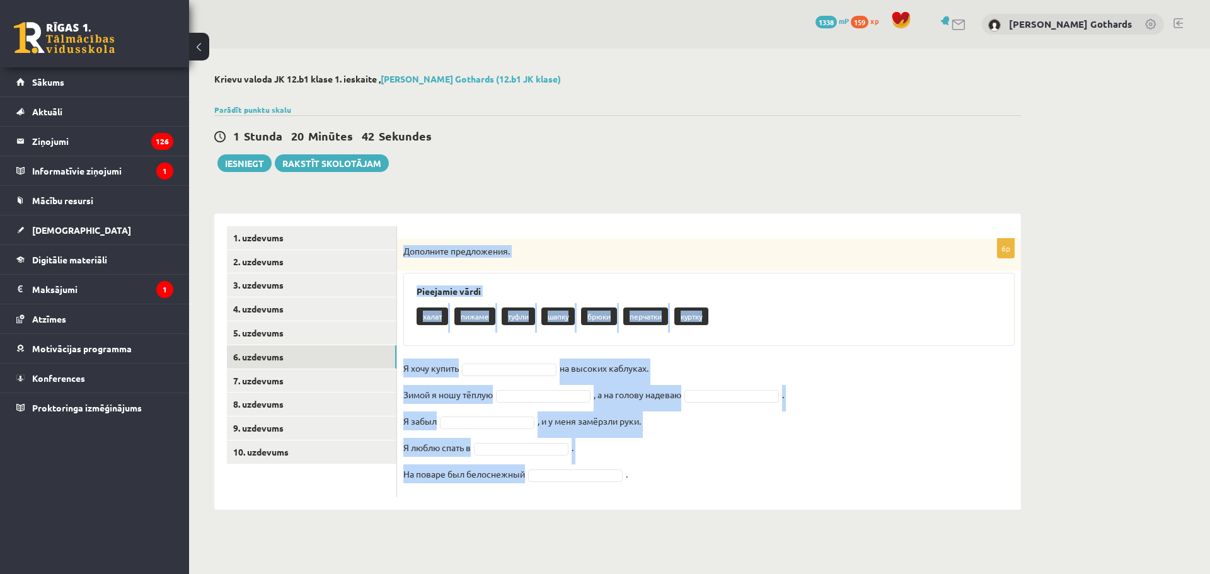
drag, startPoint x: 401, startPoint y: 250, endPoint x: 613, endPoint y: 504, distance: 331.1
click at [609, 505] on div "6p Дополните предложения. Pieejamie vārdi халат пижаме туфли шапку брюки перчат…" at bounding box center [709, 362] width 624 height 296
copy div "Дополните предложения. Pieejamie vārdi халат пижаме туфли шапку брюки перчатки …"
click at [942, 385] on fieldset "Я хочу купить на высоких каблуках. Зимой я ношу тёплую , а на голову надеваю . …" at bounding box center [708, 425] width 611 height 132
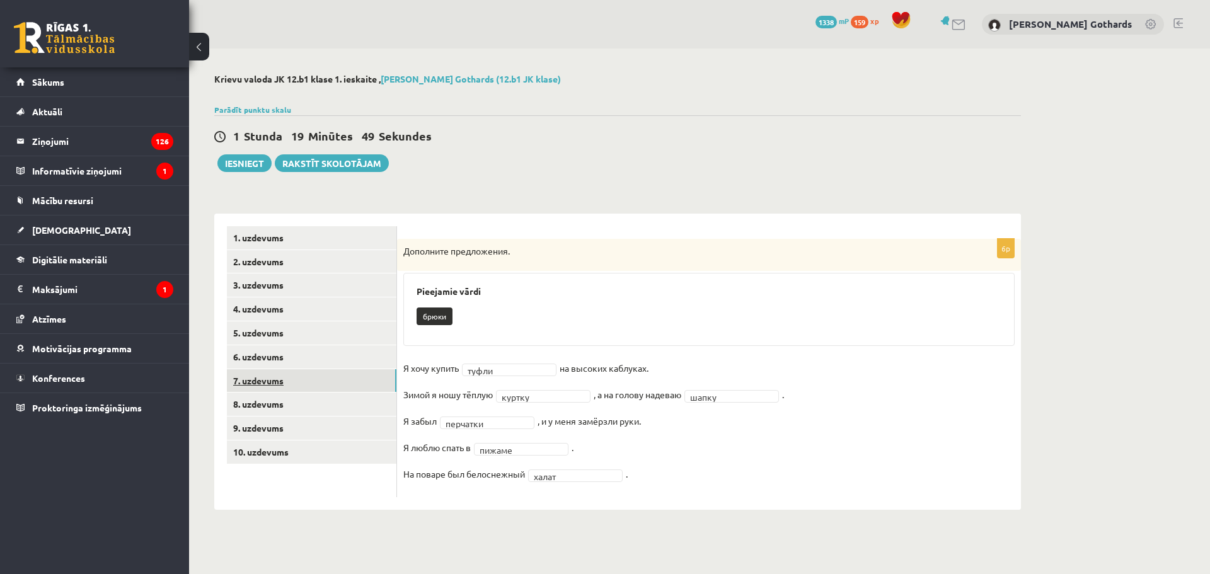
click at [278, 383] on link "7. uzdevums" at bounding box center [312, 380] width 170 height 23
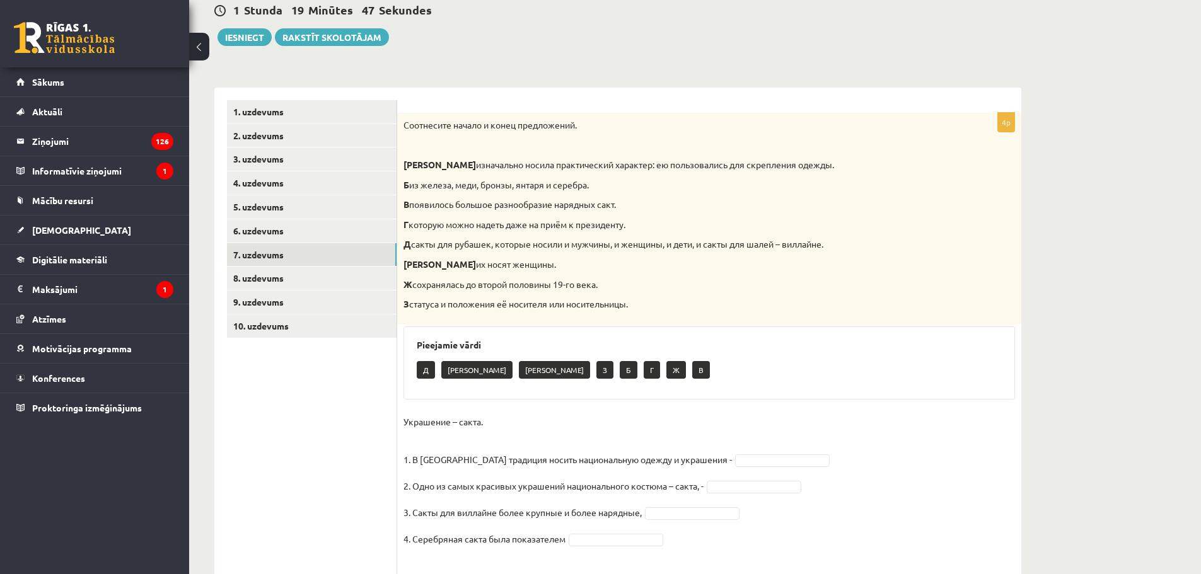
scroll to position [171, 0]
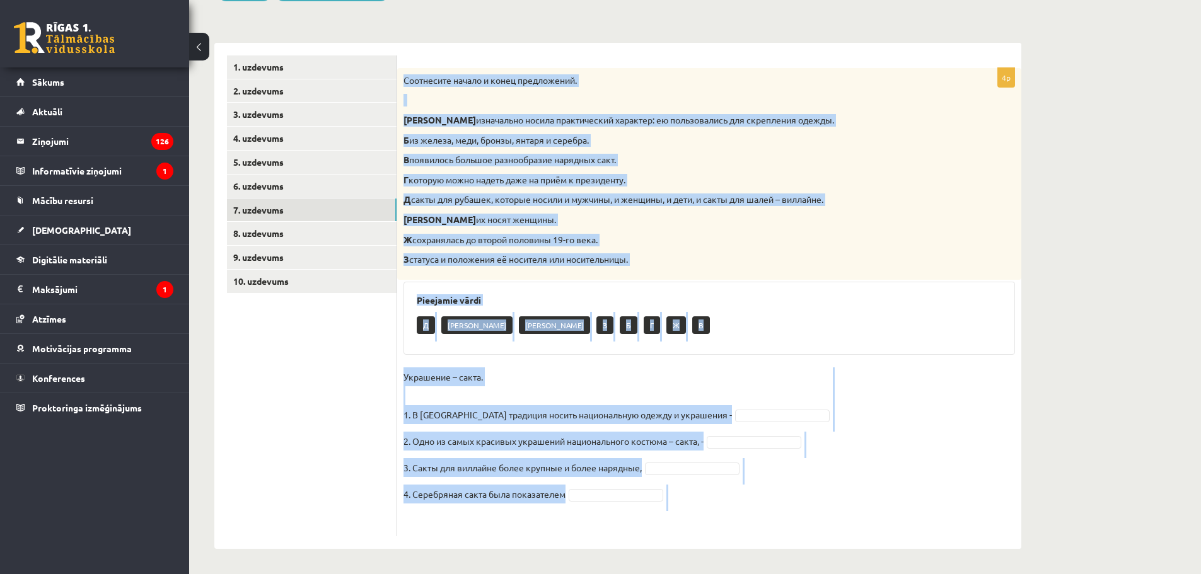
drag, startPoint x: 404, startPoint y: 74, endPoint x: 781, endPoint y: 514, distance: 579.3
click at [781, 514] on div "4p Соотнесите начало и конец предложений. А изначально носила практический хара…" at bounding box center [709, 302] width 624 height 468
copy div "Соотнесите начало и конец предложений. А изначально носила практический характе…"
drag, startPoint x: 953, startPoint y: 408, endPoint x: 944, endPoint y: 408, distance: 8.8
click at [953, 408] on fieldset "Украшение – сакта. 1. В Латвии традиция носить национальную одежду и украшения …" at bounding box center [708, 448] width 611 height 163
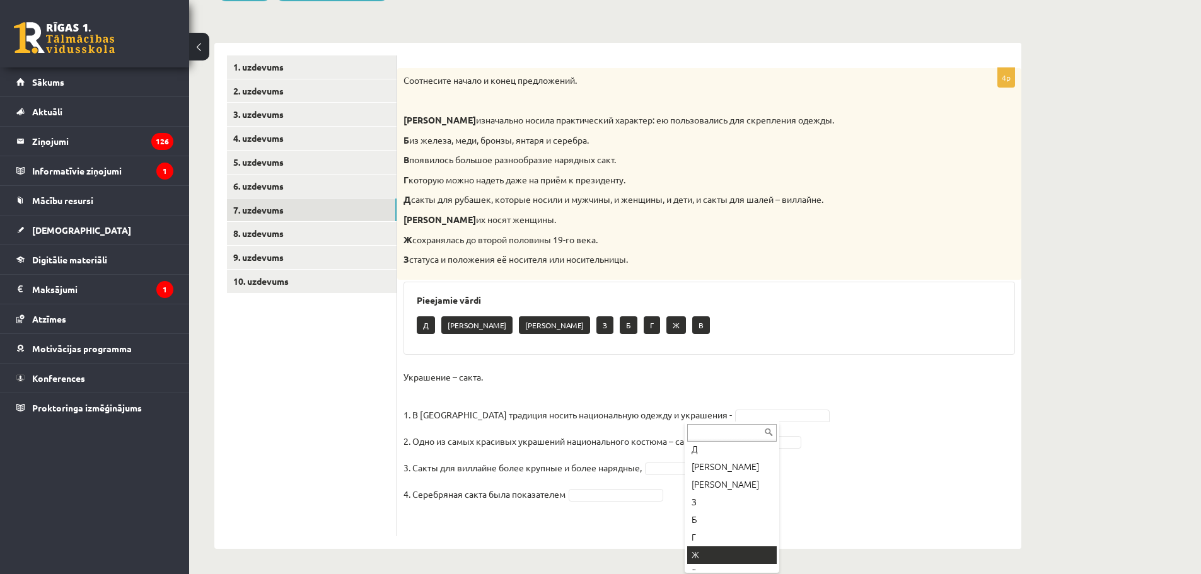
scroll to position [33, 0]
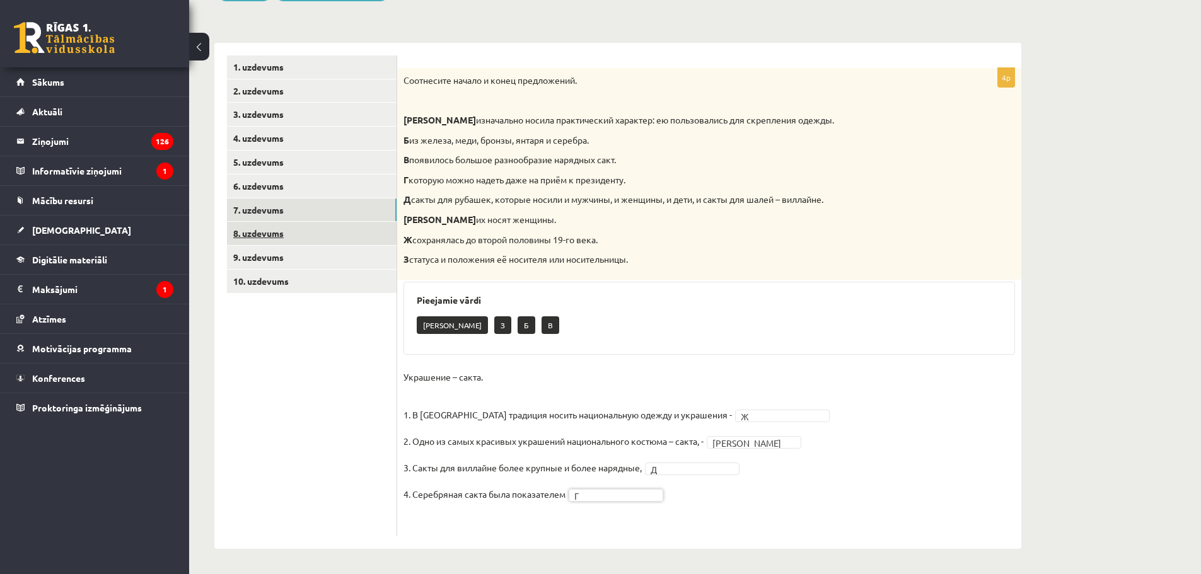
click at [258, 237] on link "8. uzdevums" at bounding box center [312, 233] width 170 height 23
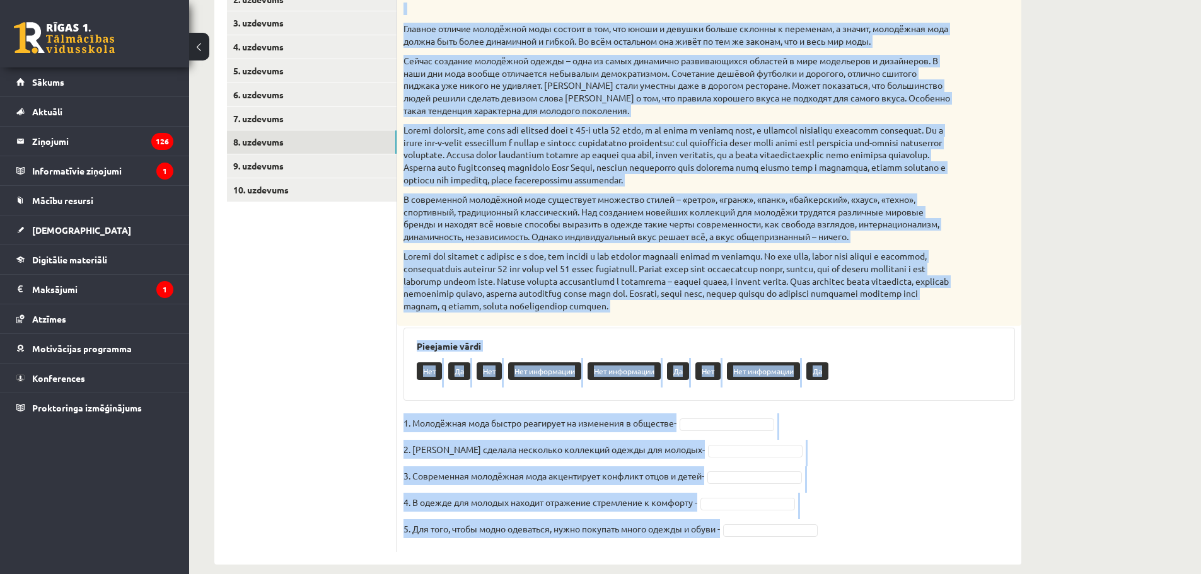
scroll to position [279, 0]
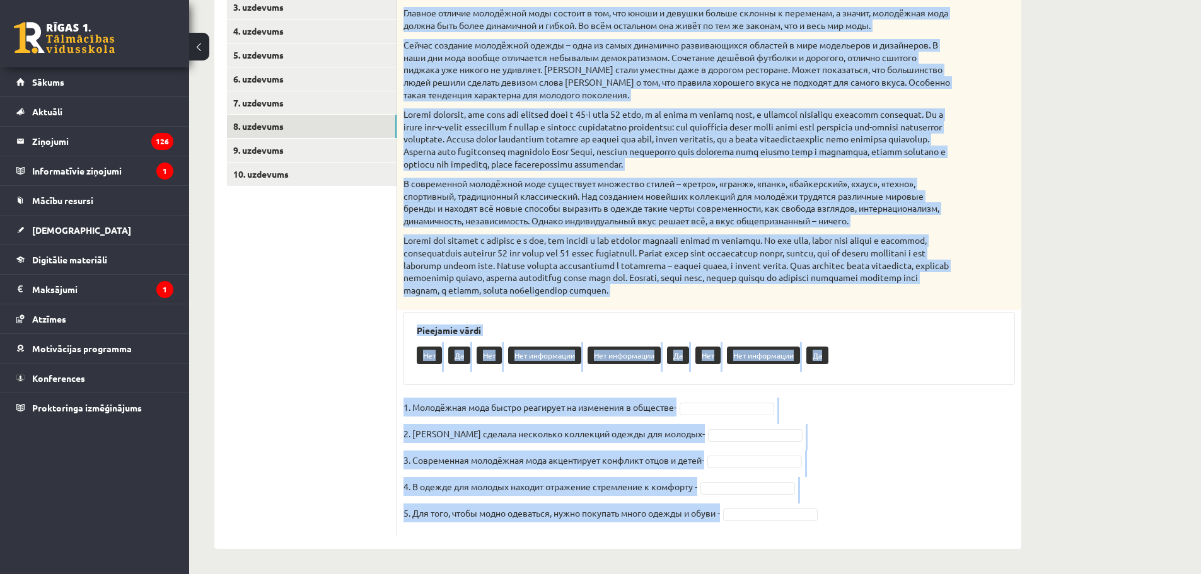
drag, startPoint x: 405, startPoint y: 36, endPoint x: 830, endPoint y: 529, distance: 651.6
click at [830, 529] on div "5p Прочитайте текст и выполните задание. Главное отличие молодёжной моды состои…" at bounding box center [709, 248] width 624 height 575
copy div "Прочитайте текст и выполните задание. Главное отличие молодёжной моды состоит в…"
drag, startPoint x: 932, startPoint y: 436, endPoint x: 915, endPoint y: 433, distance: 17.9
click at [932, 436] on fieldset "1. Молодёжная мода быстро реагирует на изменения в обществе- 2. Коко Шанель сде…" at bounding box center [708, 464] width 611 height 132
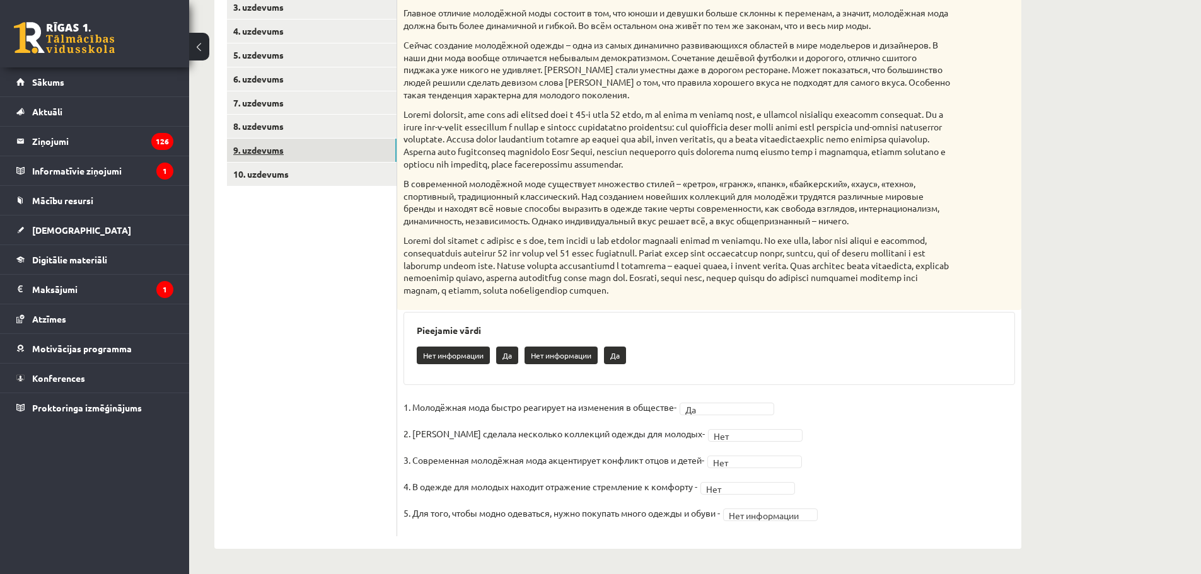
click at [264, 155] on link "9. uzdevums" at bounding box center [312, 150] width 170 height 23
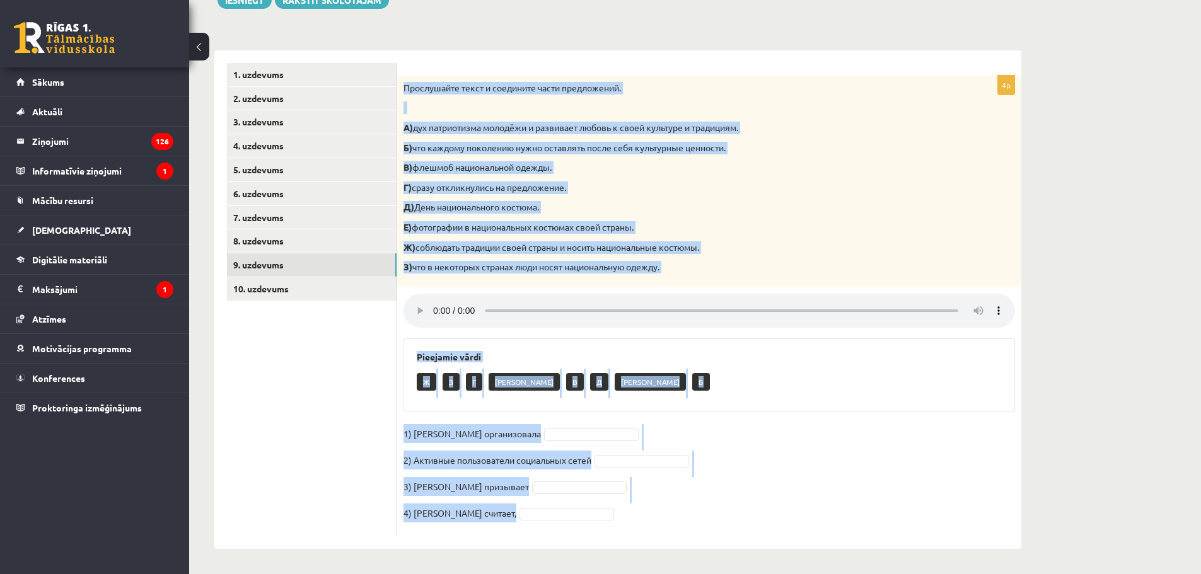
drag, startPoint x: 403, startPoint y: 86, endPoint x: 640, endPoint y: 538, distance: 510.8
click at [640, 538] on div "4p Прослушайте текст и соедините части предложений. А) дух патриотизма молодёжи…" at bounding box center [709, 299] width 624 height 499
copy div "Прослушайте текст и соедините части предложений. А) дух патриотизма молодёжи и …"
click at [916, 473] on fieldset "1) Мухаббат Саби организовала 2) Активные пользователи социальных сетей 3) Муха…" at bounding box center [708, 477] width 611 height 106
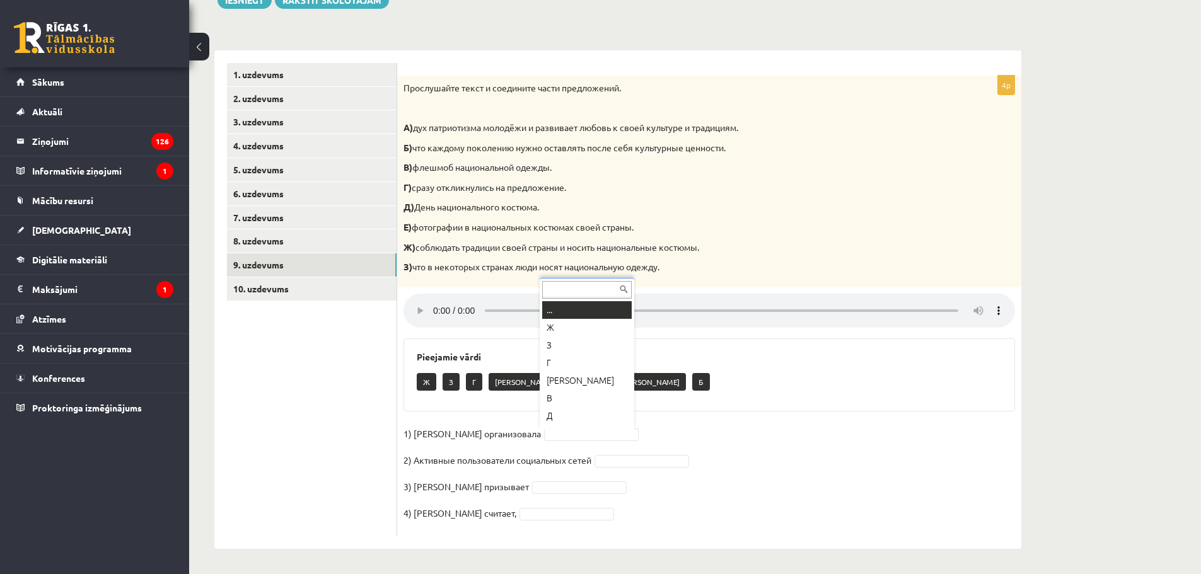
scroll to position [15, 0]
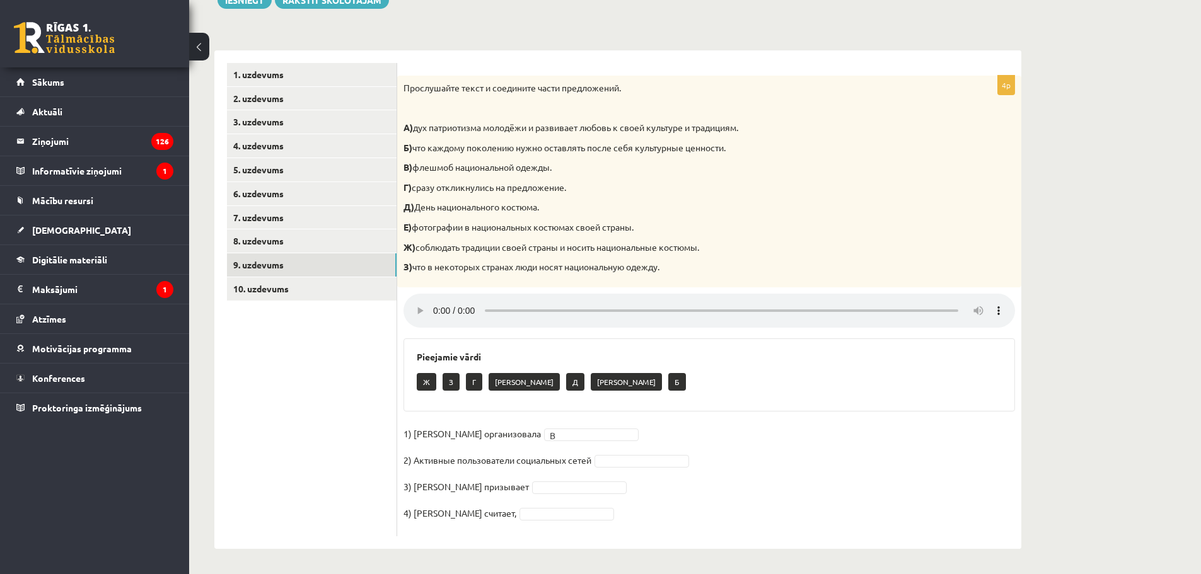
click at [625, 467] on fieldset "1) Мухаббат Саби организовала В * 2) Активные пользователи социальных сетей 3) …" at bounding box center [708, 477] width 611 height 106
click at [547, 521] on fieldset "1) Мухаббат Саби организовала В * 2) Активные пользователи социальных сетей Г *…" at bounding box center [708, 477] width 611 height 106
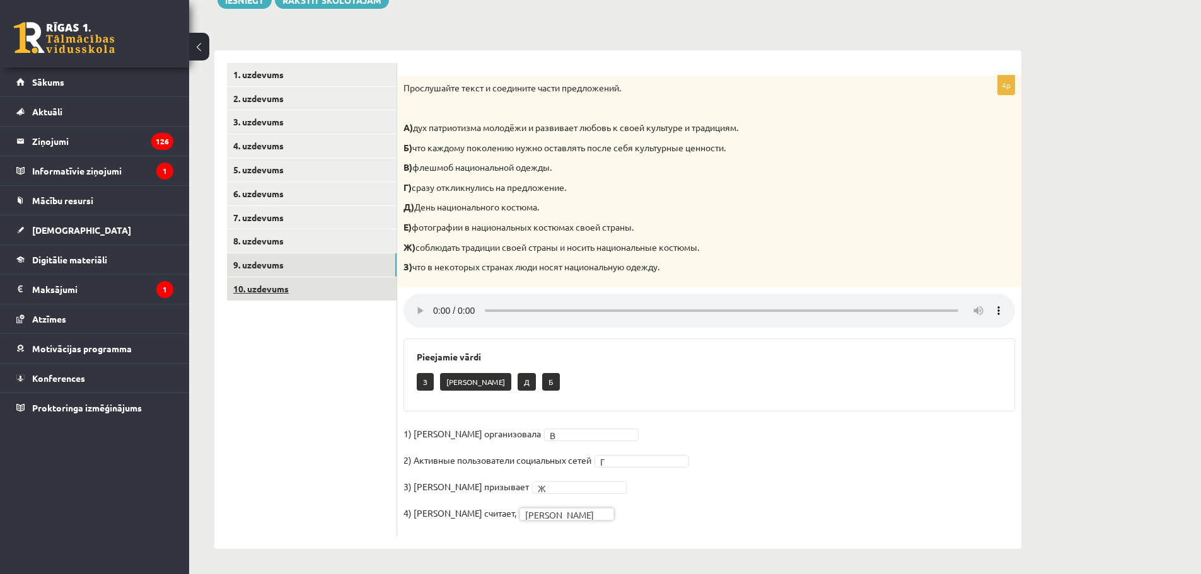
click at [260, 289] on link "10. uzdevums" at bounding box center [312, 288] width 170 height 23
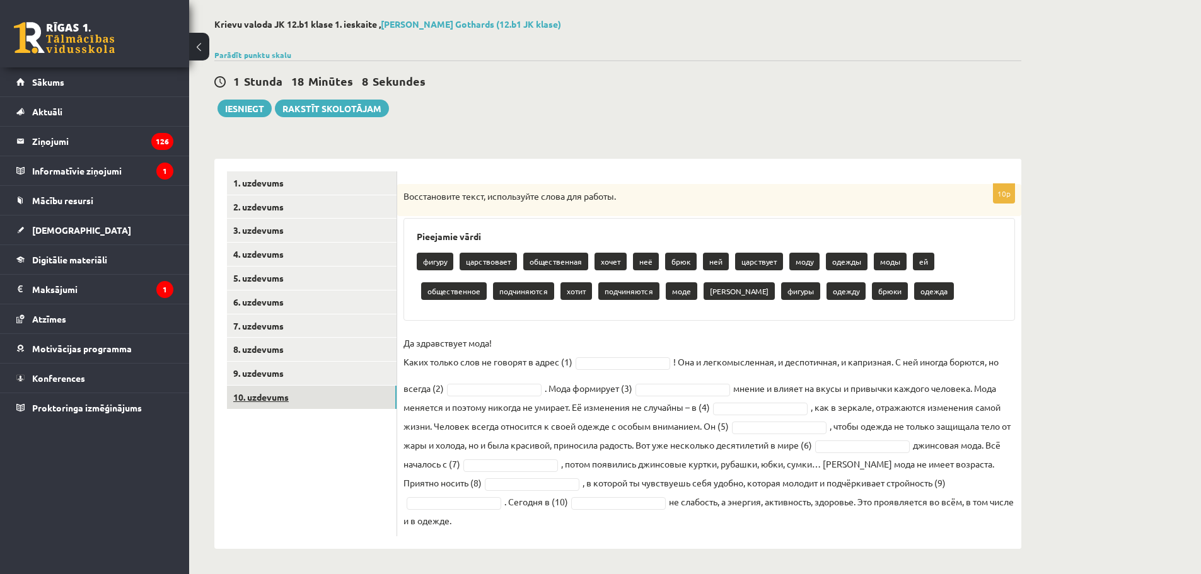
scroll to position [55, 0]
drag, startPoint x: 400, startPoint y: 195, endPoint x: 763, endPoint y: 557, distance: 512.5
click at [763, 557] on div "**********" at bounding box center [617, 284] width 857 height 580
copy div "Восстановите текст, используйте слова для работы. Pieejamie vārdi фигуру царств…"
drag, startPoint x: 1094, startPoint y: 321, endPoint x: 1077, endPoint y: 323, distance: 17.2
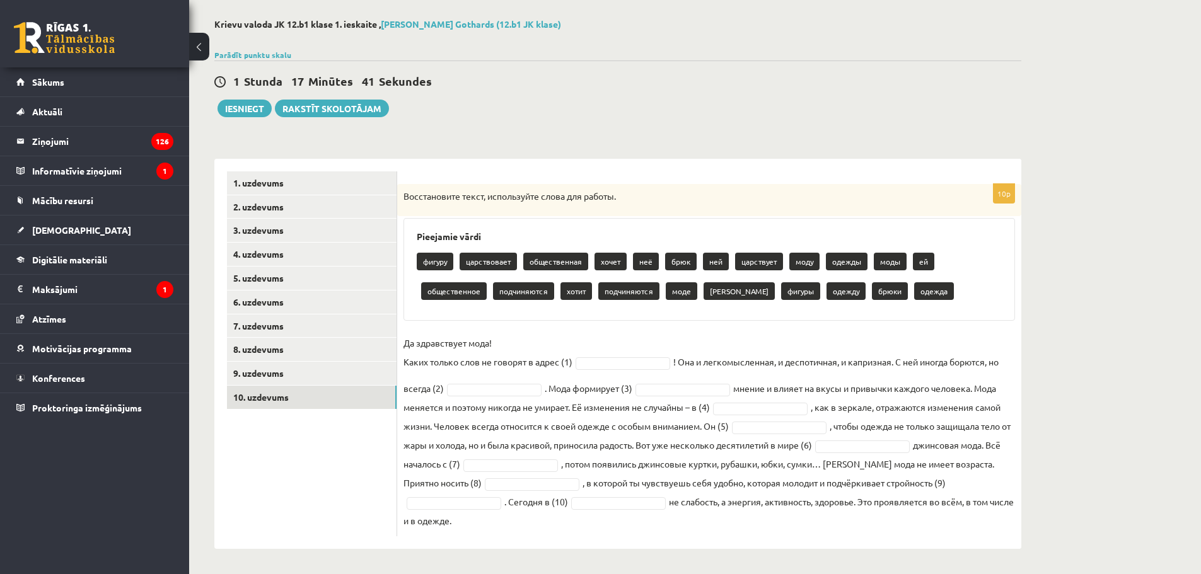
click at [1094, 321] on div "**********" at bounding box center [695, 284] width 1012 height 580
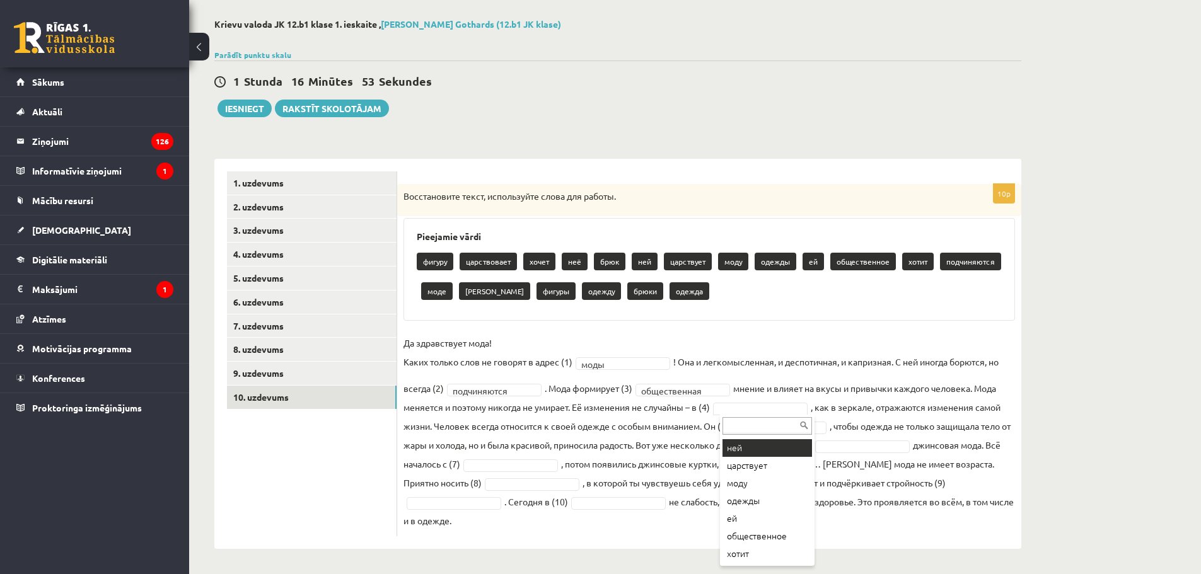
scroll to position [126, 0]
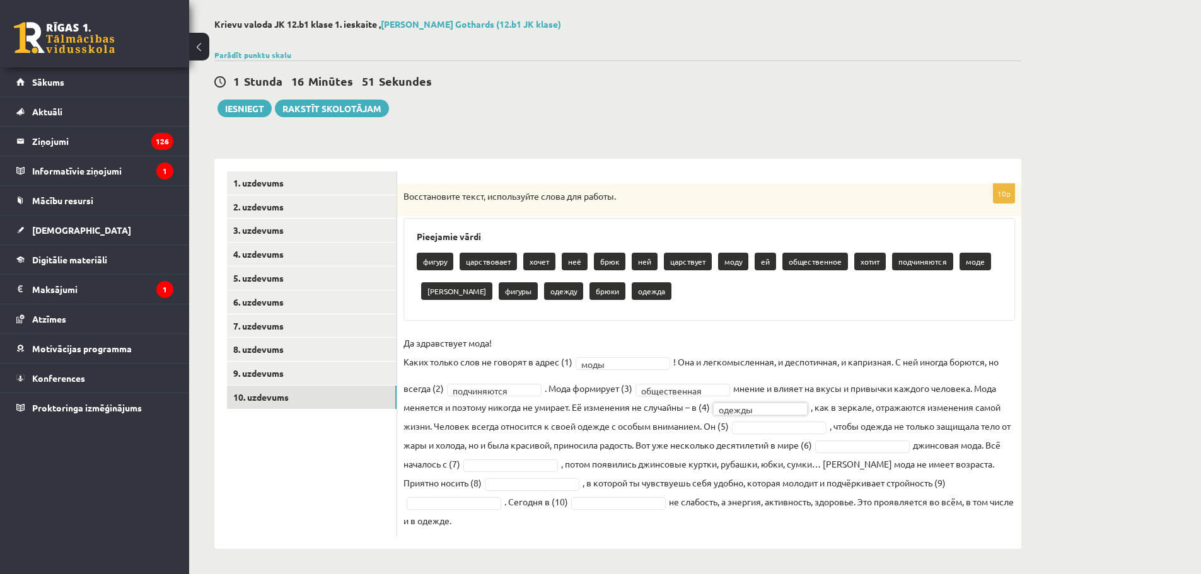
click at [739, 435] on fieldset "**********" at bounding box center [708, 431] width 611 height 197
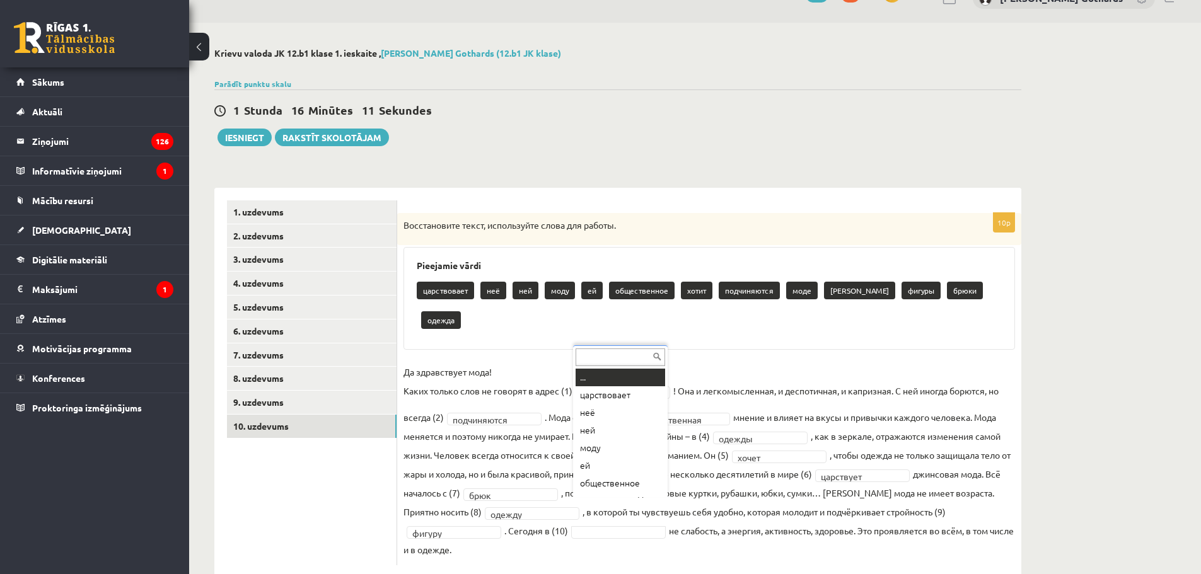
scroll to position [15, 0]
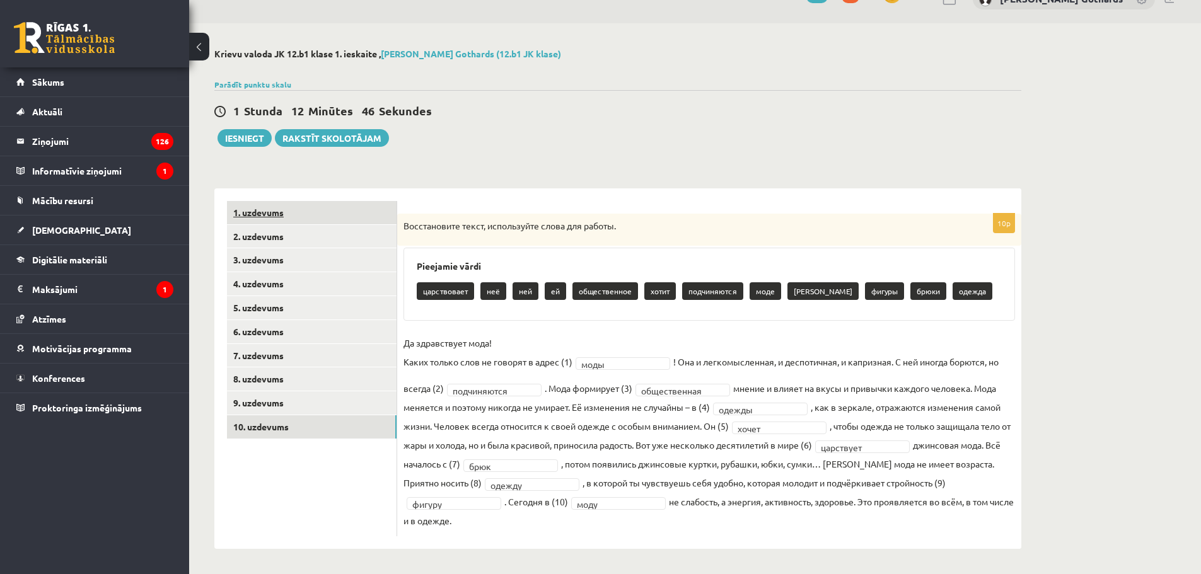
click at [287, 205] on link "1. uzdevums" at bounding box center [312, 212] width 170 height 23
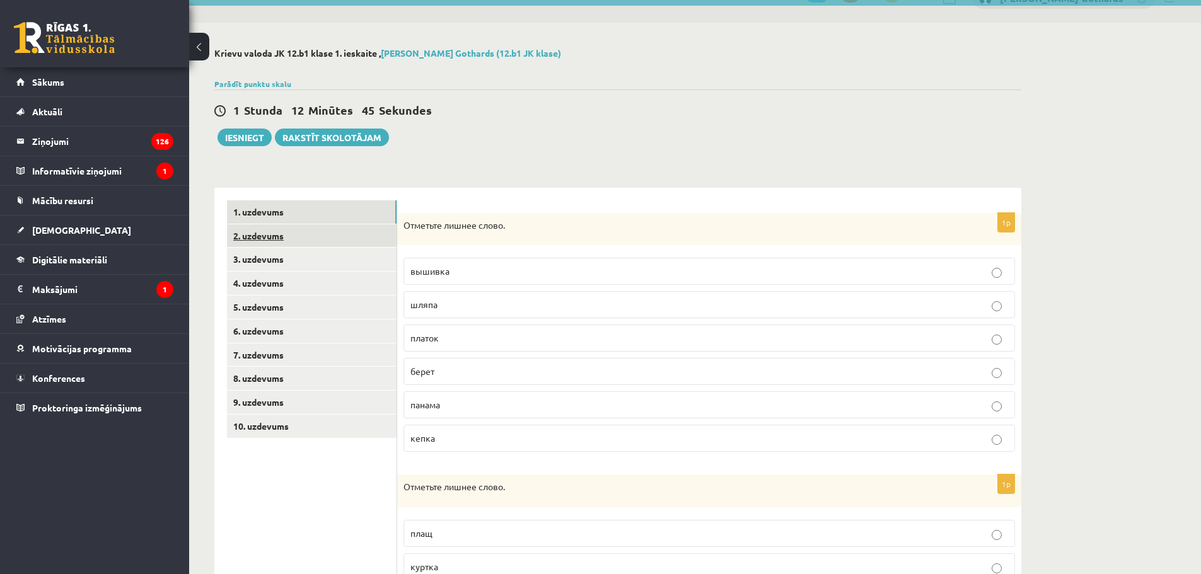
click at [282, 236] on link "2. uzdevums" at bounding box center [312, 235] width 170 height 23
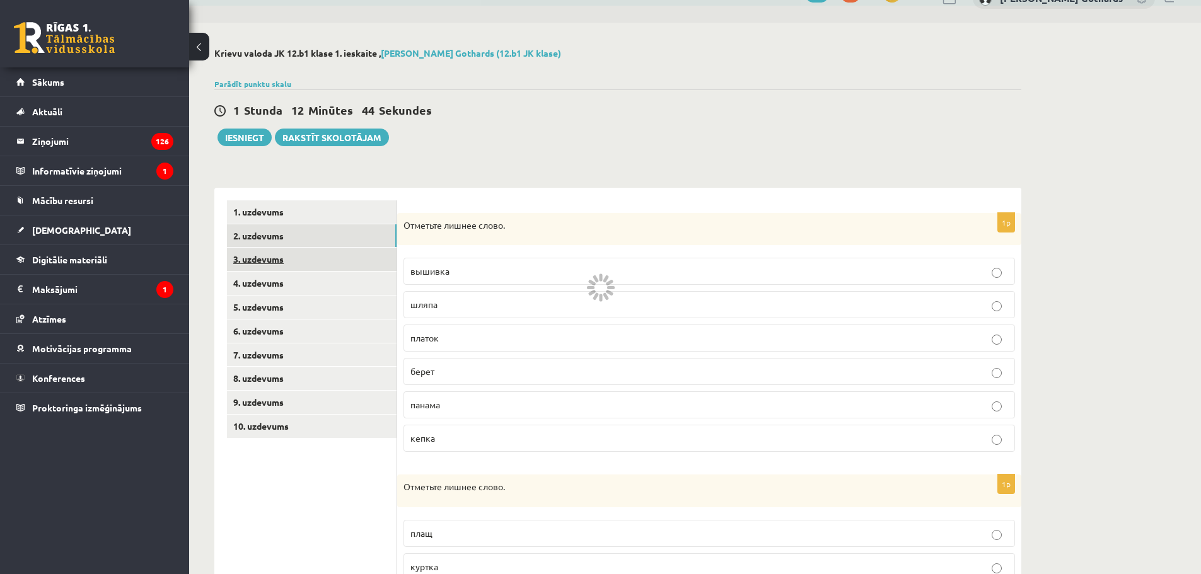
click at [280, 260] on link "3. uzdevums" at bounding box center [312, 259] width 170 height 23
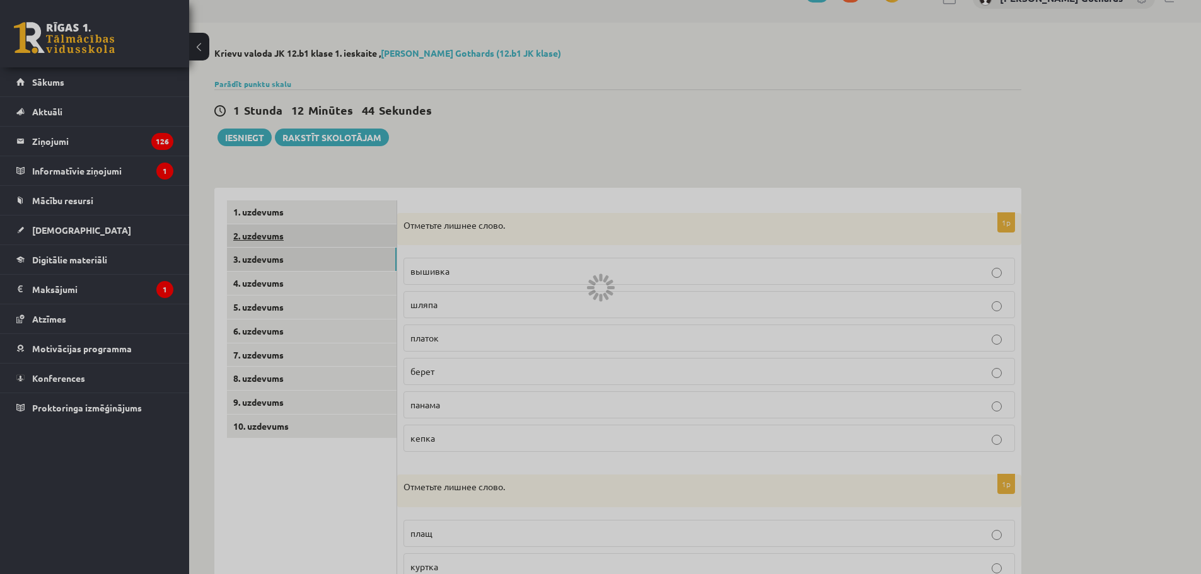
scroll to position [0, 0]
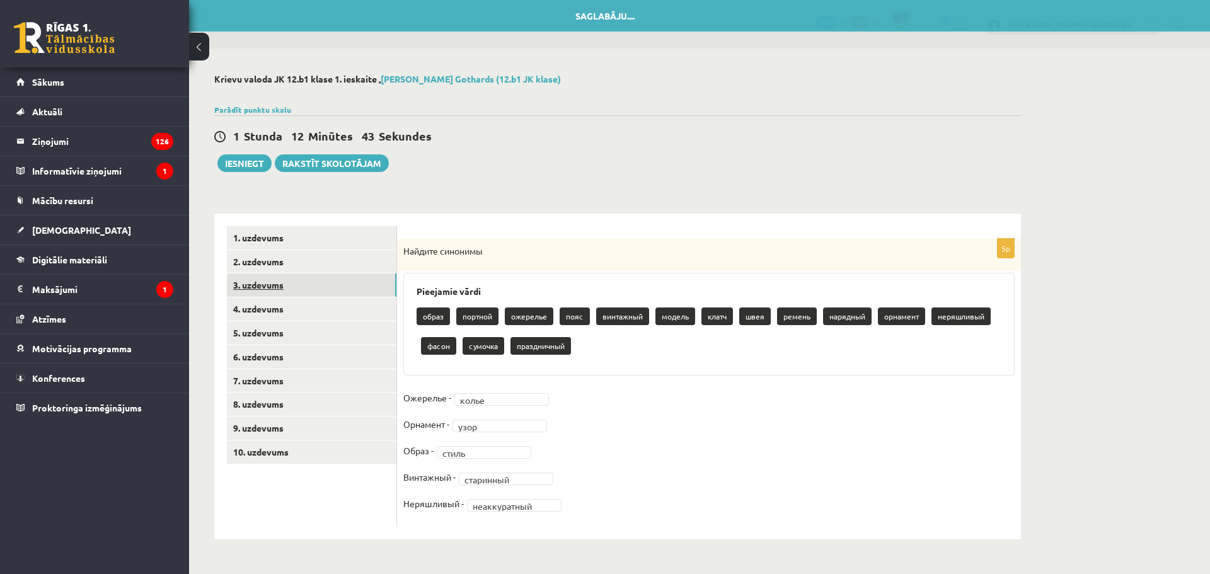
click at [281, 286] on link "3. uzdevums" at bounding box center [312, 285] width 170 height 23
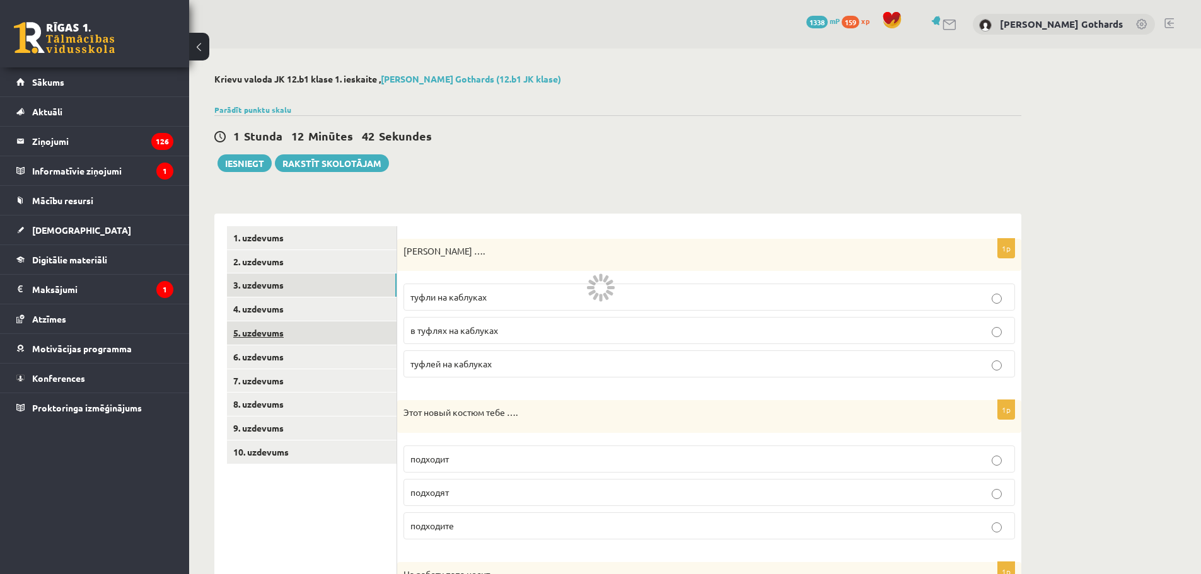
click at [284, 333] on link "5. uzdevums" at bounding box center [312, 332] width 170 height 23
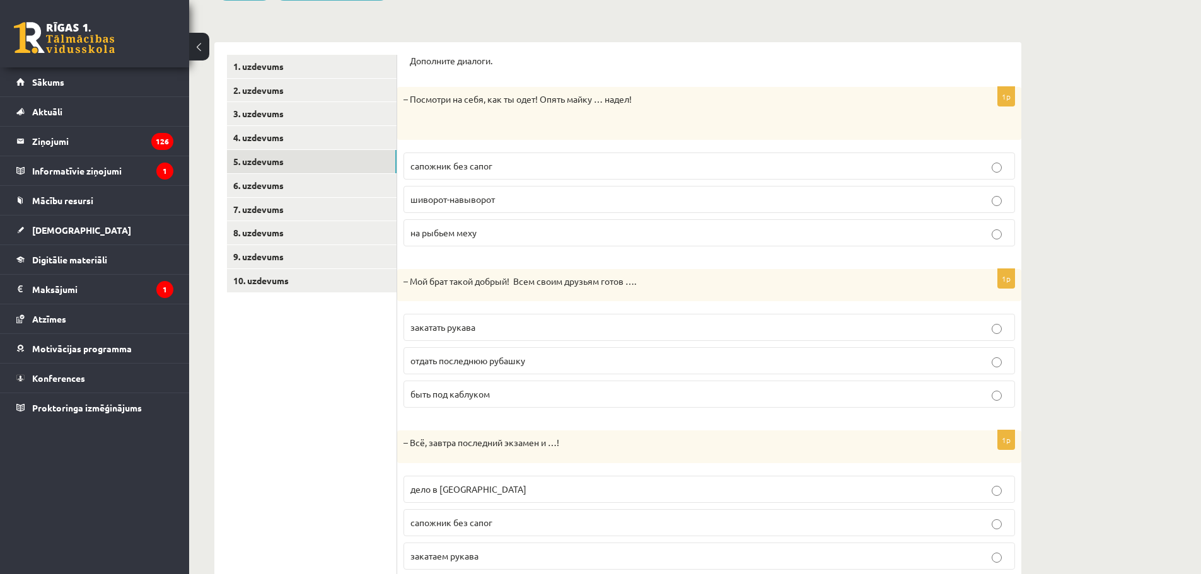
scroll to position [189, 0]
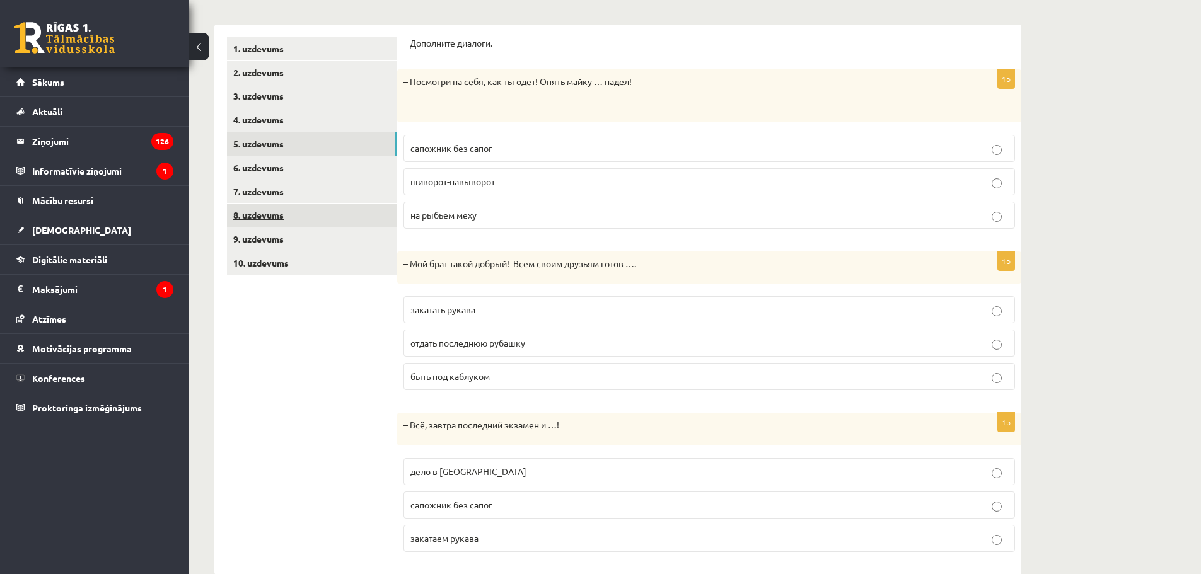
click at [274, 207] on link "8. uzdevums" at bounding box center [312, 215] width 170 height 23
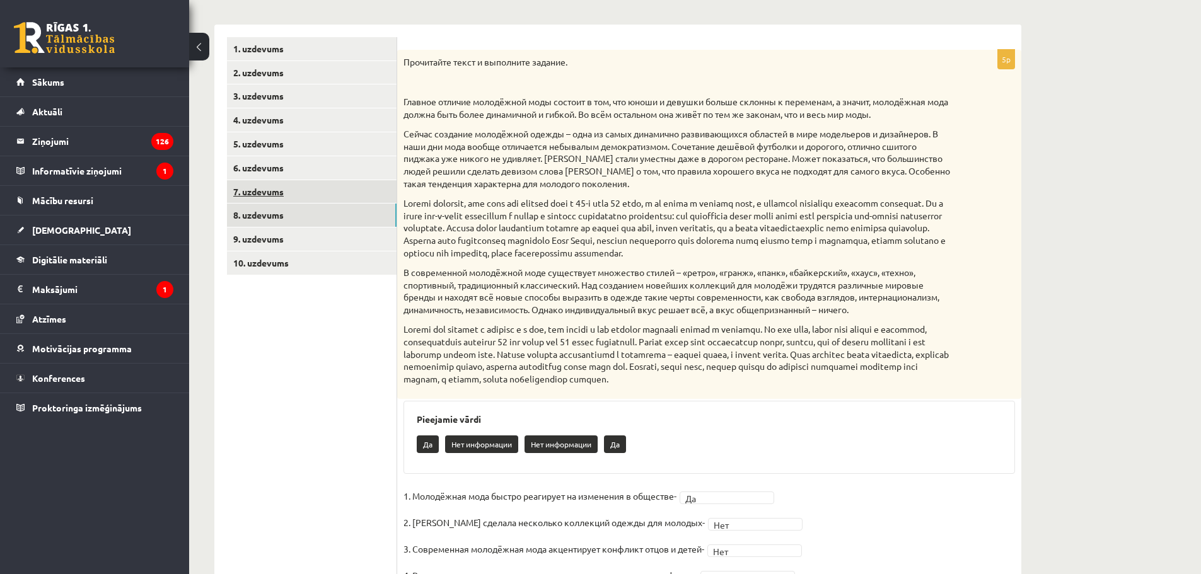
click at [273, 200] on link "7. uzdevums" at bounding box center [312, 191] width 170 height 23
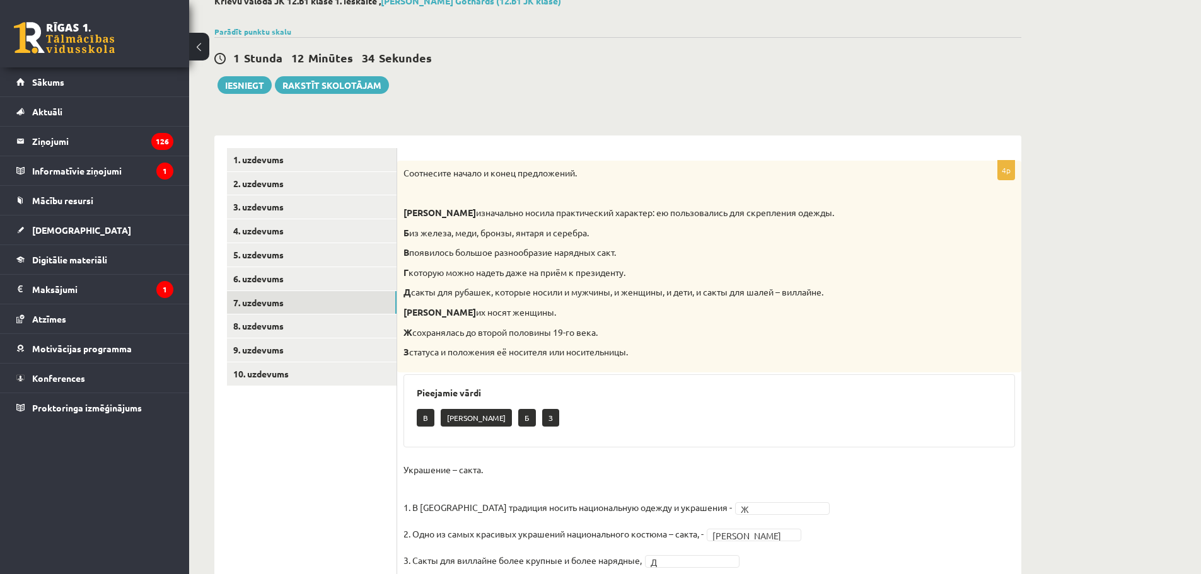
scroll to position [0, 0]
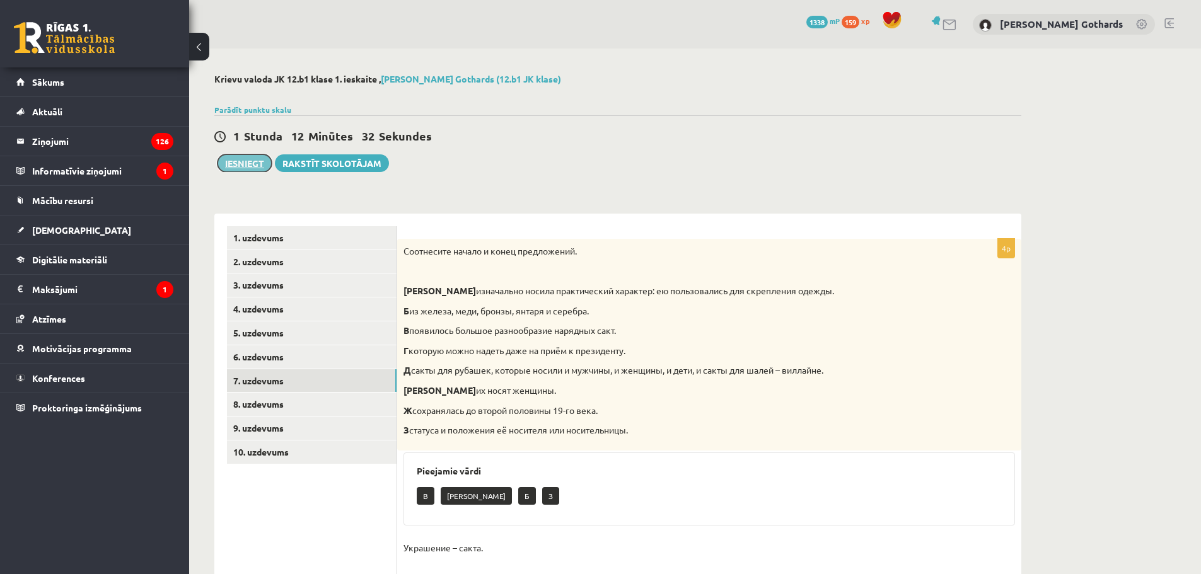
click at [244, 163] on button "Iesniegt" at bounding box center [244, 163] width 54 height 18
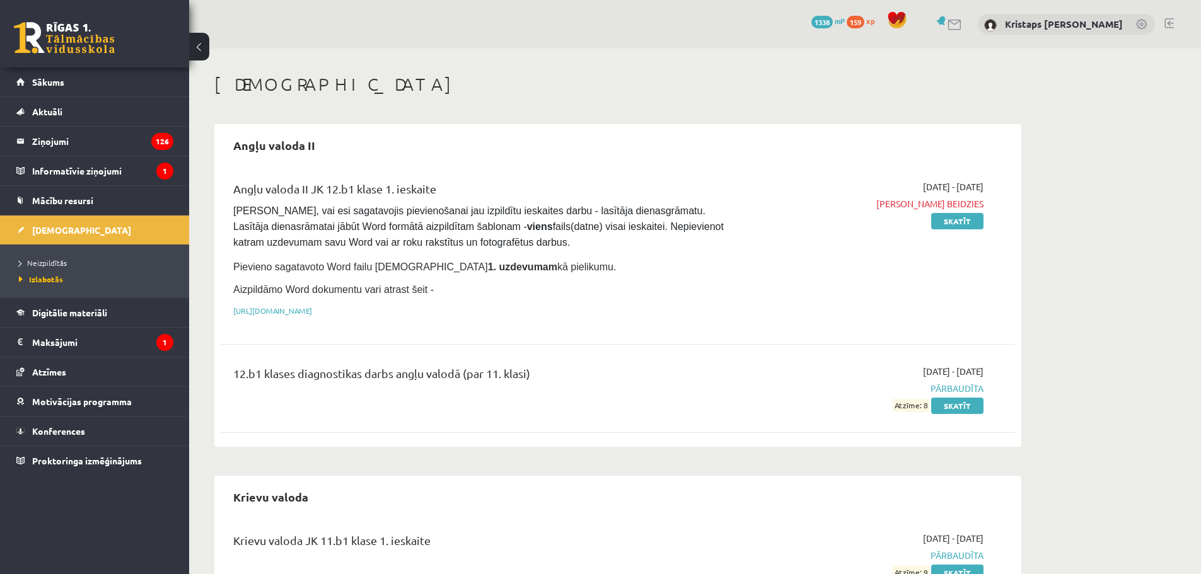
scroll to position [630, 0]
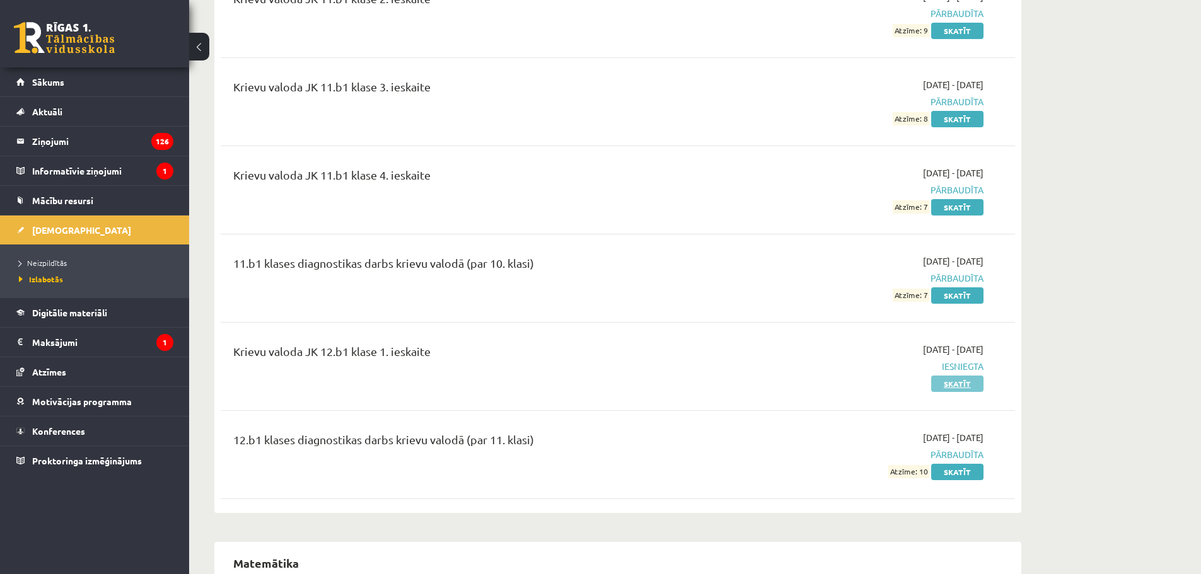
click at [950, 376] on link "Skatīt" at bounding box center [957, 384] width 52 height 16
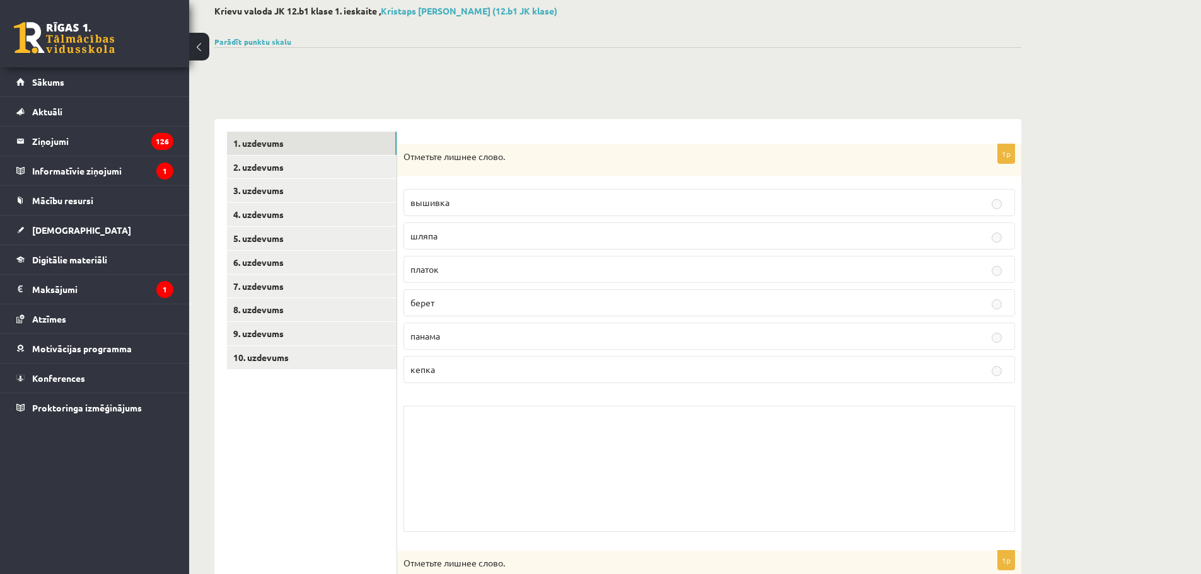
scroll to position [63, 0]
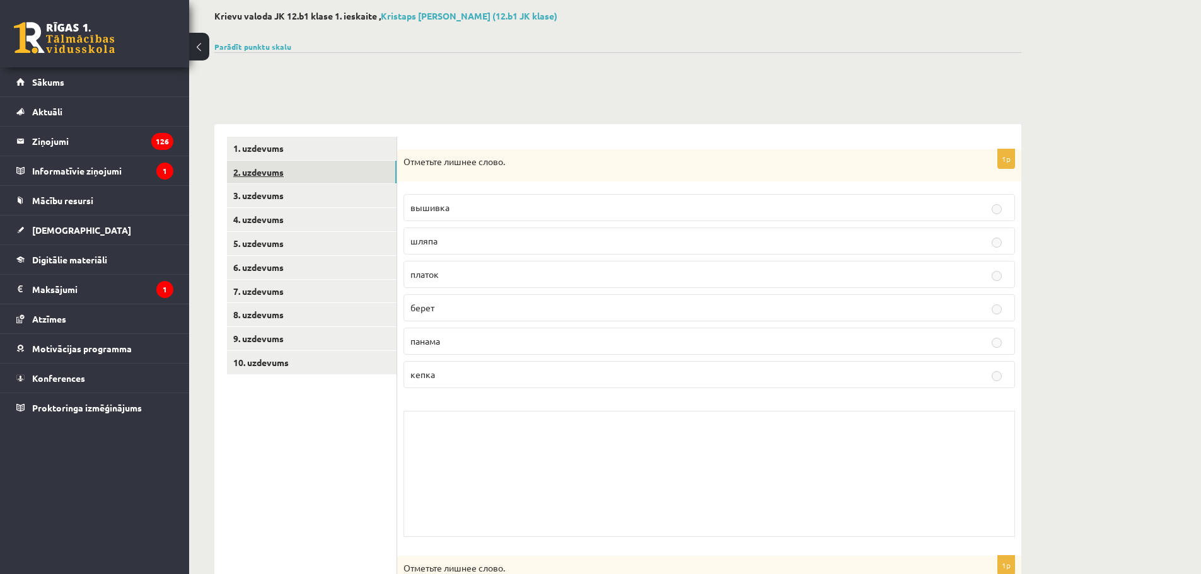
click at [296, 174] on link "2. uzdevums" at bounding box center [312, 172] width 170 height 23
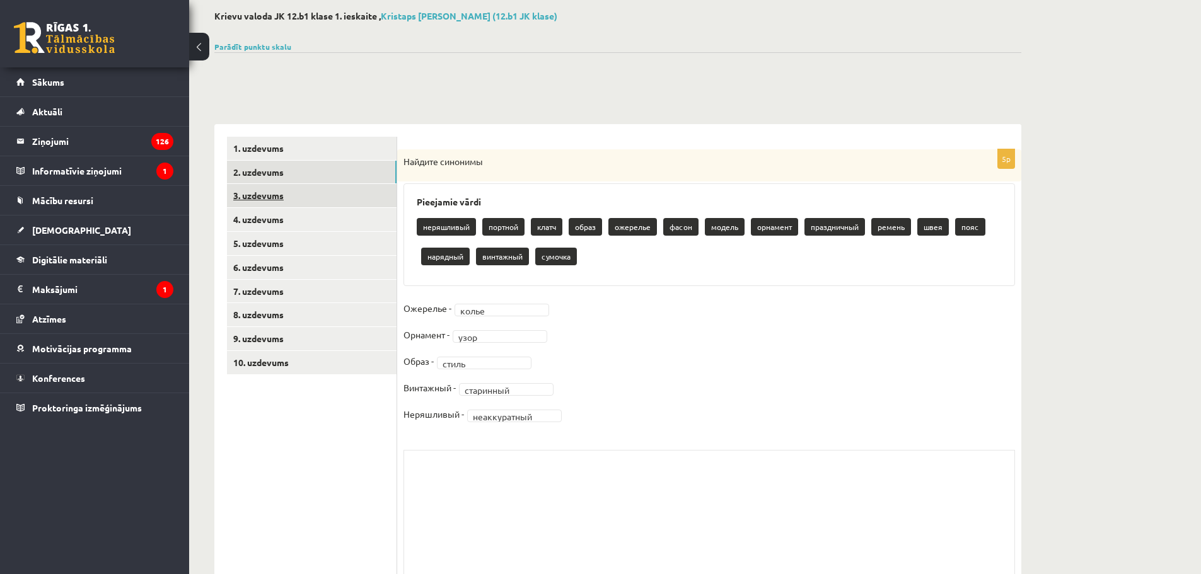
click at [297, 195] on link "3. uzdevums" at bounding box center [312, 195] width 170 height 23
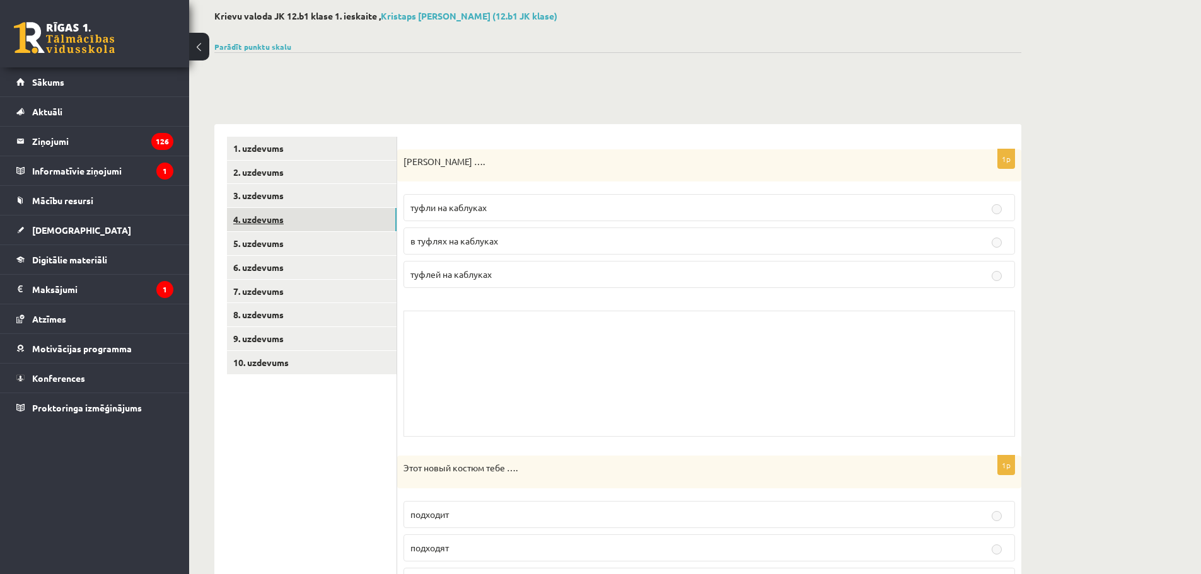
click at [294, 217] on link "4. uzdevums" at bounding box center [312, 219] width 170 height 23
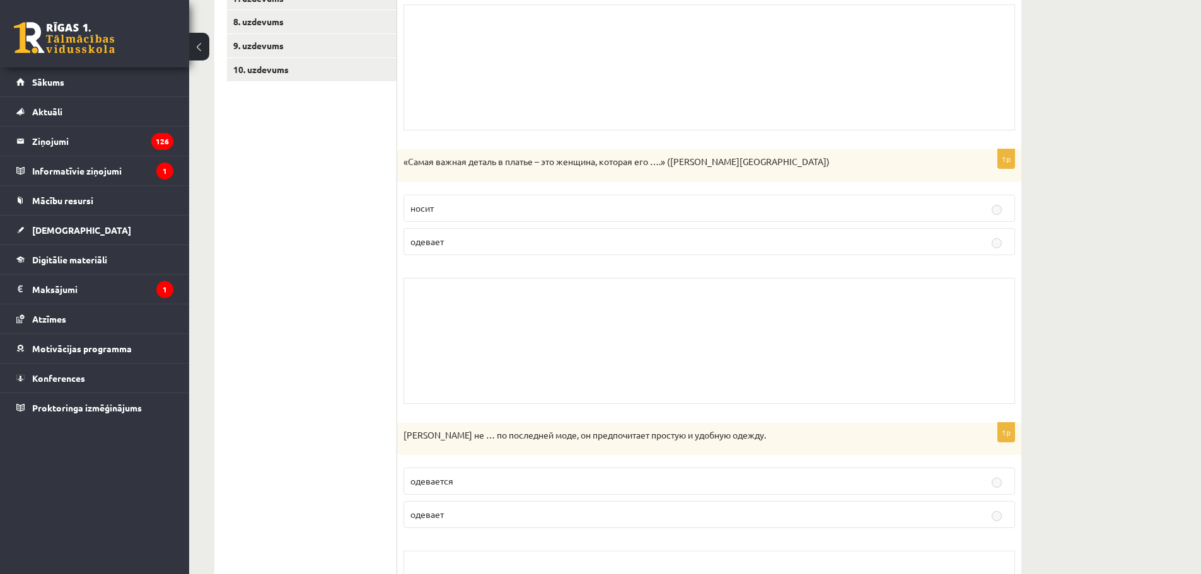
scroll to position [41, 0]
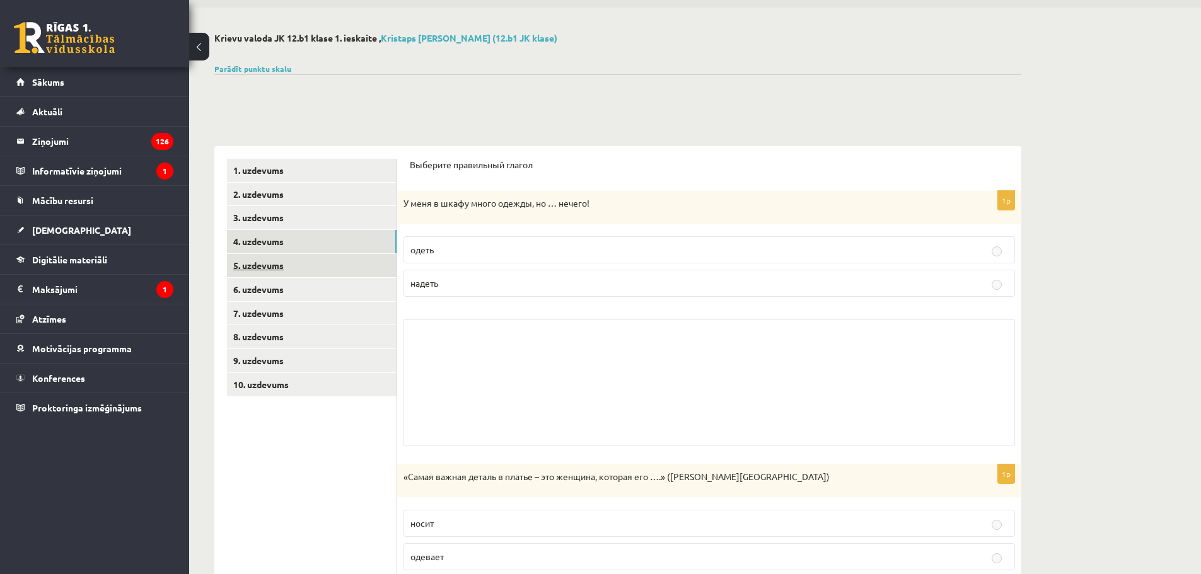
click at [289, 262] on link "5. uzdevums" at bounding box center [312, 265] width 170 height 23
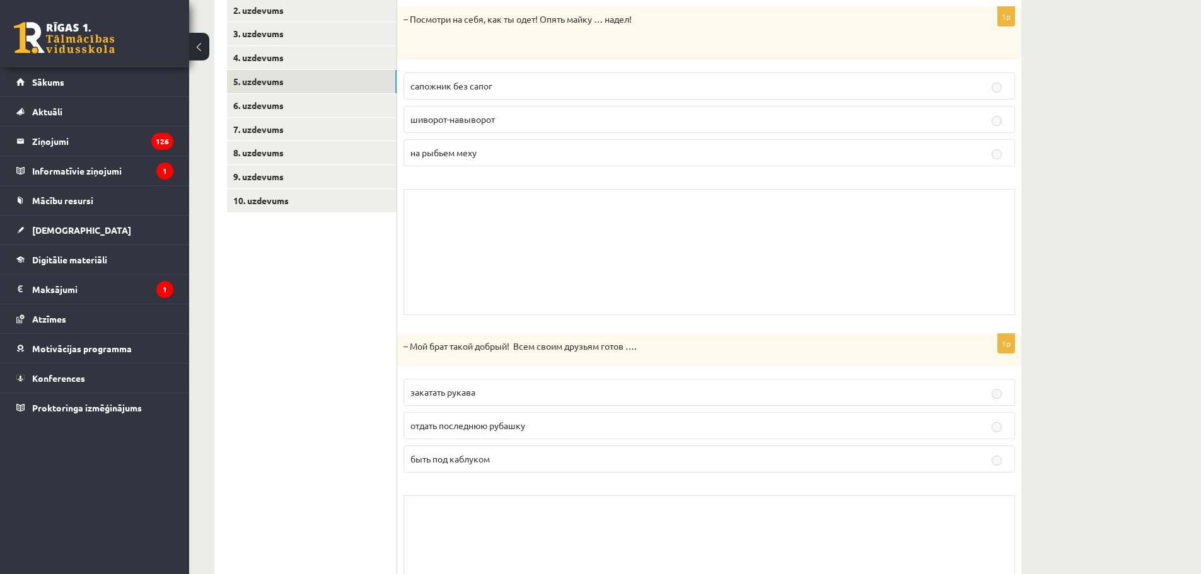
scroll to position [167, 0]
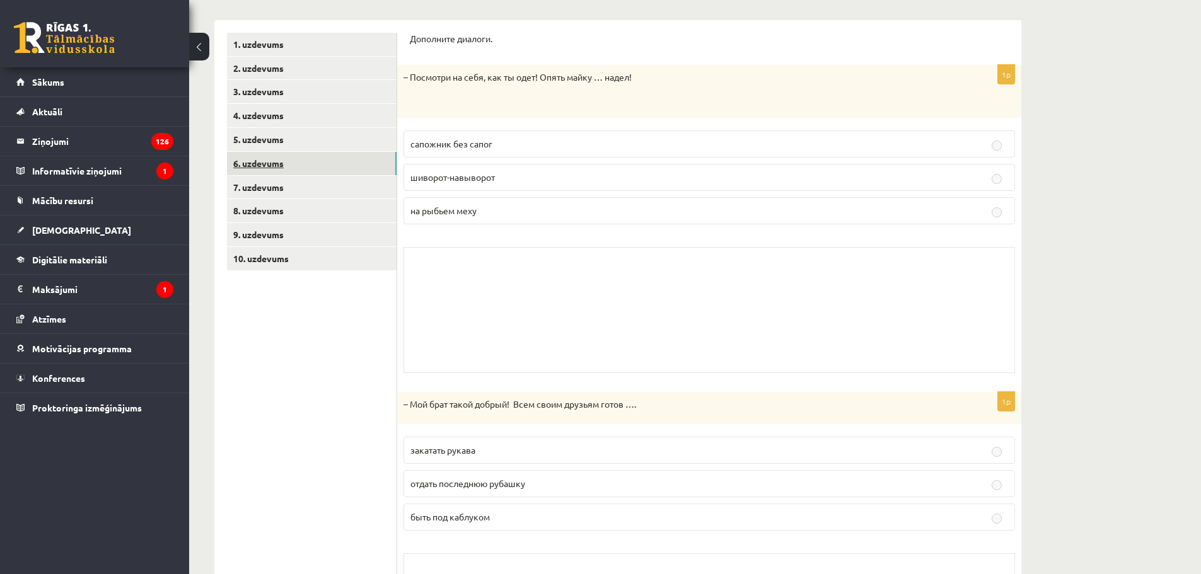
click at [257, 159] on link "6. uzdevums" at bounding box center [312, 163] width 170 height 23
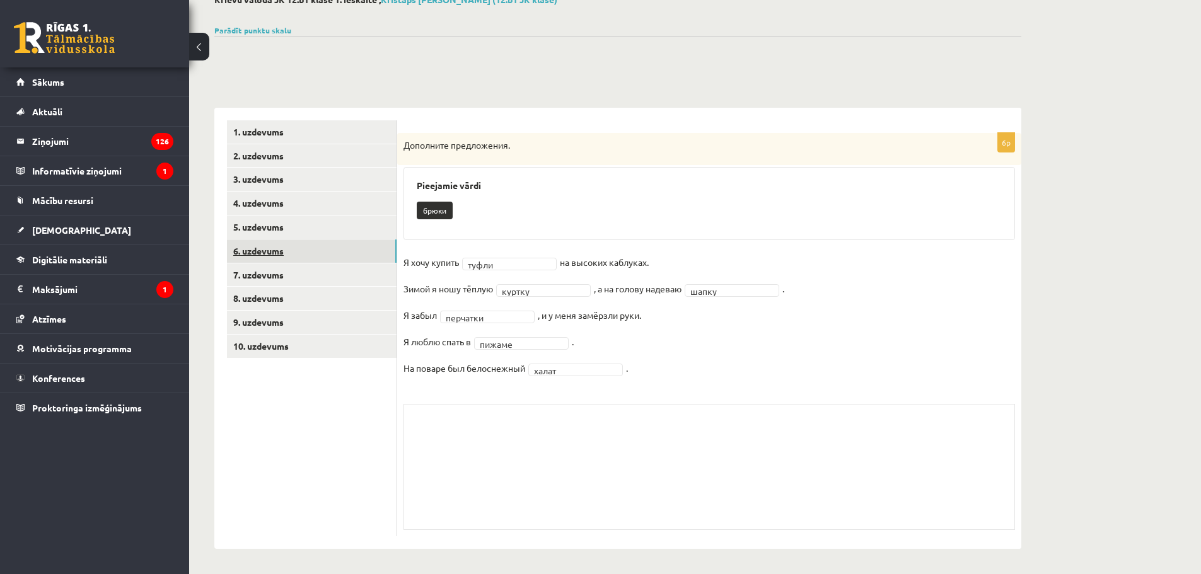
scroll to position [79, 0]
click at [299, 280] on link "7. uzdevums" at bounding box center [312, 274] width 170 height 23
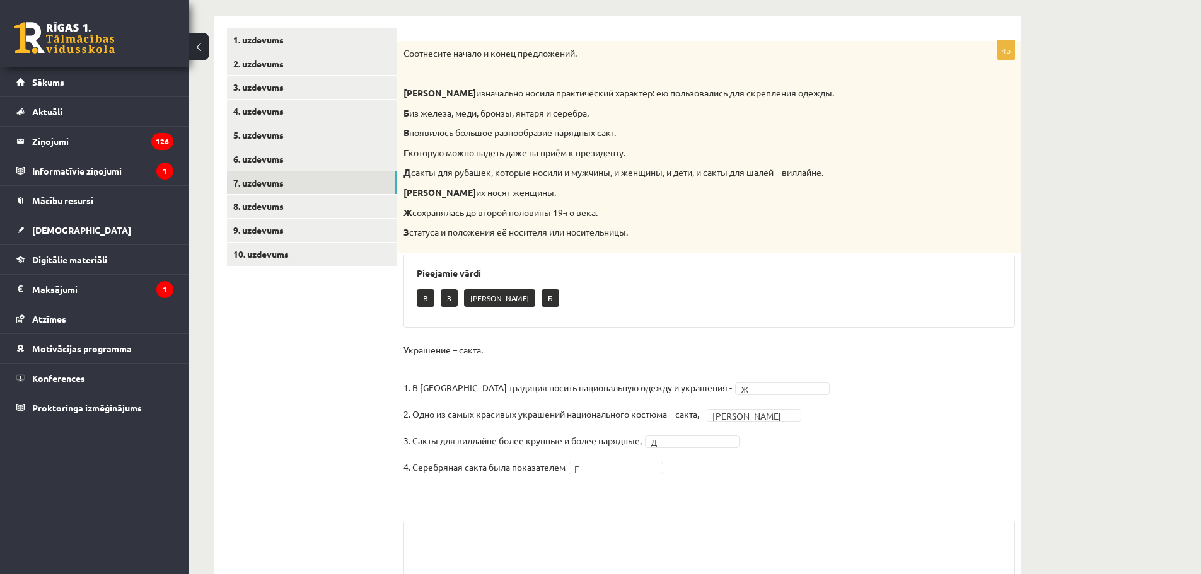
scroll to position [142, 0]
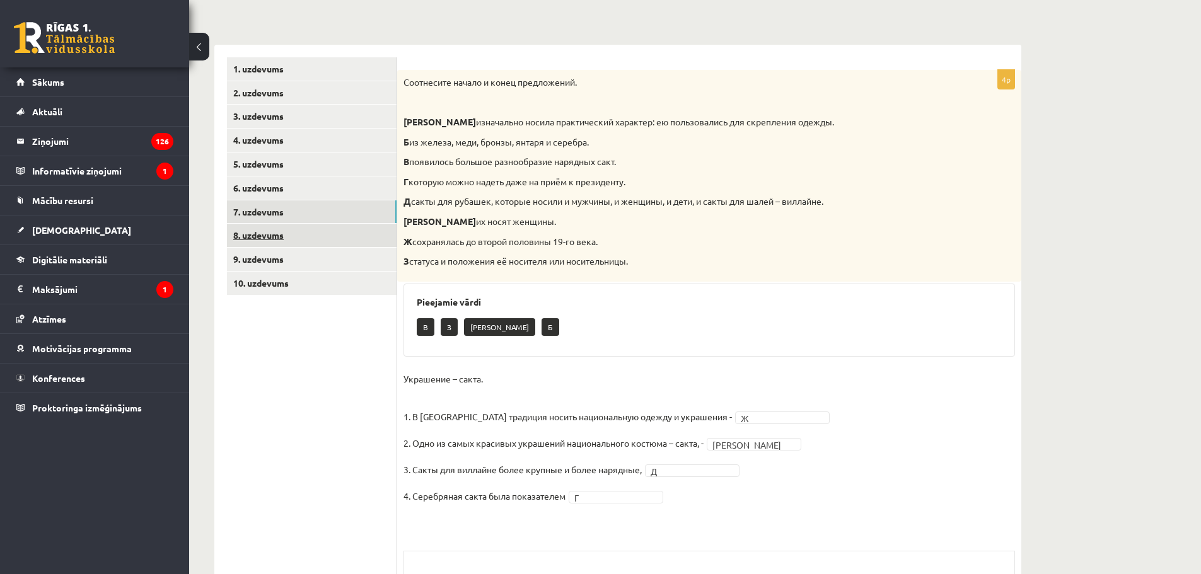
click at [292, 239] on link "8. uzdevums" at bounding box center [312, 235] width 170 height 23
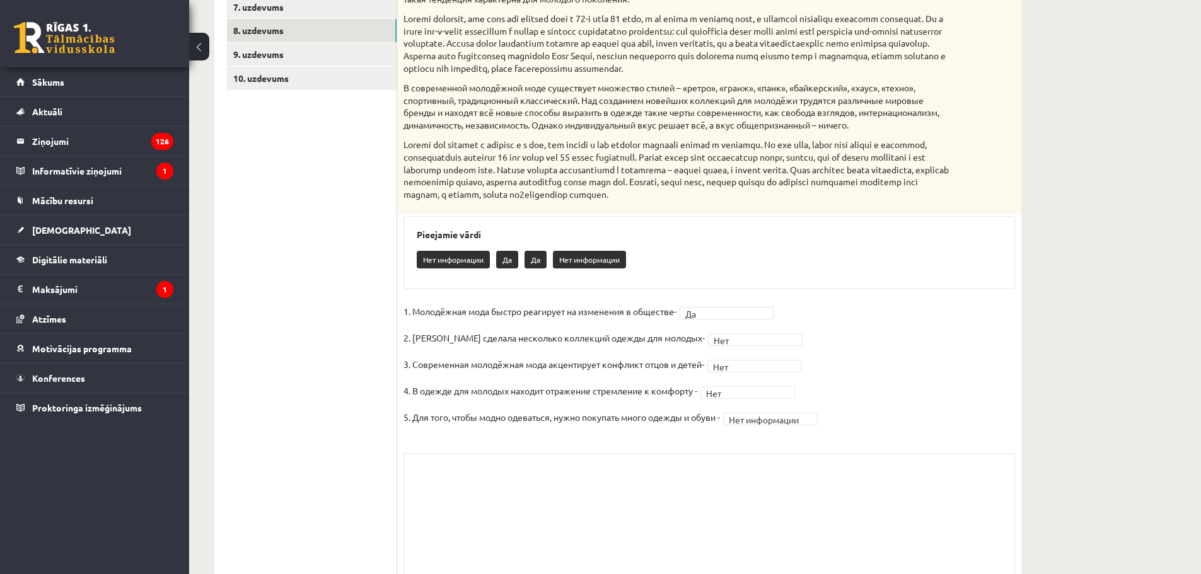
scroll to position [207, 0]
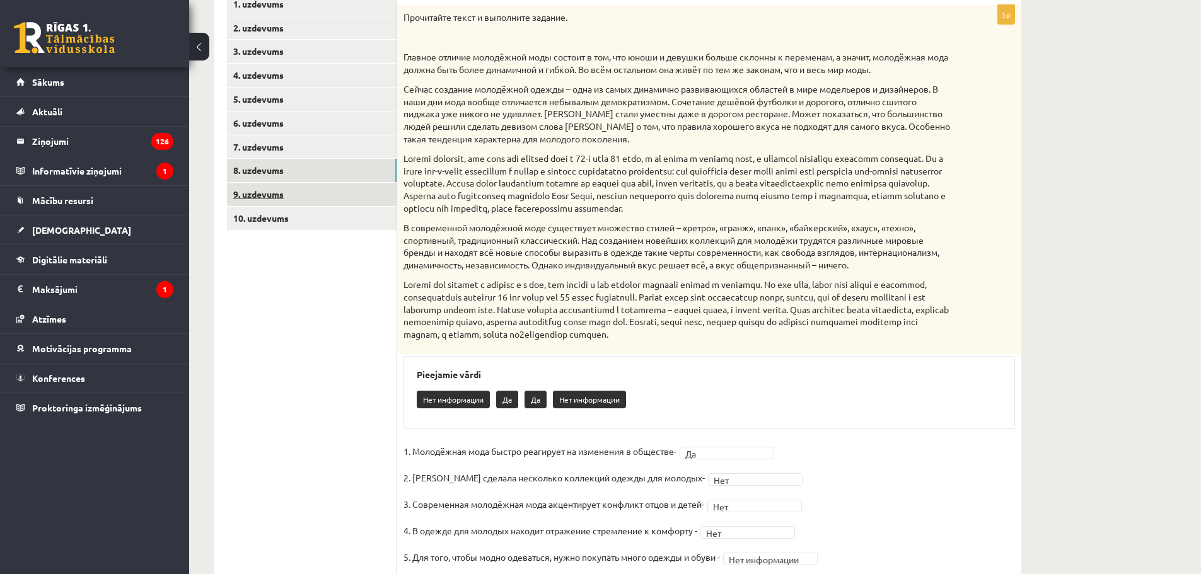
click at [296, 199] on link "9. uzdevums" at bounding box center [312, 194] width 170 height 23
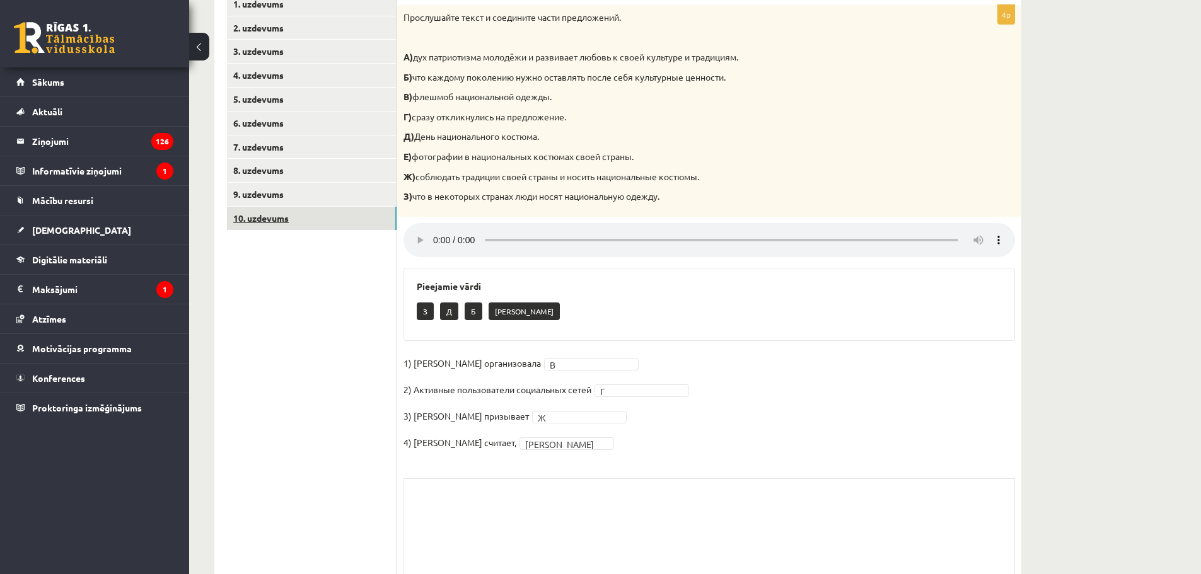
click at [297, 217] on link "10. uzdevums" at bounding box center [312, 218] width 170 height 23
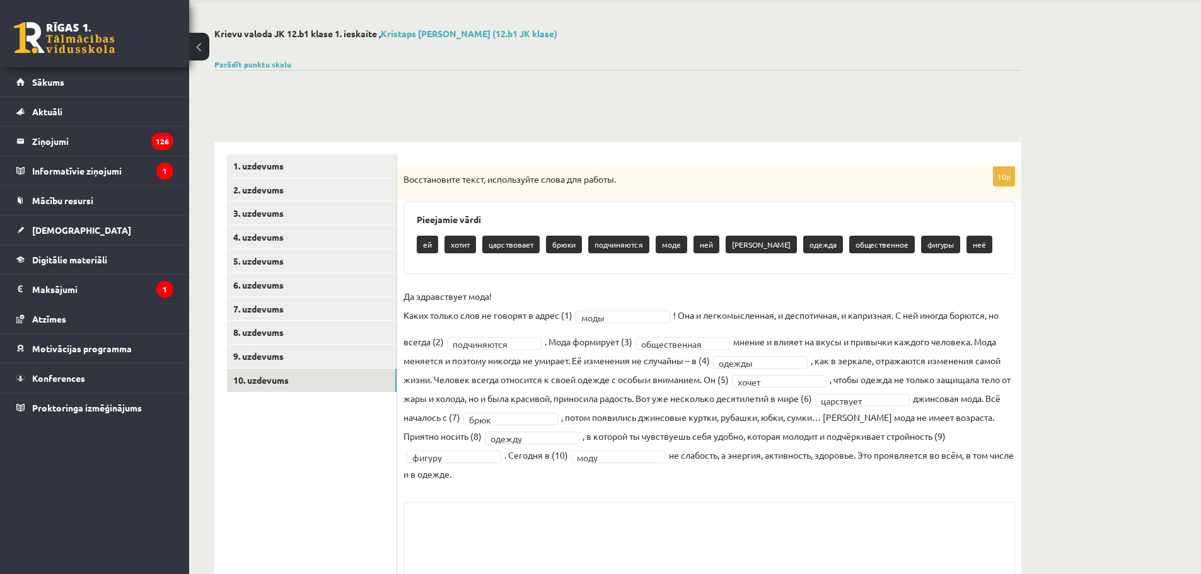
scroll to position [0, 0]
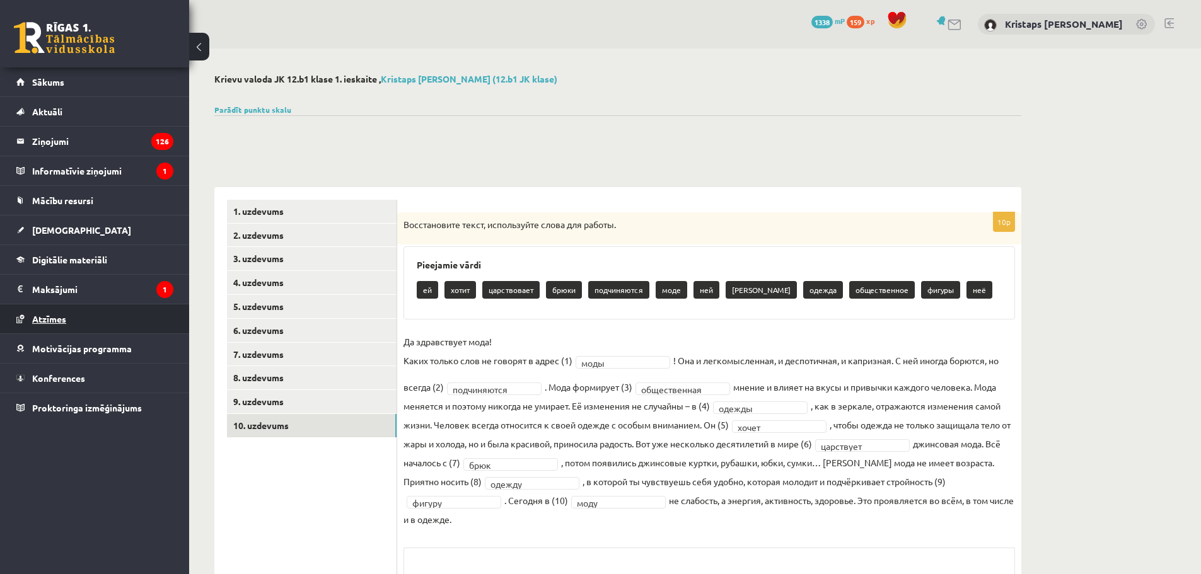
click at [93, 322] on link "Atzīmes" at bounding box center [94, 318] width 157 height 29
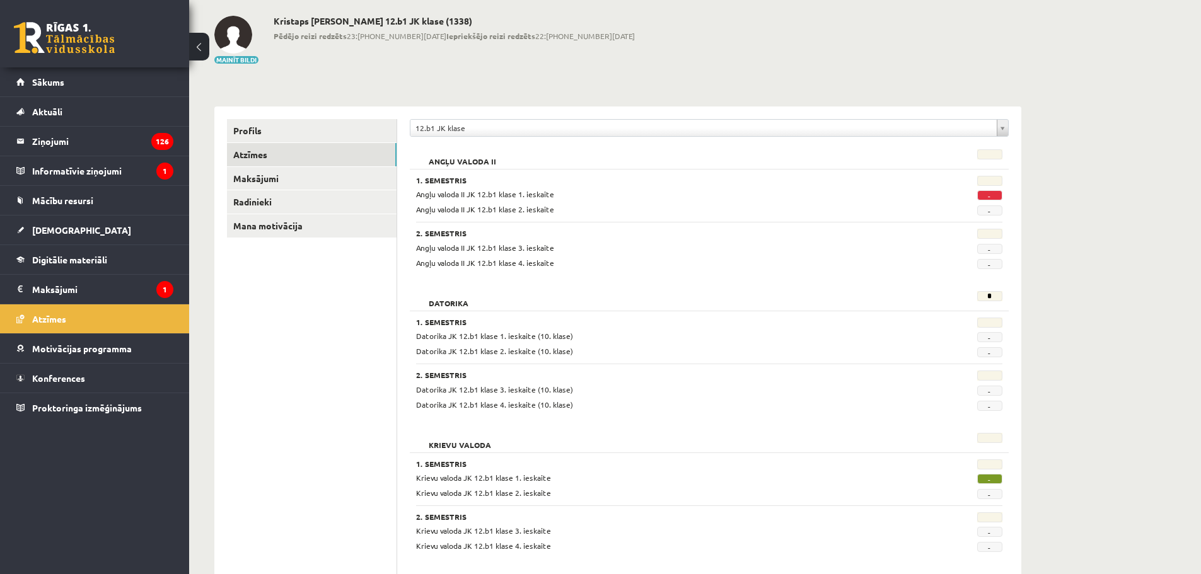
scroll to position [57, 0]
click at [38, 228] on span "[DEMOGRAPHIC_DATA]" at bounding box center [81, 229] width 99 height 11
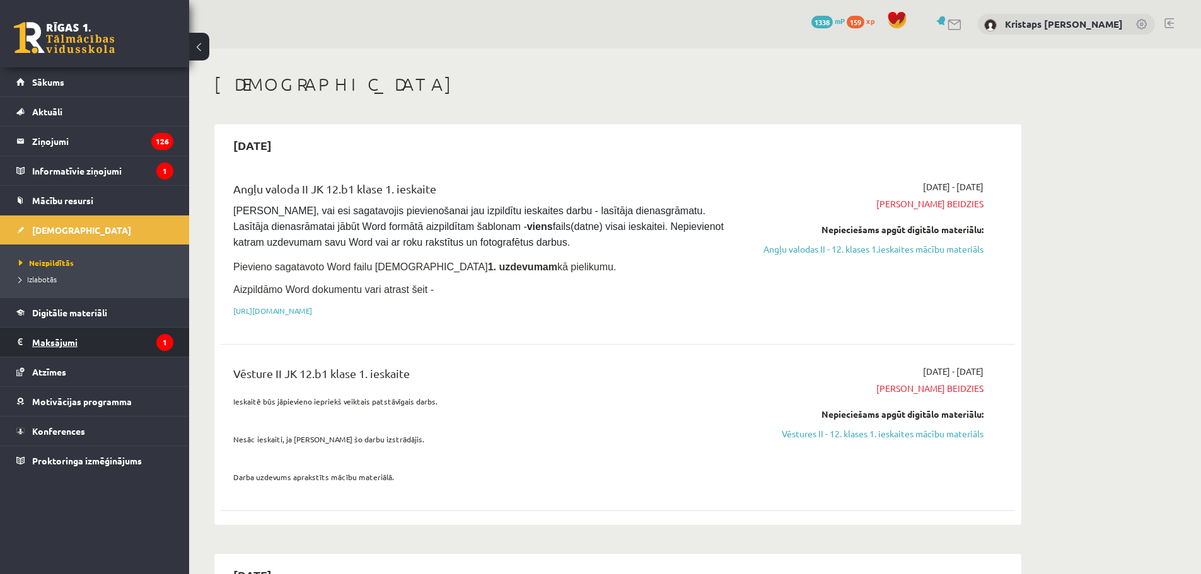
click at [113, 342] on legend "Maksājumi 1" at bounding box center [102, 342] width 141 height 29
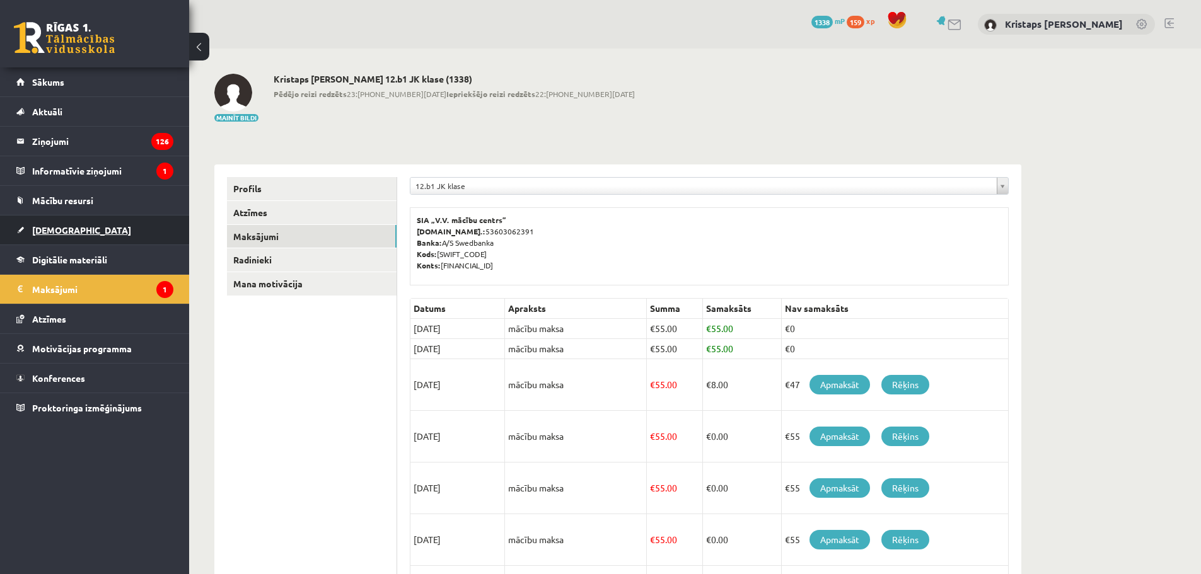
click at [63, 230] on span "[DEMOGRAPHIC_DATA]" at bounding box center [81, 229] width 99 height 11
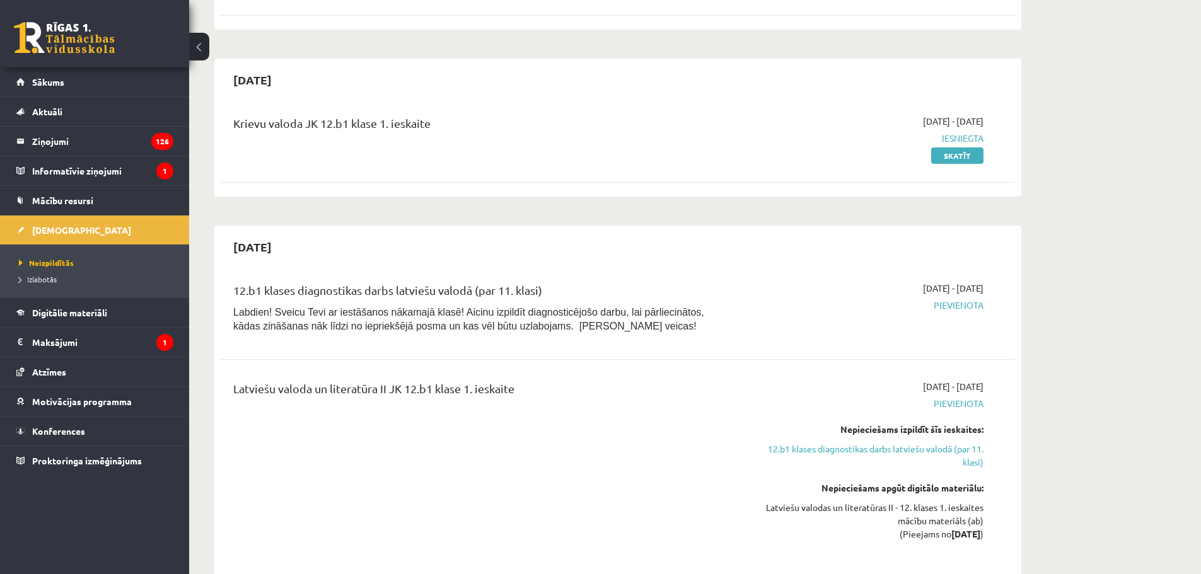
scroll to position [502, 0]
